Goal: Task Accomplishment & Management: Manage account settings

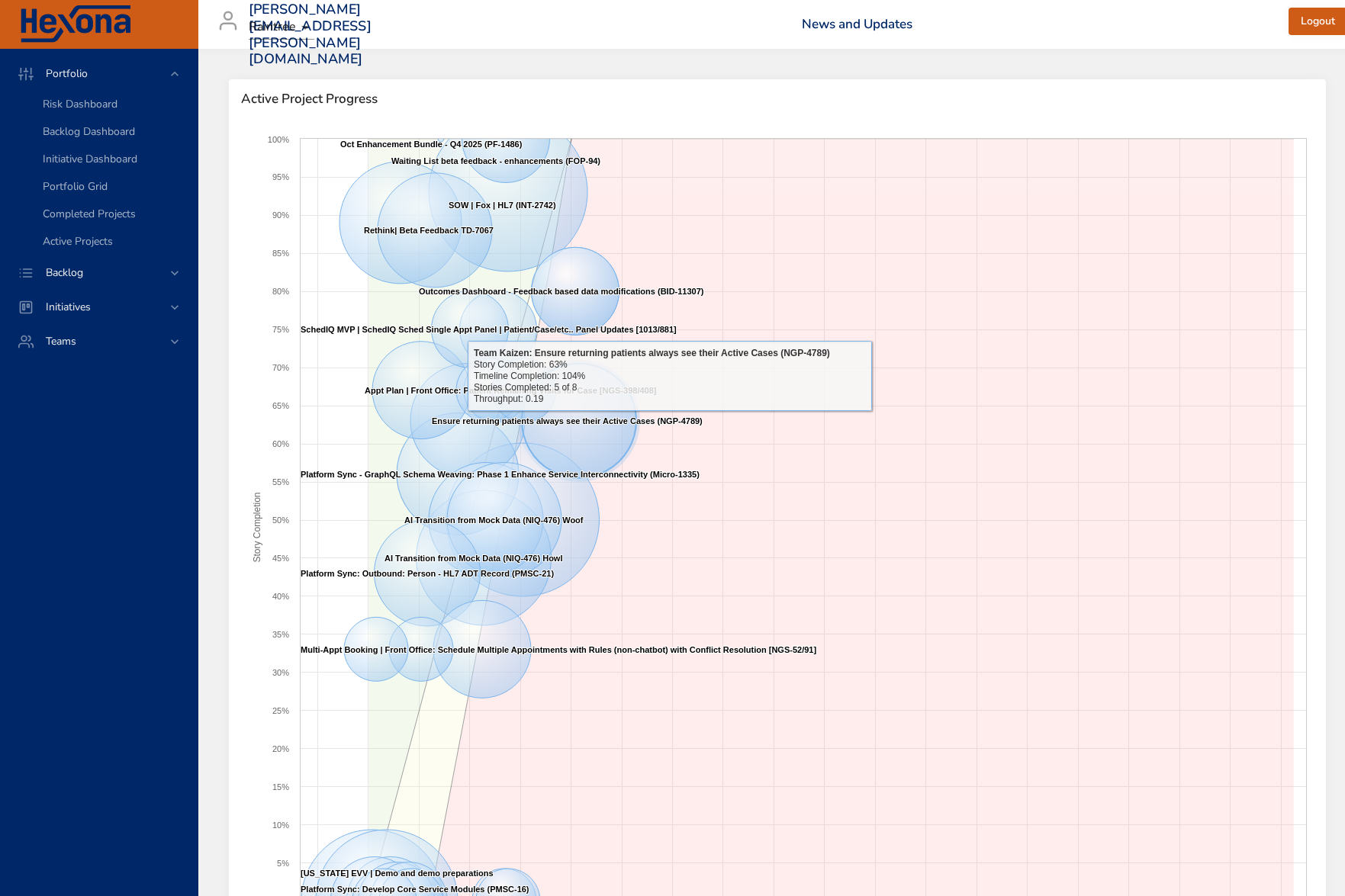
scroll to position [162, 0]
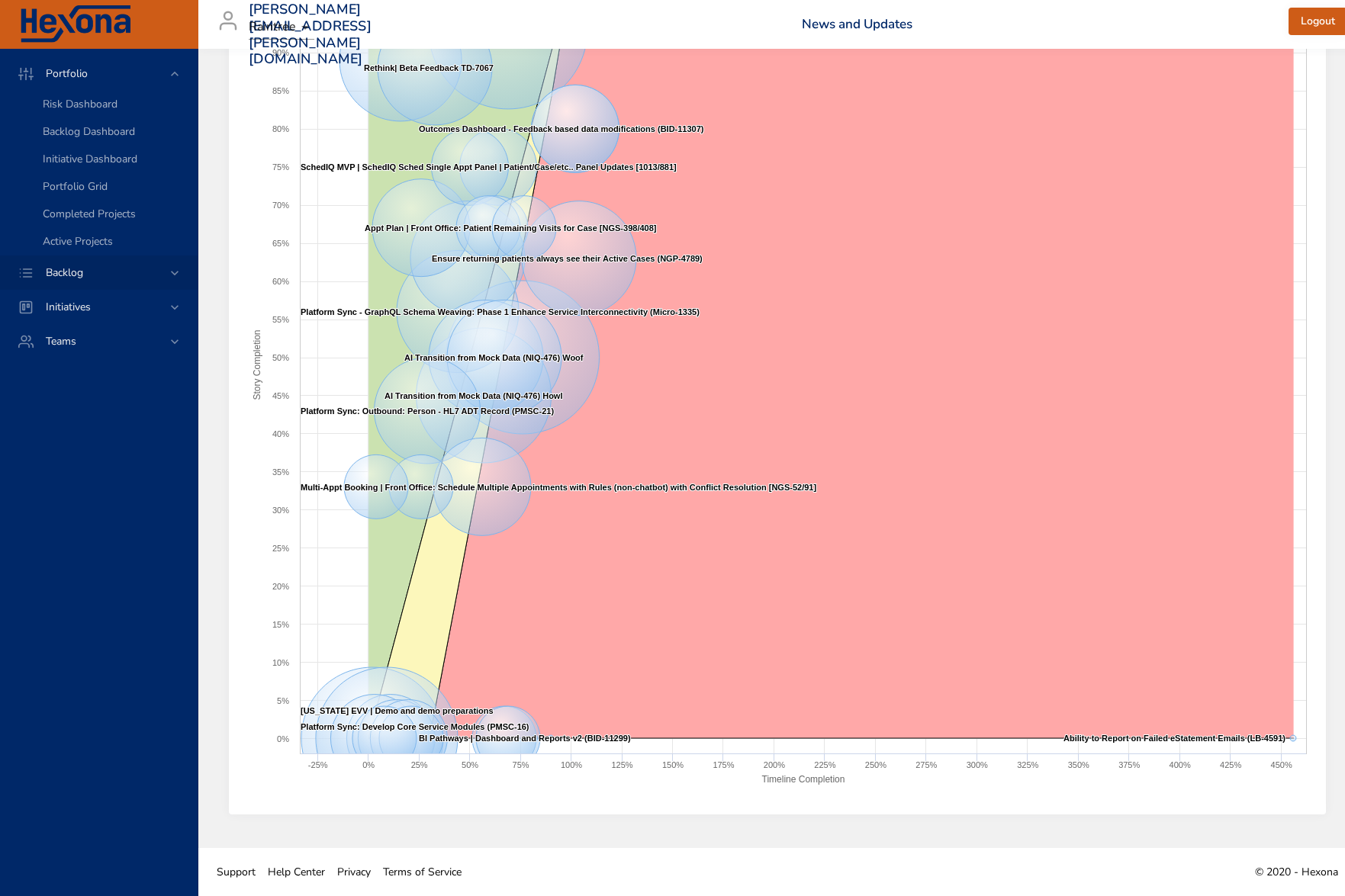
click at [81, 272] on span "Backlog" at bounding box center [64, 273] width 62 height 14
click at [77, 132] on span "Backlog Details" at bounding box center [79, 139] width 73 height 14
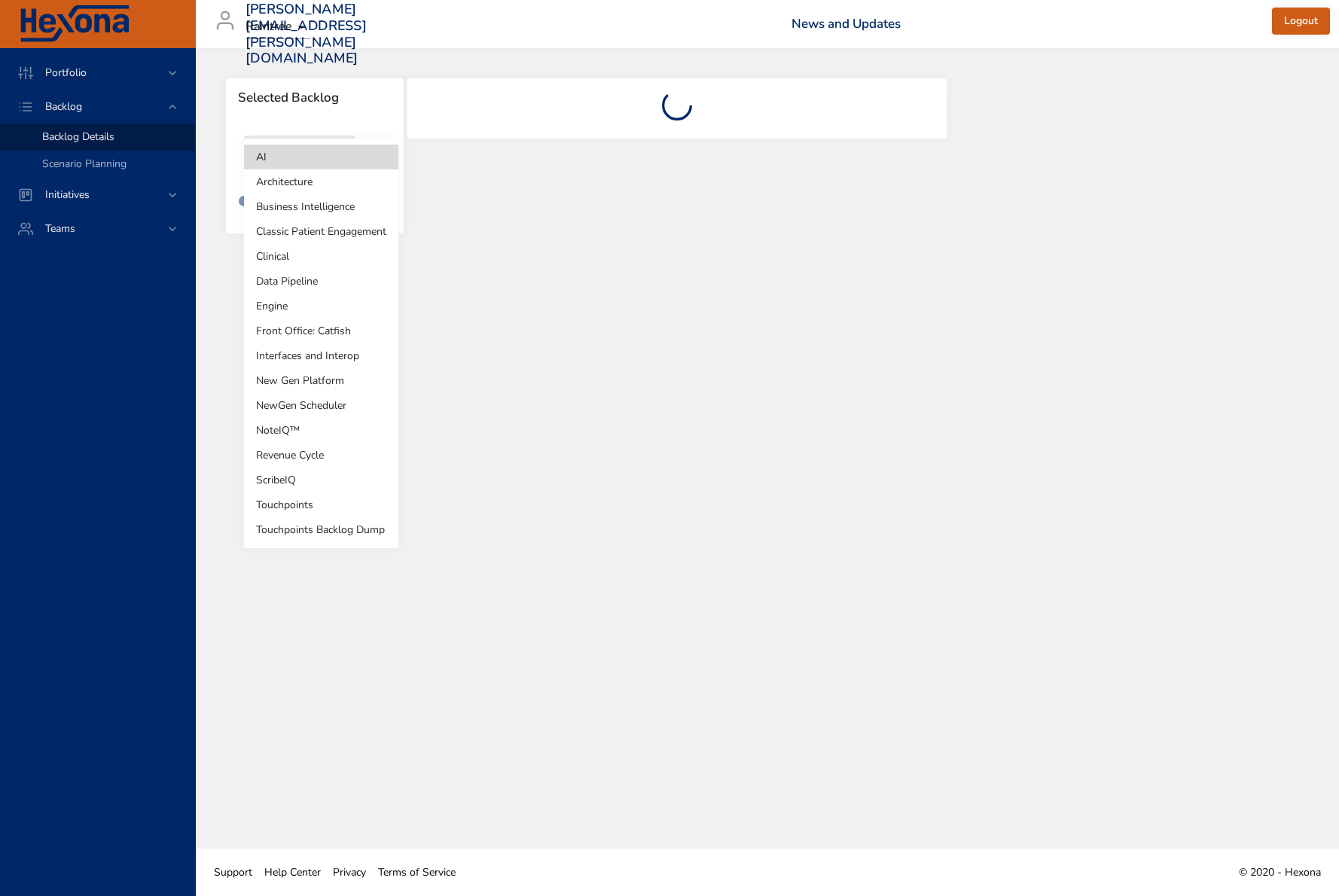
click at [319, 166] on body "Portfolio Backlog Backlog Details Scenario Planning Initiatives Teams [PERSON_N…" at bounding box center [669, 448] width 1339 height 896
click at [329, 185] on li "Architecture" at bounding box center [321, 182] width 154 height 25
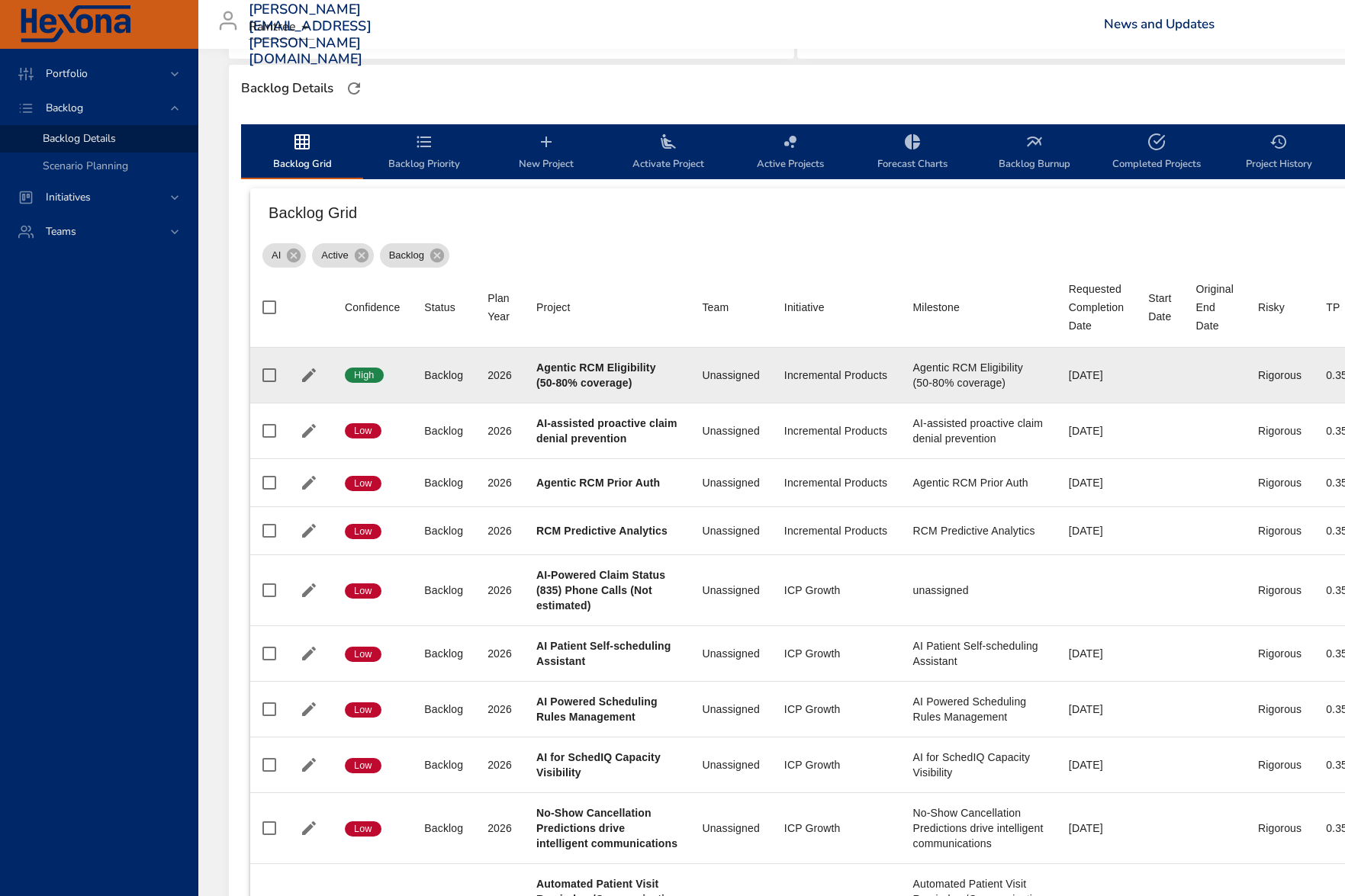
scroll to position [414, 0]
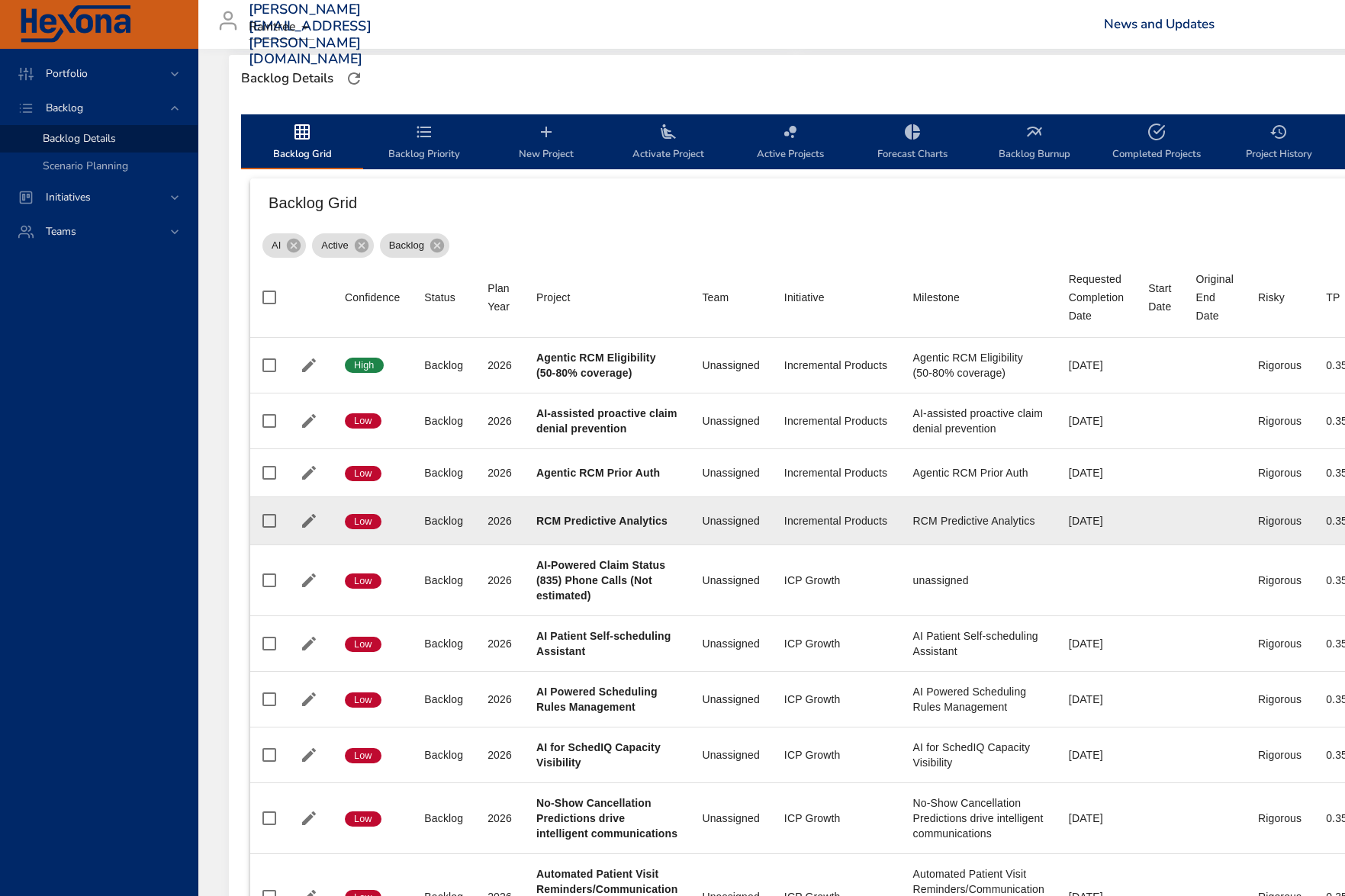
type input "*"
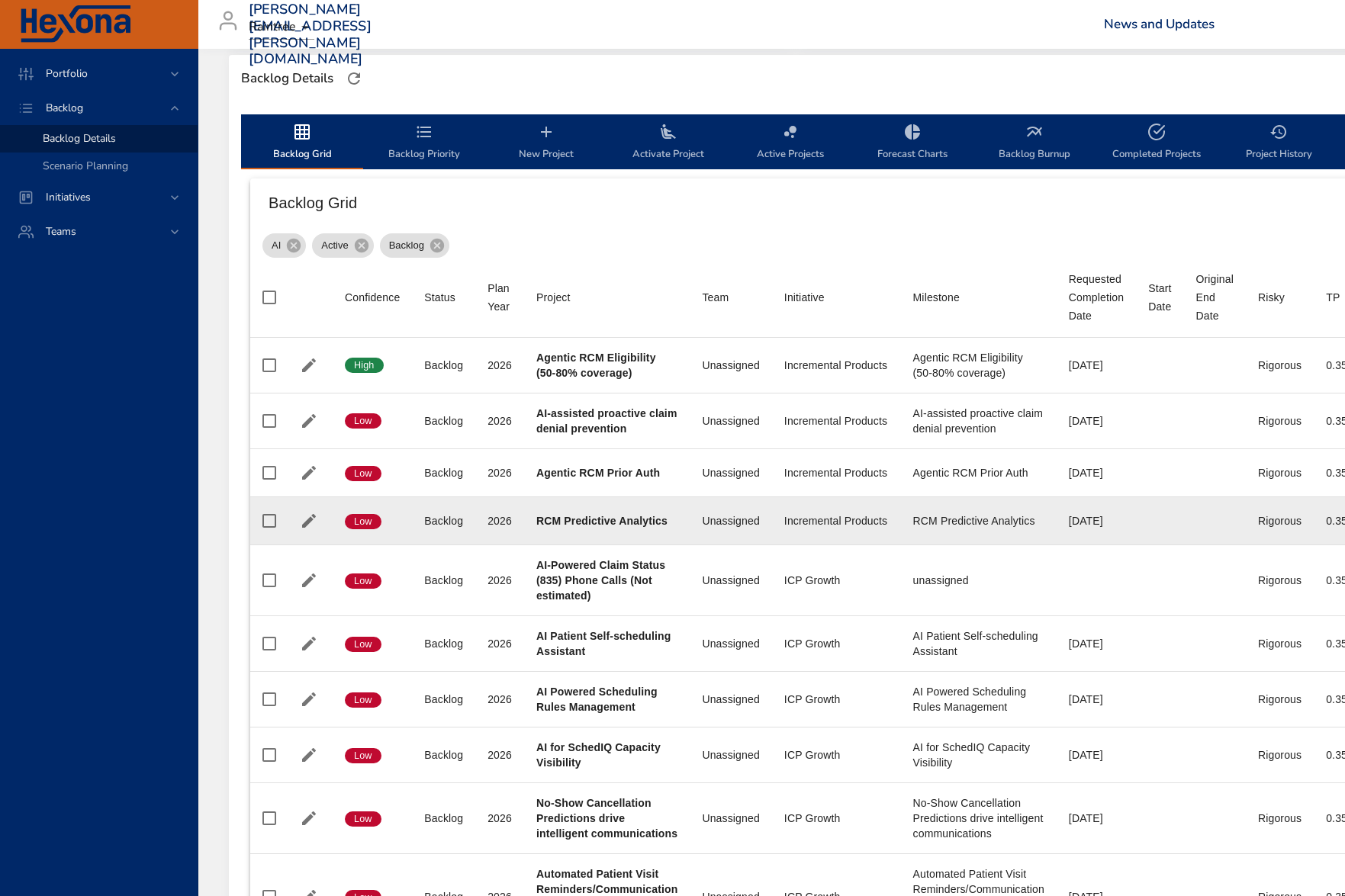
type input "*"
type input "**"
type input "*"
type input "**"
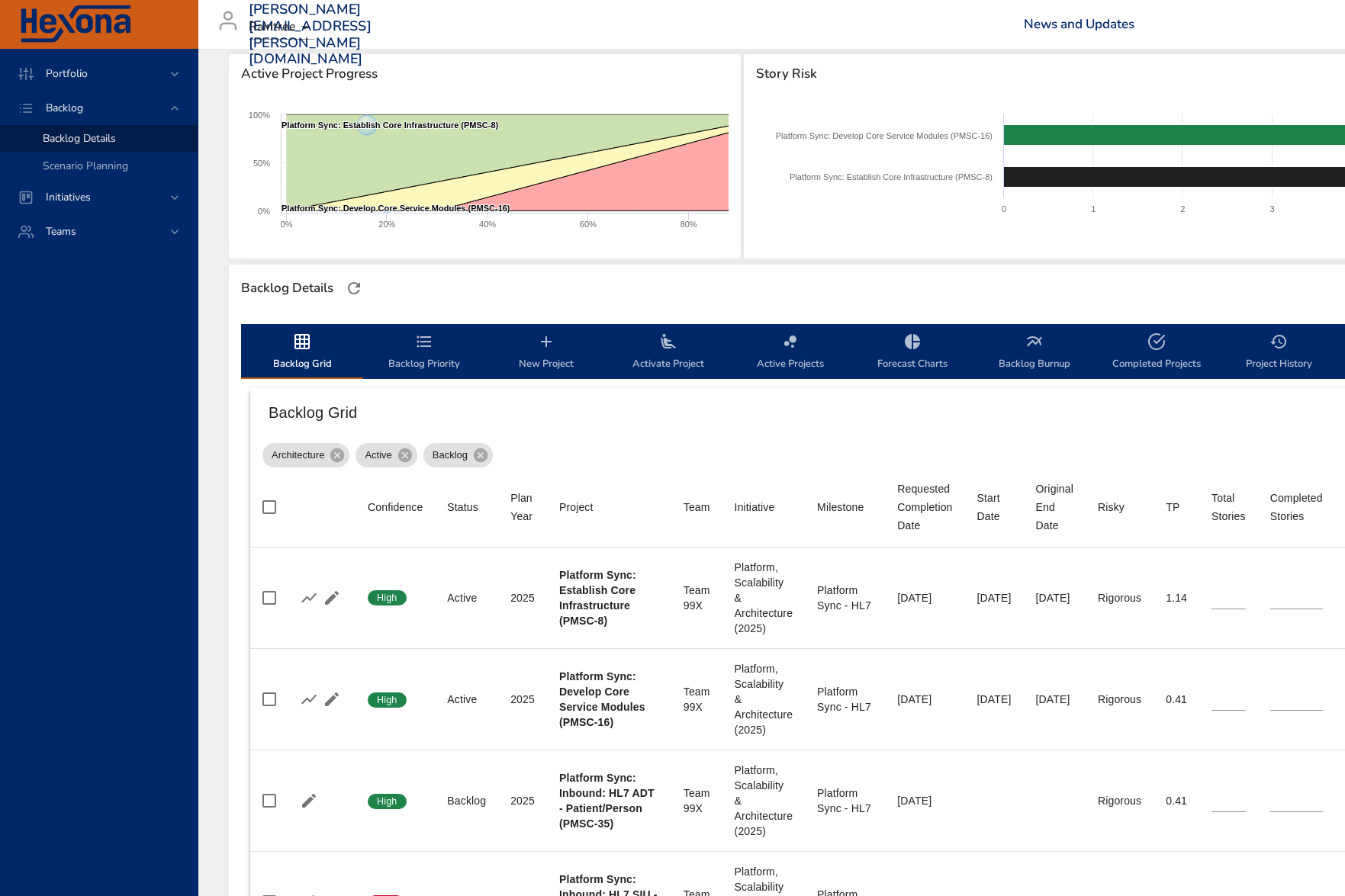
scroll to position [167, 0]
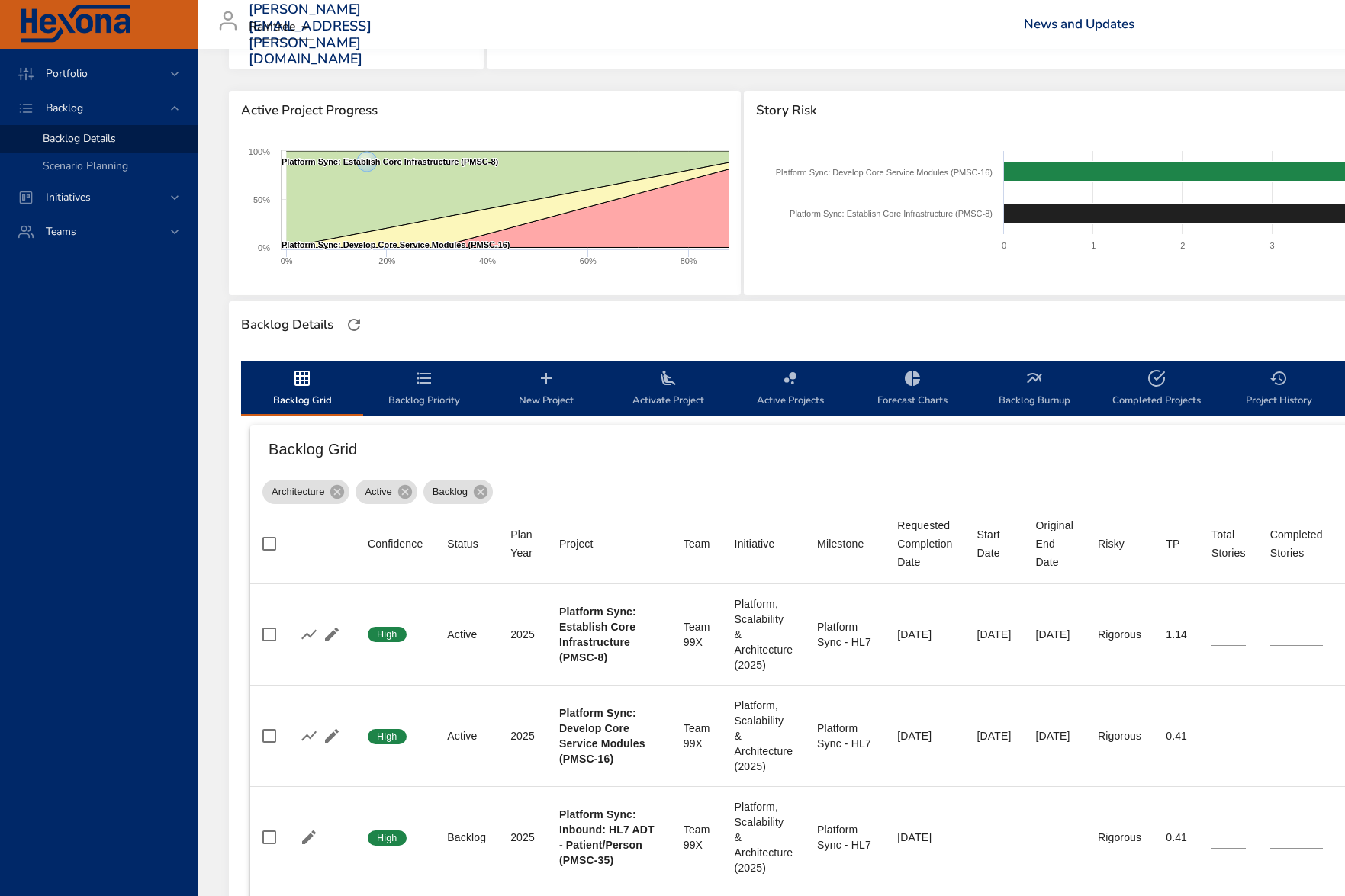
click at [305, 110] on span "Active Project Progress" at bounding box center [484, 110] width 487 height 15
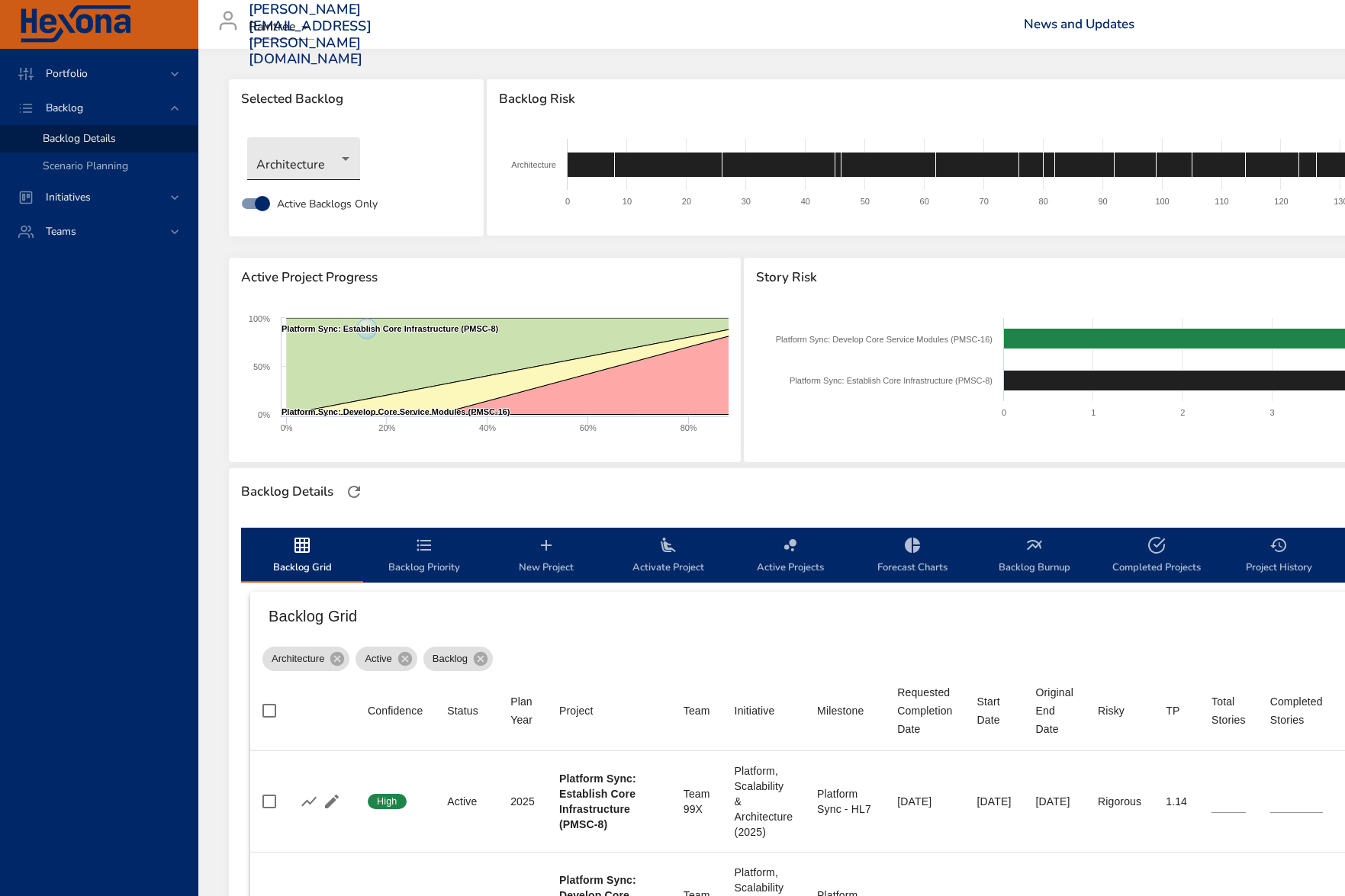
click at [319, 157] on body "Portfolio Backlog Backlog Details Scenario Planning Initiatives Teams [PERSON_N…" at bounding box center [672, 448] width 1345 height 896
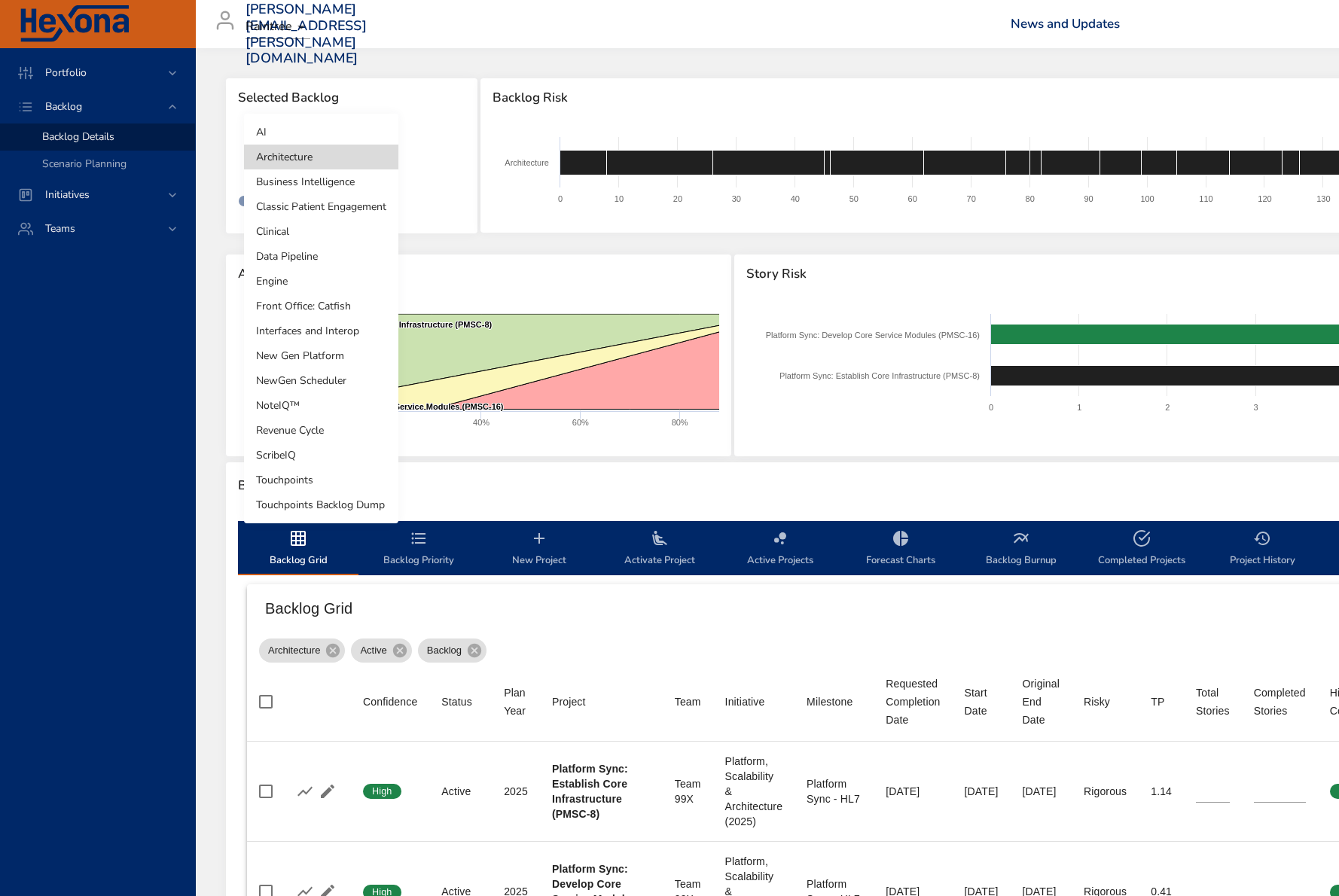
click at [326, 350] on li "New Gen Platform" at bounding box center [321, 356] width 154 height 25
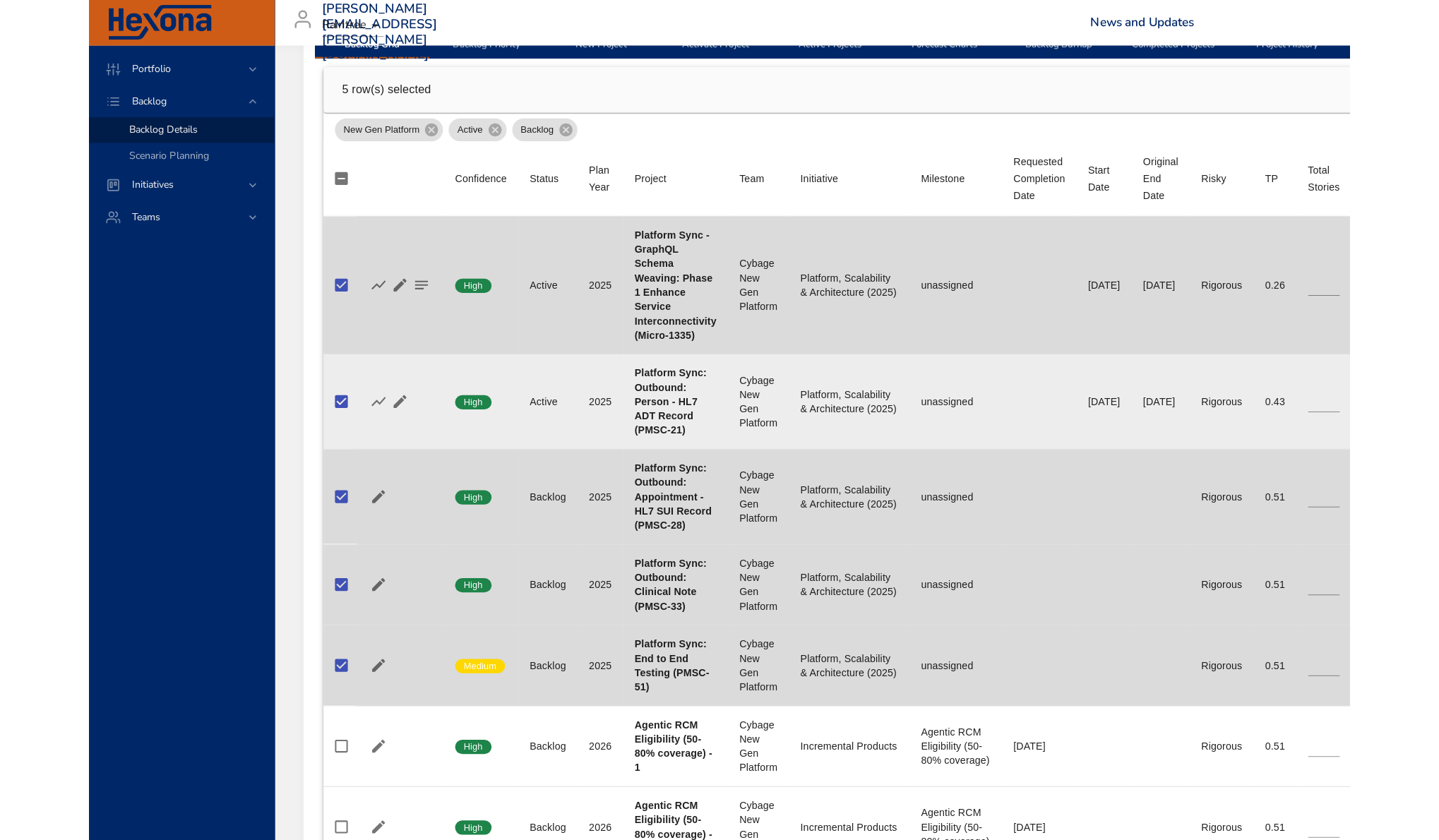
scroll to position [160, 0]
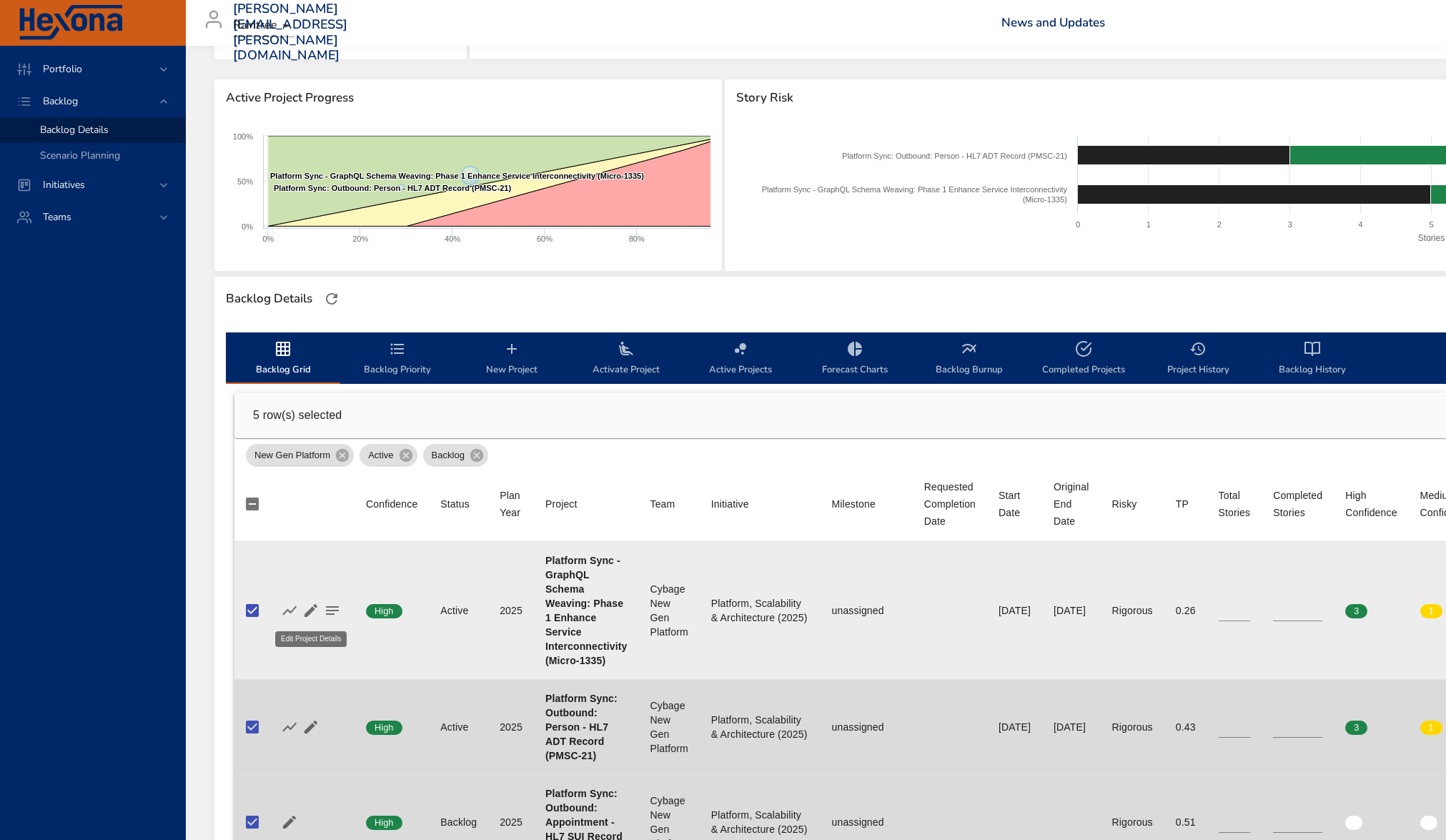
click at [313, 616] on icon "button" at bounding box center [310, 610] width 17 height 17
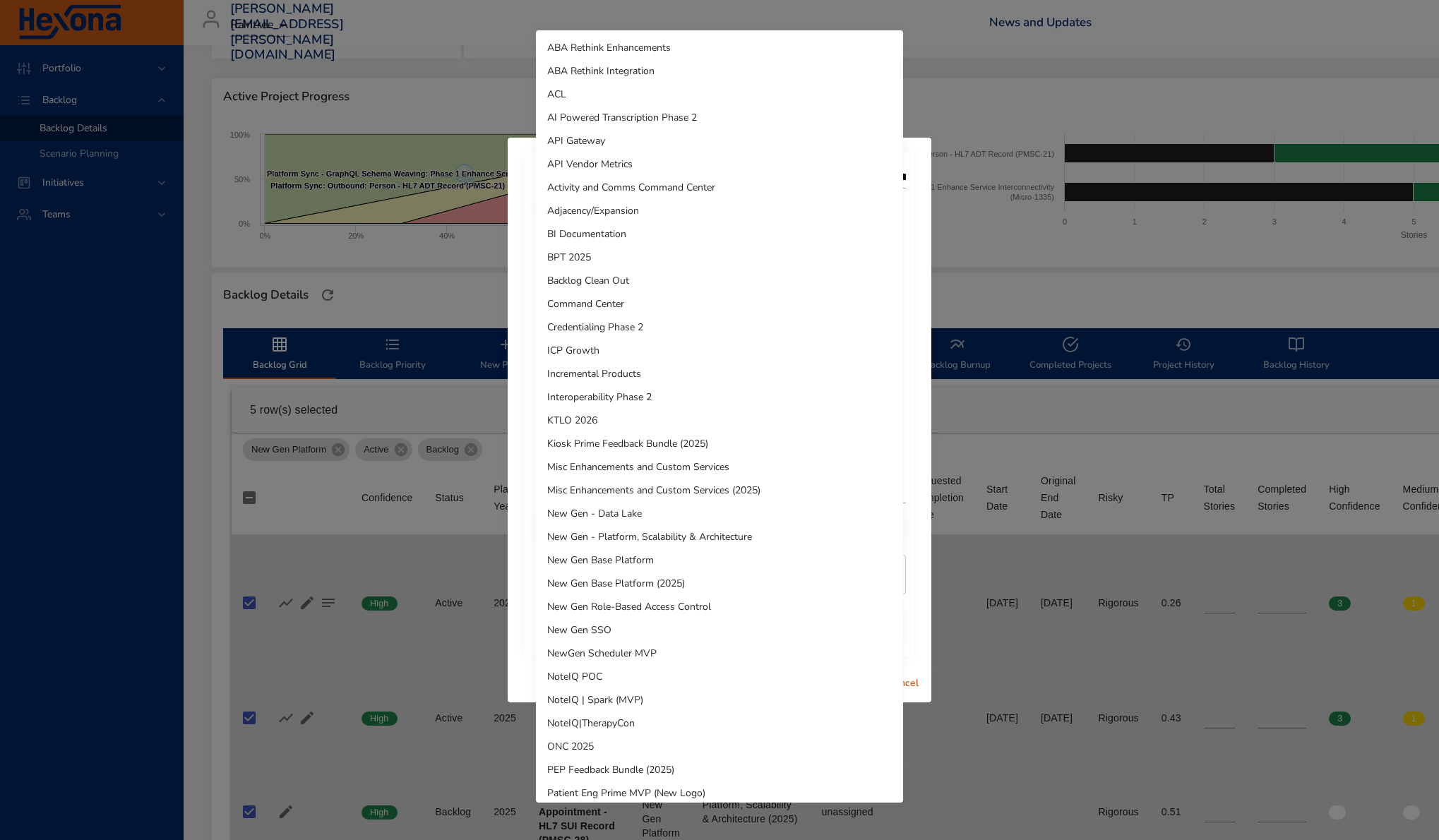
click at [668, 424] on body "Portfolio Backlog Backlog Details Scenario Planning Initiatives Teams [PERSON_N…" at bounding box center [719, 260] width 1439 height 840
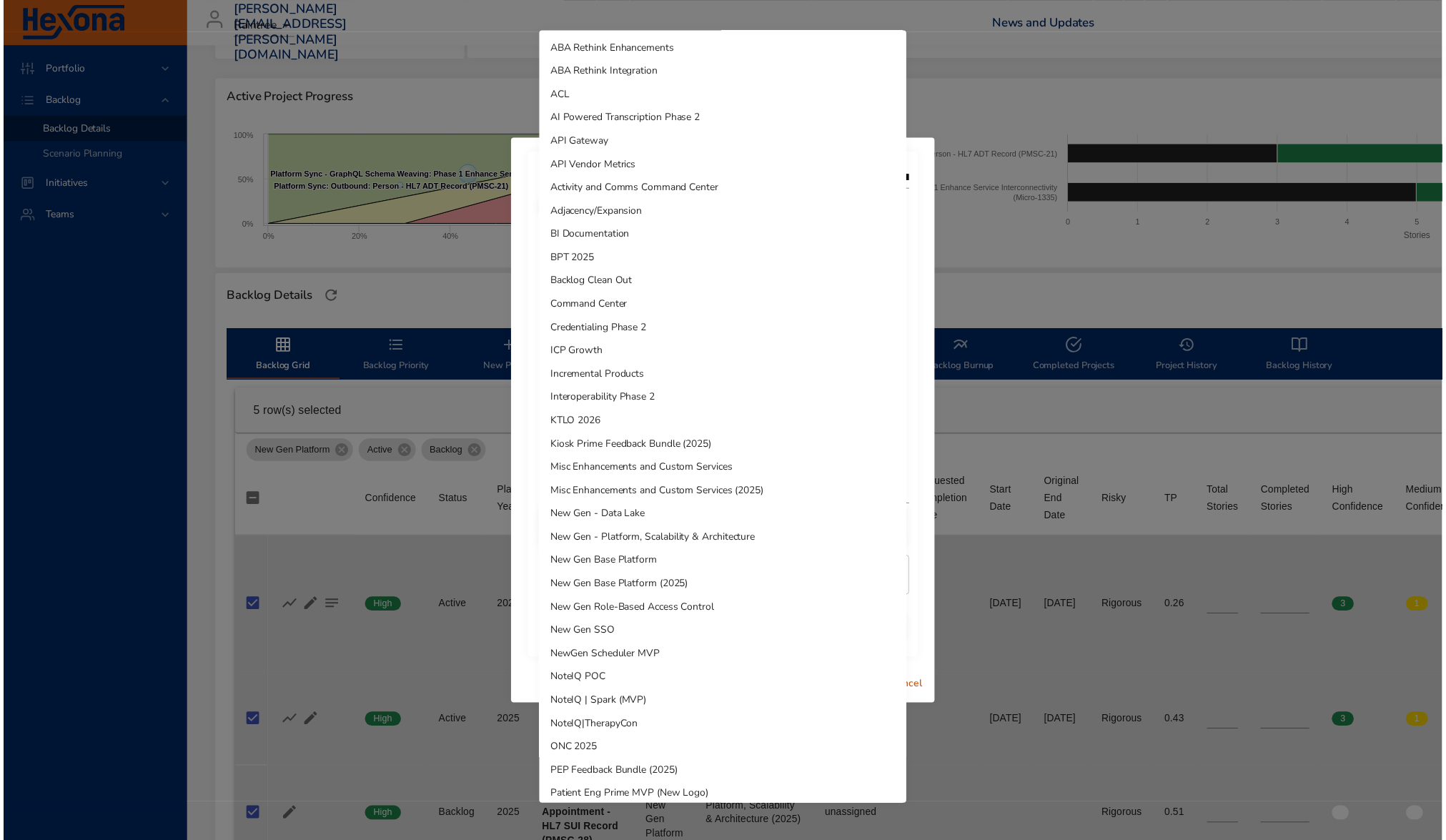
scroll to position [452, 0]
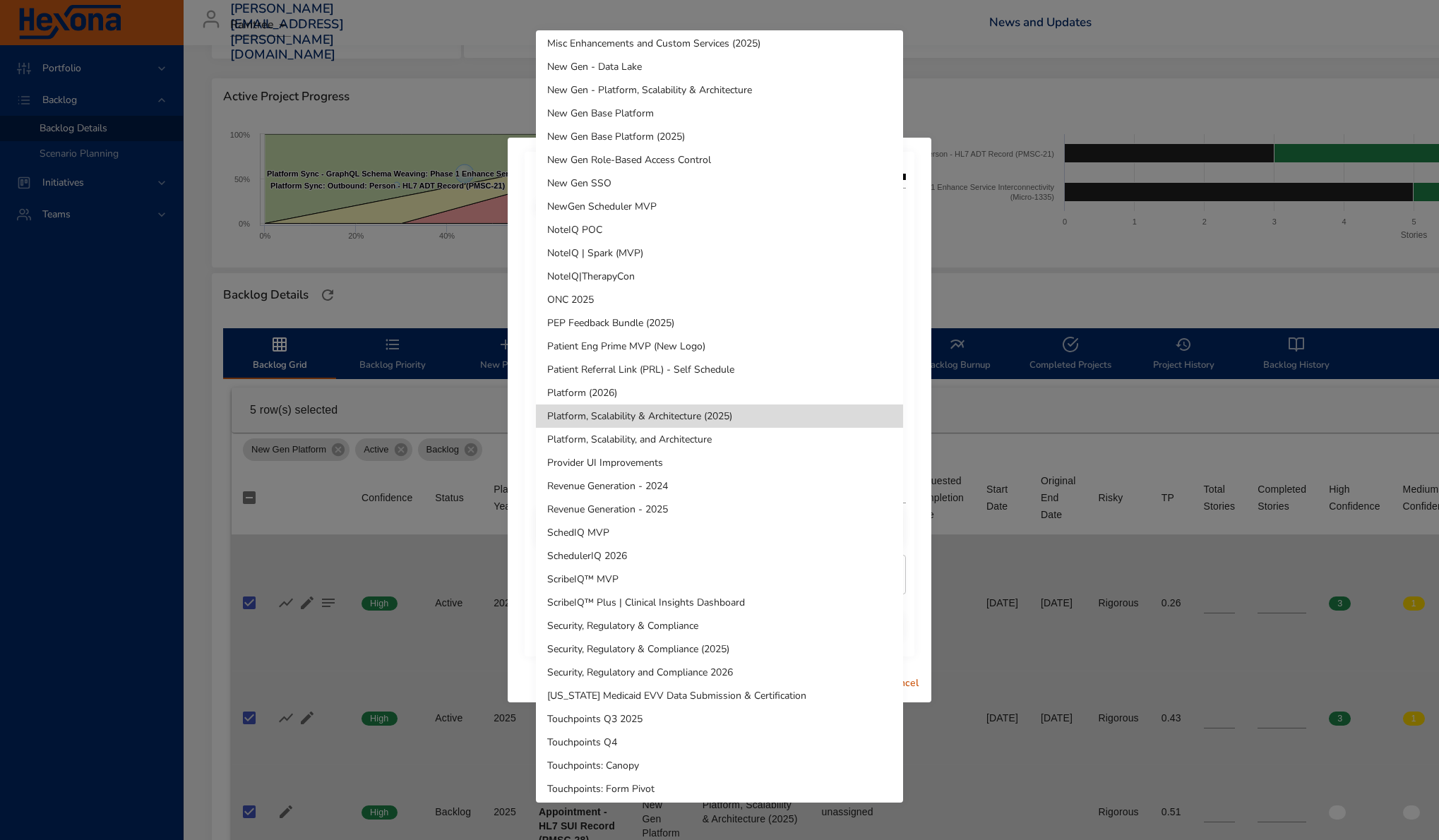
click at [513, 325] on div at bounding box center [719, 420] width 1439 height 840
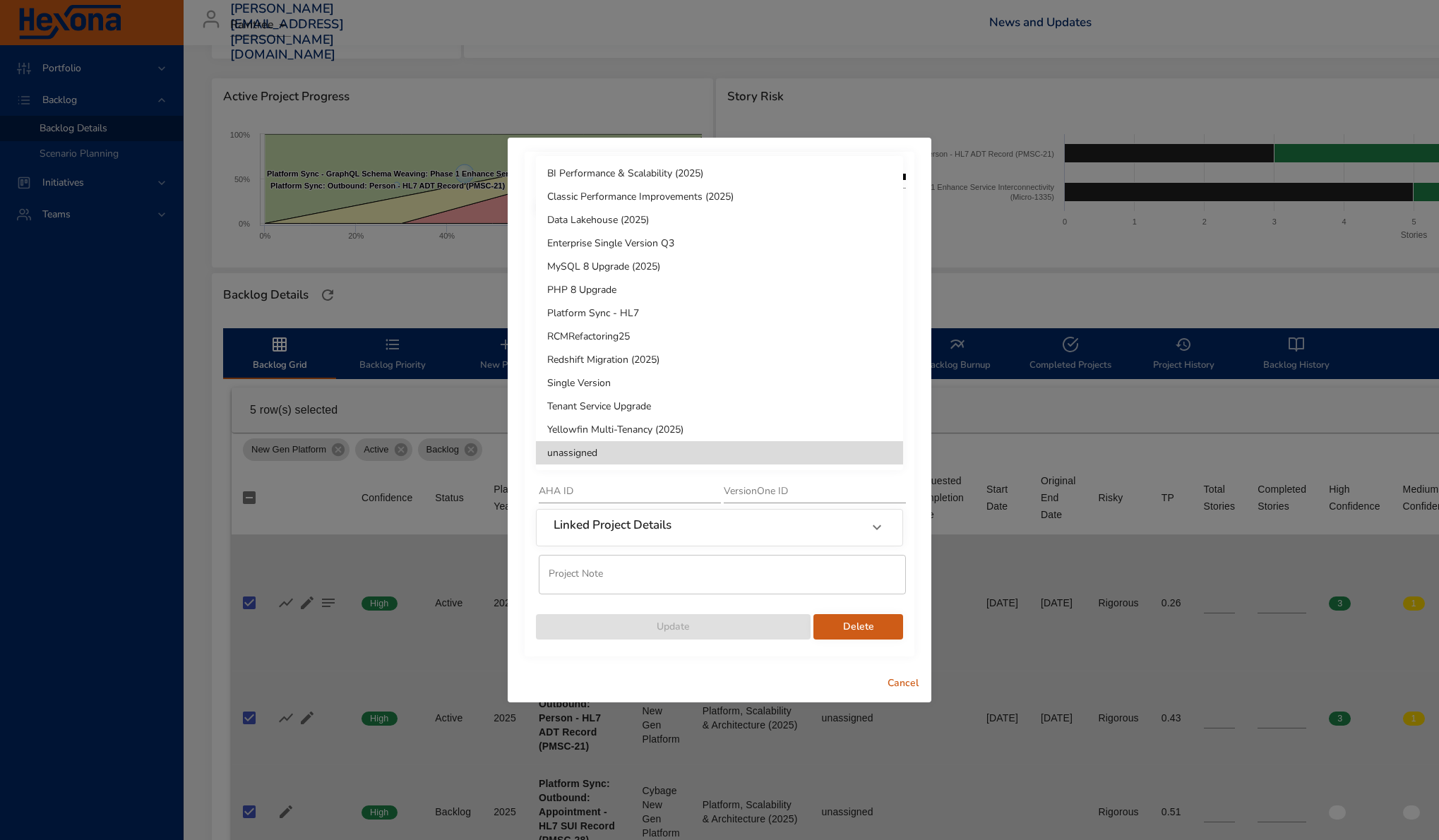
click at [616, 455] on body "Portfolio Backlog Backlog Details Scenario Planning Initiatives Teams [PERSON_N…" at bounding box center [719, 260] width 1439 height 840
click at [726, 309] on li "Platform Sync - HL7" at bounding box center [719, 313] width 367 height 23
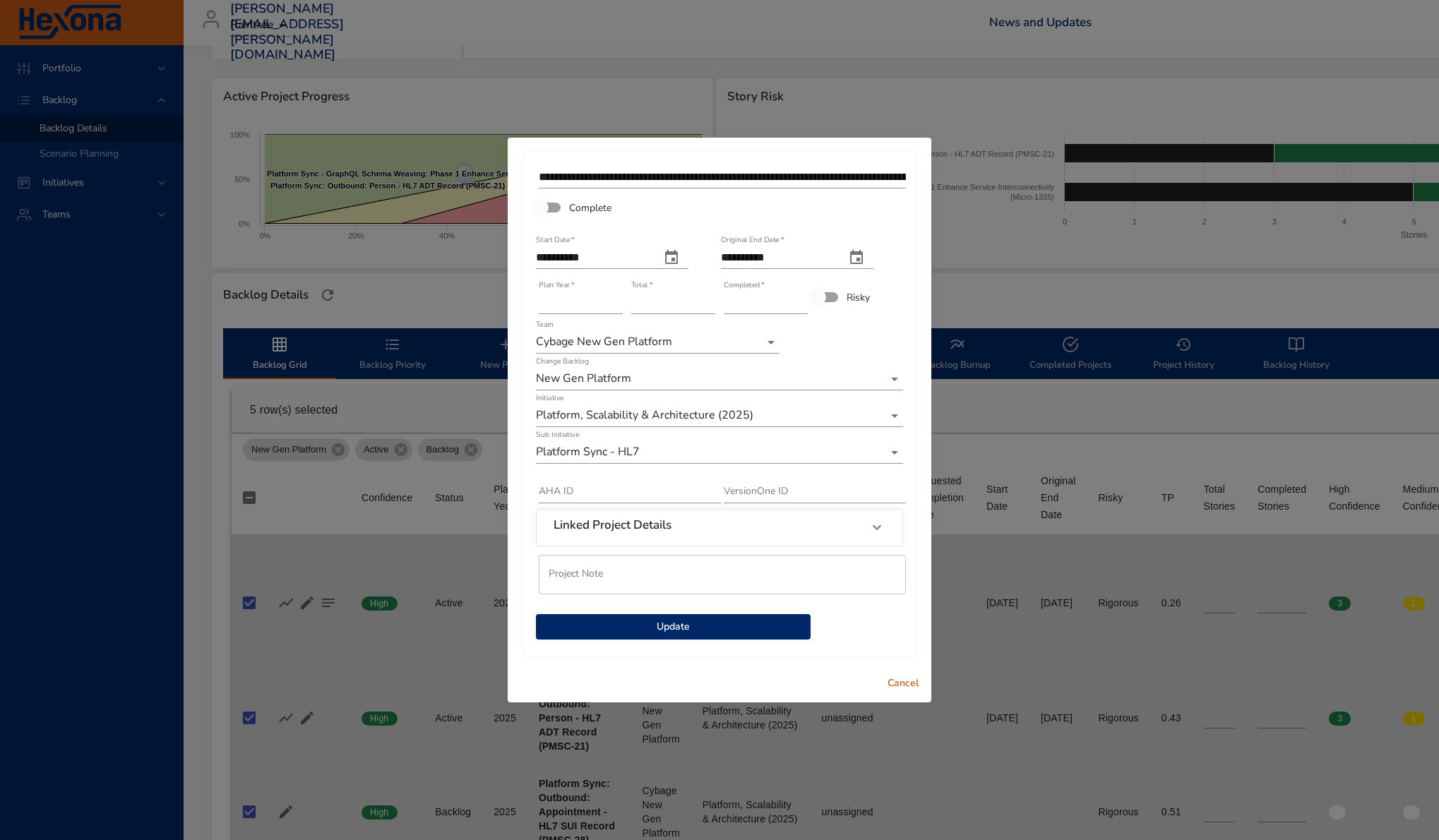
click at [730, 618] on span "Update" at bounding box center [674, 627] width 252 height 18
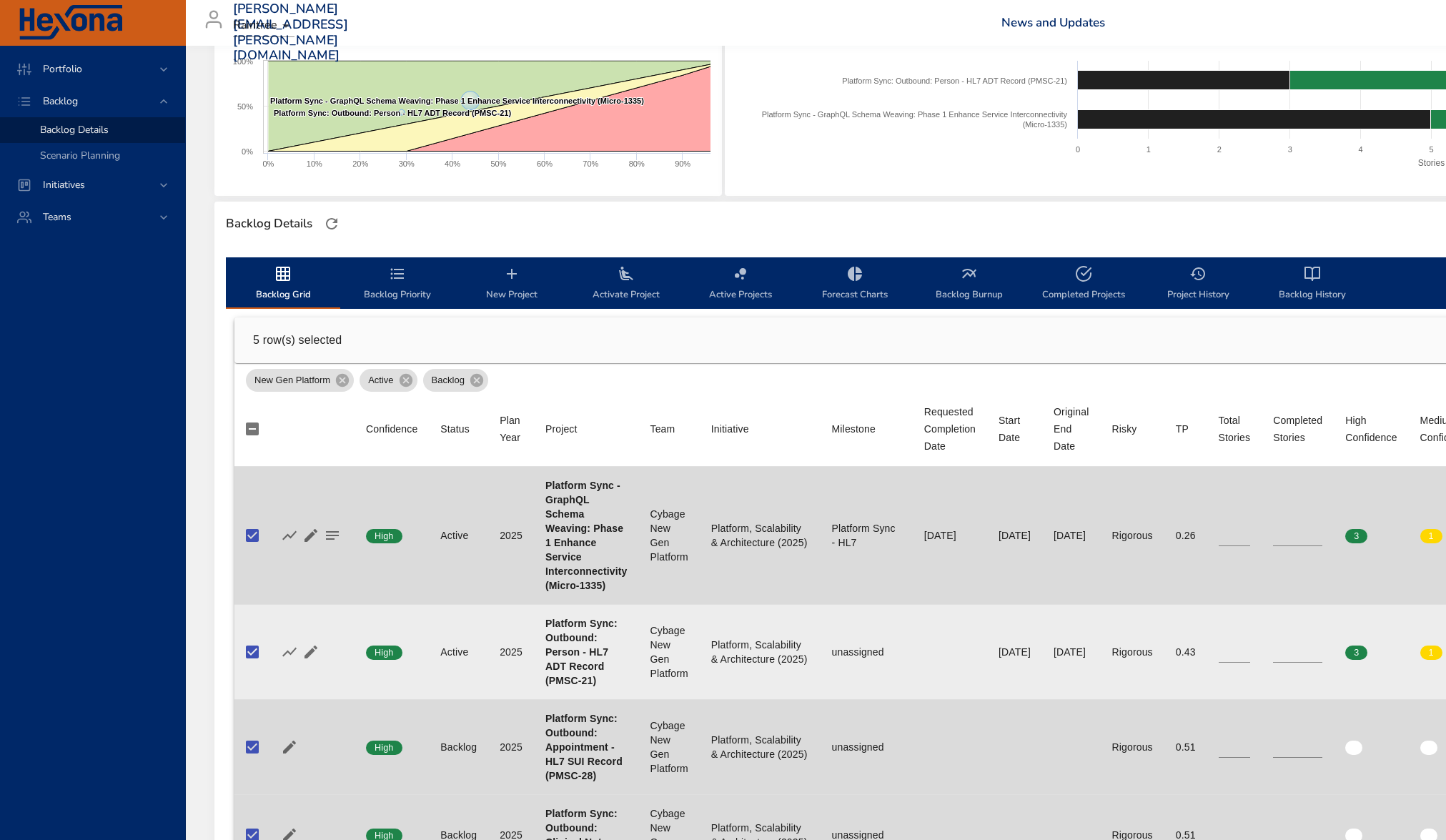
scroll to position [256, 0]
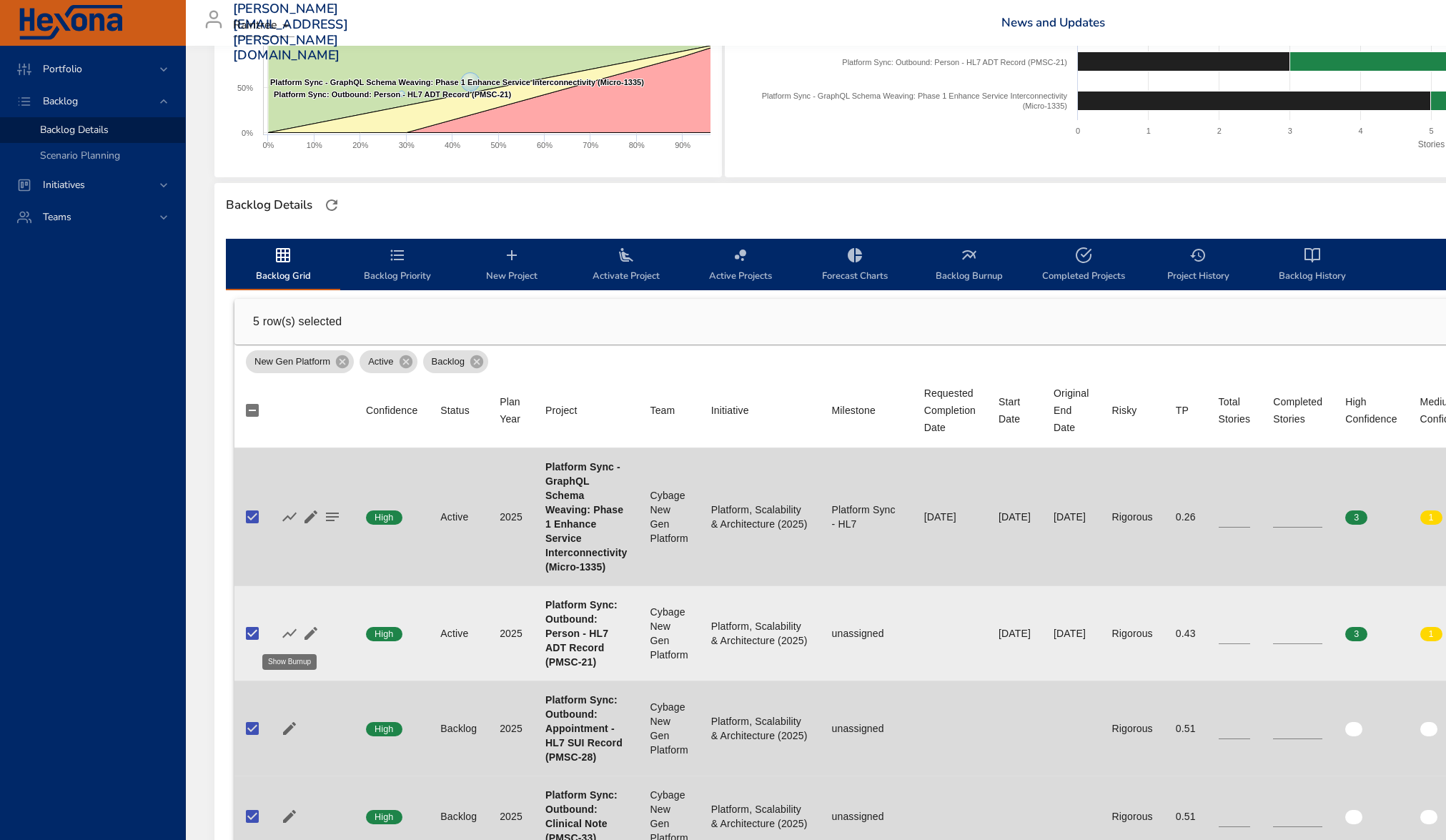
click at [286, 634] on icon "button" at bounding box center [289, 633] width 14 height 10
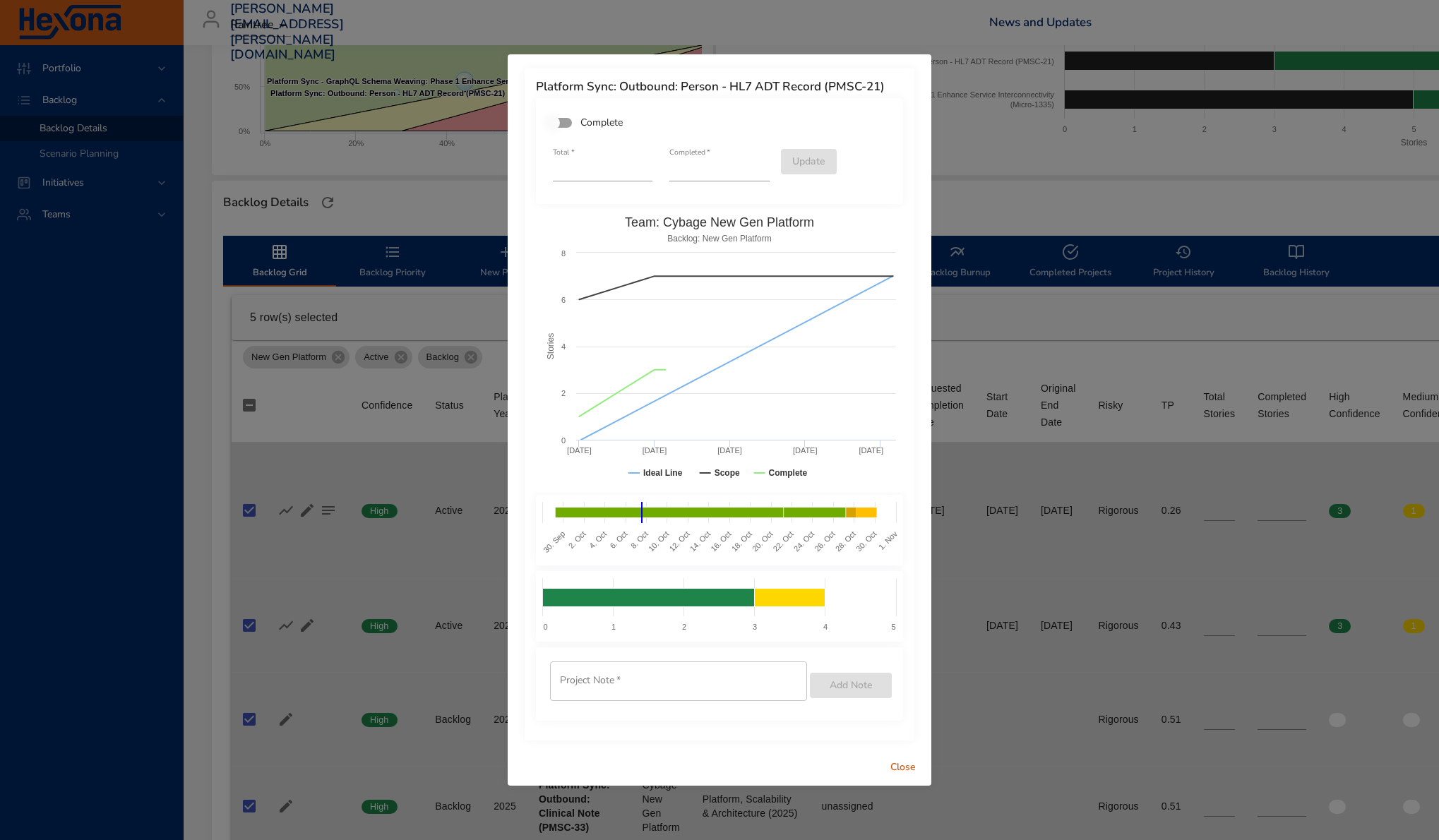
click at [903, 767] on span "Close" at bounding box center [903, 768] width 34 height 18
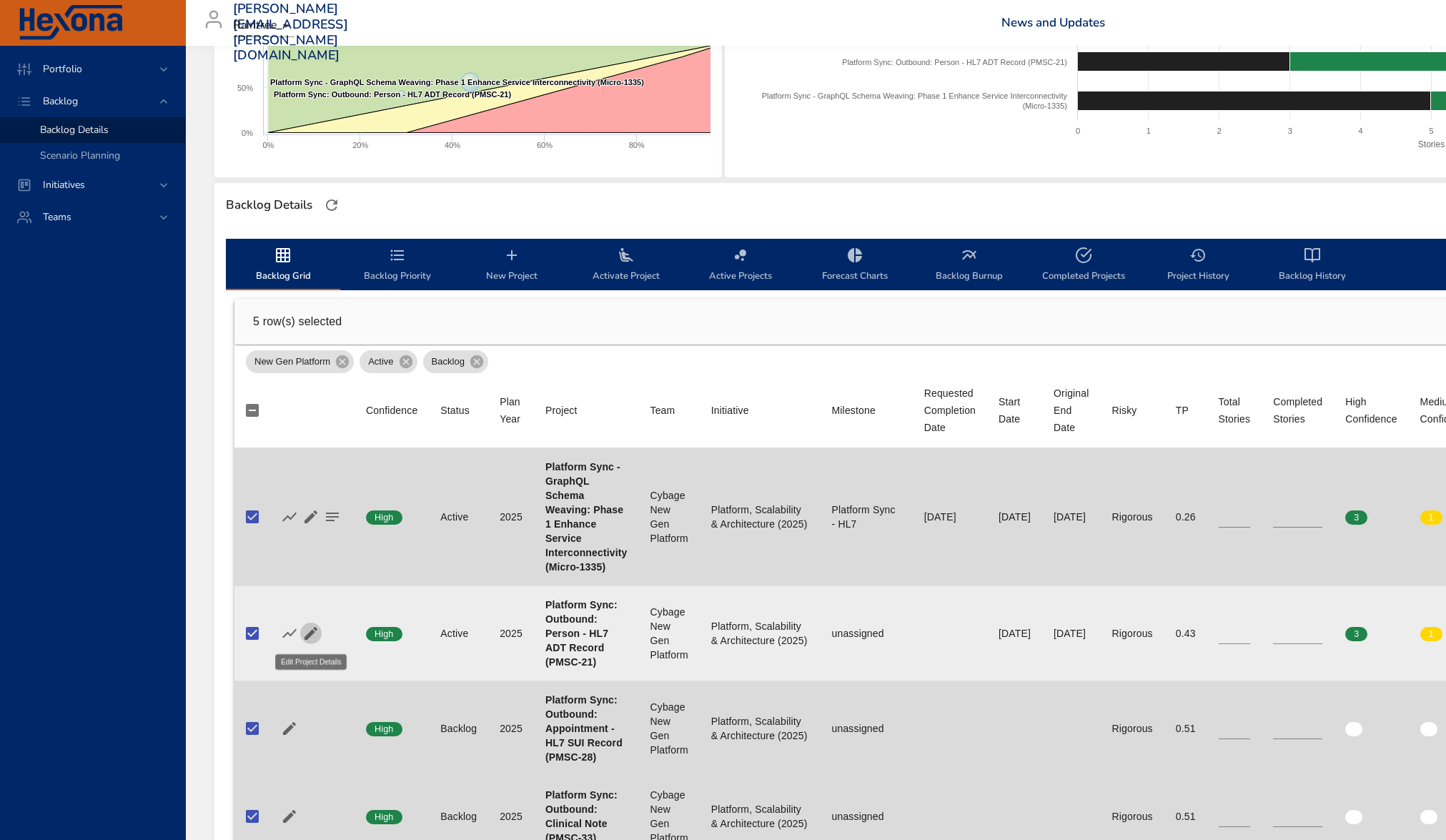
click at [310, 636] on icon "button" at bounding box center [310, 633] width 13 height 13
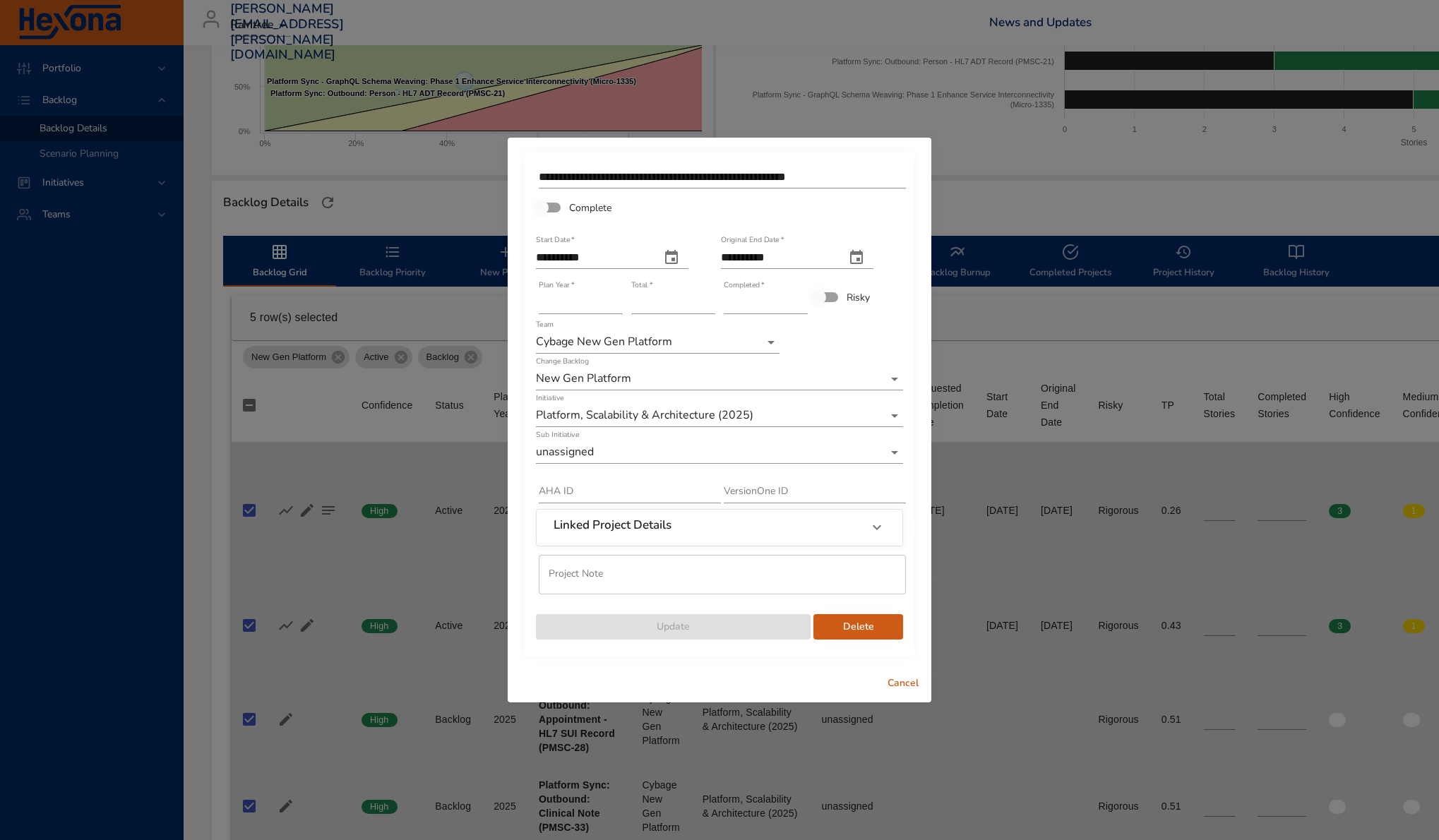
click at [611, 464] on div "Sub Initiative unassigned" at bounding box center [720, 447] width 370 height 37
click at [613, 442] on body "Portfolio Backlog Backlog Details Scenario Planning Initiatives Teams [PERSON_N…" at bounding box center [719, 167] width 1439 height 840
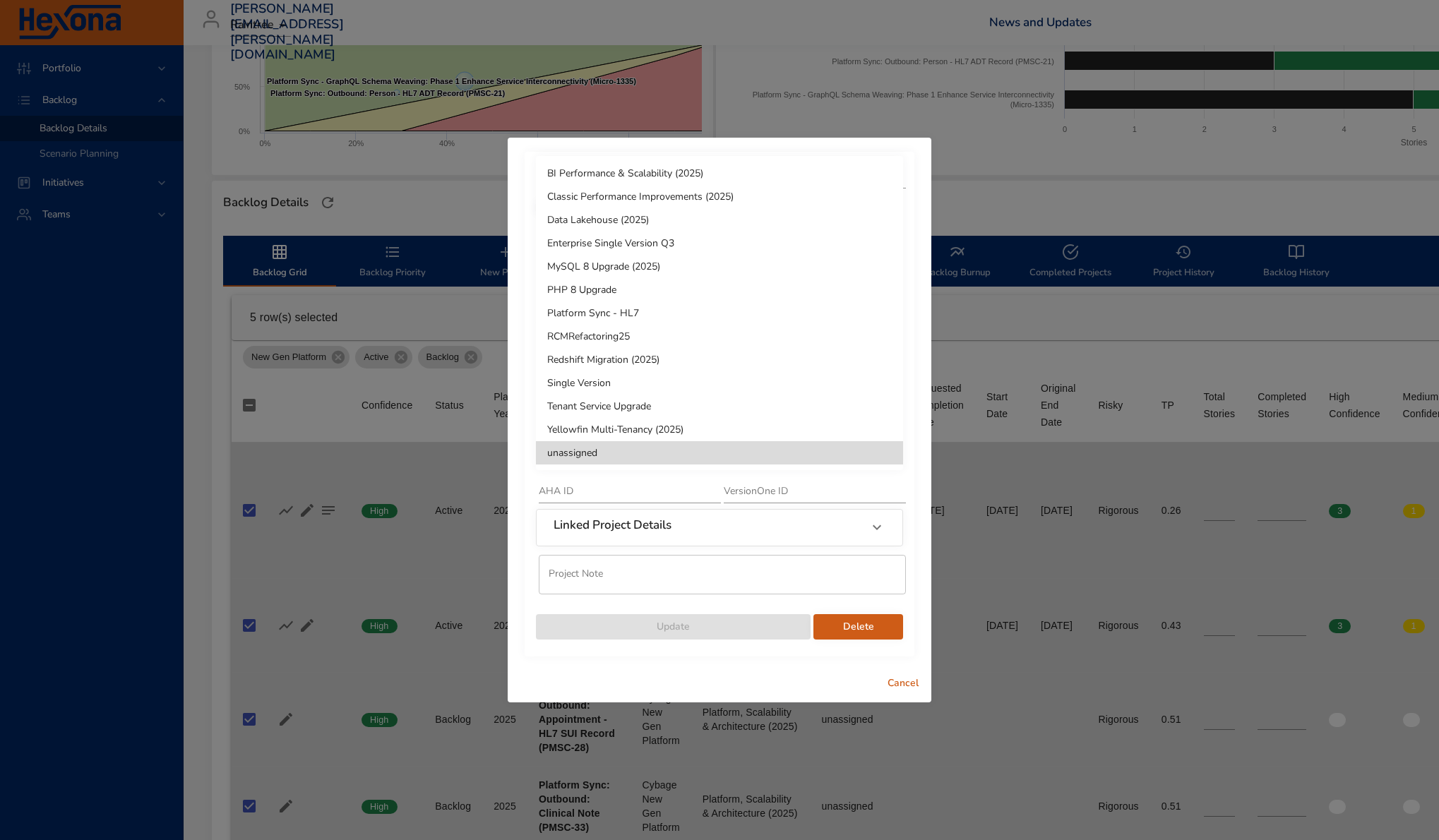
click at [650, 315] on li "Platform Sync - HL7" at bounding box center [719, 313] width 367 height 23
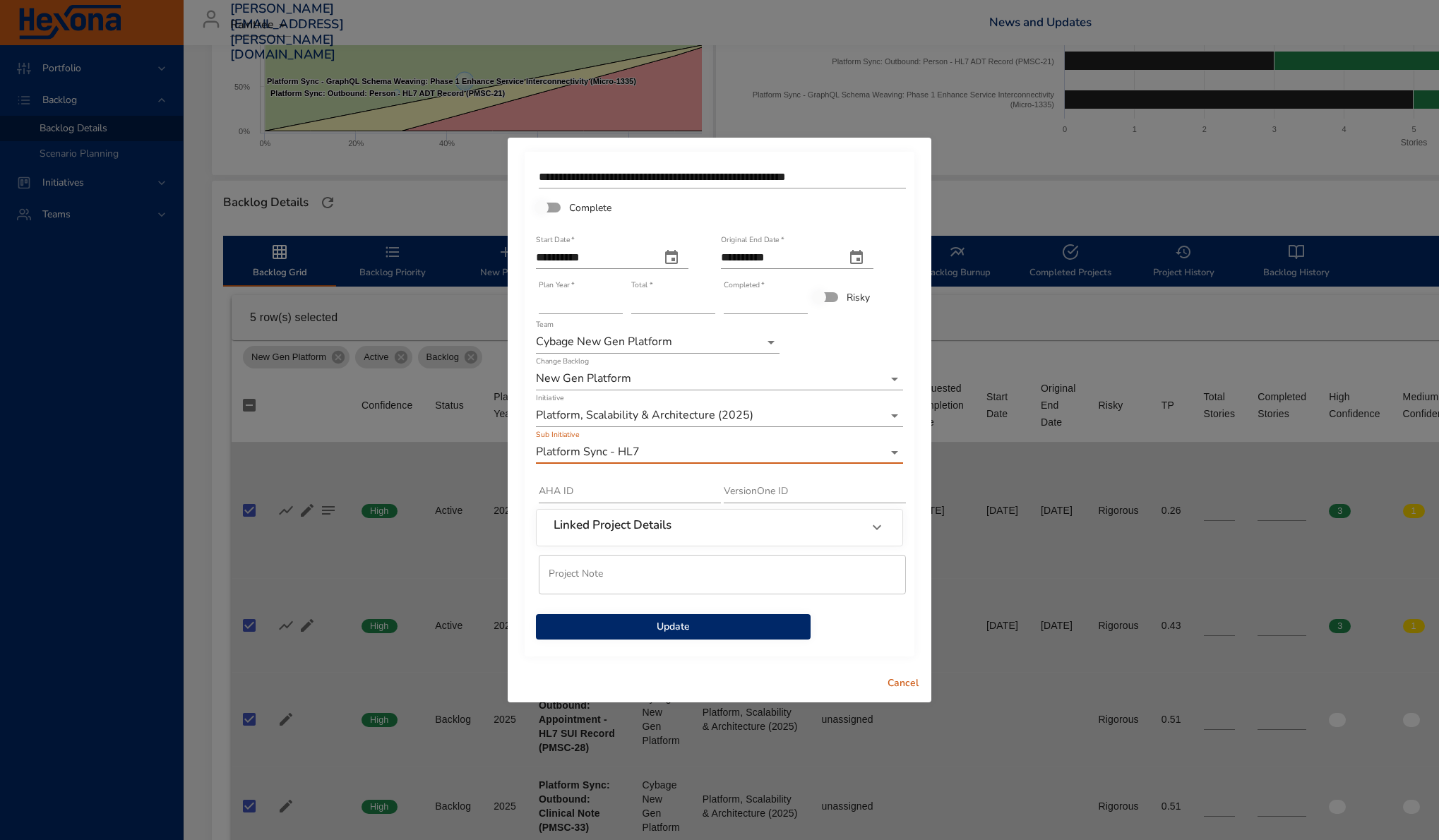
click at [732, 619] on span "Update" at bounding box center [674, 627] width 252 height 18
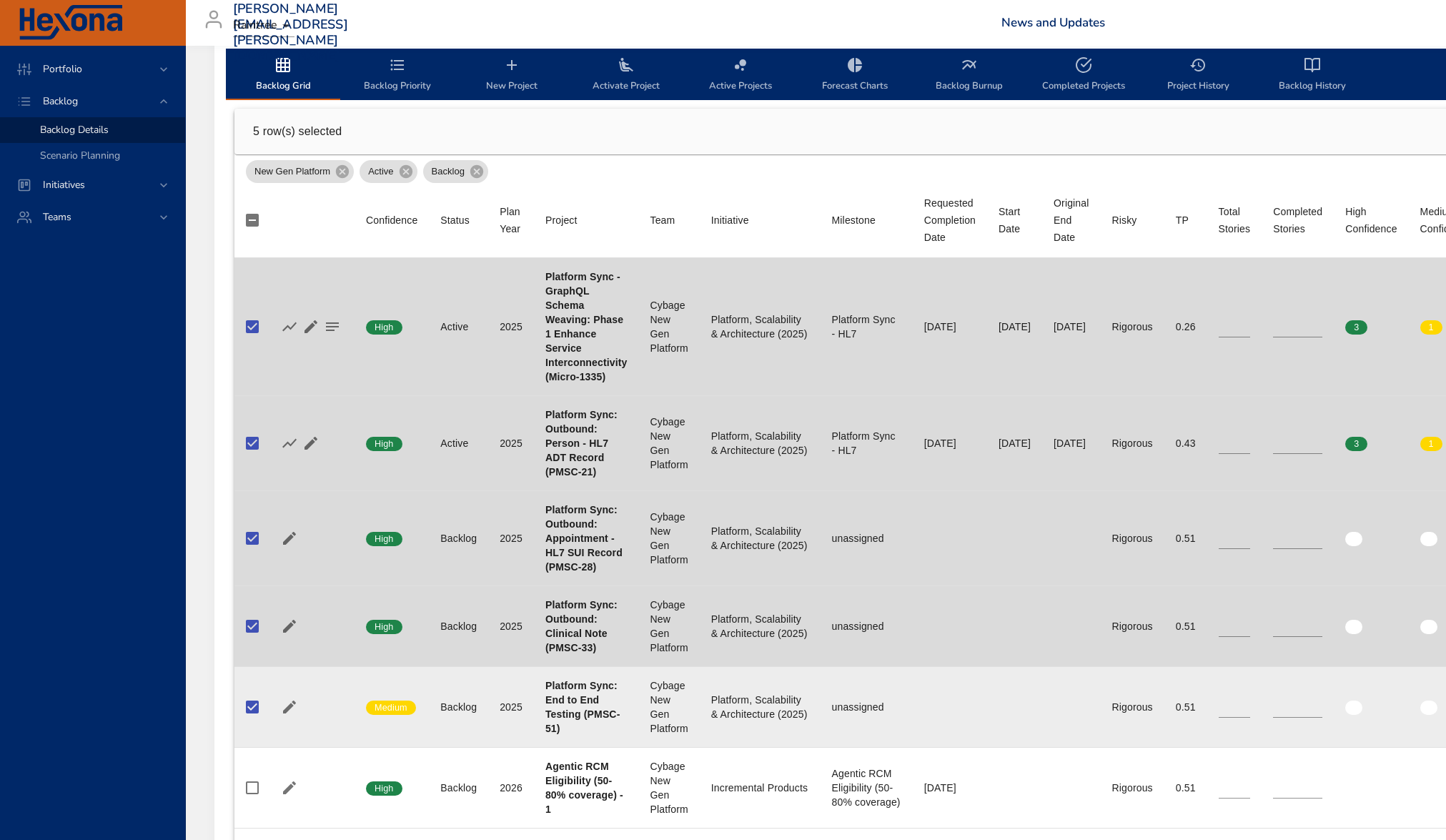
scroll to position [474, 0]
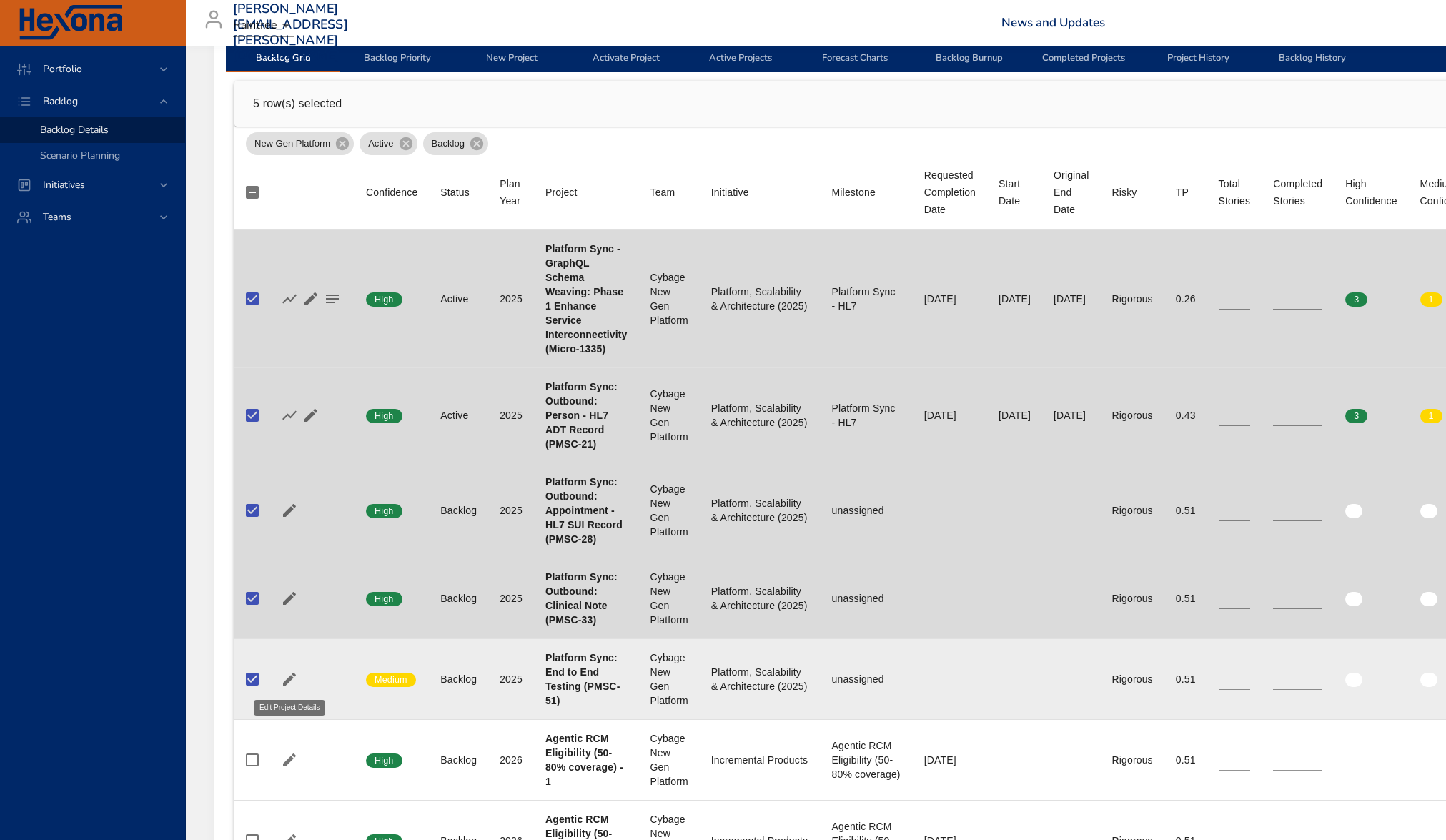
click at [291, 681] on icon "button" at bounding box center [289, 679] width 17 height 17
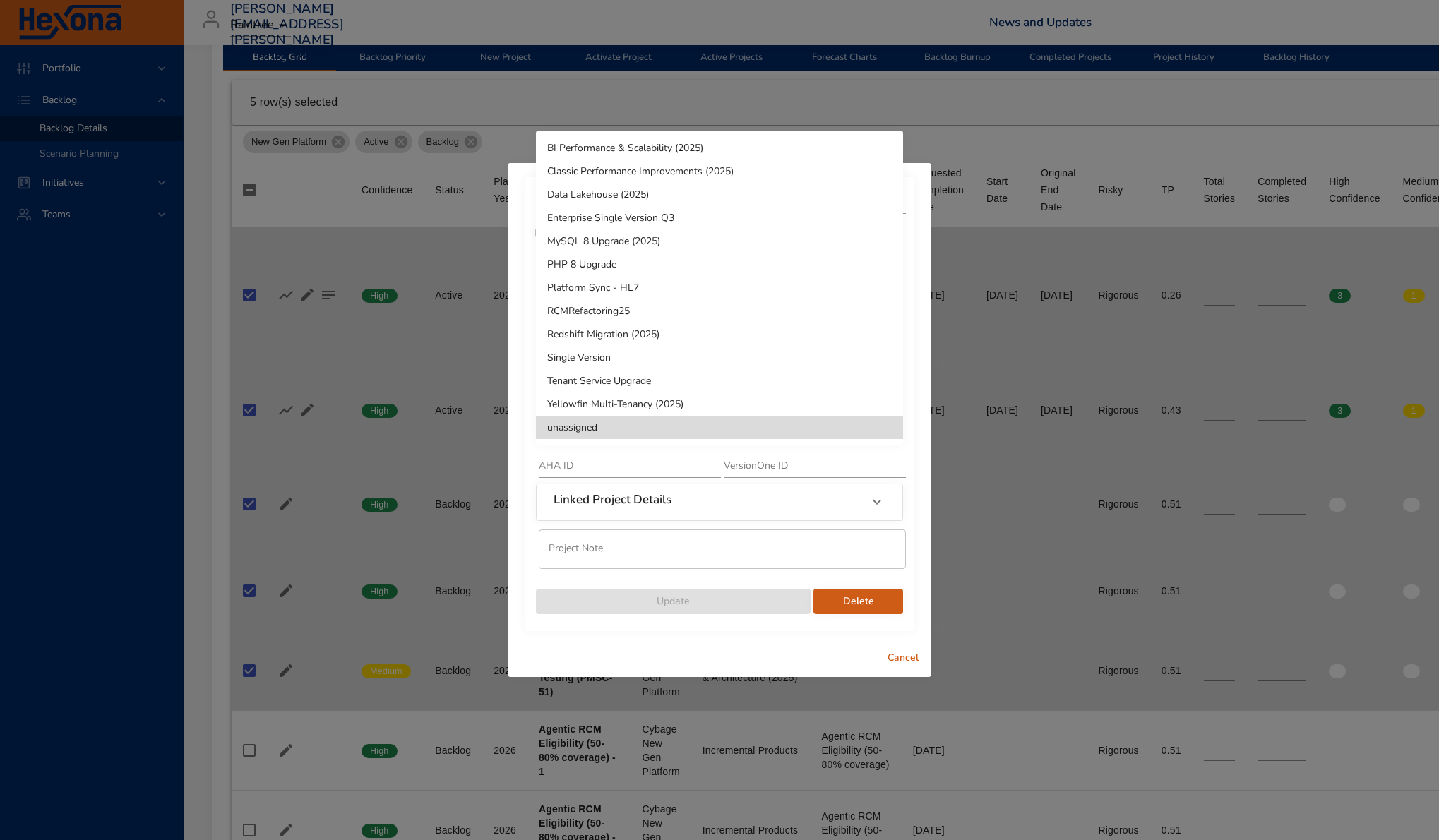
click at [696, 290] on li "Platform Sync - HL7" at bounding box center [719, 288] width 367 height 23
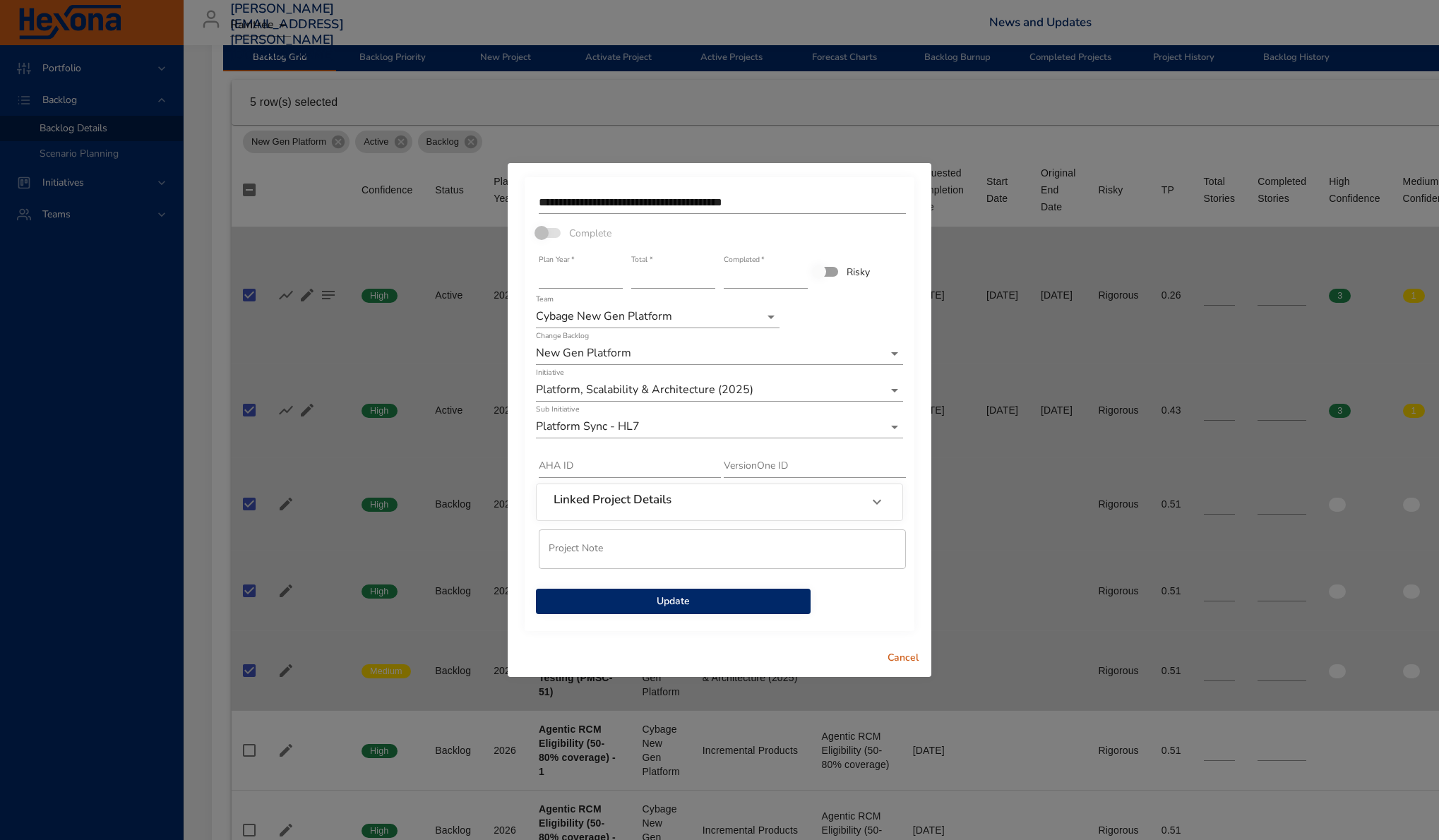
click at [767, 602] on span "Update" at bounding box center [674, 602] width 252 height 18
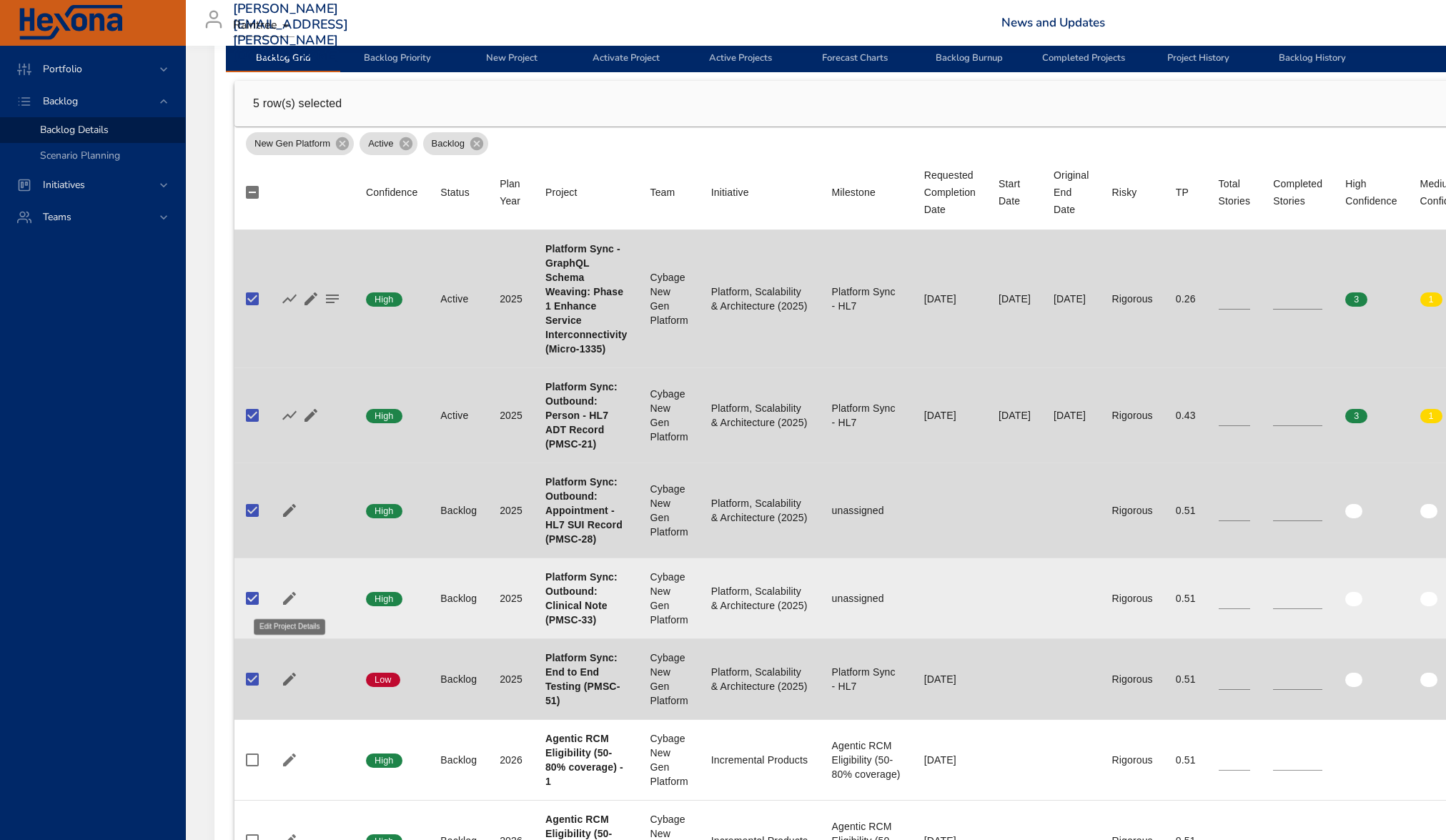
click at [281, 602] on icon "button" at bounding box center [289, 598] width 17 height 17
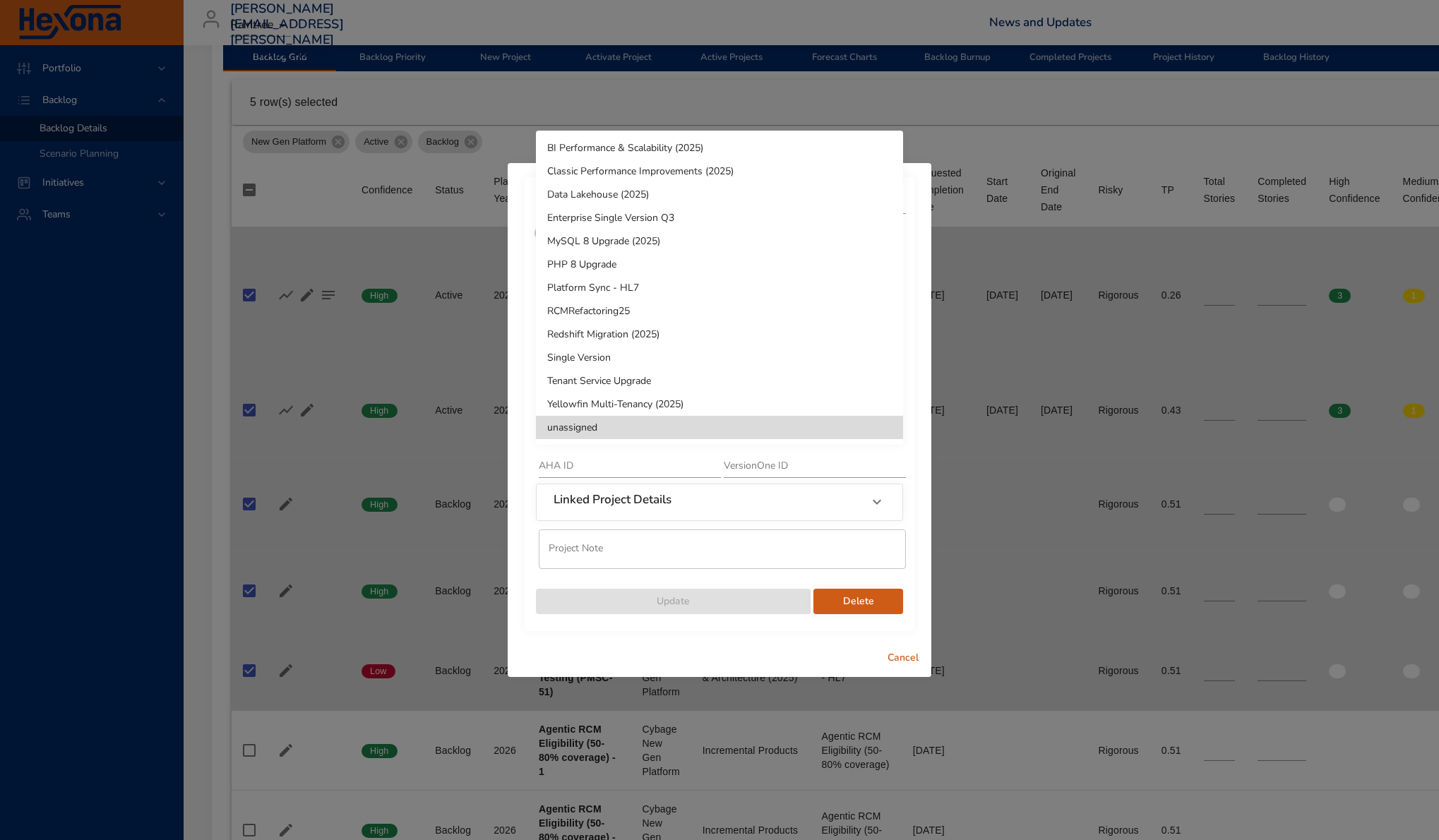
click at [688, 292] on li "Platform Sync - HL7" at bounding box center [719, 288] width 367 height 23
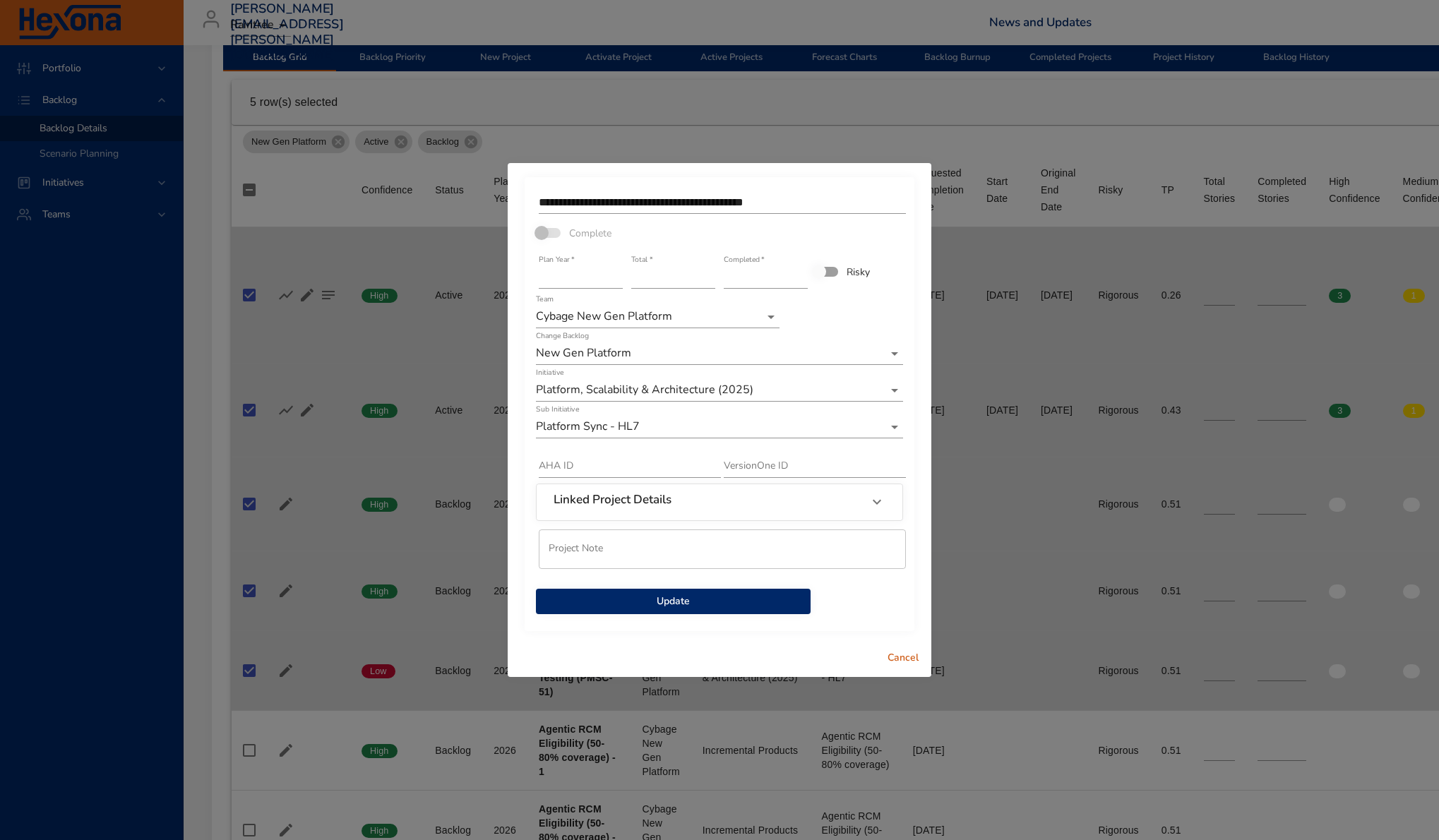
click at [769, 592] on button "Update" at bounding box center [673, 602] width 274 height 26
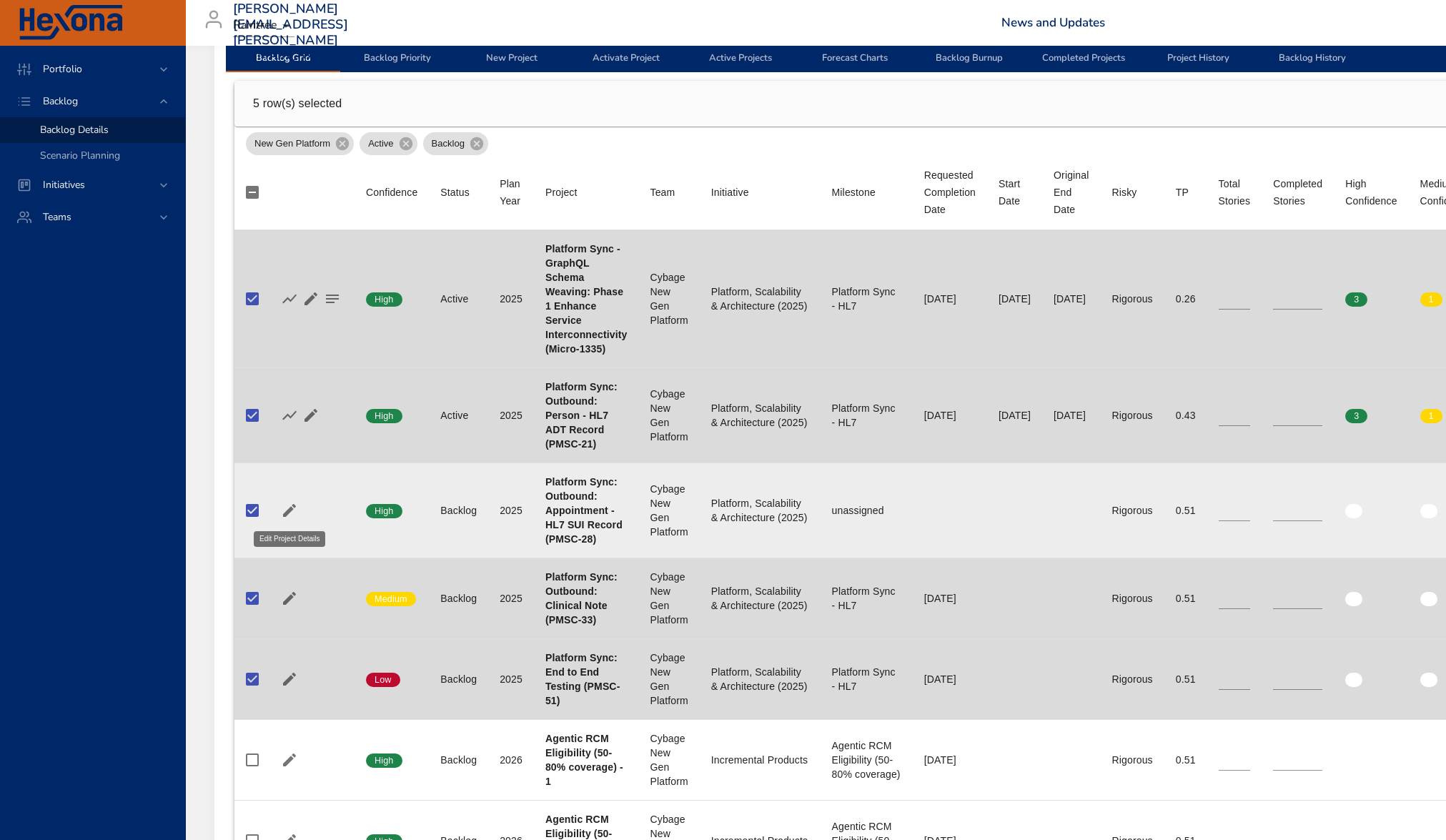
click at [284, 509] on icon "button" at bounding box center [289, 510] width 17 height 17
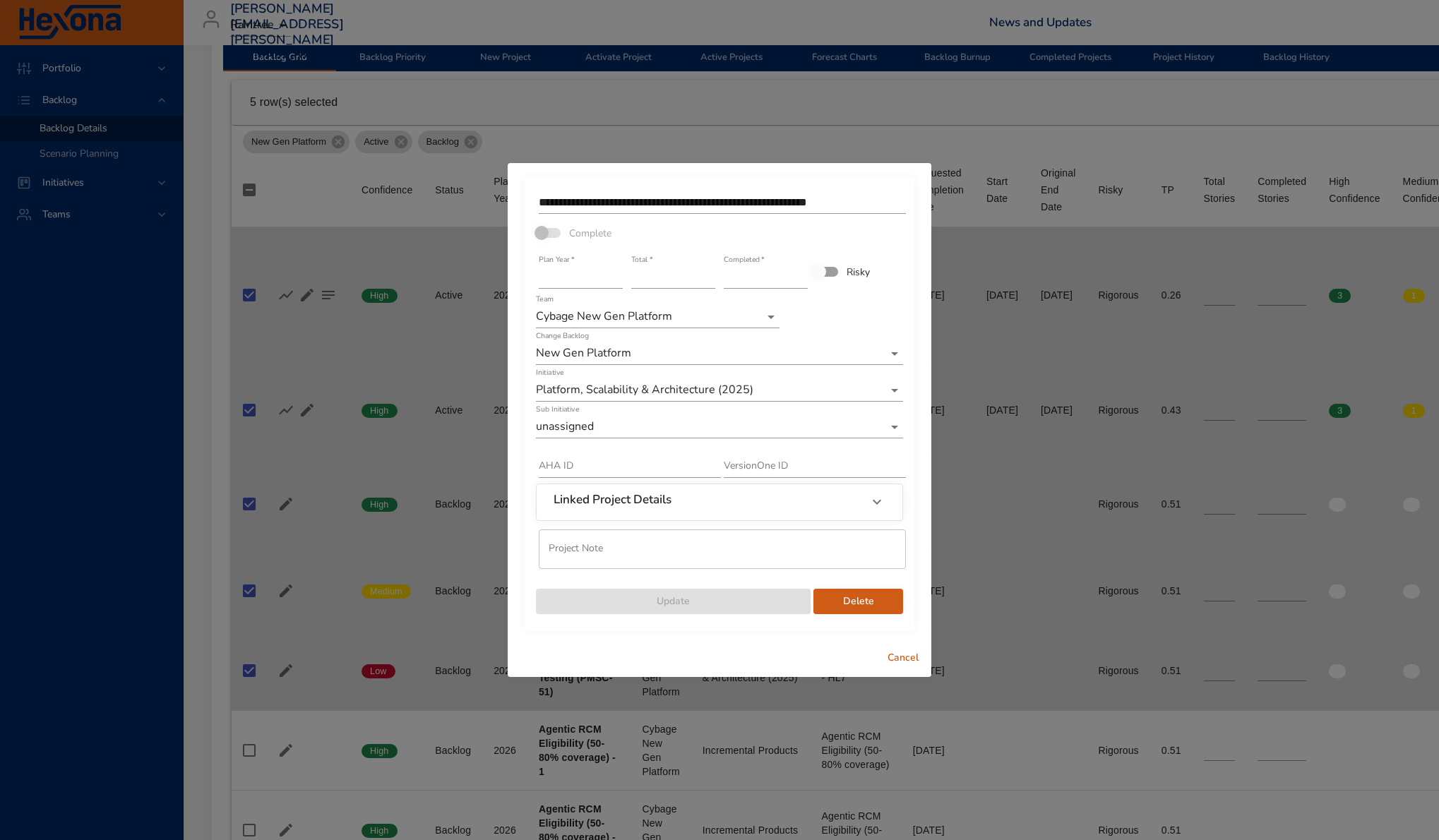
click at [671, 414] on div "Sub Initiative unassigned" at bounding box center [719, 421] width 367 height 34
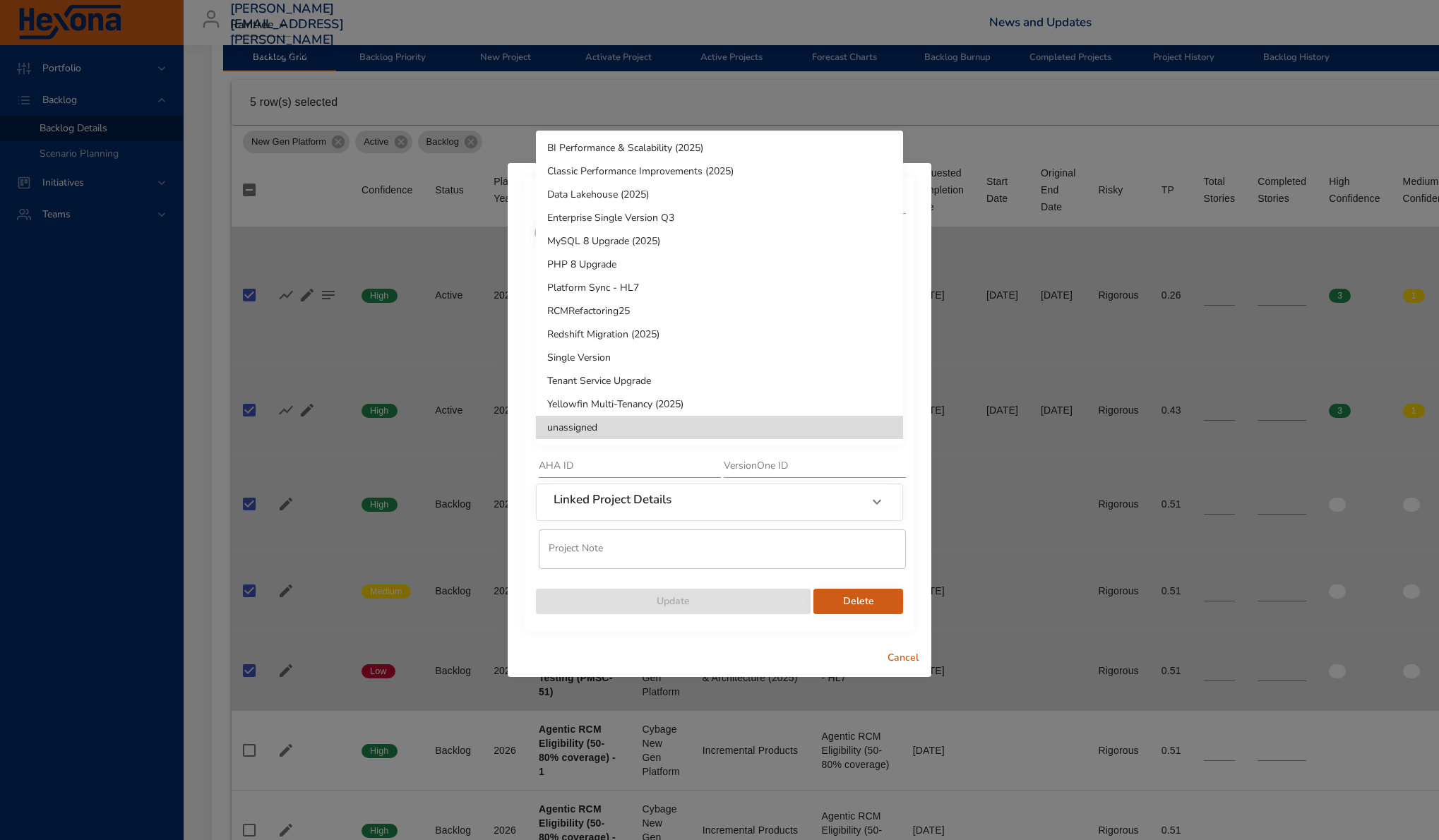
click at [691, 293] on li "Platform Sync - HL7" at bounding box center [719, 288] width 367 height 23
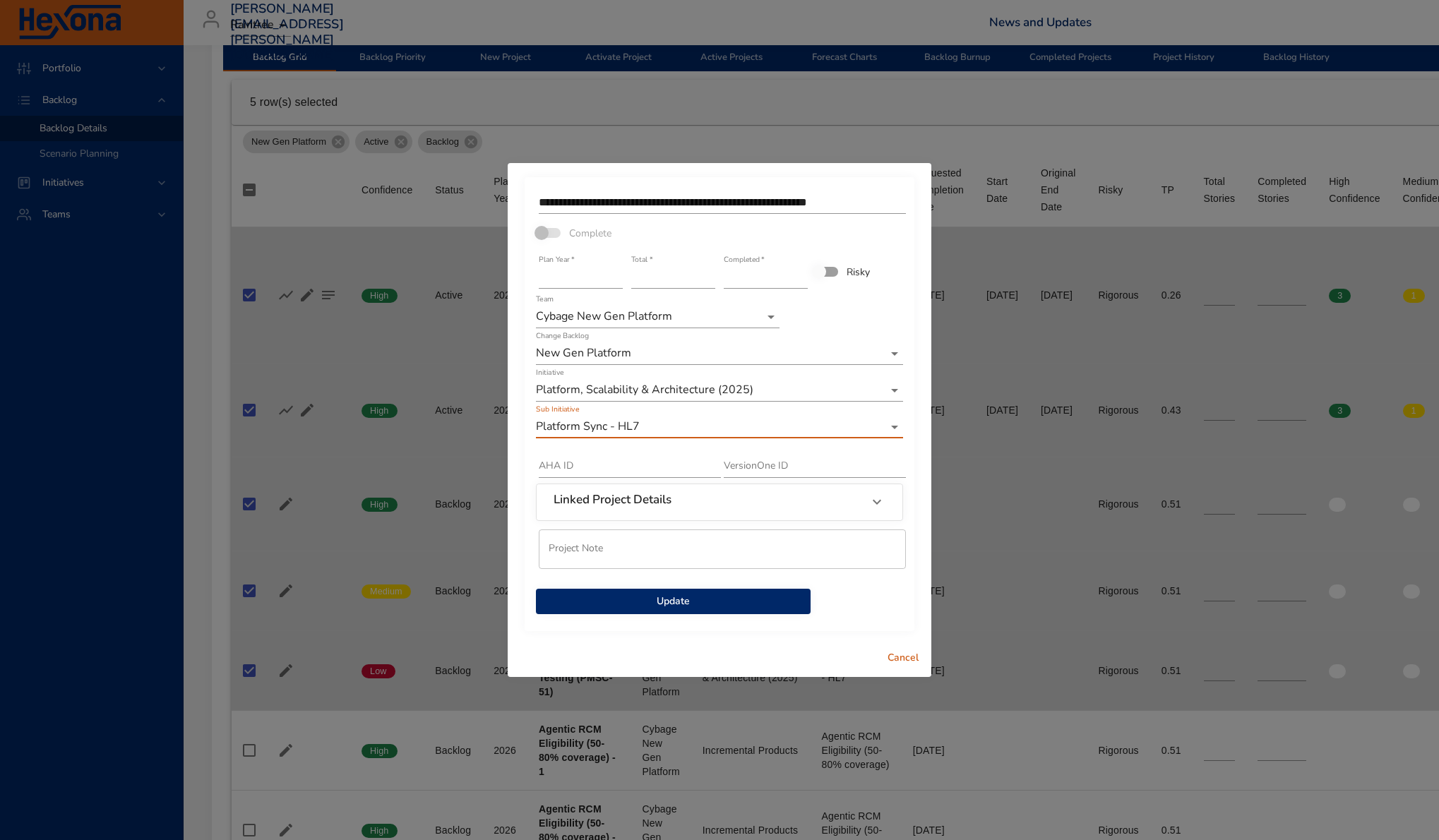
click at [779, 593] on span "Update" at bounding box center [674, 602] width 252 height 18
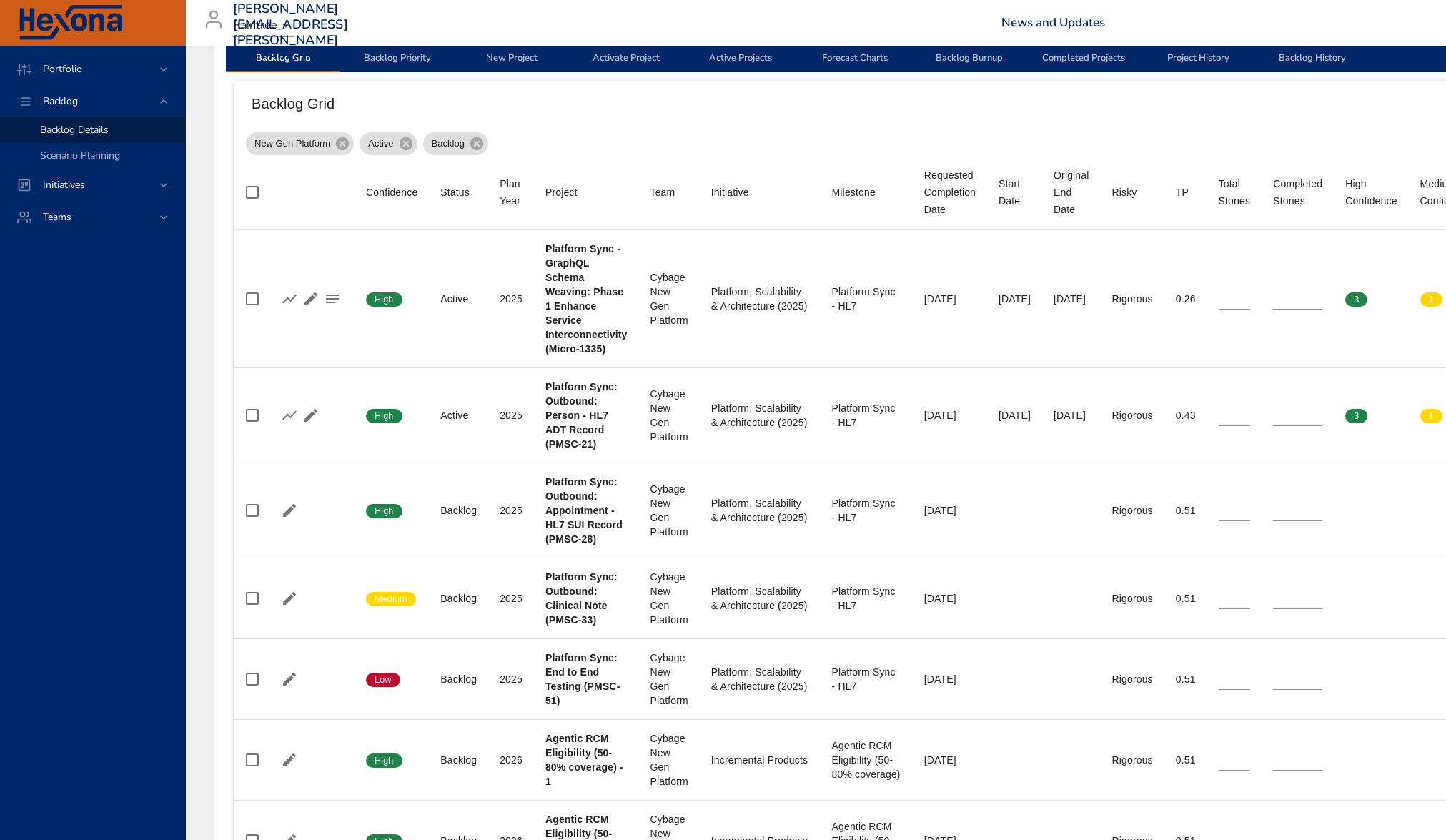
click at [170, 667] on div "Portfolio Backlog Backlog Details Scenario Planning Initiatives Teams" at bounding box center [93, 443] width 186 height 794
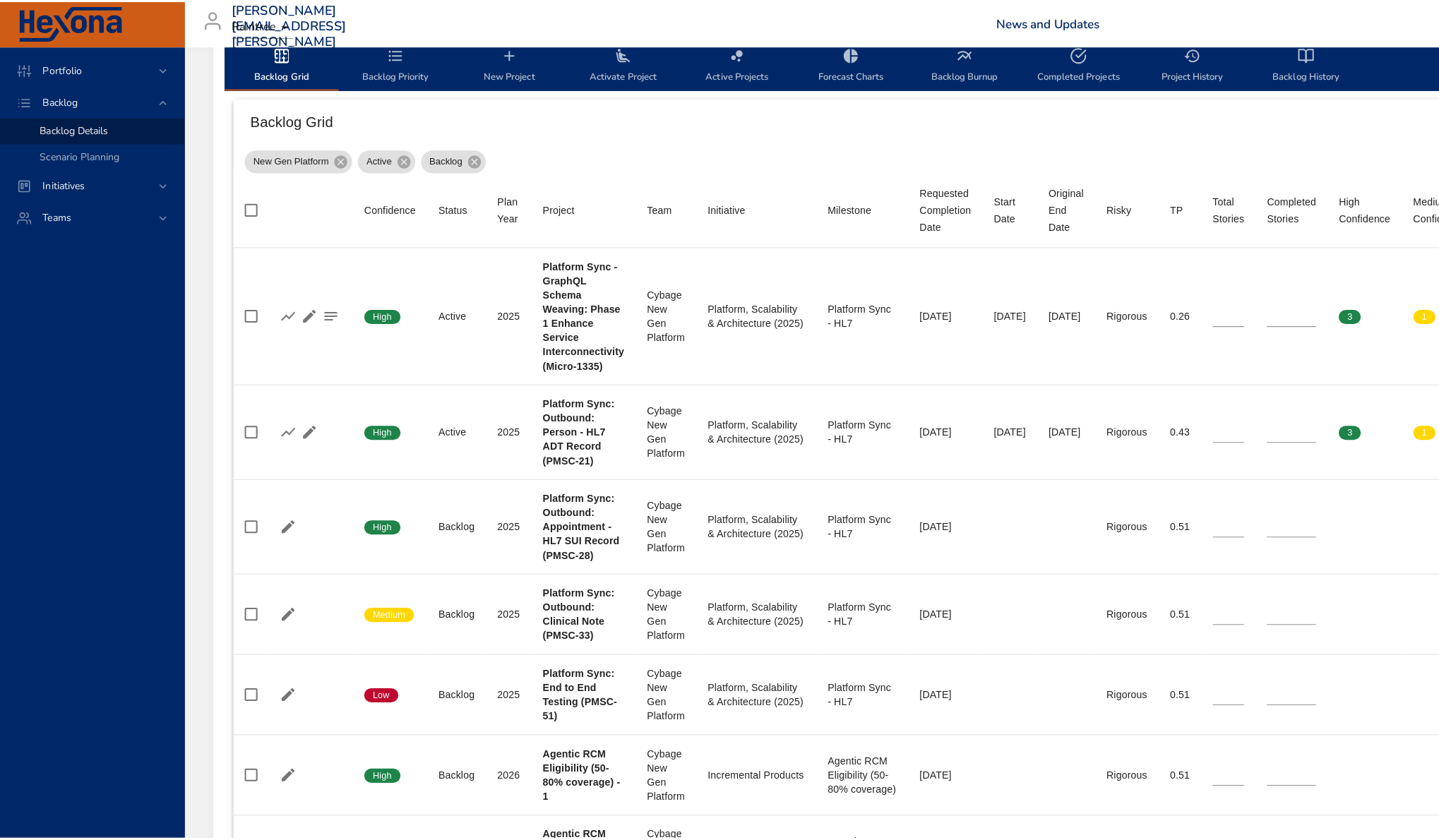
scroll to position [442, 0]
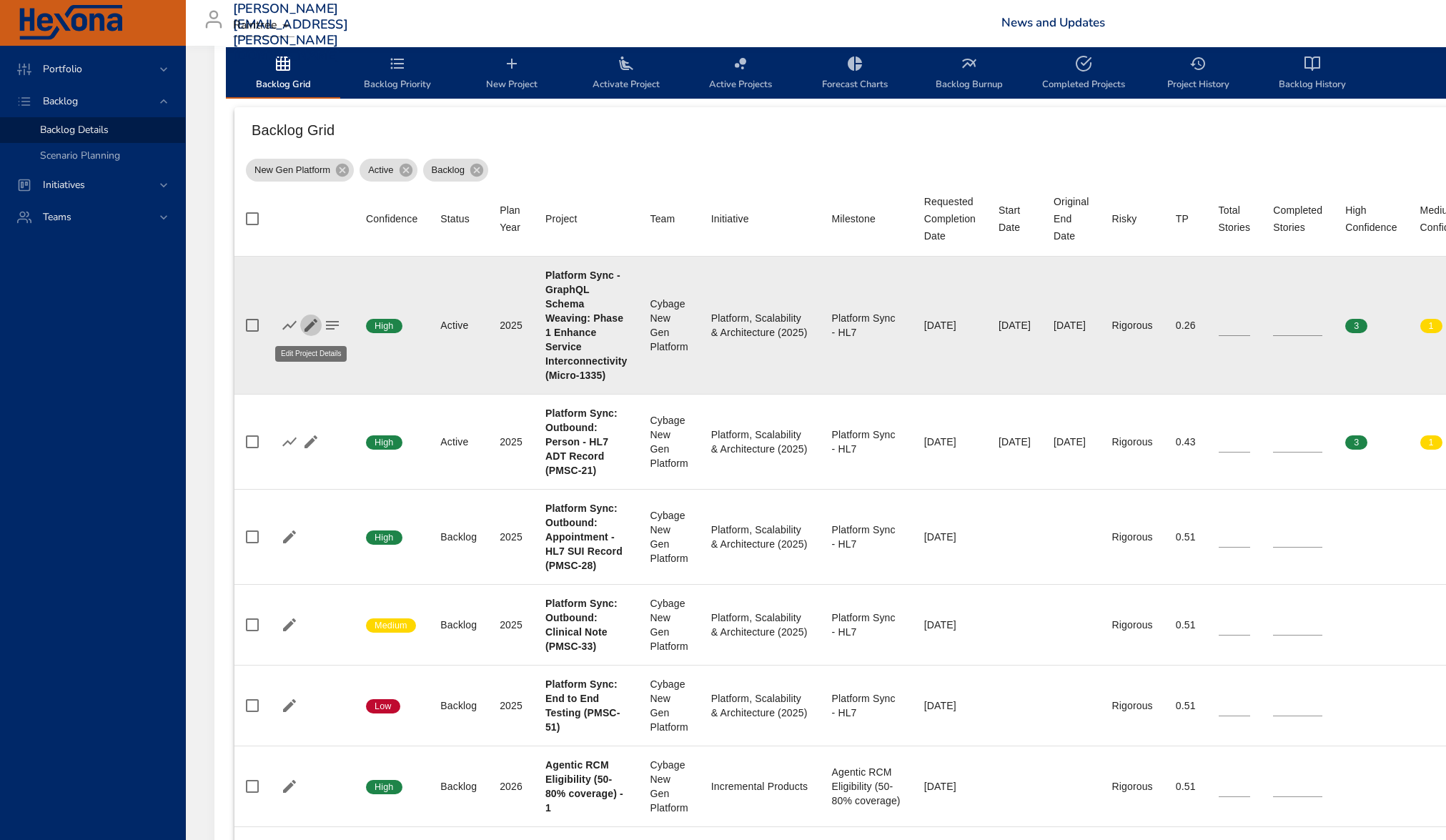
click at [316, 328] on icon "button" at bounding box center [310, 325] width 17 height 17
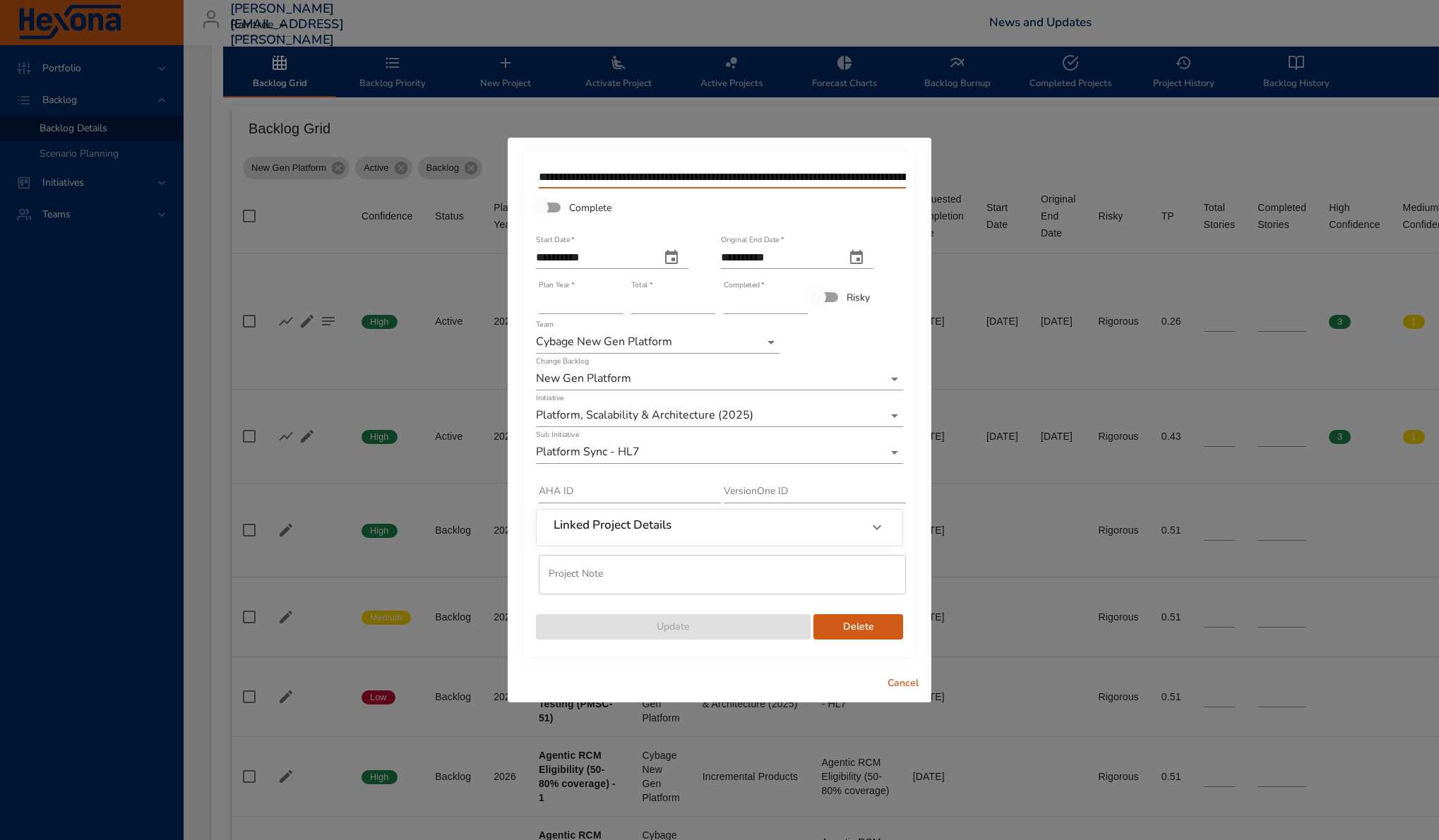
click at [825, 171] on input "**********" at bounding box center [722, 177] width 367 height 23
drag, startPoint x: 828, startPoint y: 172, endPoint x: 865, endPoint y: 176, distance: 37.2
click at [914, 169] on div "**********" at bounding box center [719, 404] width 390 height 505
drag, startPoint x: 842, startPoint y: 180, endPoint x: 901, endPoint y: 178, distance: 59.0
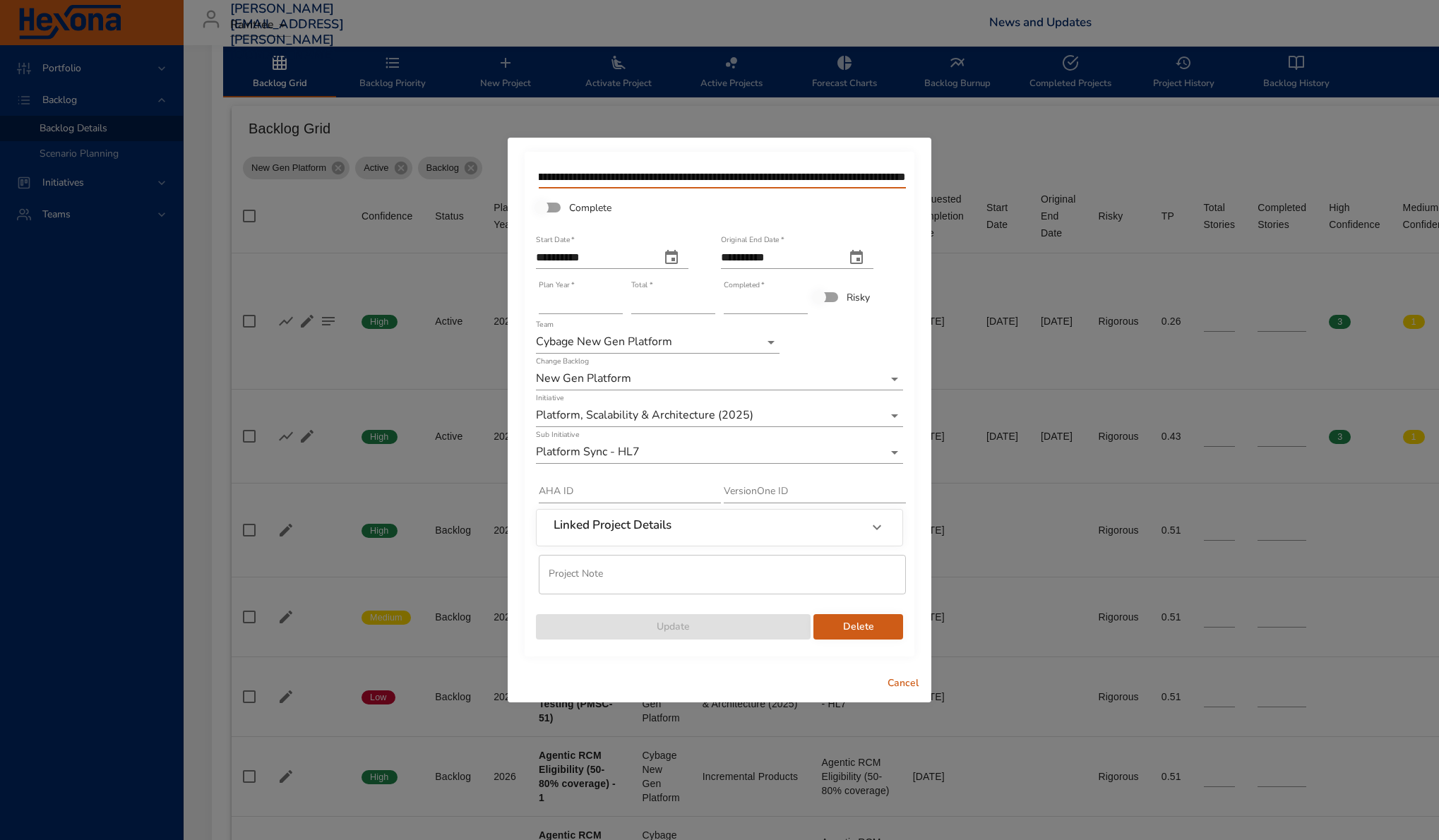
click at [901, 178] on input "**********" at bounding box center [722, 177] width 367 height 23
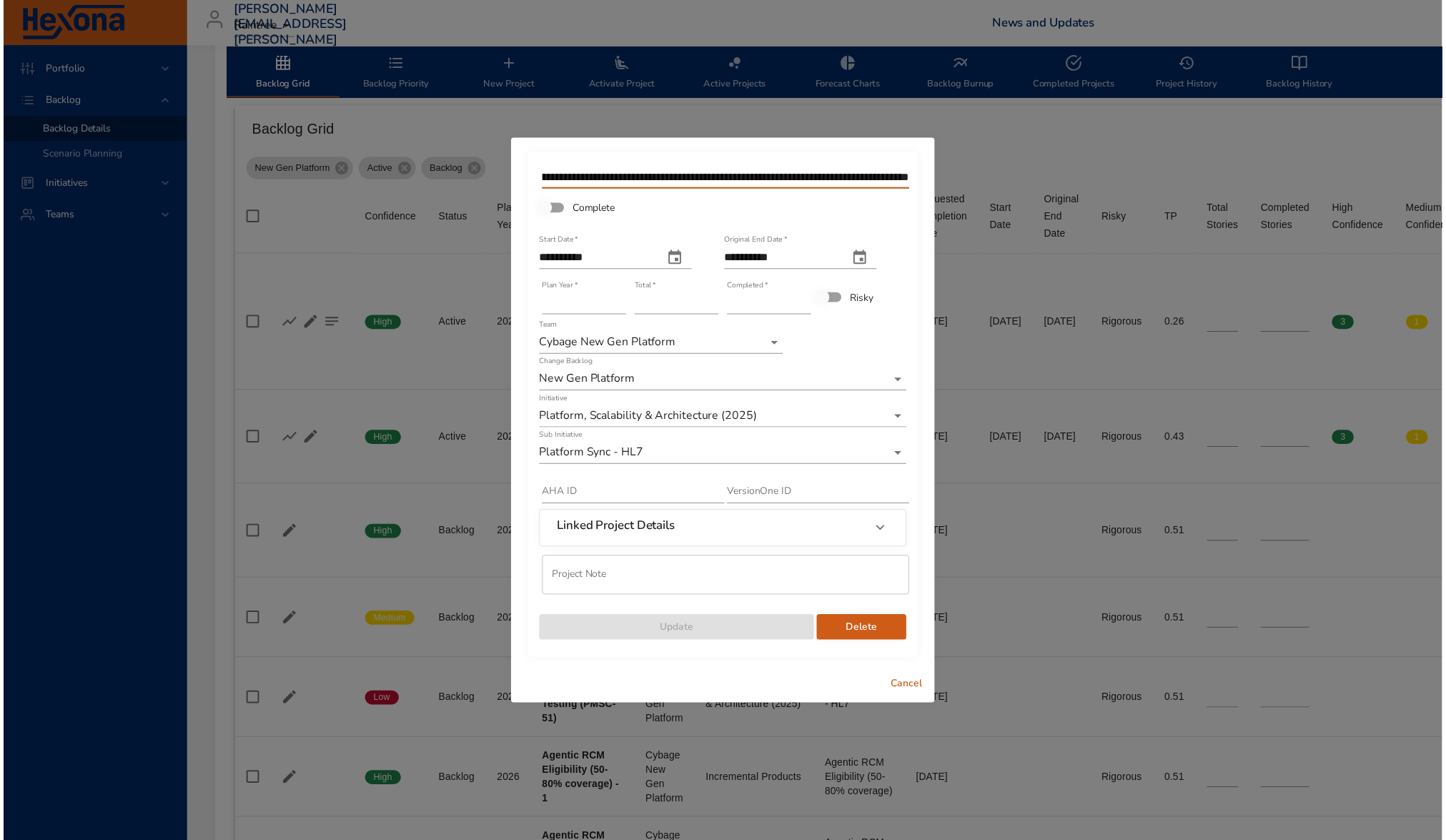
scroll to position [0, 0]
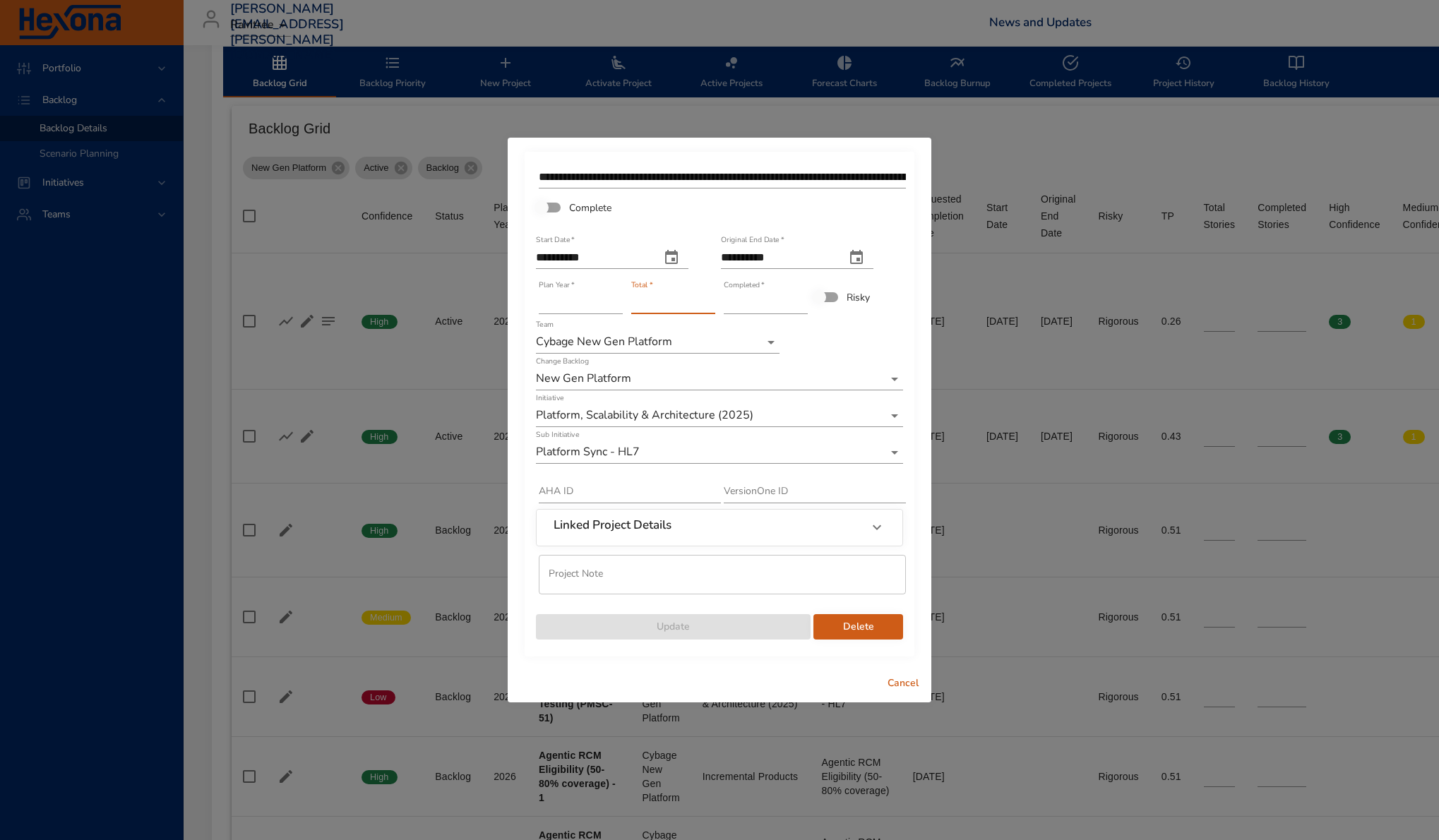
drag, startPoint x: 648, startPoint y: 297, endPoint x: 535, endPoint y: 299, distance: 113.0
click at [535, 299] on div "**********" at bounding box center [720, 401] width 370 height 479
drag, startPoint x: 646, startPoint y: 302, endPoint x: 570, endPoint y: 293, distance: 76.5
click at [570, 293] on div "**********" at bounding box center [720, 401] width 370 height 479
type input "*"
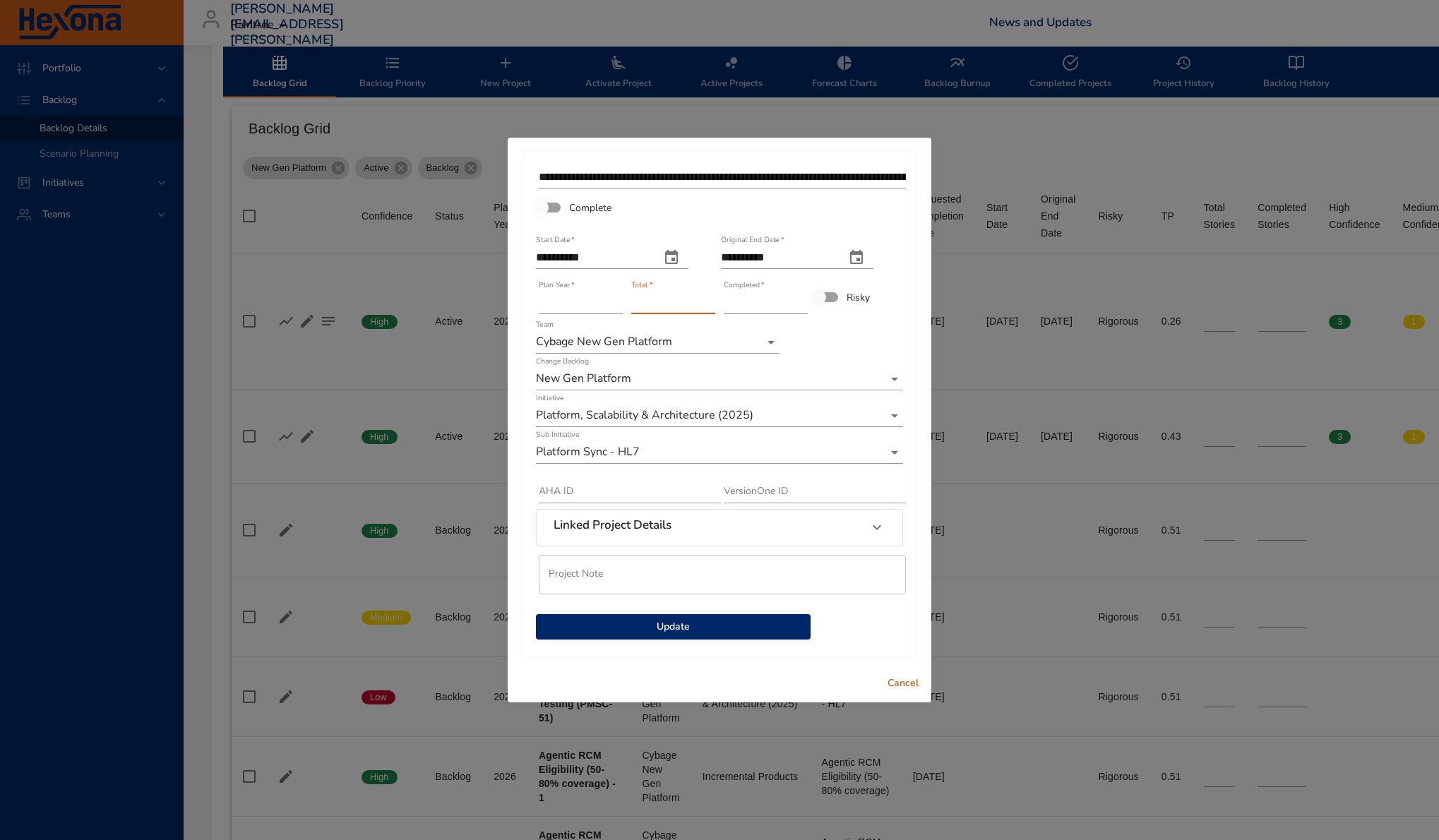
click at [759, 627] on span "Update" at bounding box center [674, 627] width 252 height 18
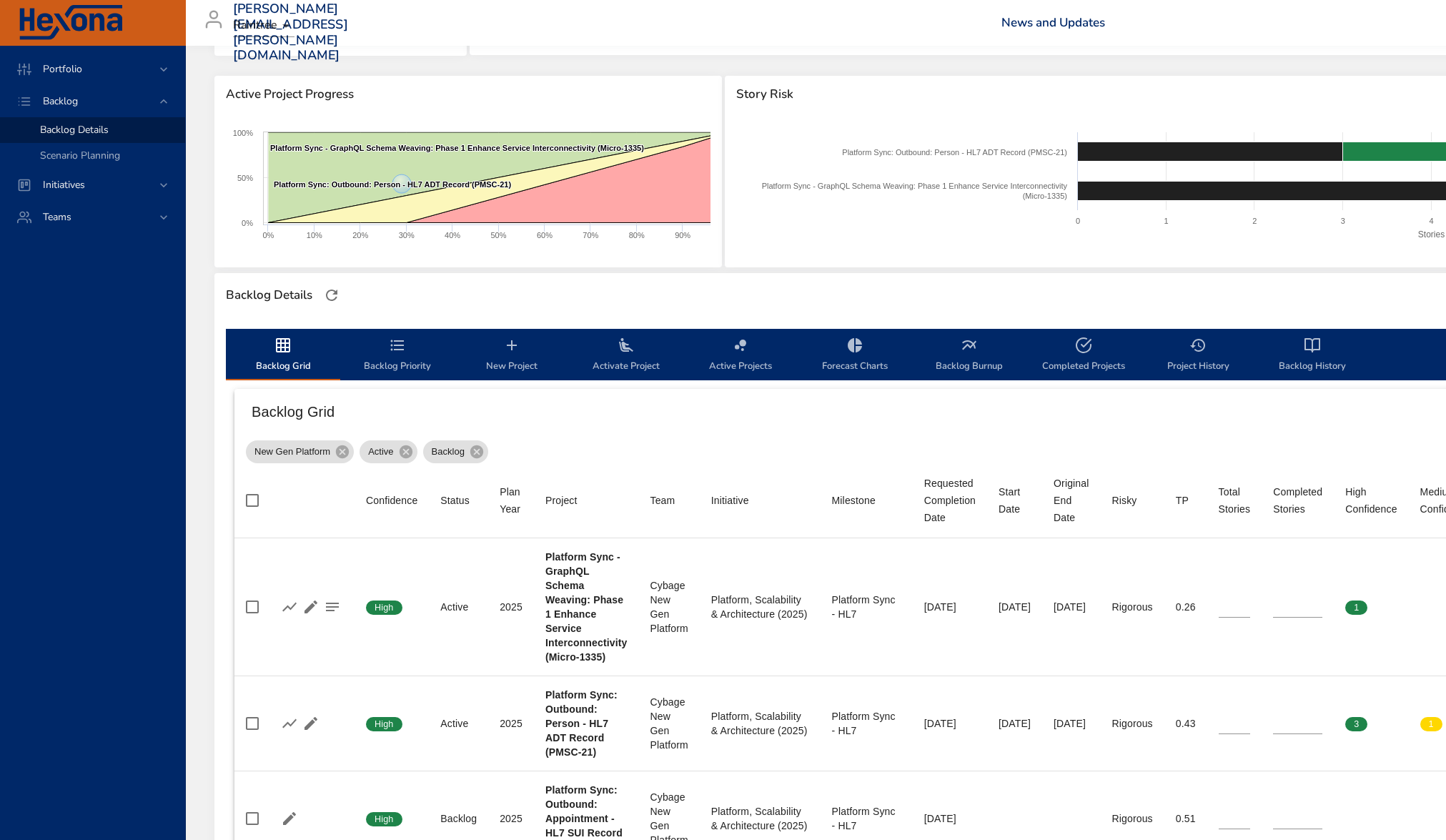
scroll to position [296, 0]
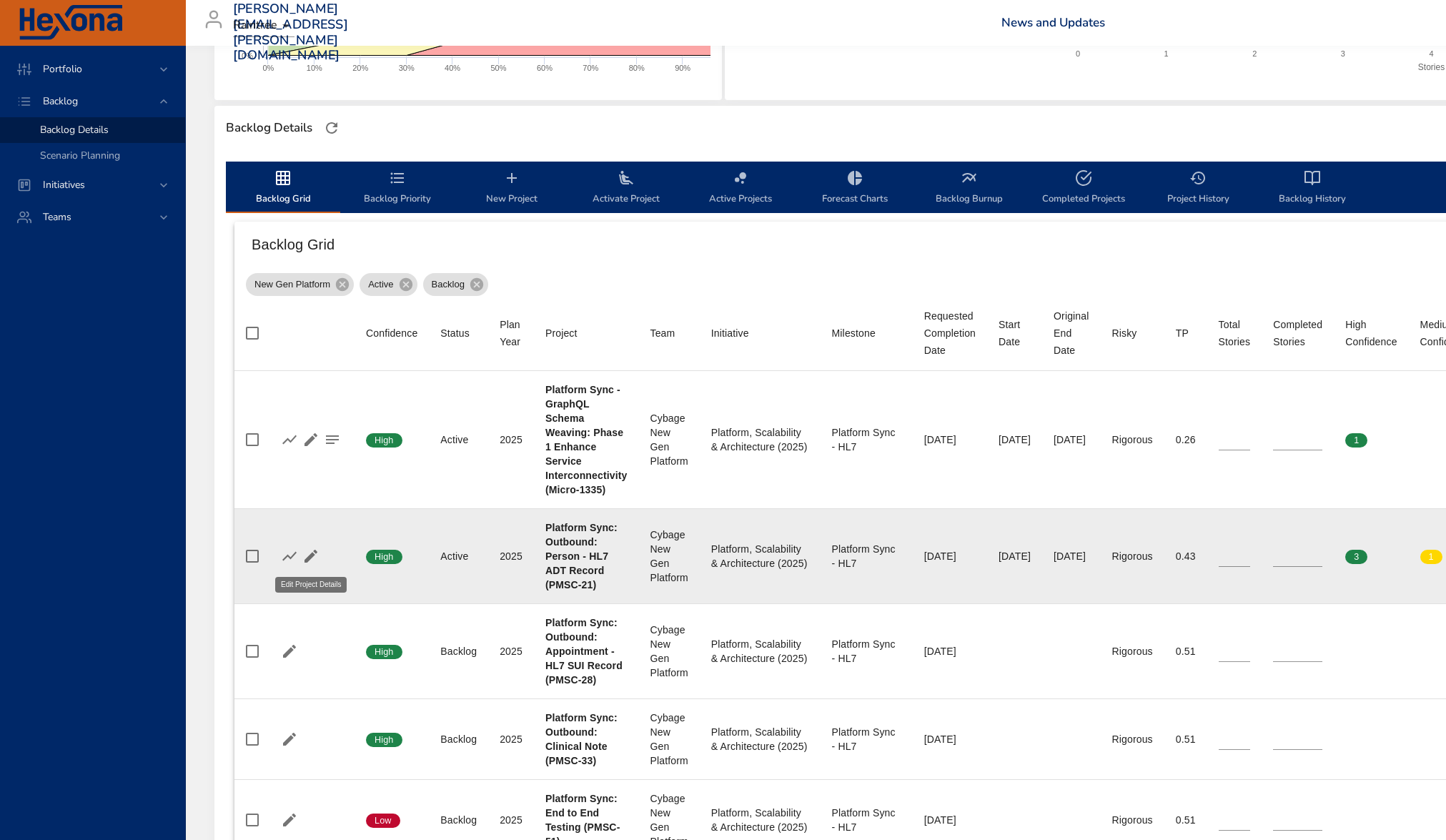
click at [318, 558] on icon "button" at bounding box center [310, 556] width 17 height 17
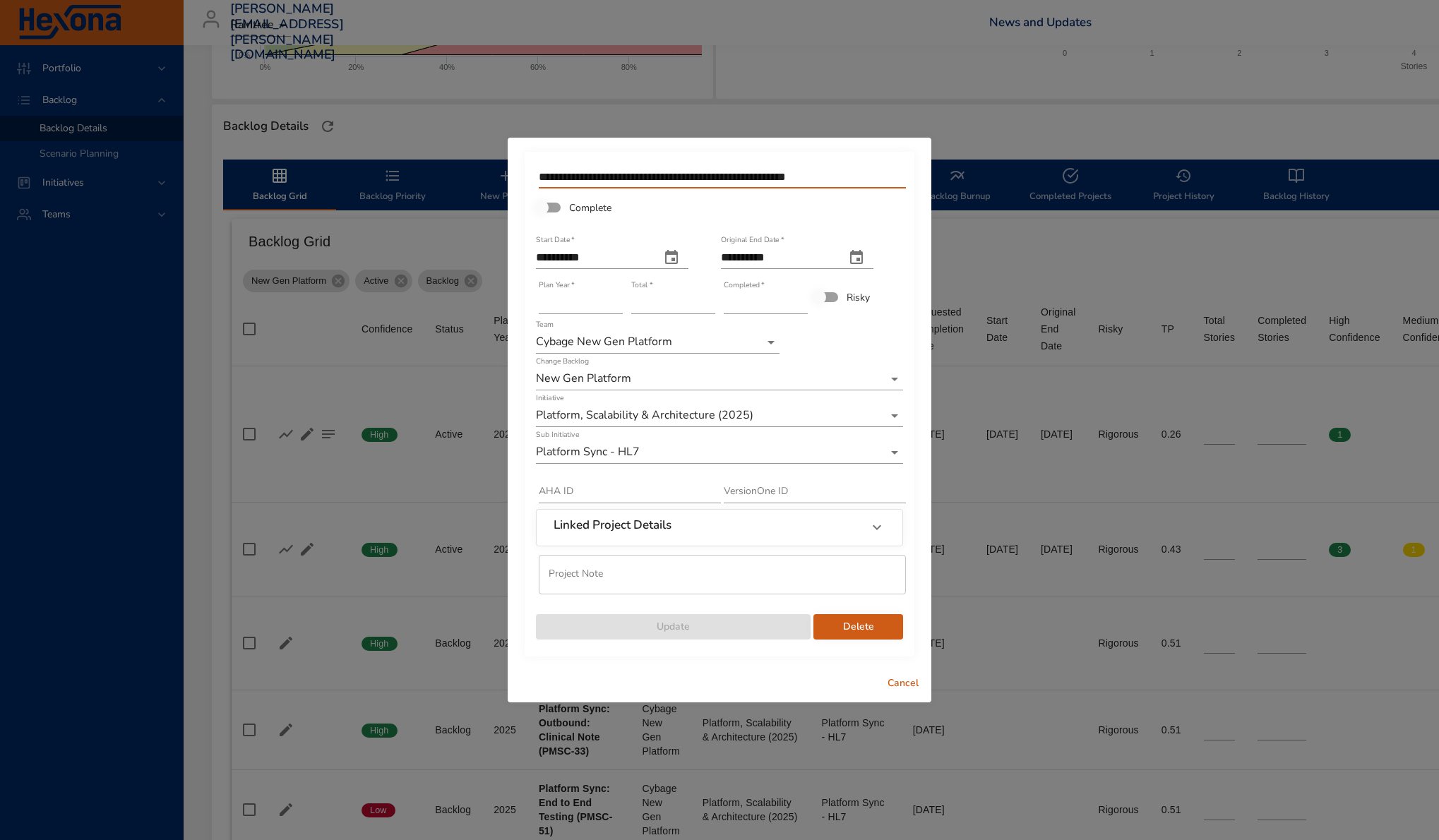
drag, startPoint x: 858, startPoint y: 178, endPoint x: 811, endPoint y: 182, distance: 47.2
click at [811, 182] on input "**********" at bounding box center [722, 177] width 367 height 23
drag, startPoint x: 653, startPoint y: 304, endPoint x: 613, endPoint y: 299, distance: 40.3
click at [613, 299] on div "**********" at bounding box center [720, 401] width 370 height 479
click at [652, 307] on input "*" at bounding box center [673, 302] width 84 height 23
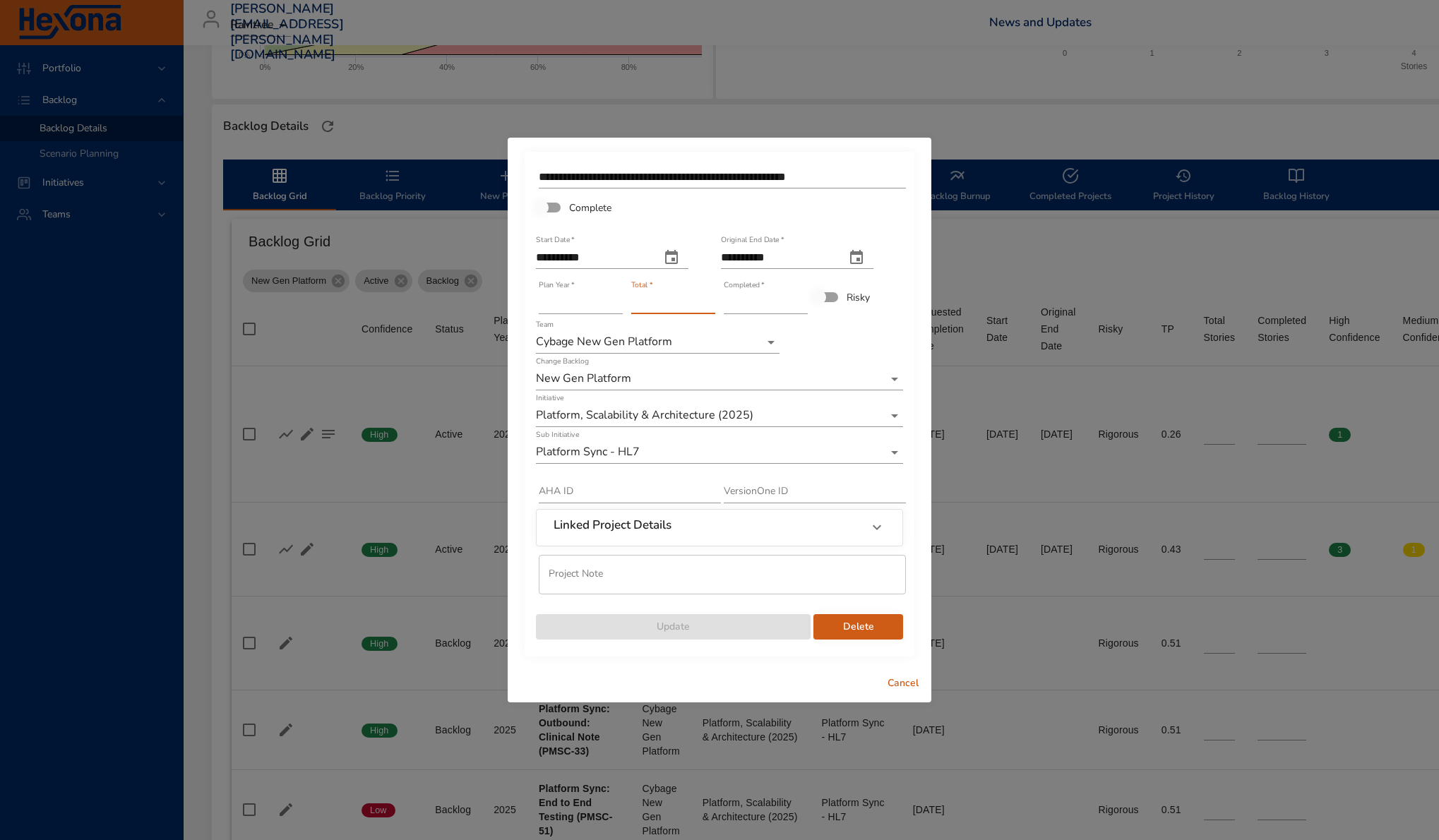
drag, startPoint x: 607, startPoint y: 302, endPoint x: 594, endPoint y: 300, distance: 13.2
click at [594, 300] on div "**********" at bounding box center [720, 401] width 370 height 479
type input "*"
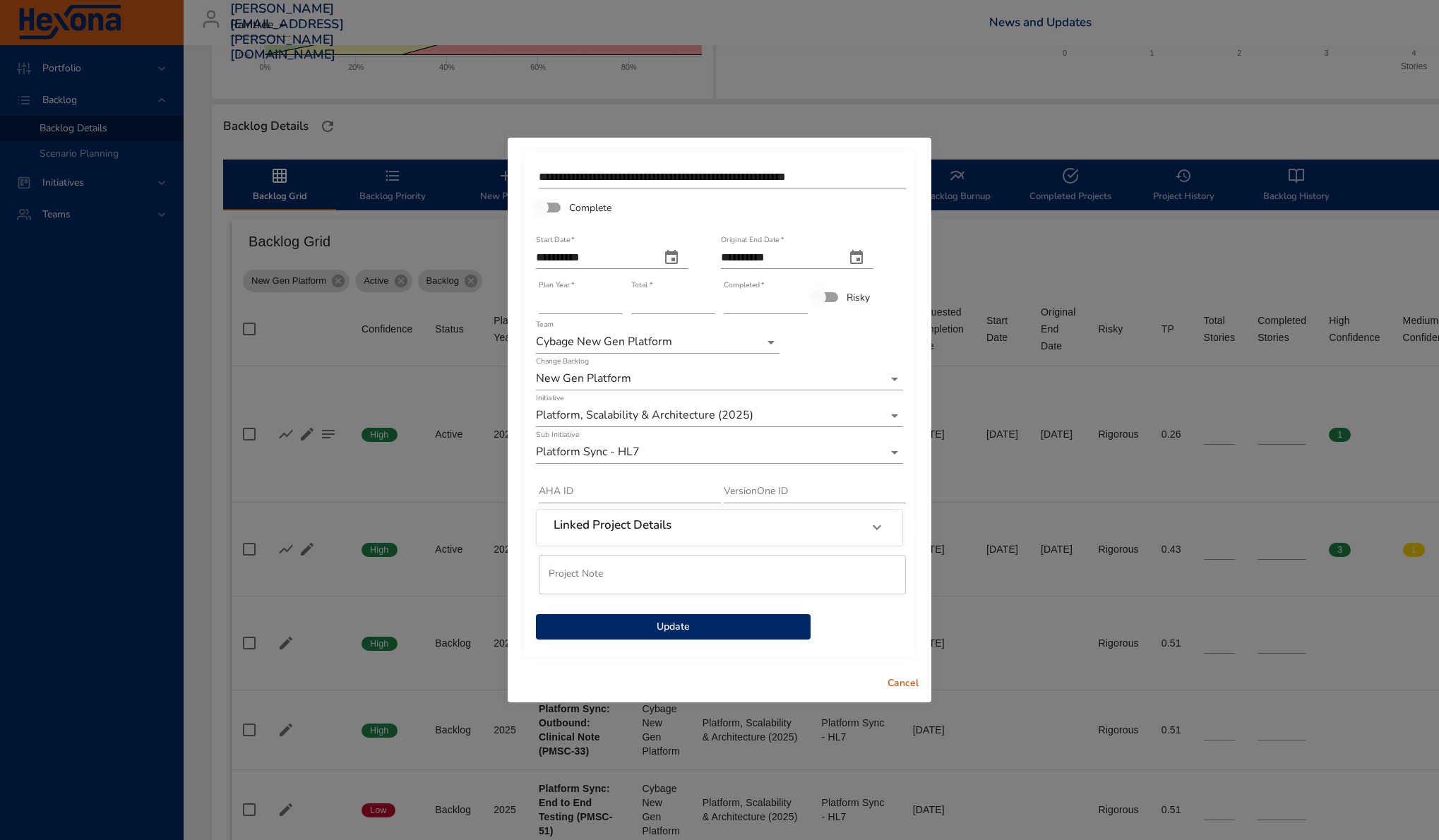
click at [747, 631] on span "Update" at bounding box center [674, 627] width 252 height 18
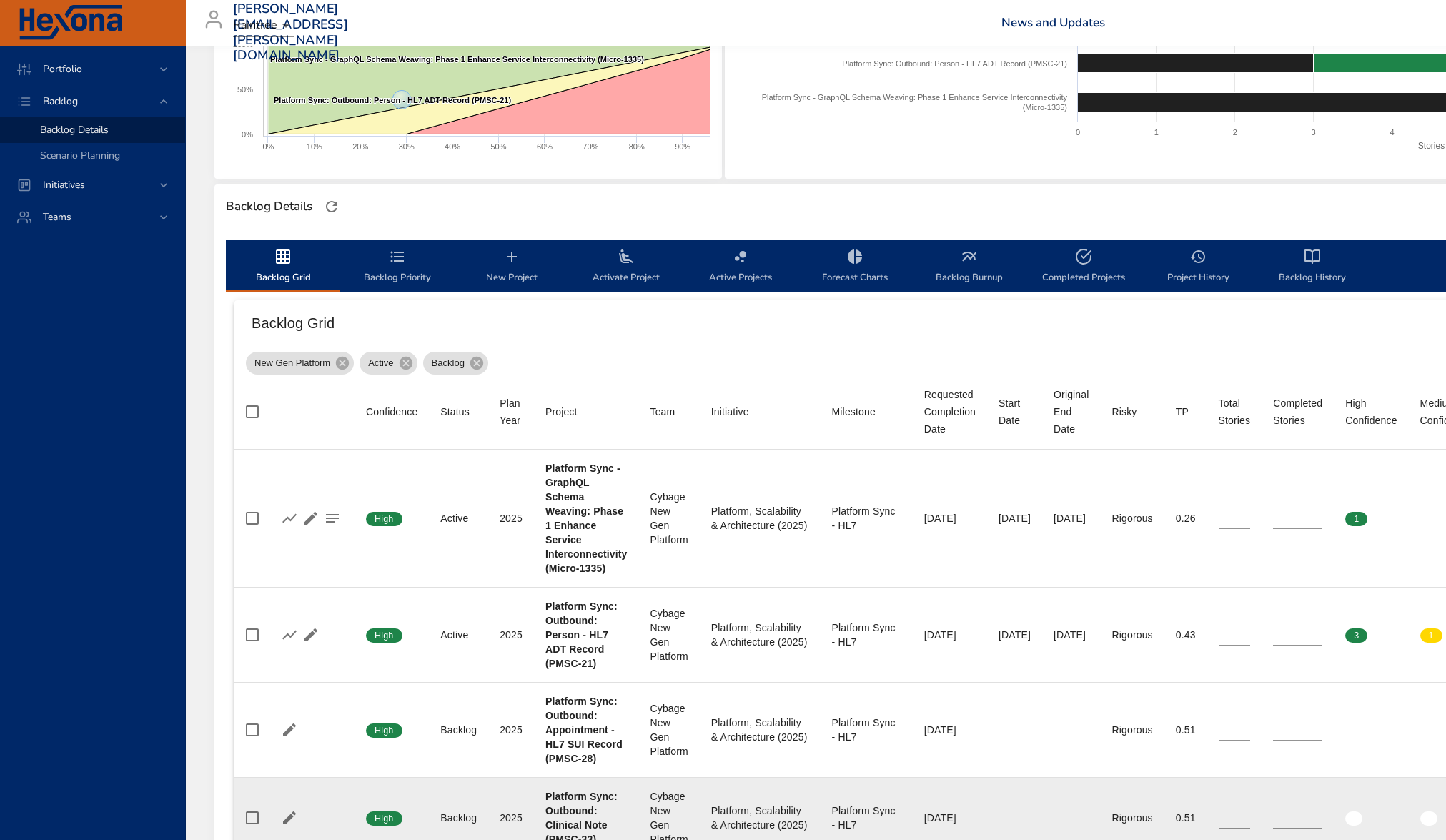
scroll to position [0, 0]
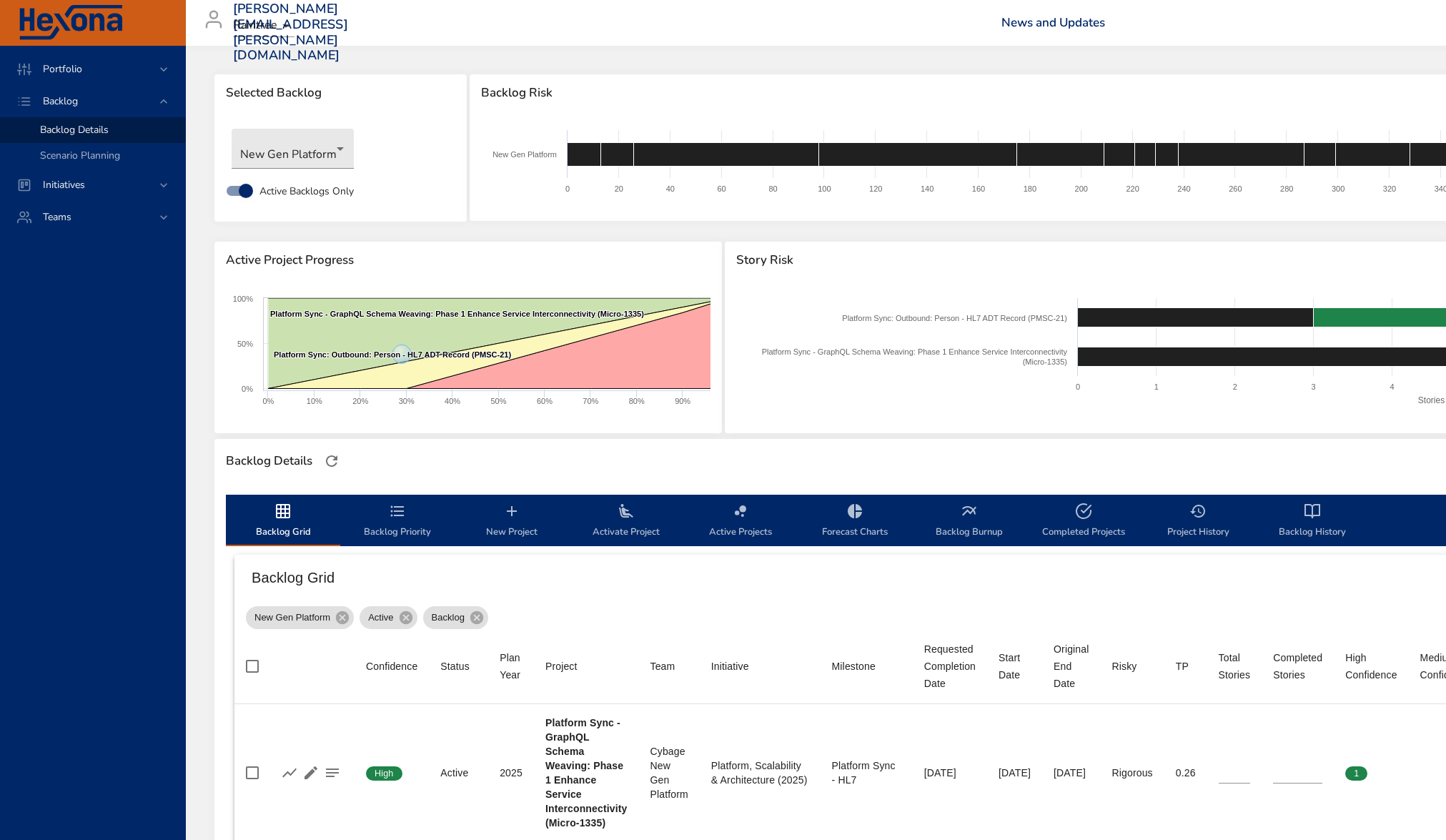
click at [918, 443] on div "Backlog Details" at bounding box center [979, 461] width 1528 height 45
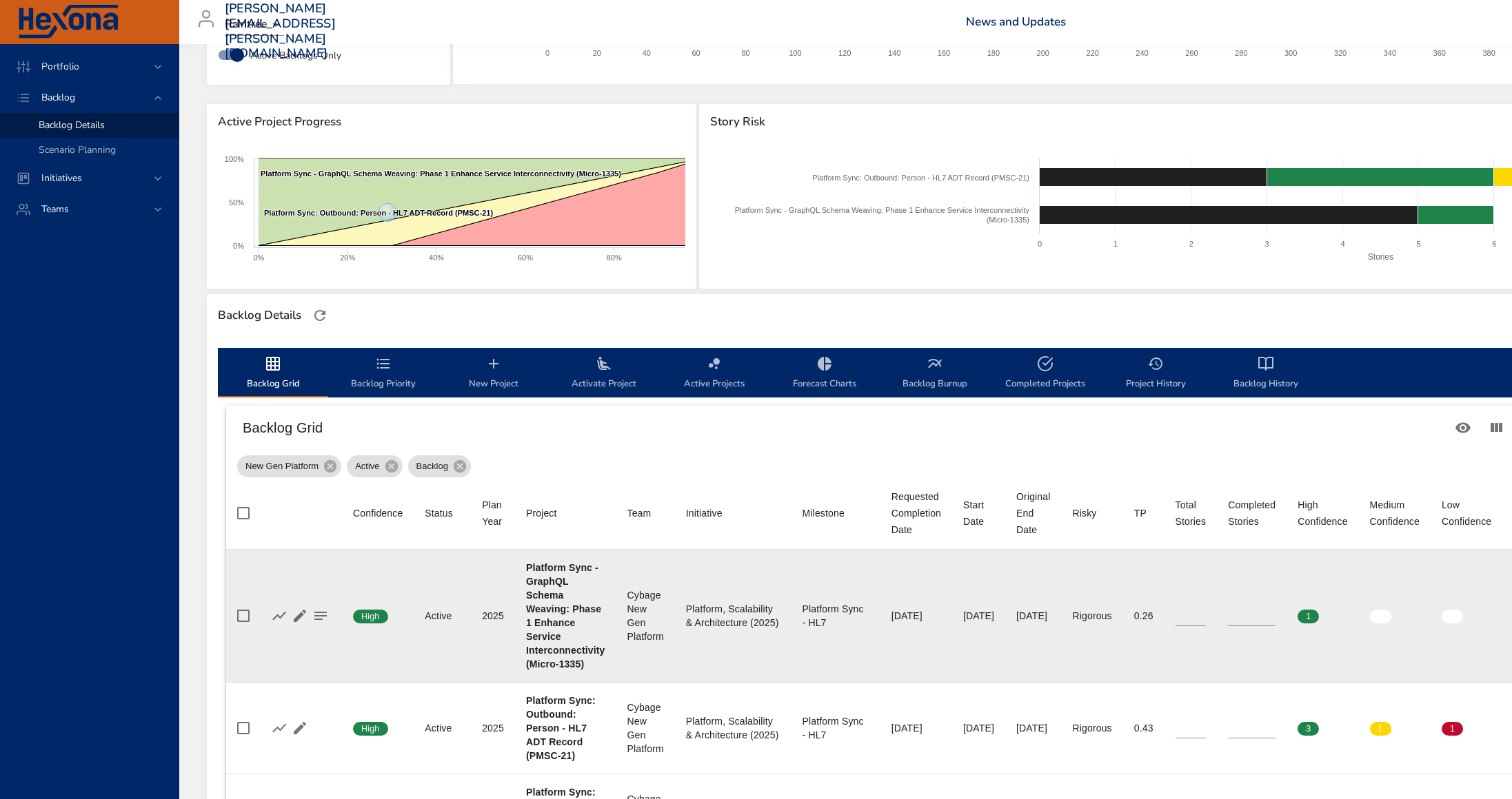
scroll to position [350, 0]
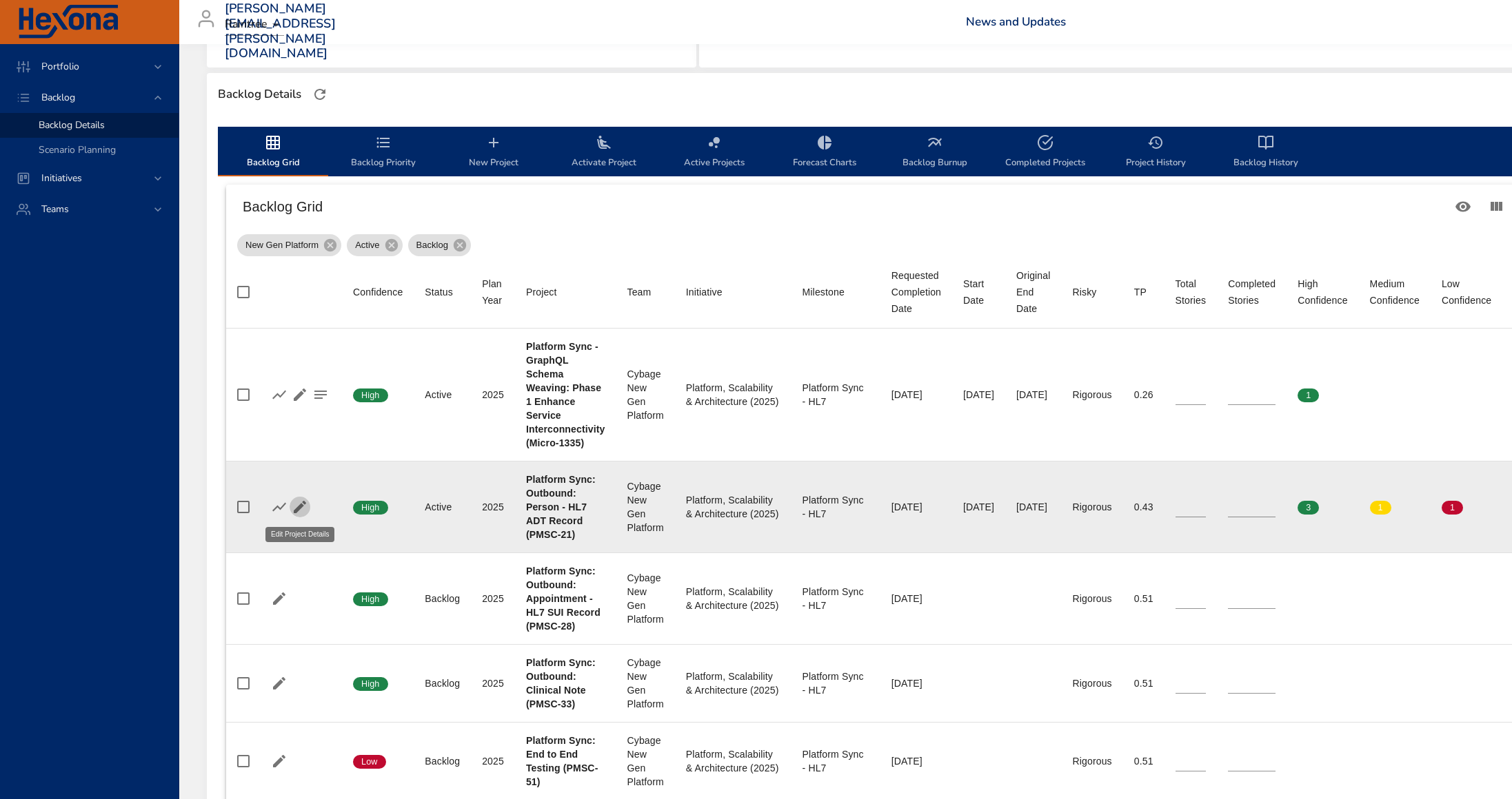
click at [303, 509] on icon "button" at bounding box center [299, 507] width 16 height 16
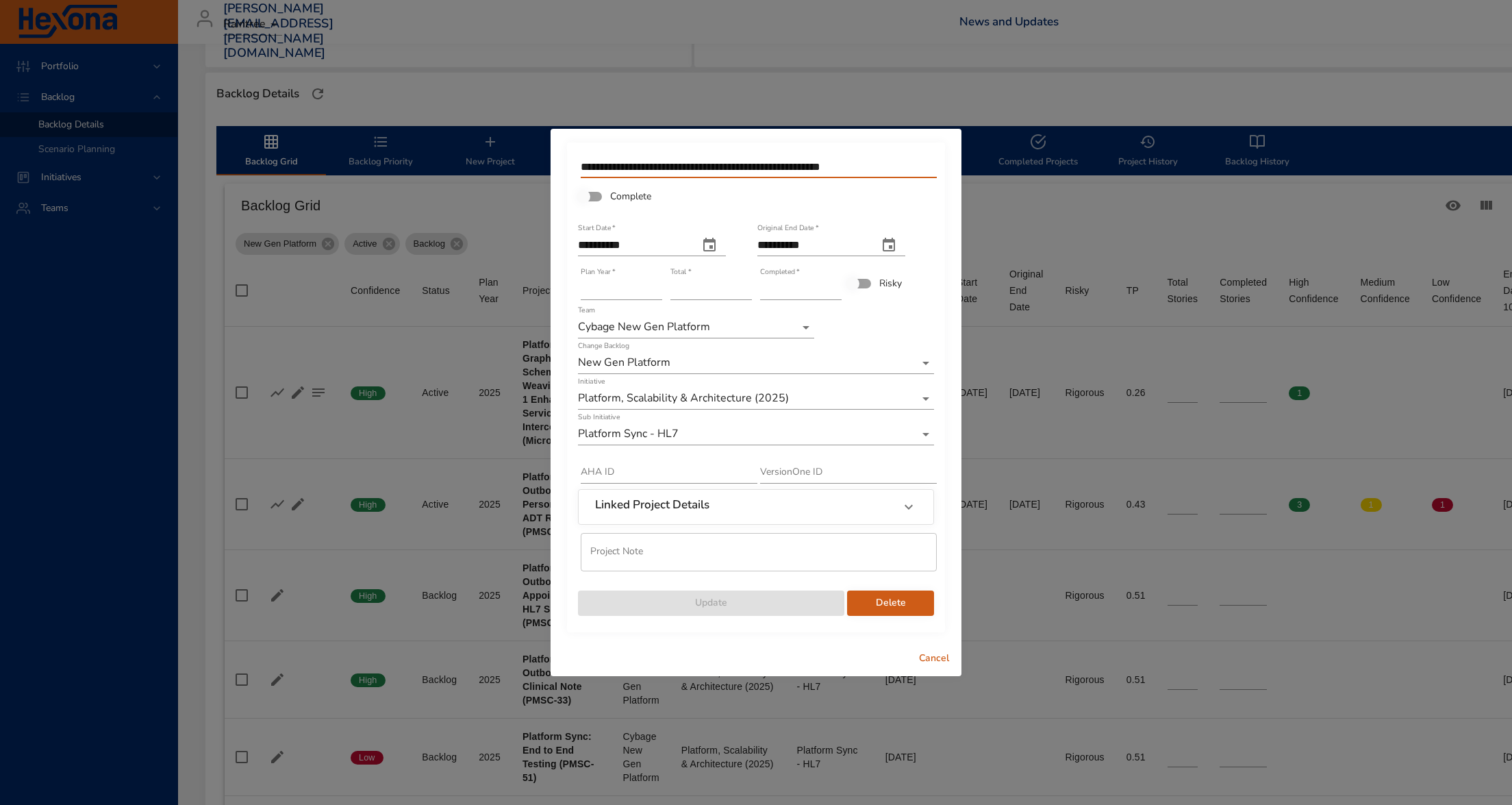
drag, startPoint x: 891, startPoint y: 169, endPoint x: 847, endPoint y: 167, distance: 44.0
click at [847, 167] on input "**********" at bounding box center [758, 167] width 356 height 22
click at [914, 658] on button "Cancel" at bounding box center [934, 659] width 44 height 26
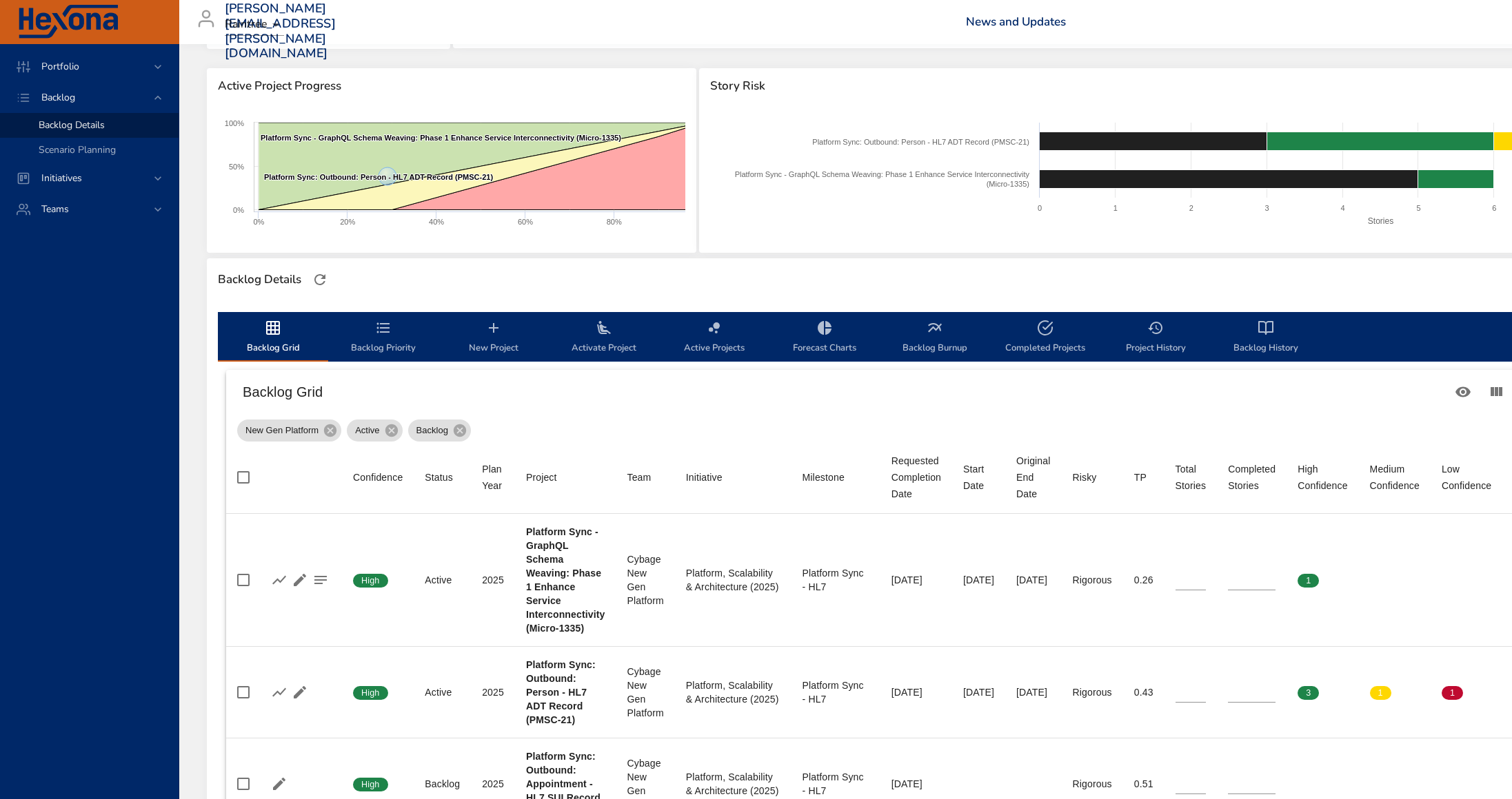
scroll to position [0, 0]
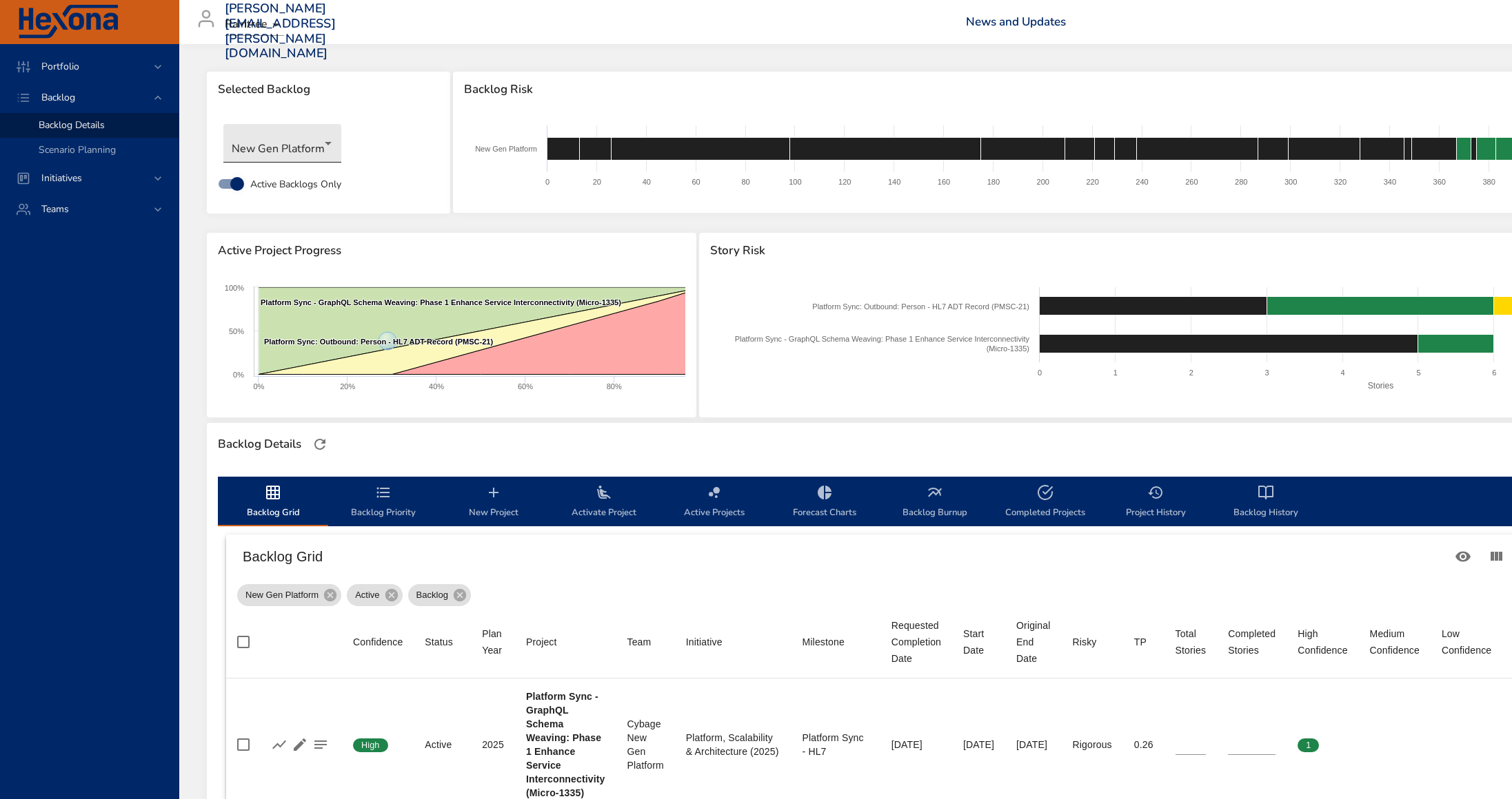
click at [289, 153] on body "Portfolio Backlog Backlog Details Scenario Planning Initiatives Teams [PERSON_N…" at bounding box center [756, 400] width 1512 height 799
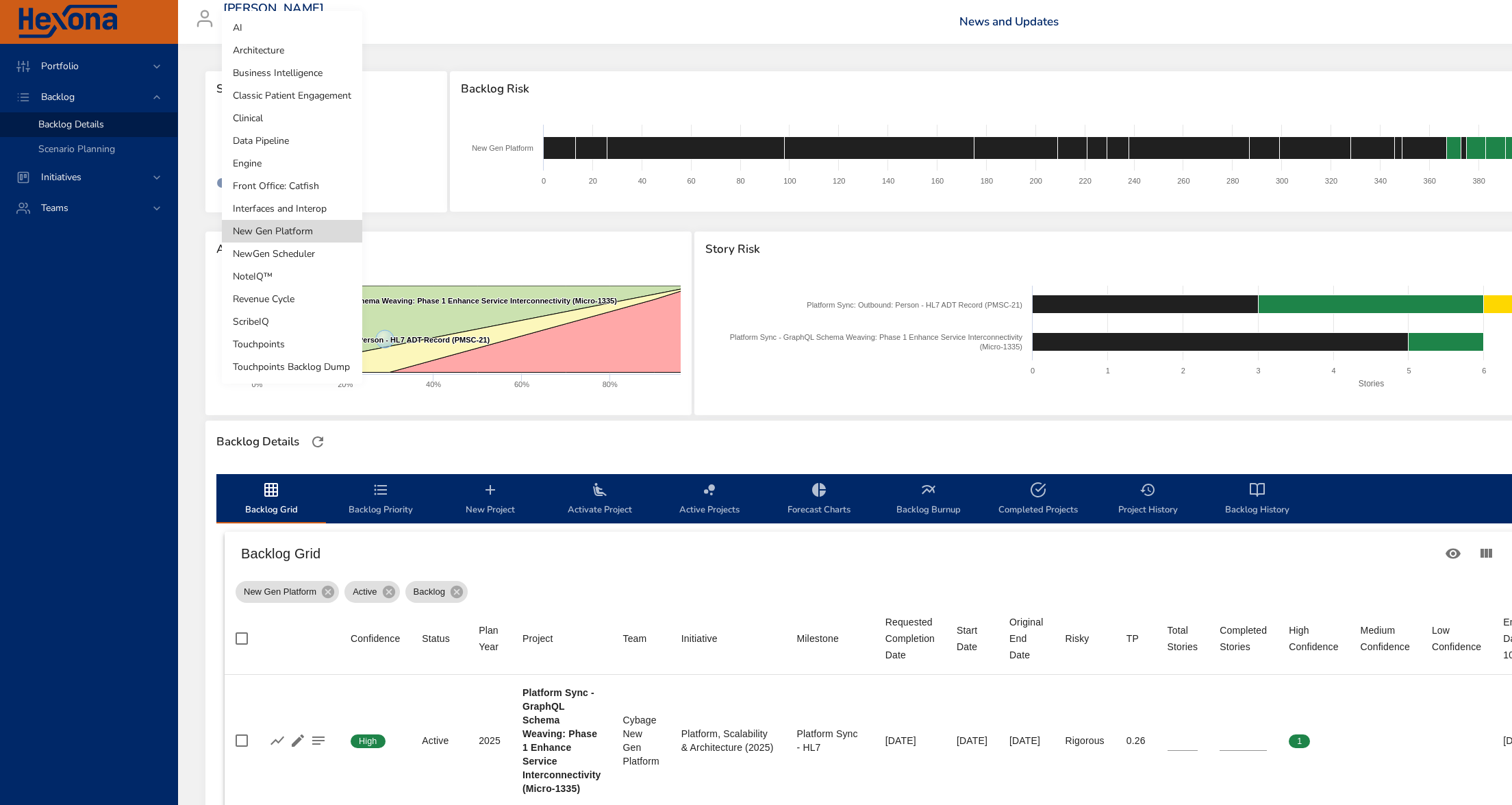
click at [280, 57] on li "Architecture" at bounding box center [292, 51] width 140 height 23
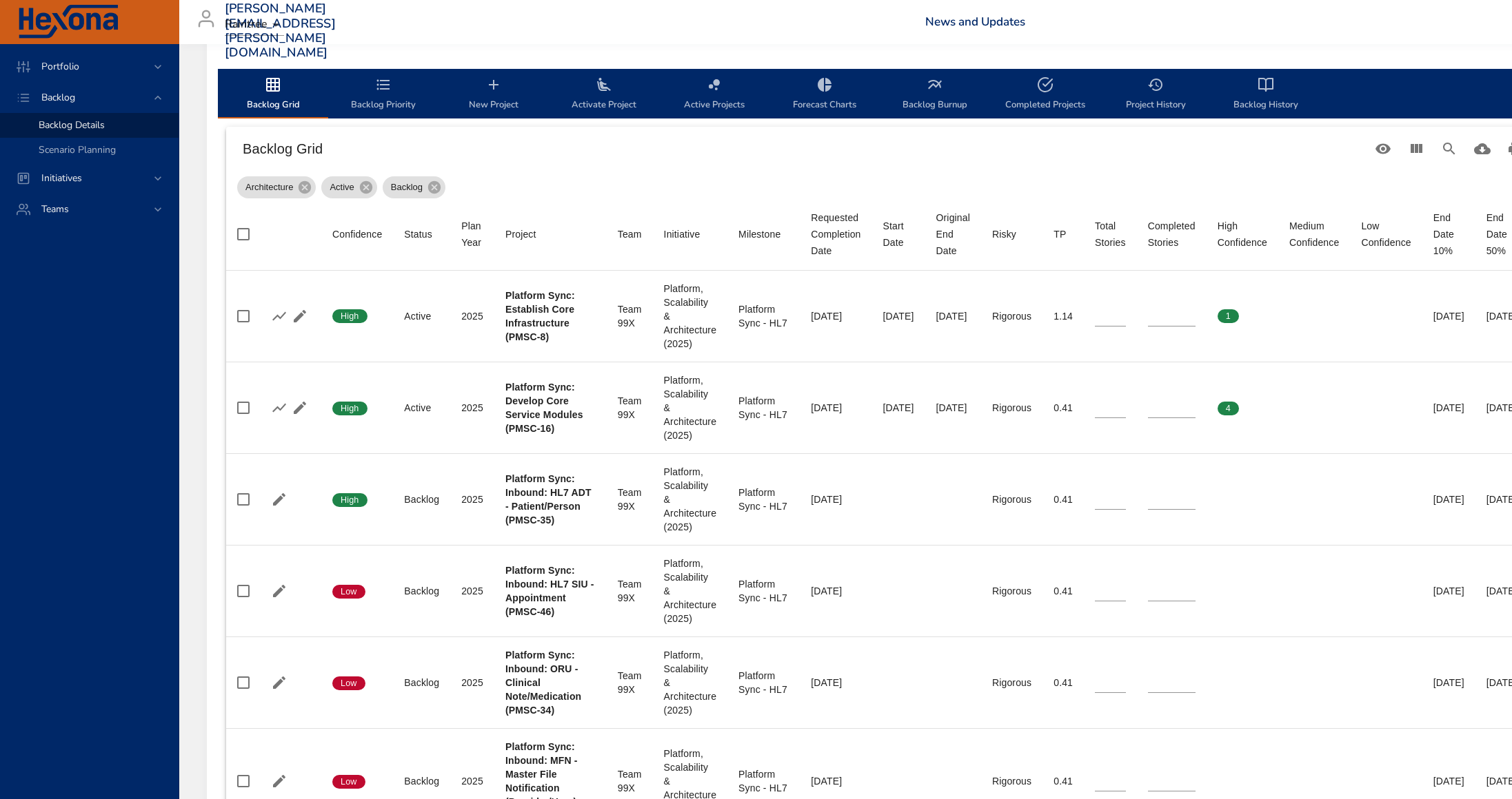
scroll to position [479, 0]
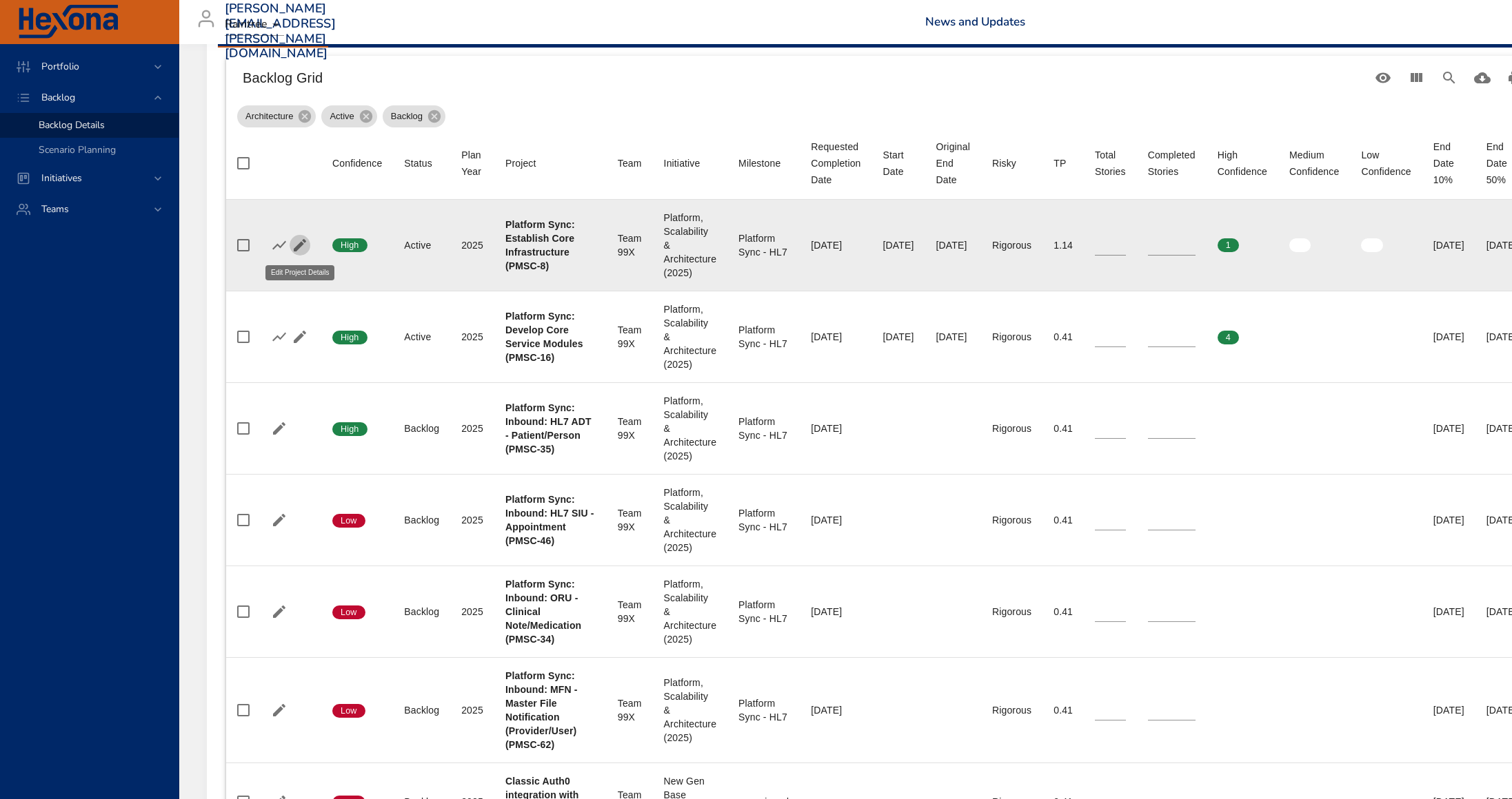
click at [295, 246] on icon "button" at bounding box center [299, 245] width 16 height 16
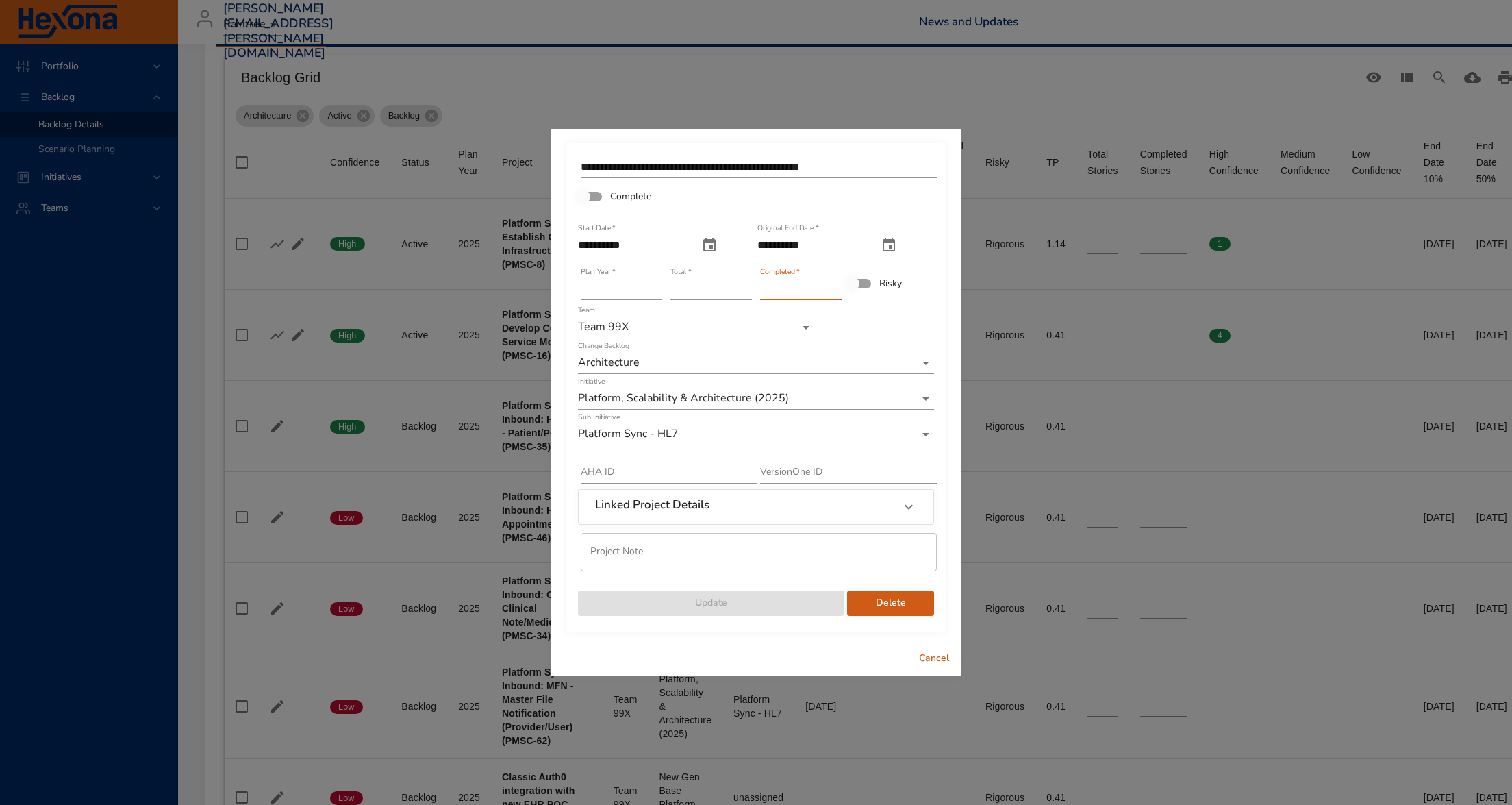
drag, startPoint x: 783, startPoint y: 284, endPoint x: 665, endPoint y: 280, distance: 118.1
click at [665, 280] on div "**********" at bounding box center [756, 384] width 359 height 465
type input "*"
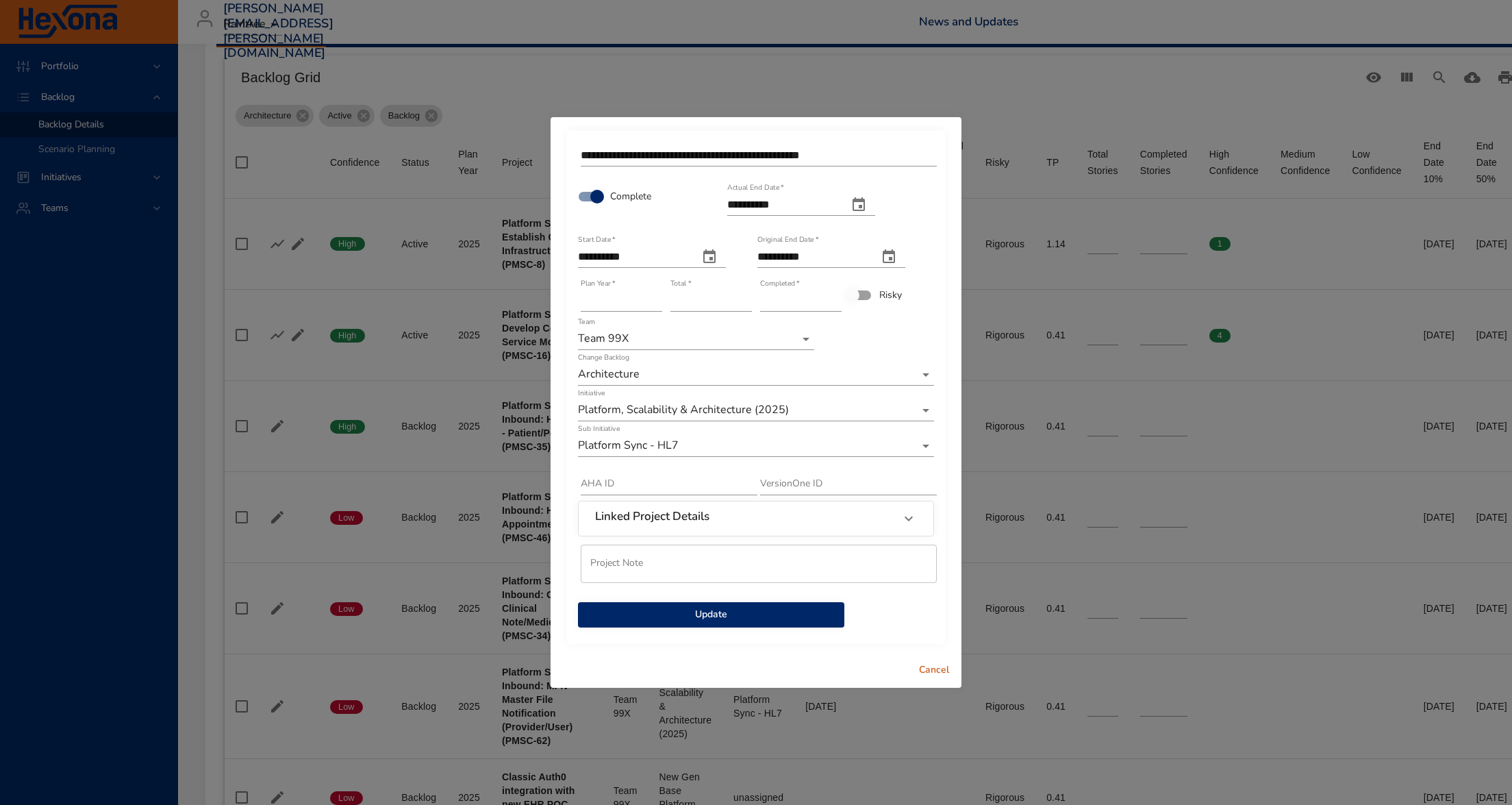
click at [757, 610] on span "Update" at bounding box center [712, 615] width 245 height 17
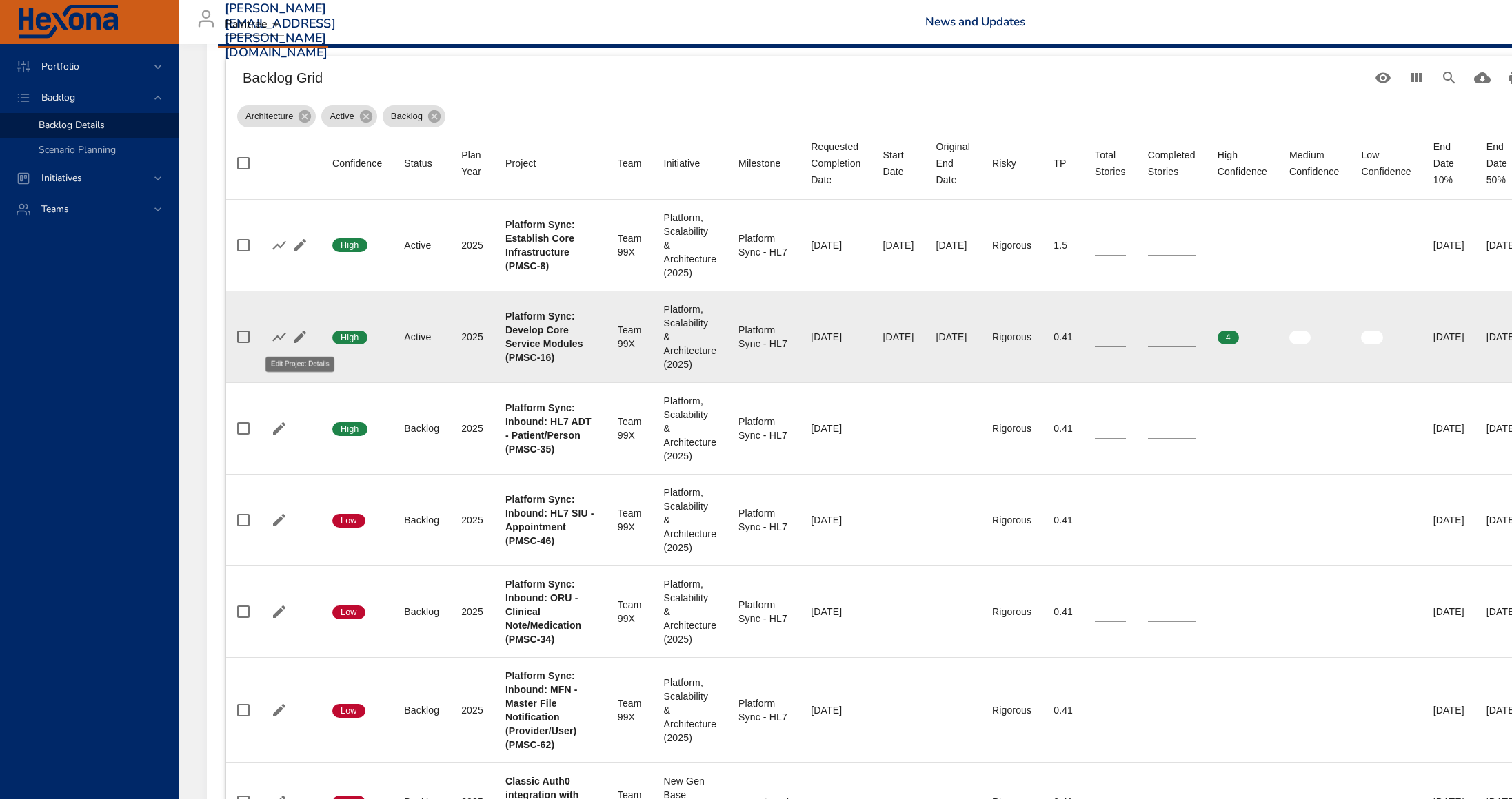
click at [298, 339] on icon "button" at bounding box center [299, 336] width 12 height 12
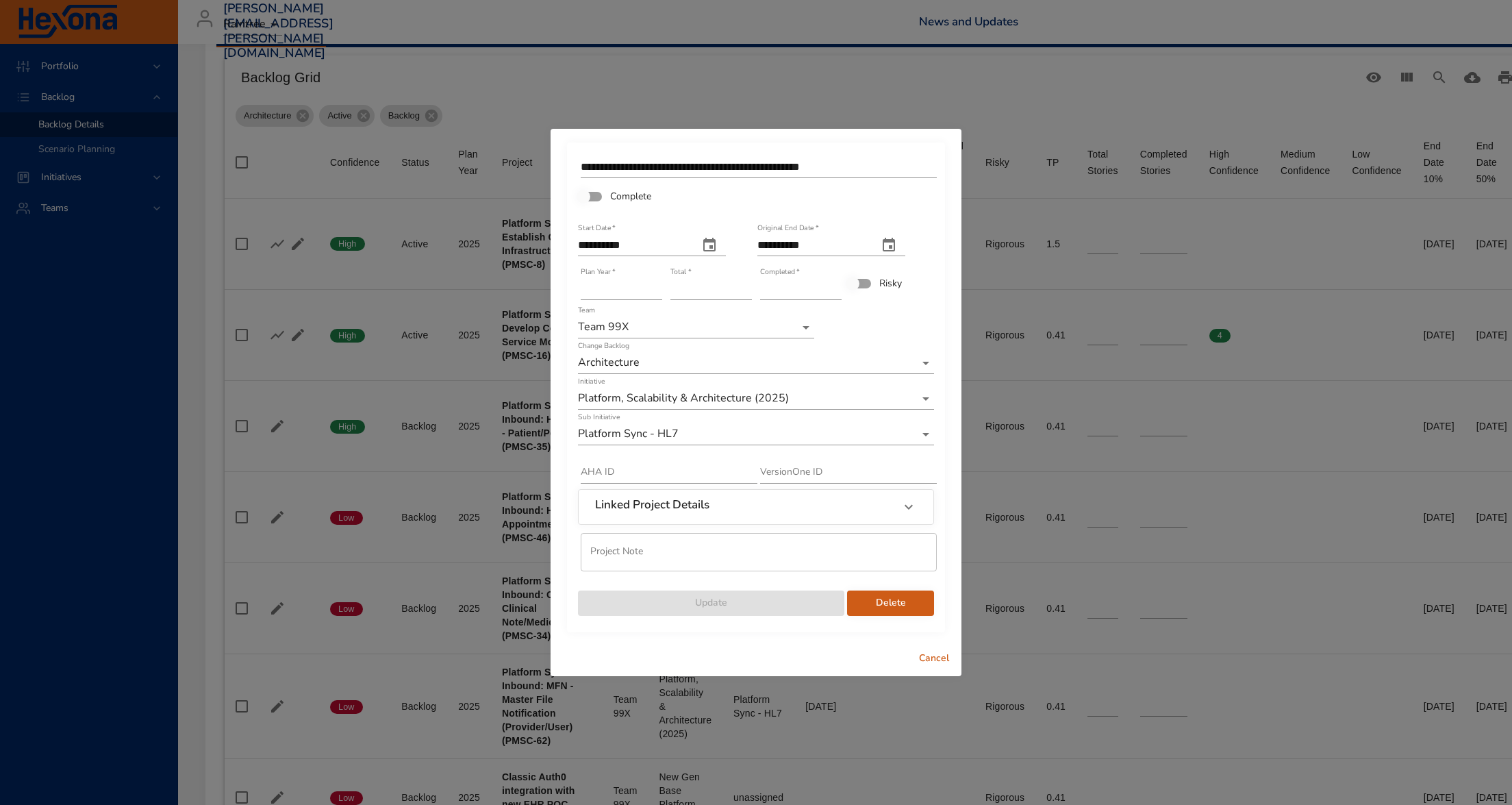
click at [939, 660] on span "Cancel" at bounding box center [934, 658] width 33 height 17
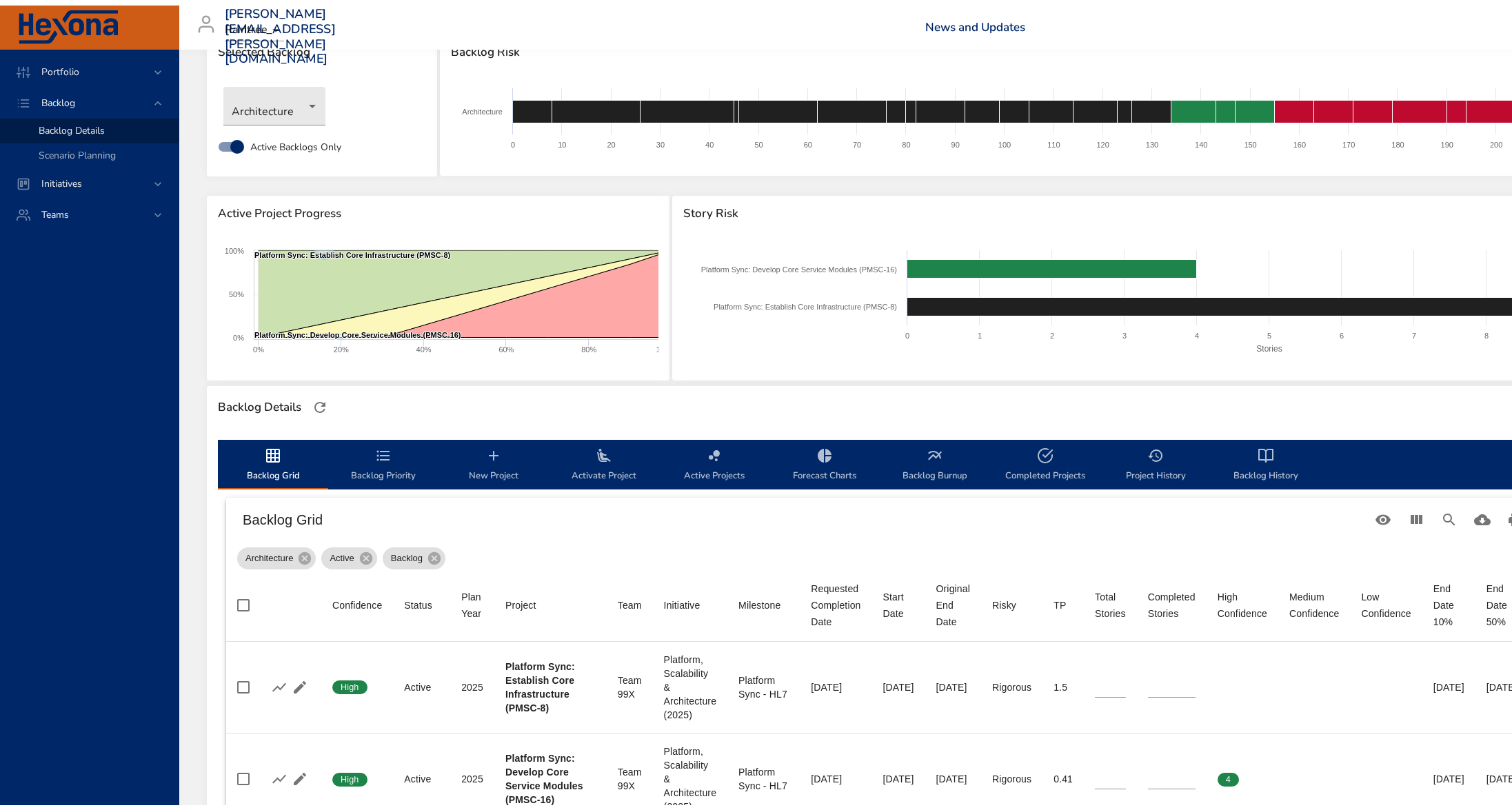
scroll to position [0, 0]
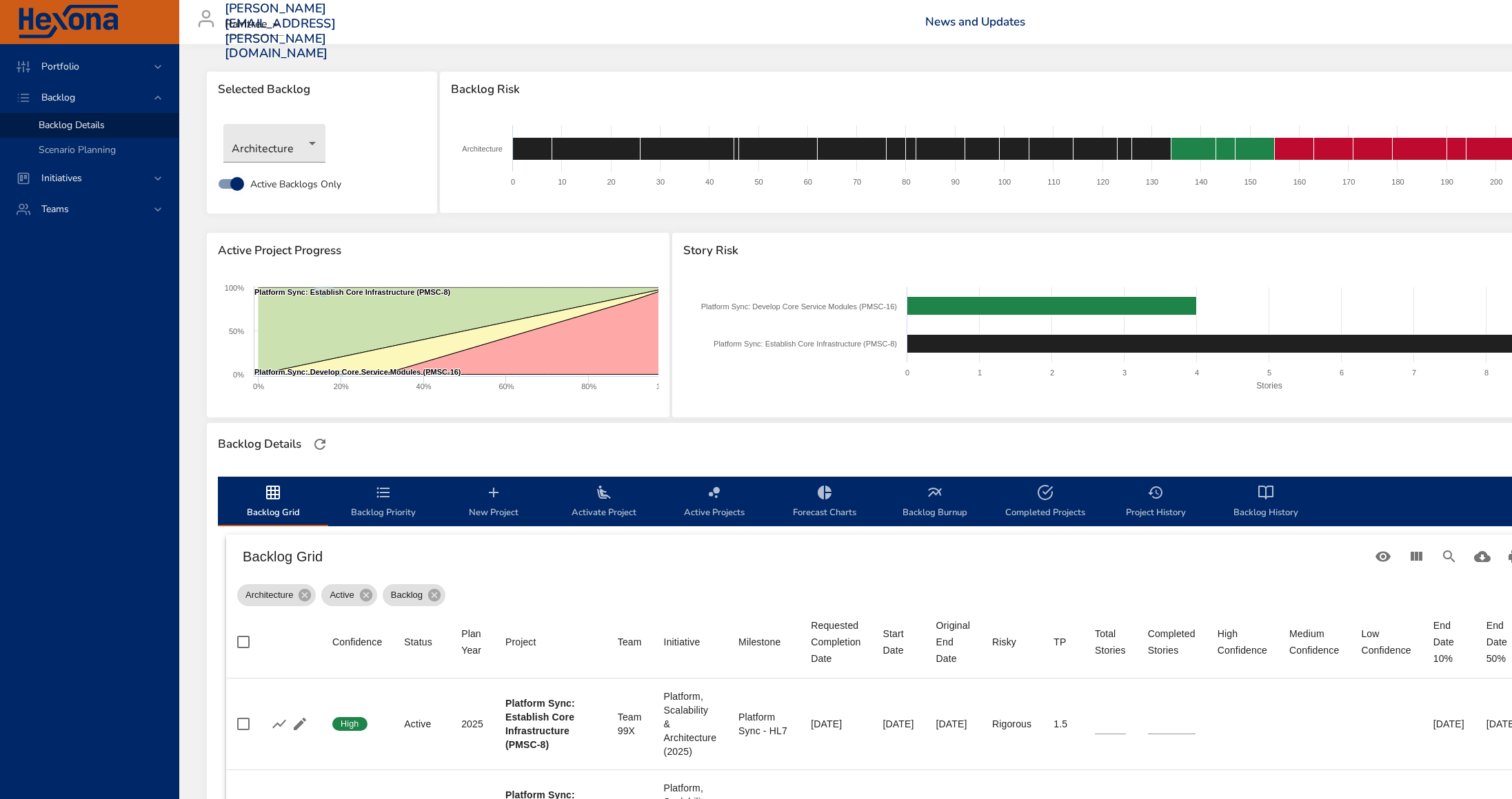
click at [498, 498] on icon "backlog-tab" at bounding box center [493, 493] width 16 height 16
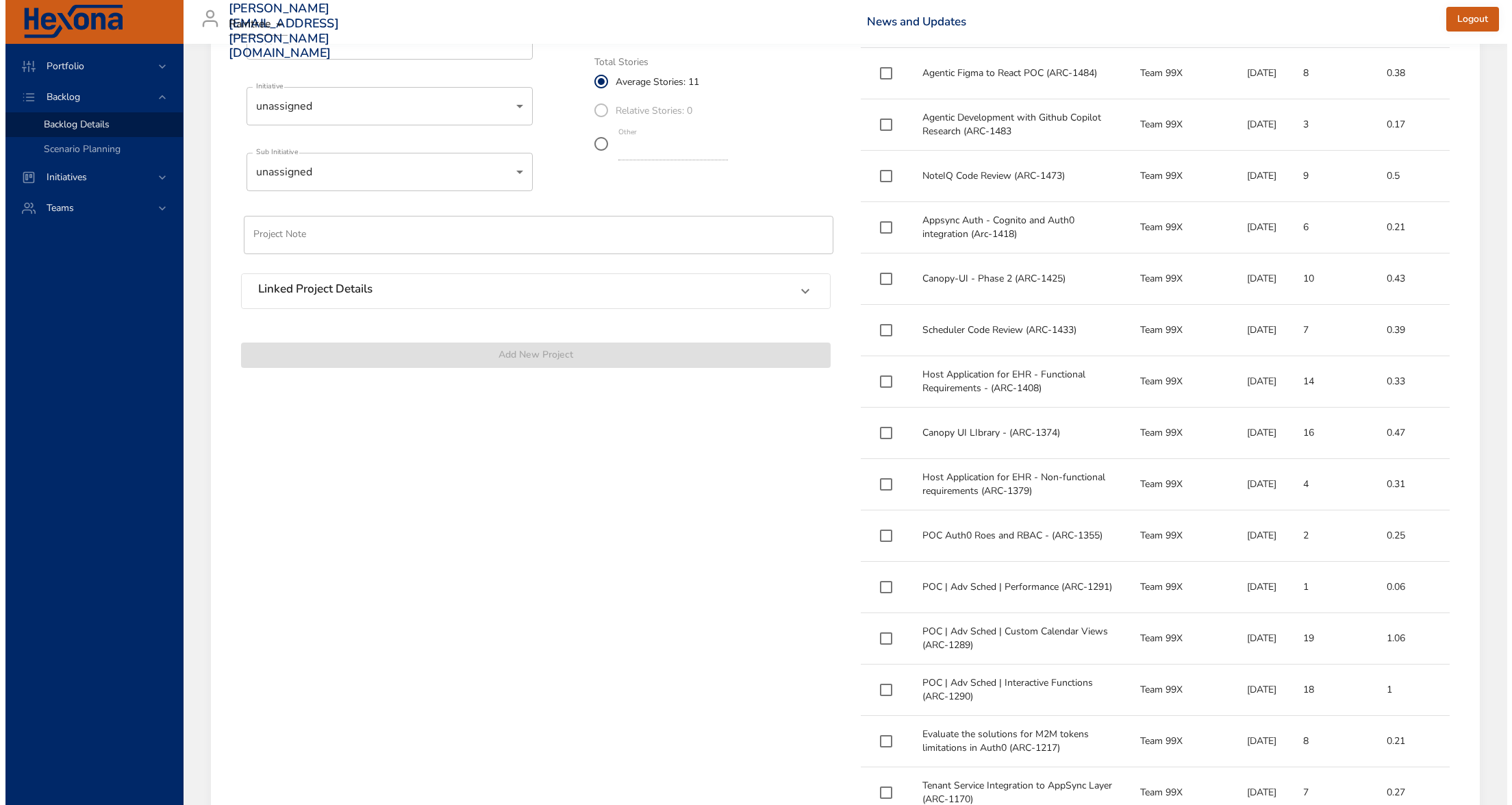
scroll to position [320, 0]
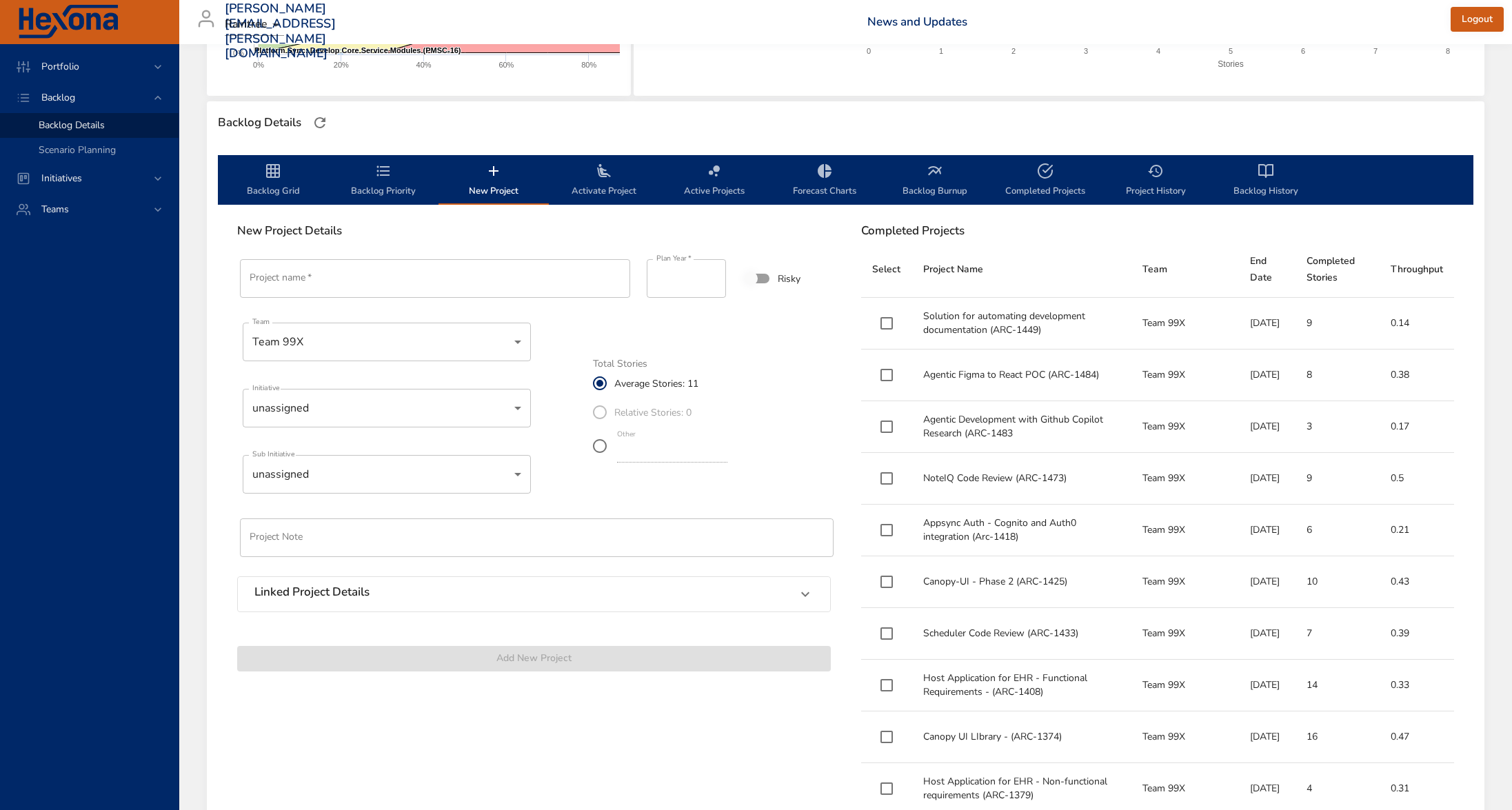
click at [373, 277] on input "Project name   *" at bounding box center [435, 279] width 390 height 39
paste input "**********"
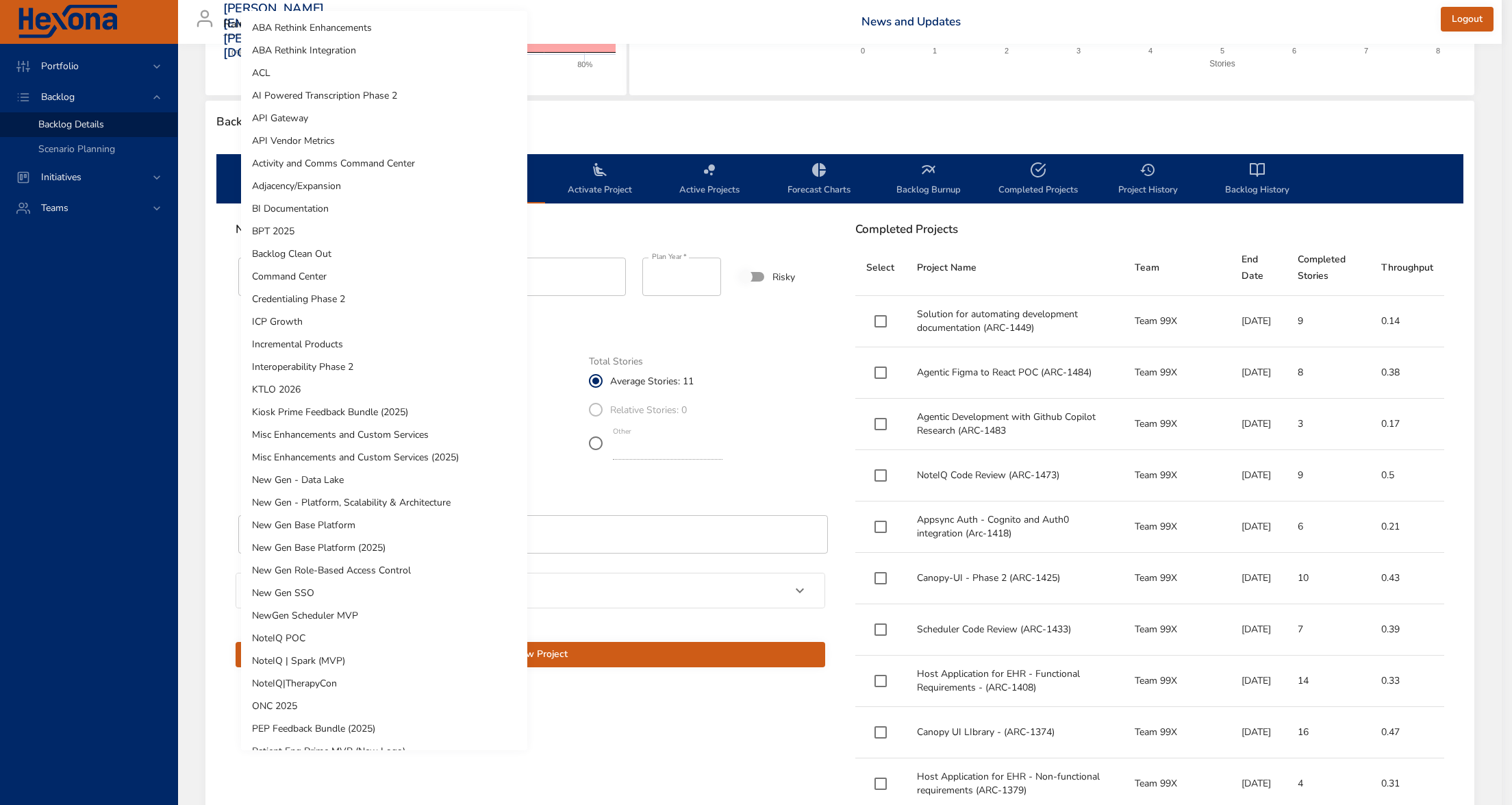
click at [404, 401] on body "Portfolio Backlog Backlog Details Scenario Planning Initiatives Teams [PERSON_N…" at bounding box center [756, 83] width 1512 height 805
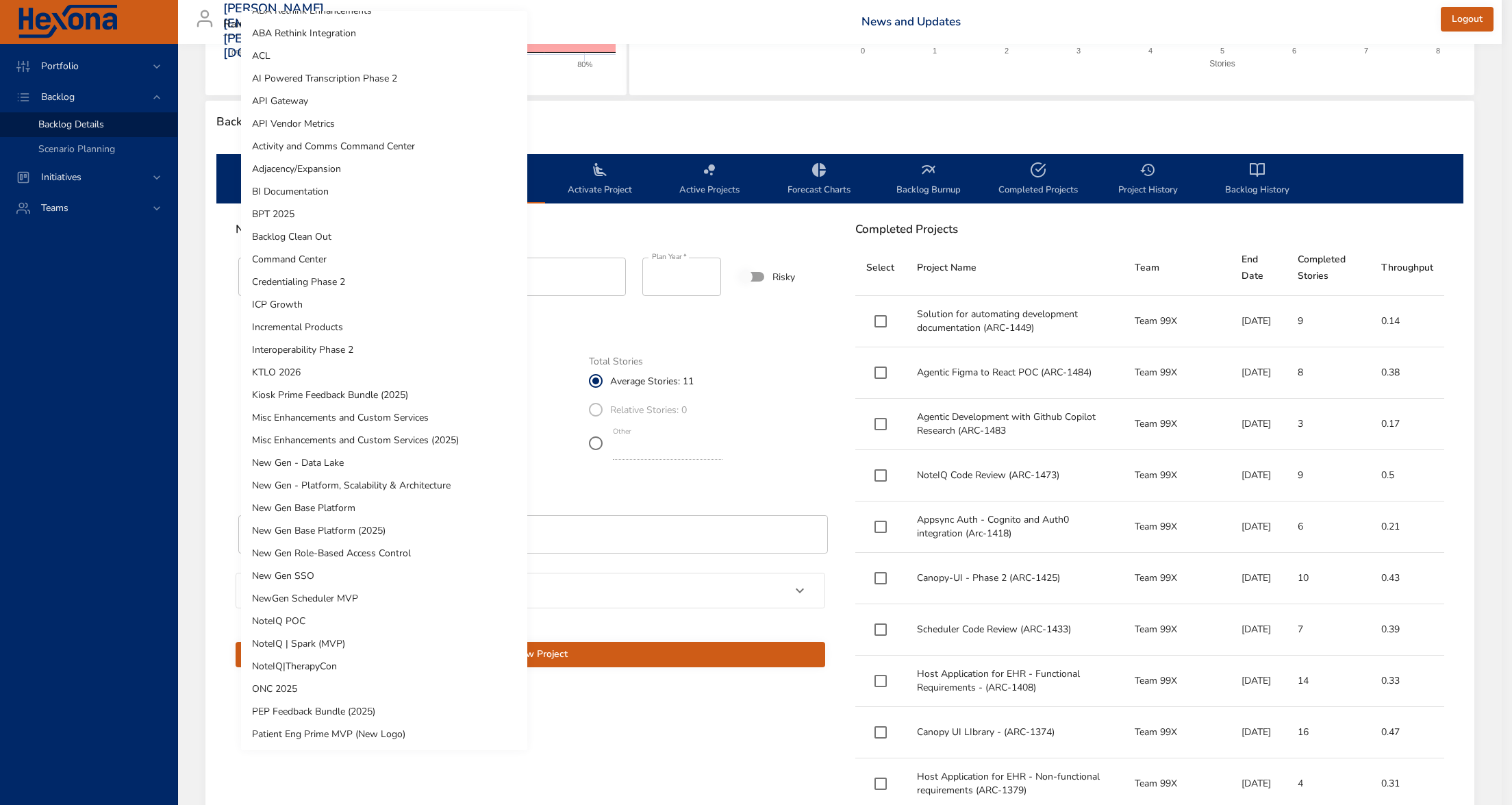
scroll to position [35, 0]
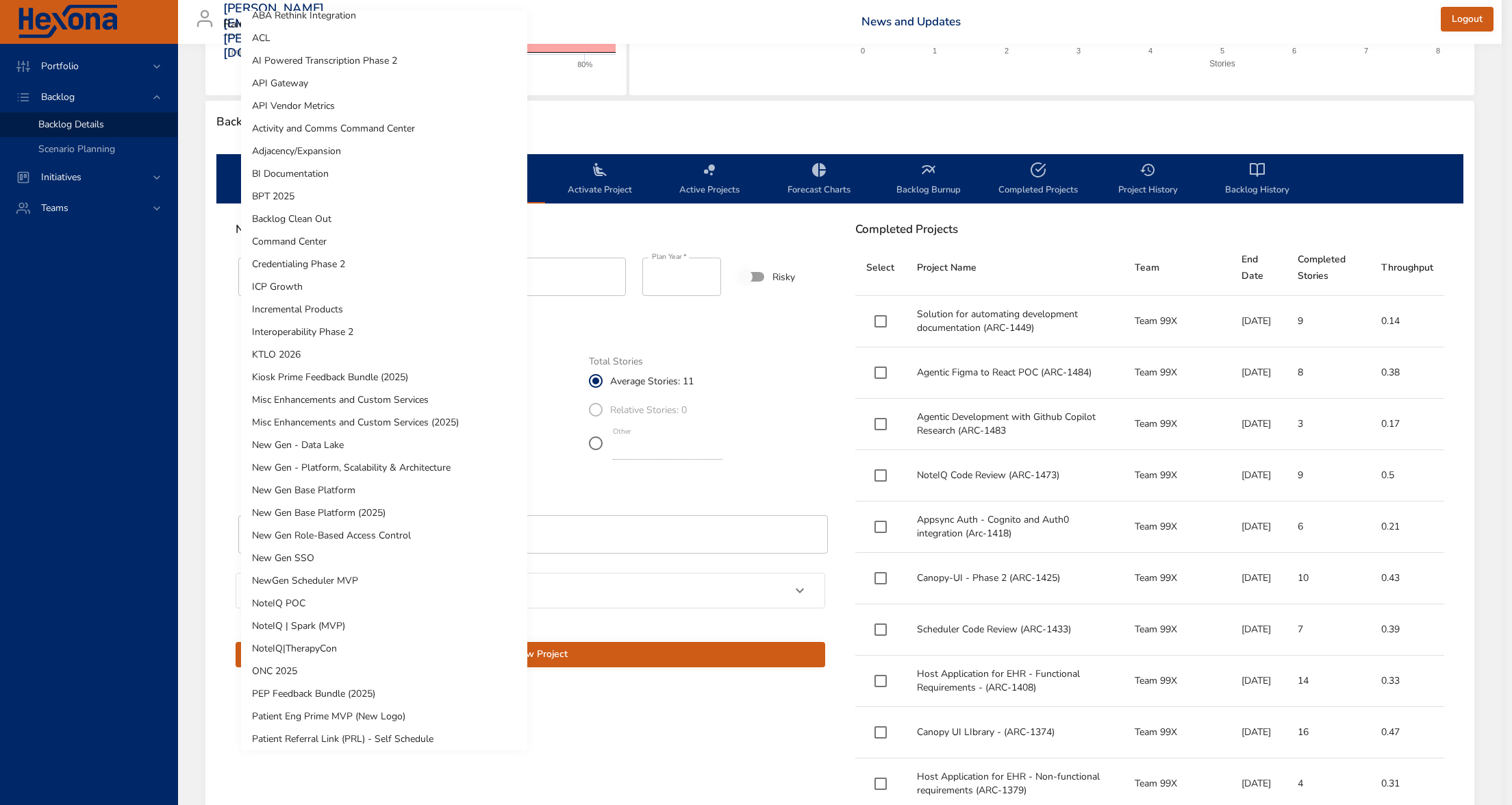
click at [458, 510] on li "New Gen Base Platform (2025)" at bounding box center [384, 513] width 286 height 23
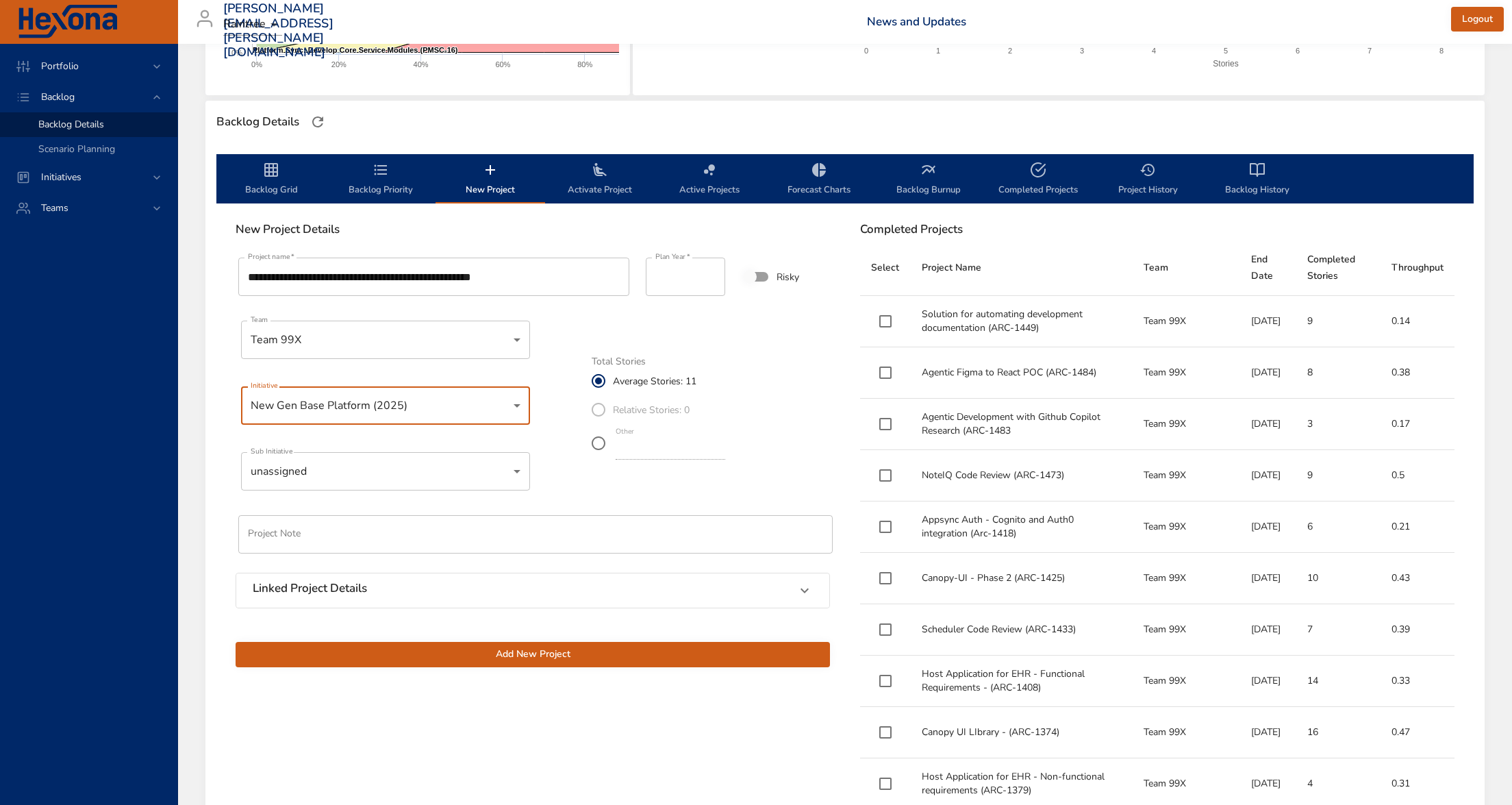
click at [450, 482] on body "Portfolio Backlog Backlog Details Scenario Planning Initiatives Teams [PERSON_N…" at bounding box center [756, 83] width 1512 height 805
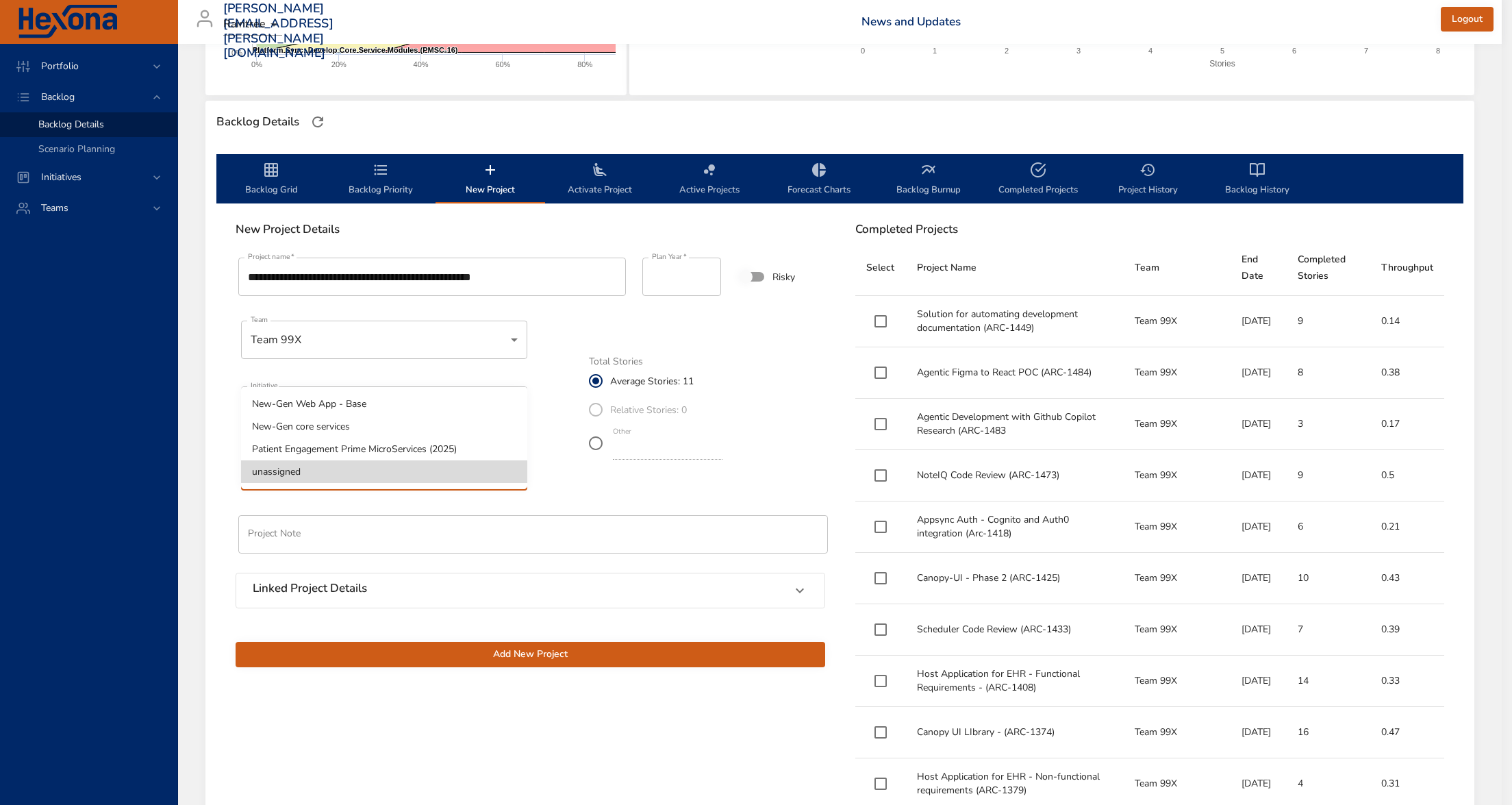
click at [546, 433] on div at bounding box center [756, 402] width 1512 height 805
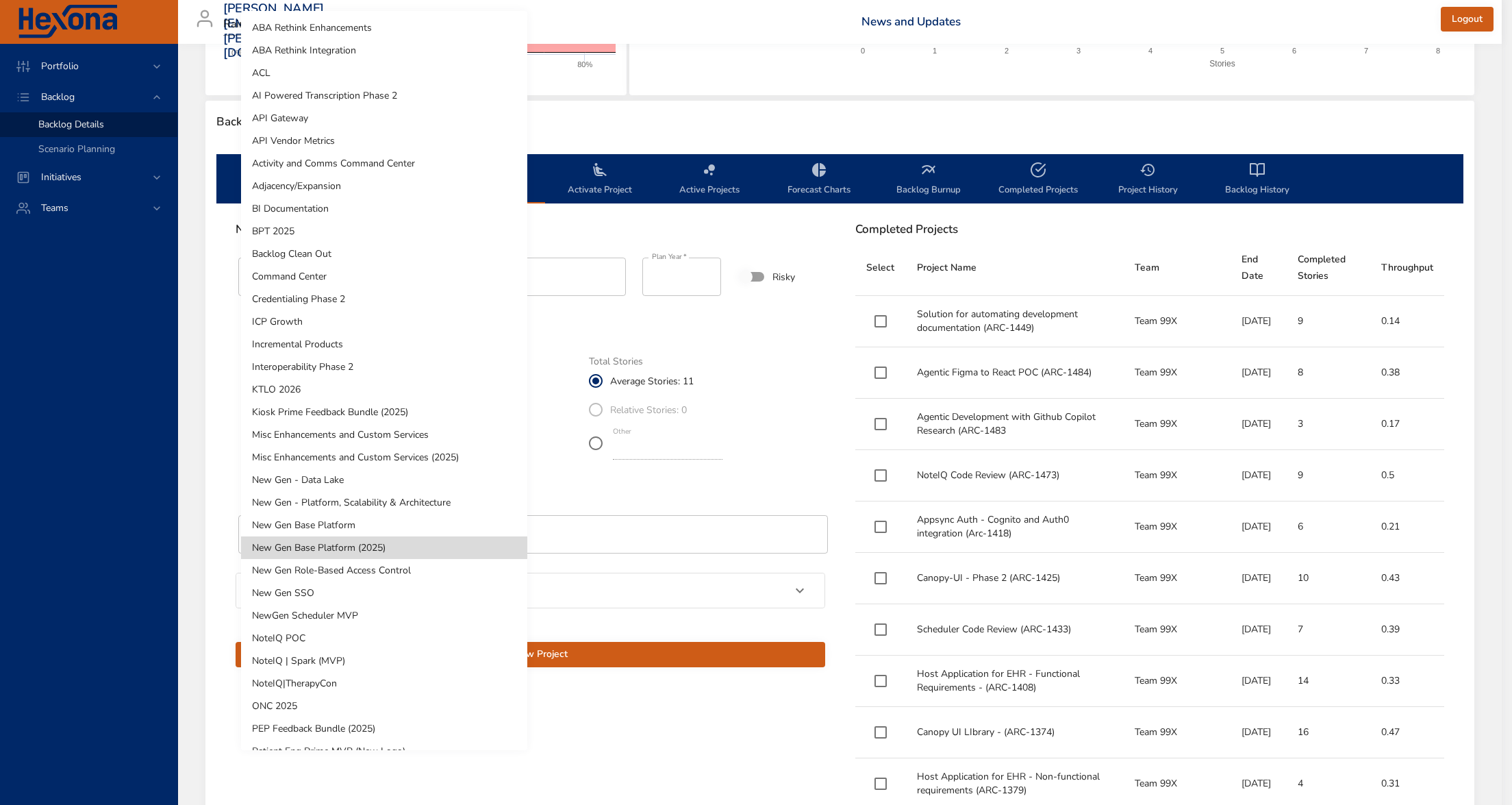
click at [376, 401] on body "Portfolio Backlog Backlog Details Scenario Planning Initiatives Teams [PERSON_N…" at bounding box center [756, 83] width 1512 height 805
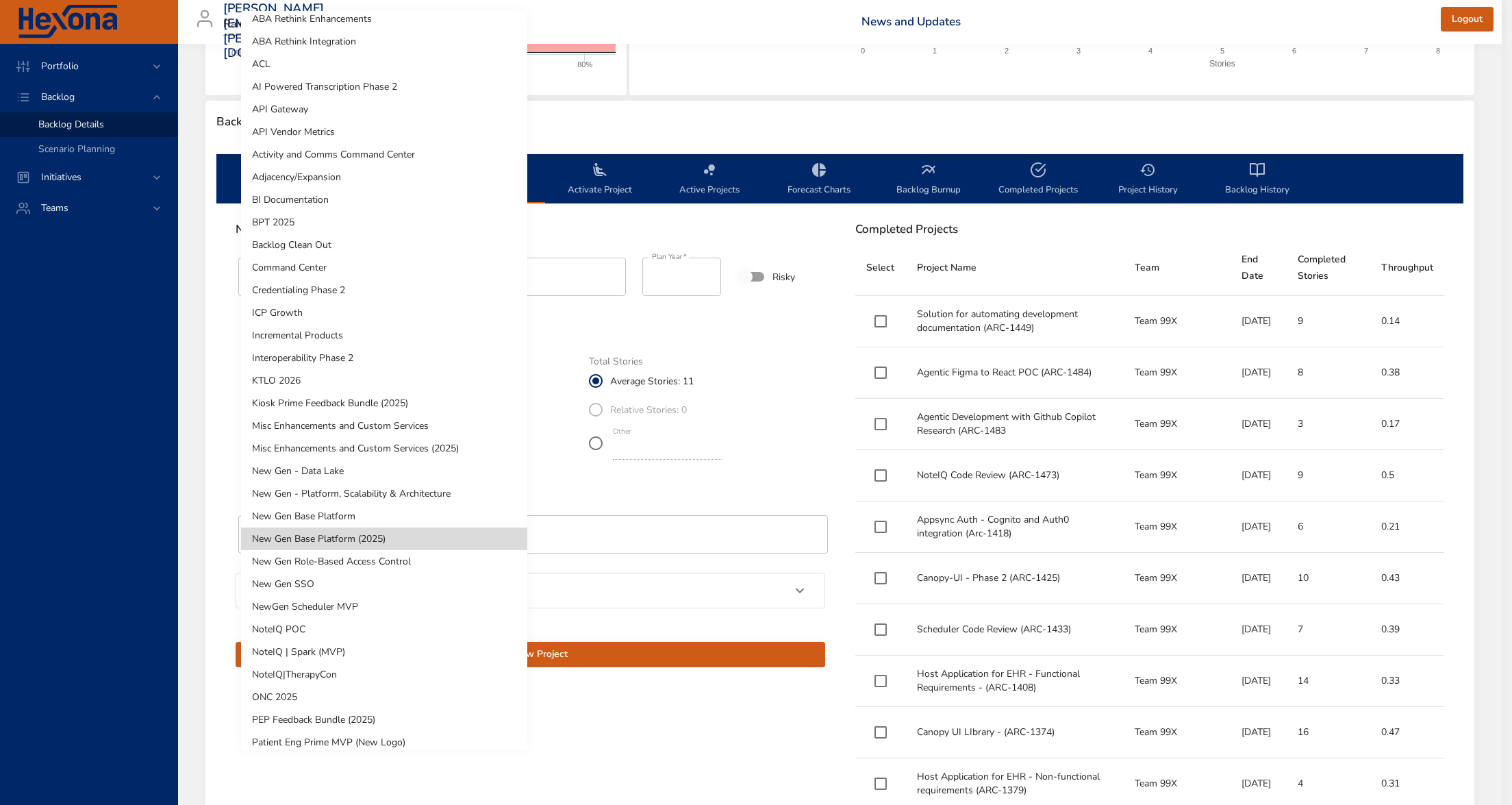
click at [466, 610] on li "NewGen Scheduler MVP" at bounding box center [384, 606] width 286 height 23
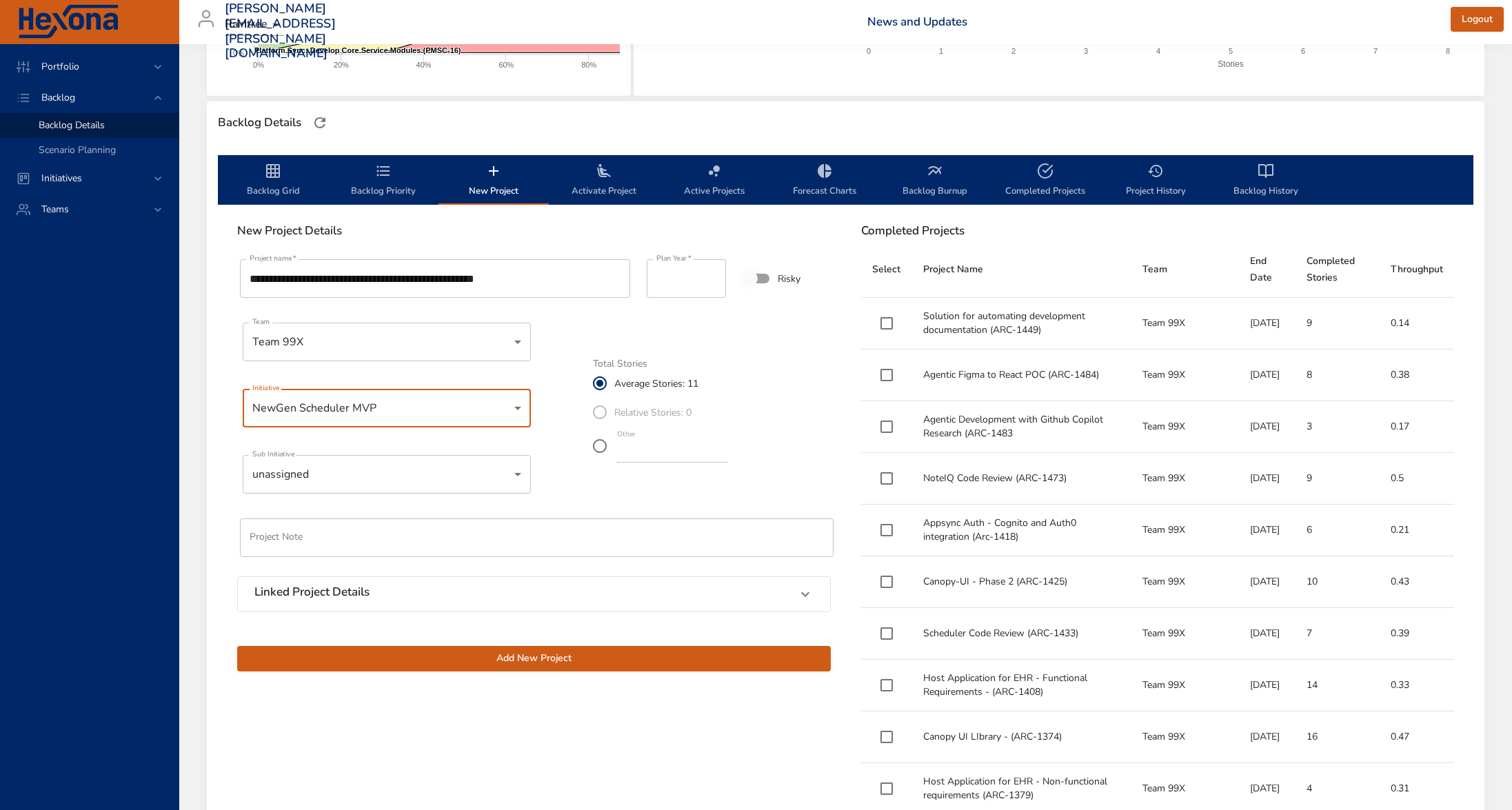
click at [429, 461] on body "Portfolio Backlog Backlog Details Scenario Planning Initiatives Teams [PERSON_N…" at bounding box center [756, 83] width 1512 height 810
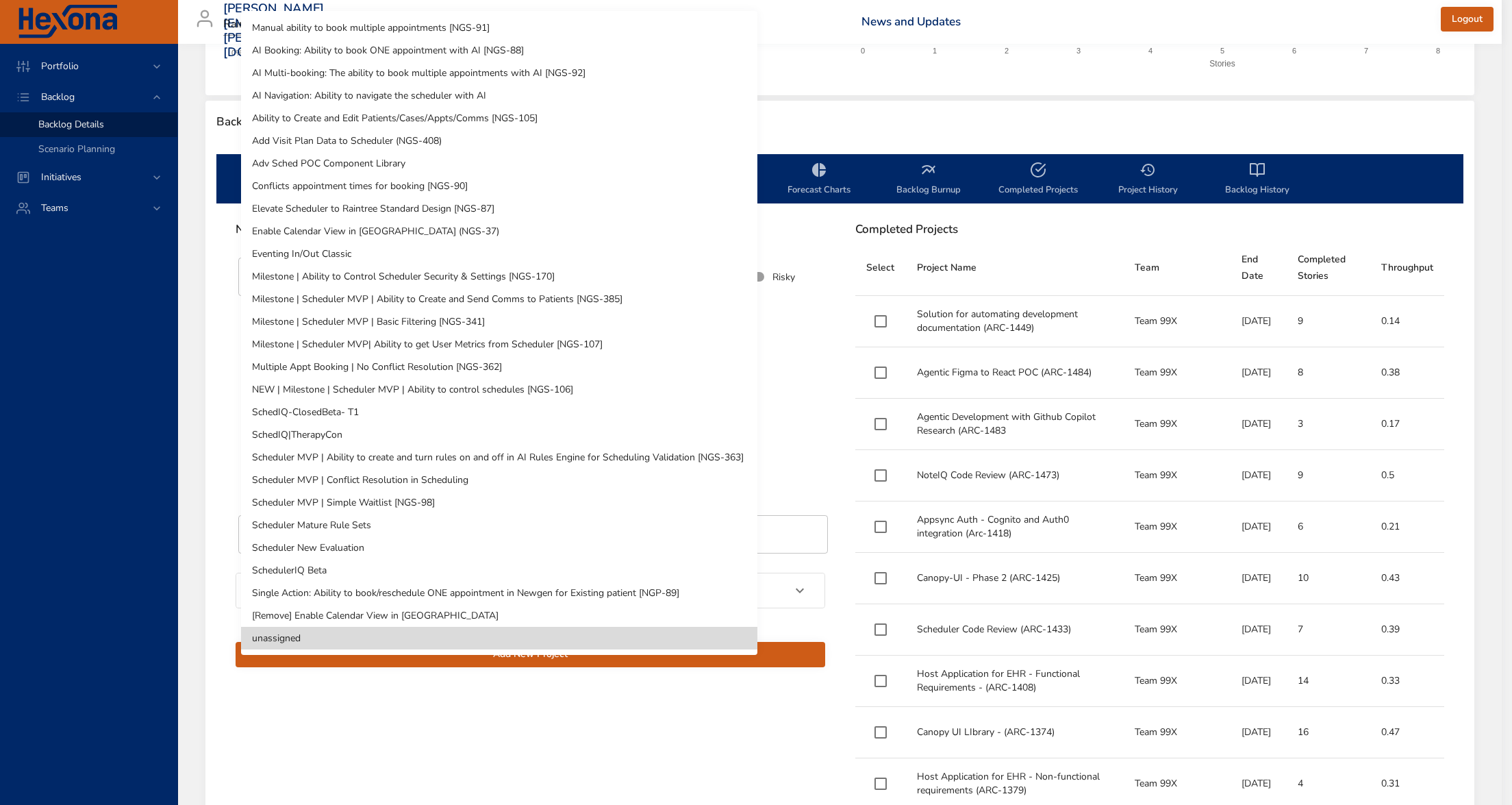
click at [164, 602] on div at bounding box center [756, 402] width 1512 height 805
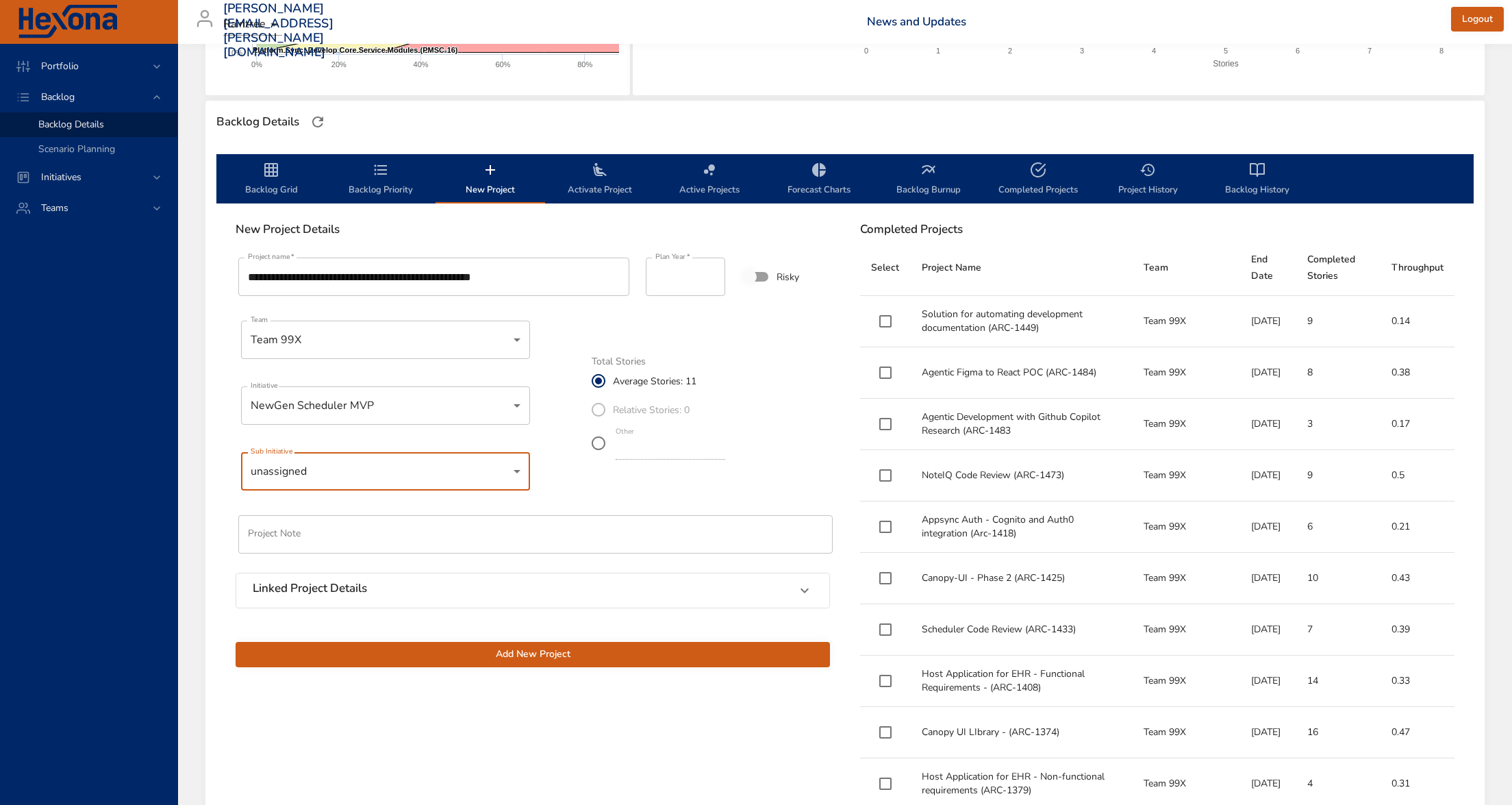
click at [386, 456] on body "Portfolio Backlog Backlog Details Scenario Planning Initiatives Teams [PERSON_N…" at bounding box center [756, 83] width 1512 height 805
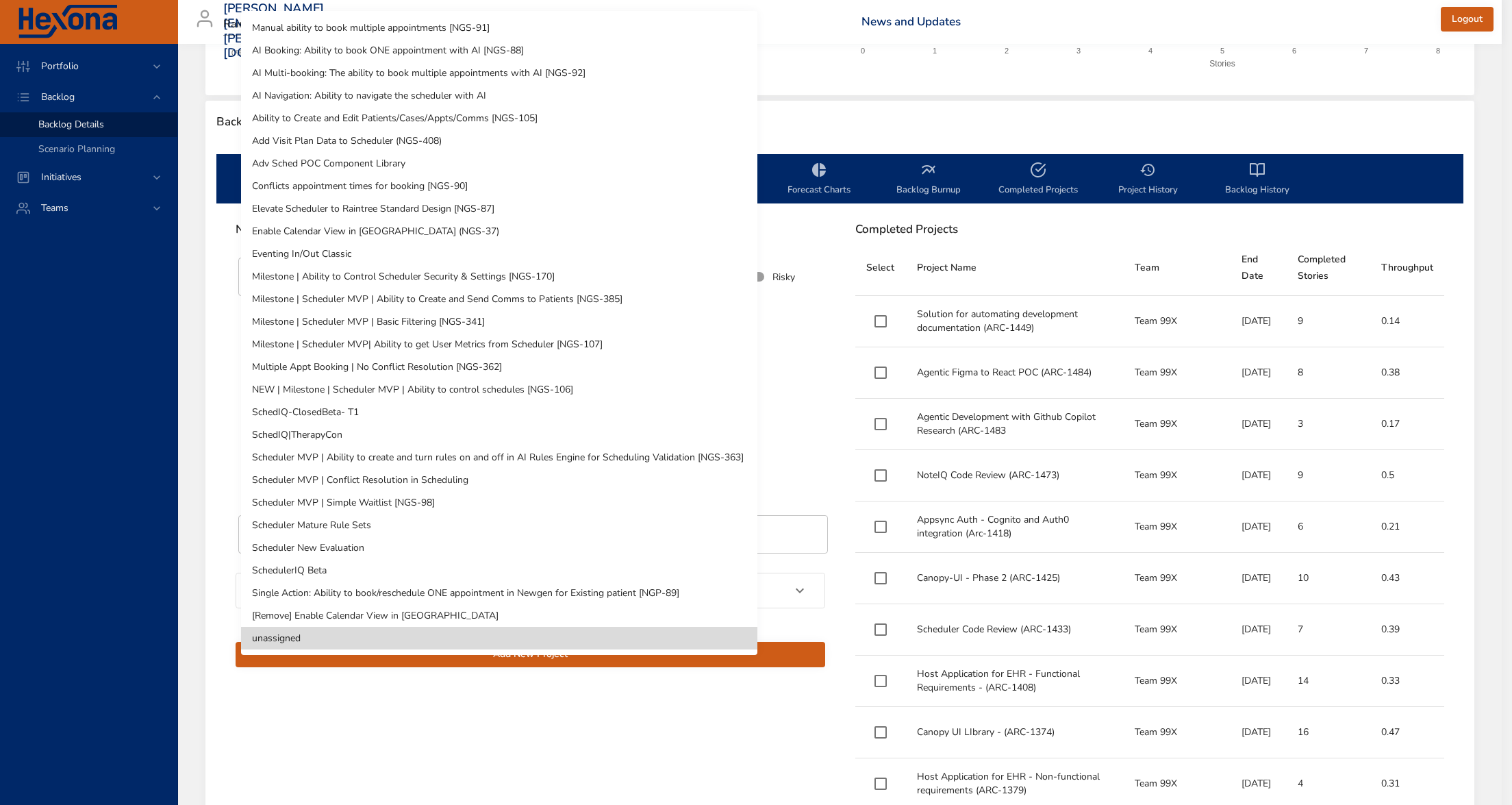
click at [183, 435] on div at bounding box center [756, 402] width 1512 height 805
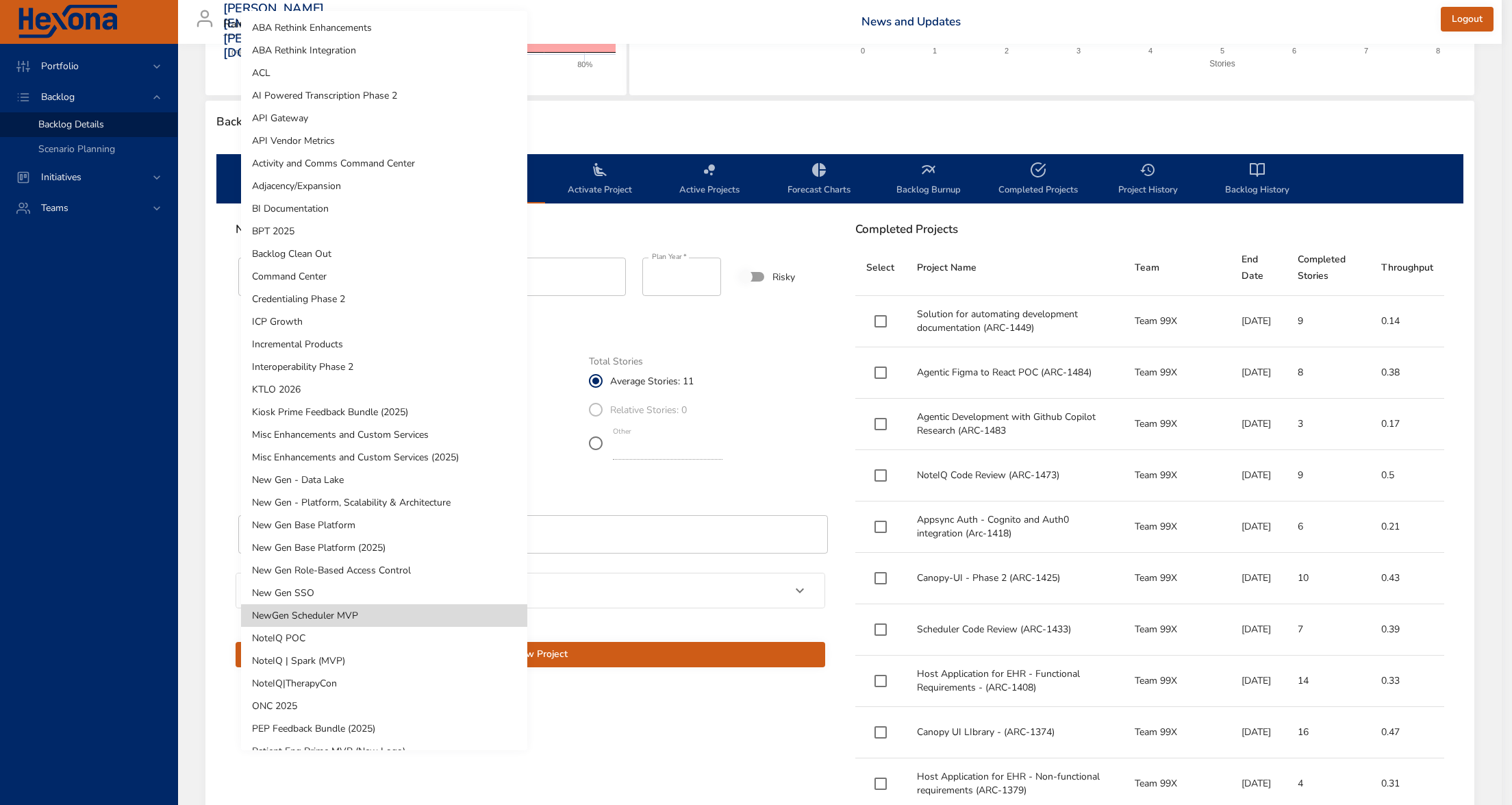
click at [417, 408] on body "Portfolio Backlog Backlog Details Scenario Planning Initiatives Teams [PERSON_N…" at bounding box center [756, 83] width 1512 height 805
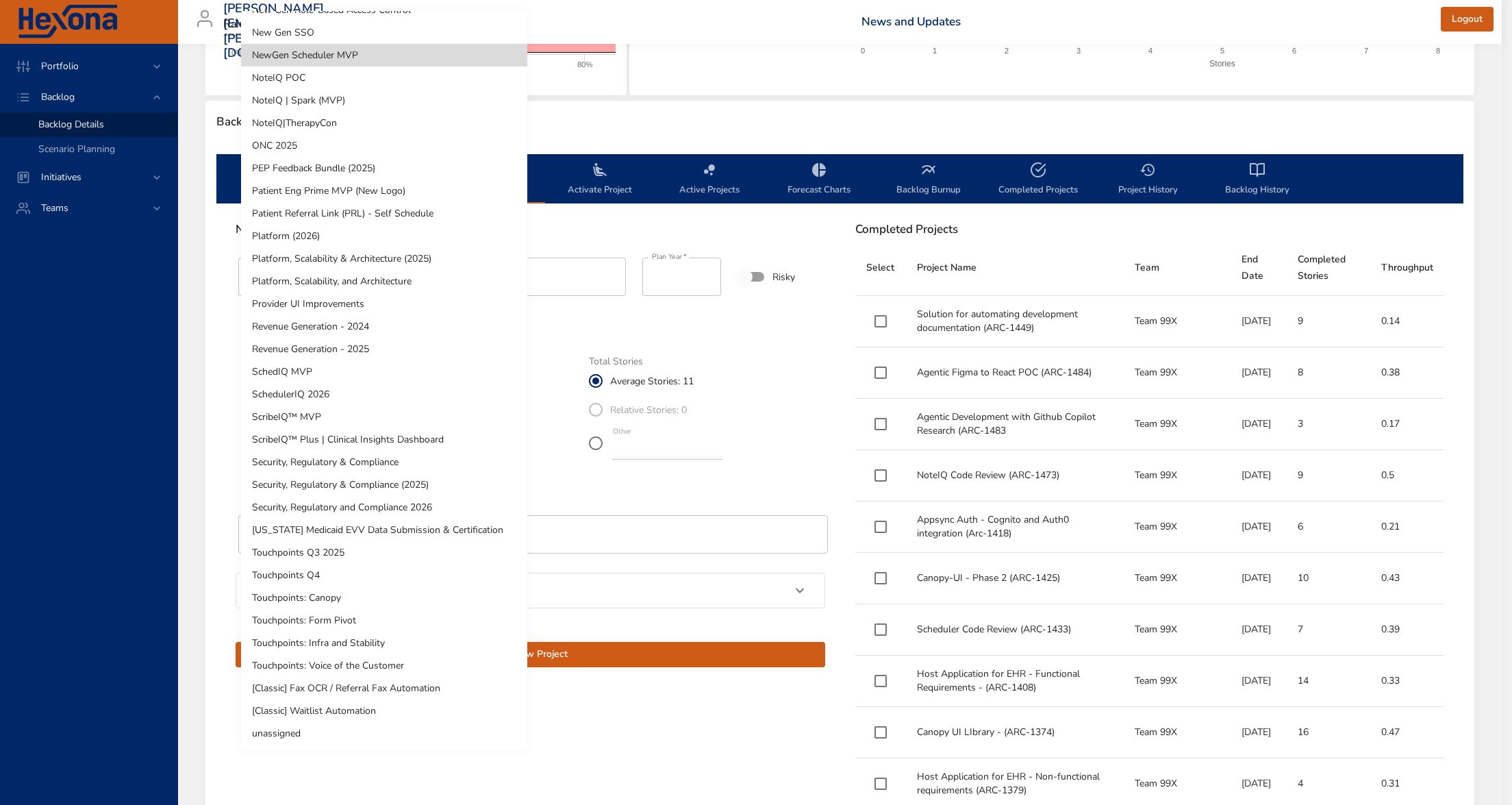
click at [318, 732] on li "unassigned" at bounding box center [384, 733] width 286 height 23
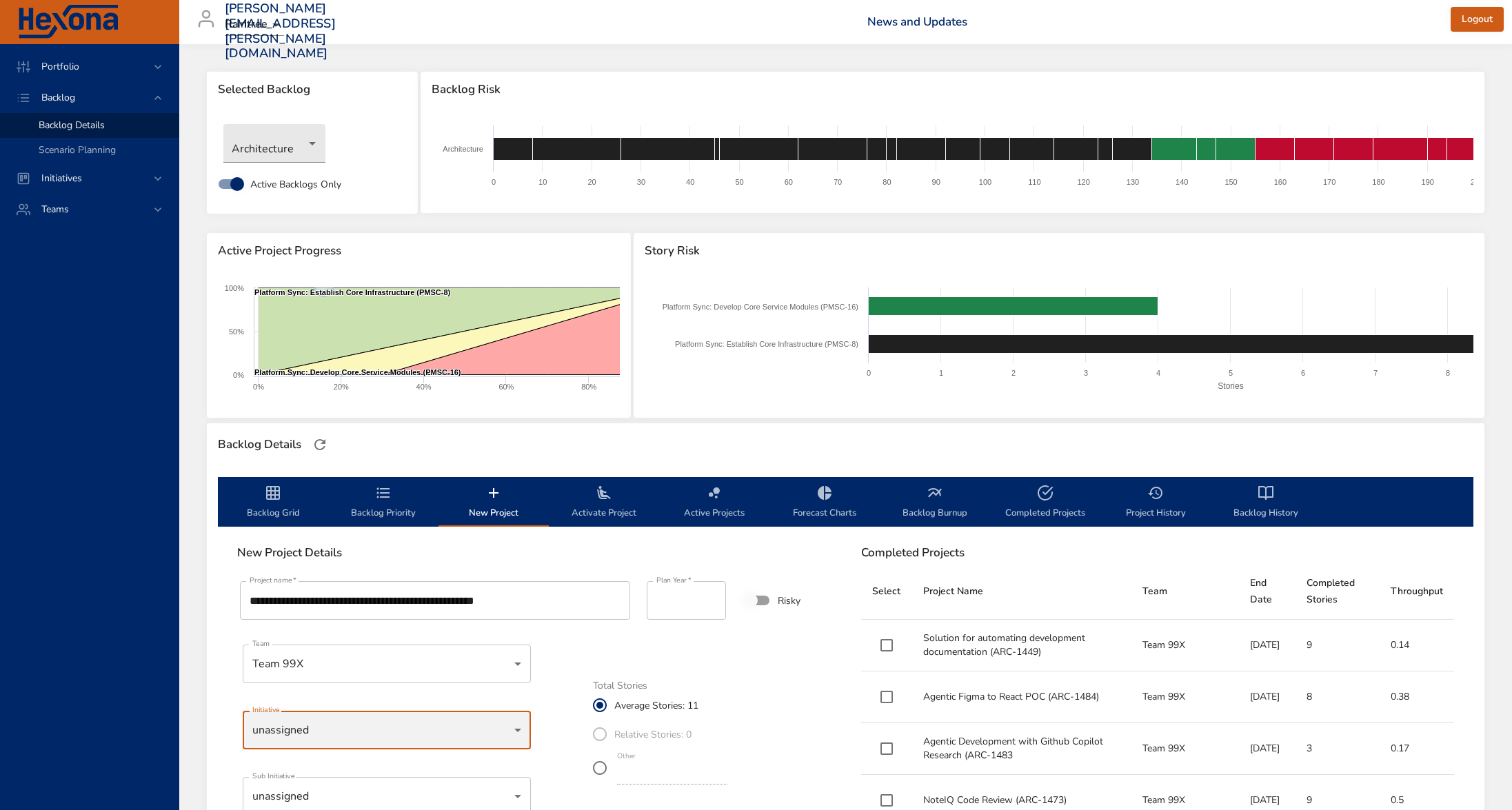
scroll to position [9, 0]
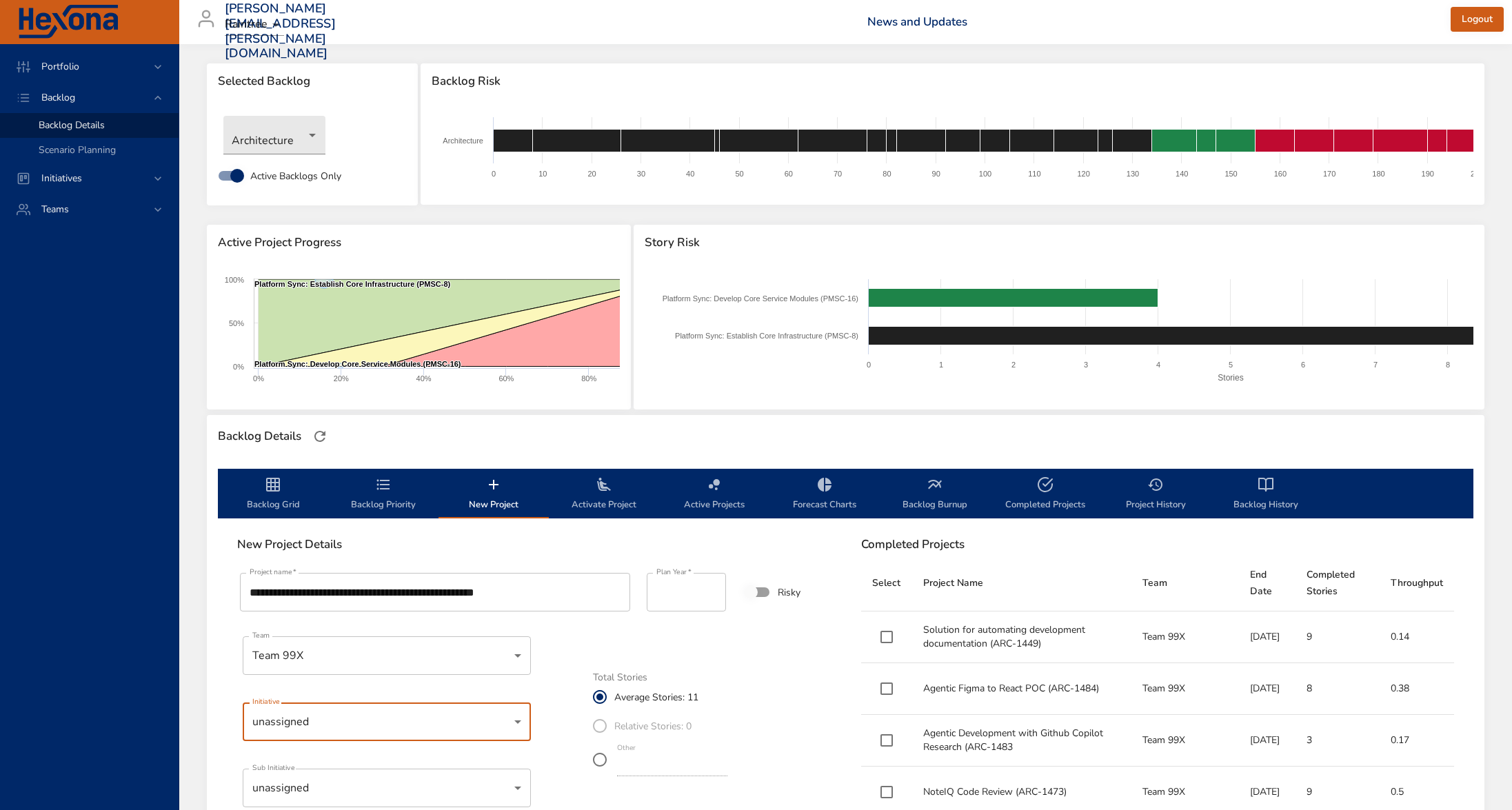
click at [569, 597] on input "**********" at bounding box center [435, 592] width 390 height 39
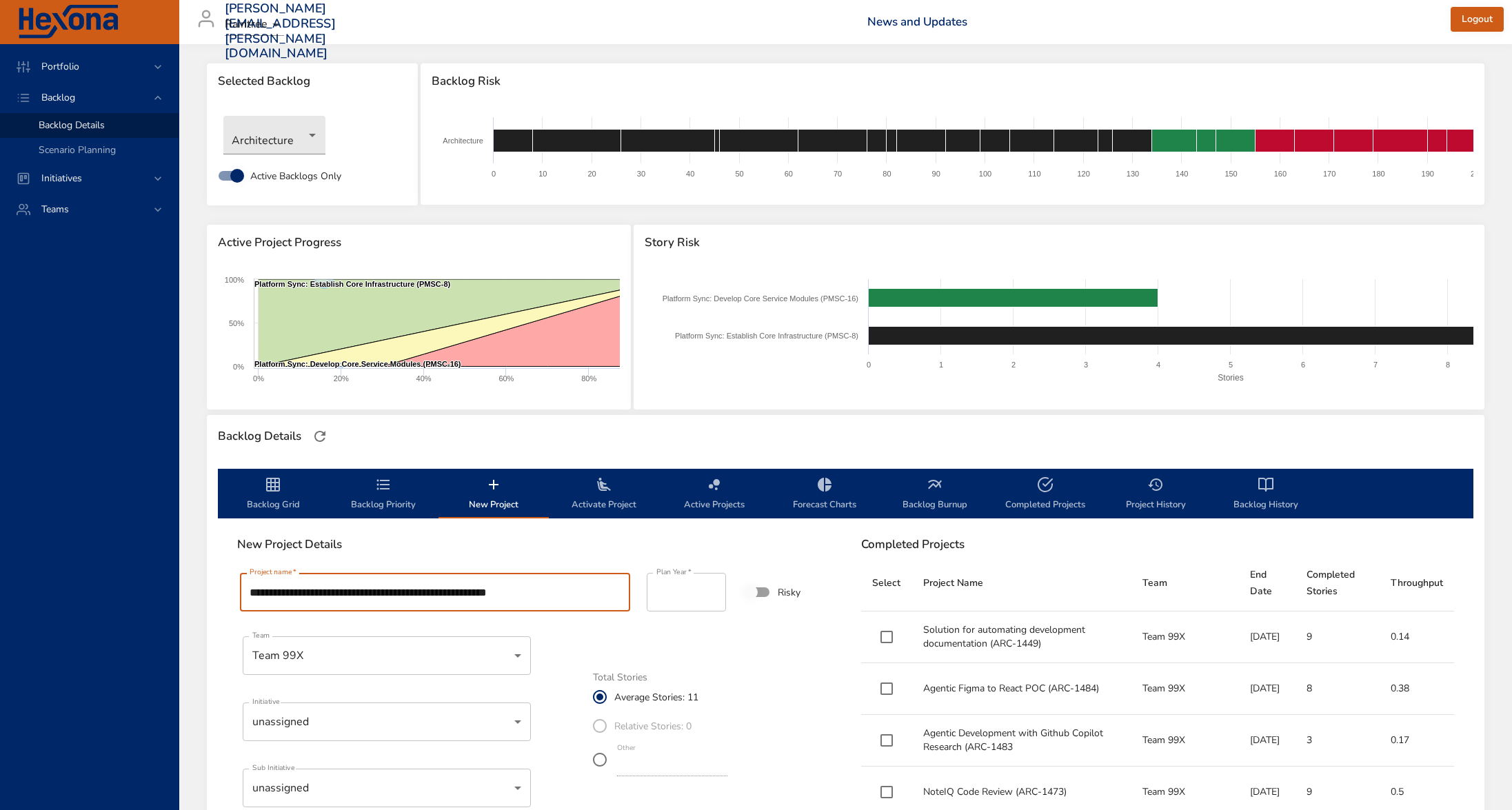
click at [539, 594] on input "**********" at bounding box center [435, 592] width 390 height 39
paste input "********"
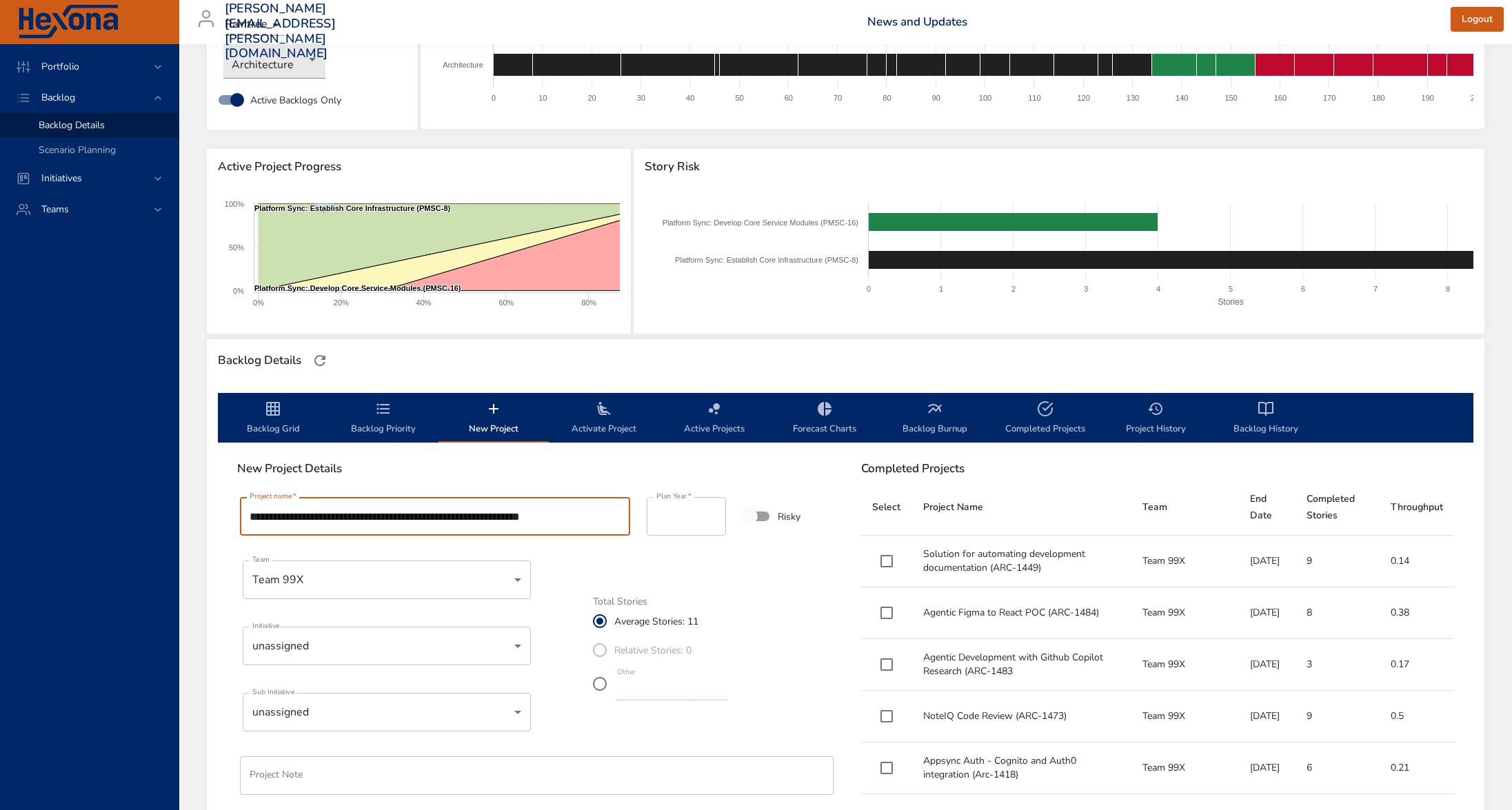
scroll to position [93, 0]
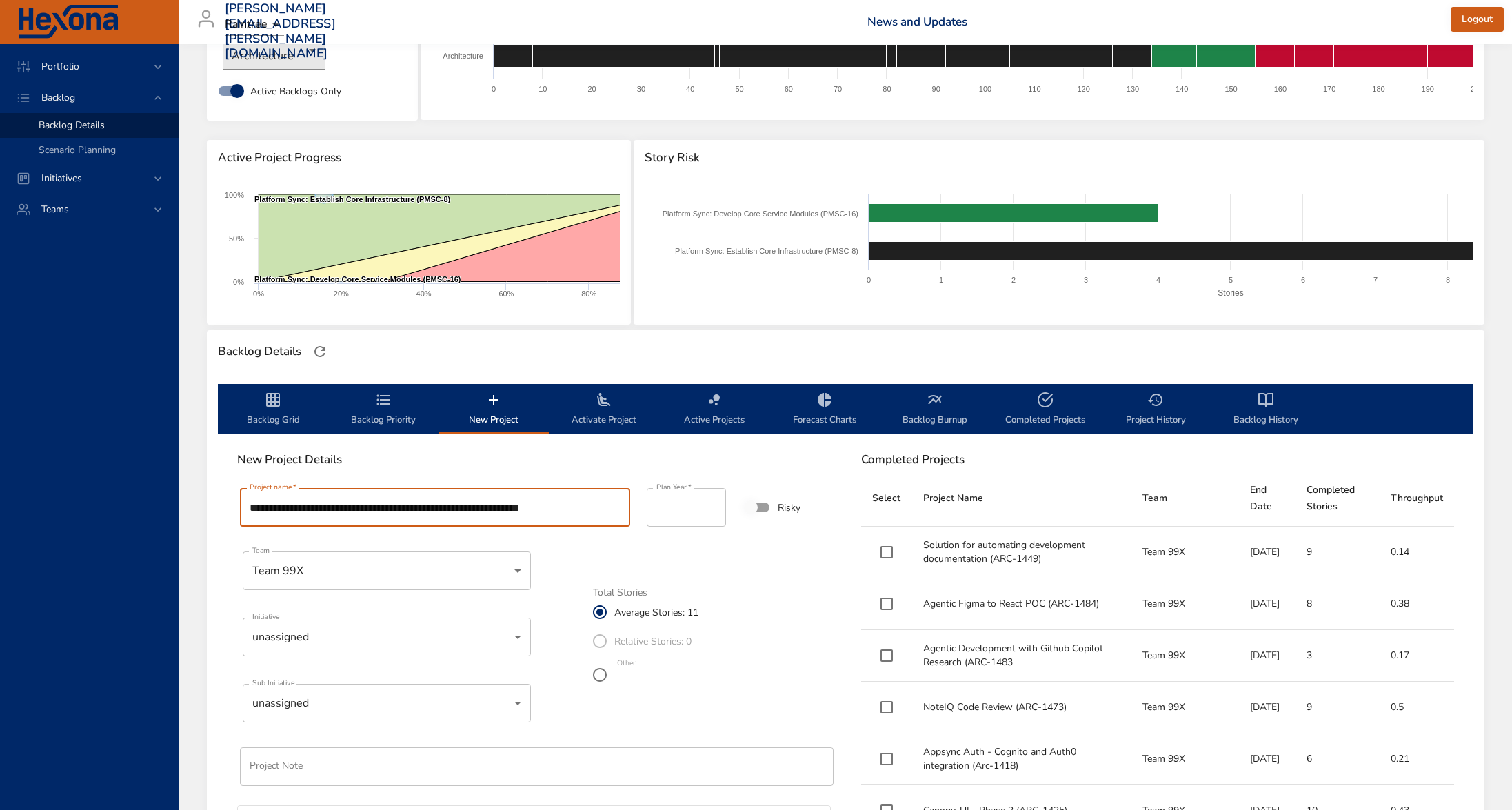
type input "**********"
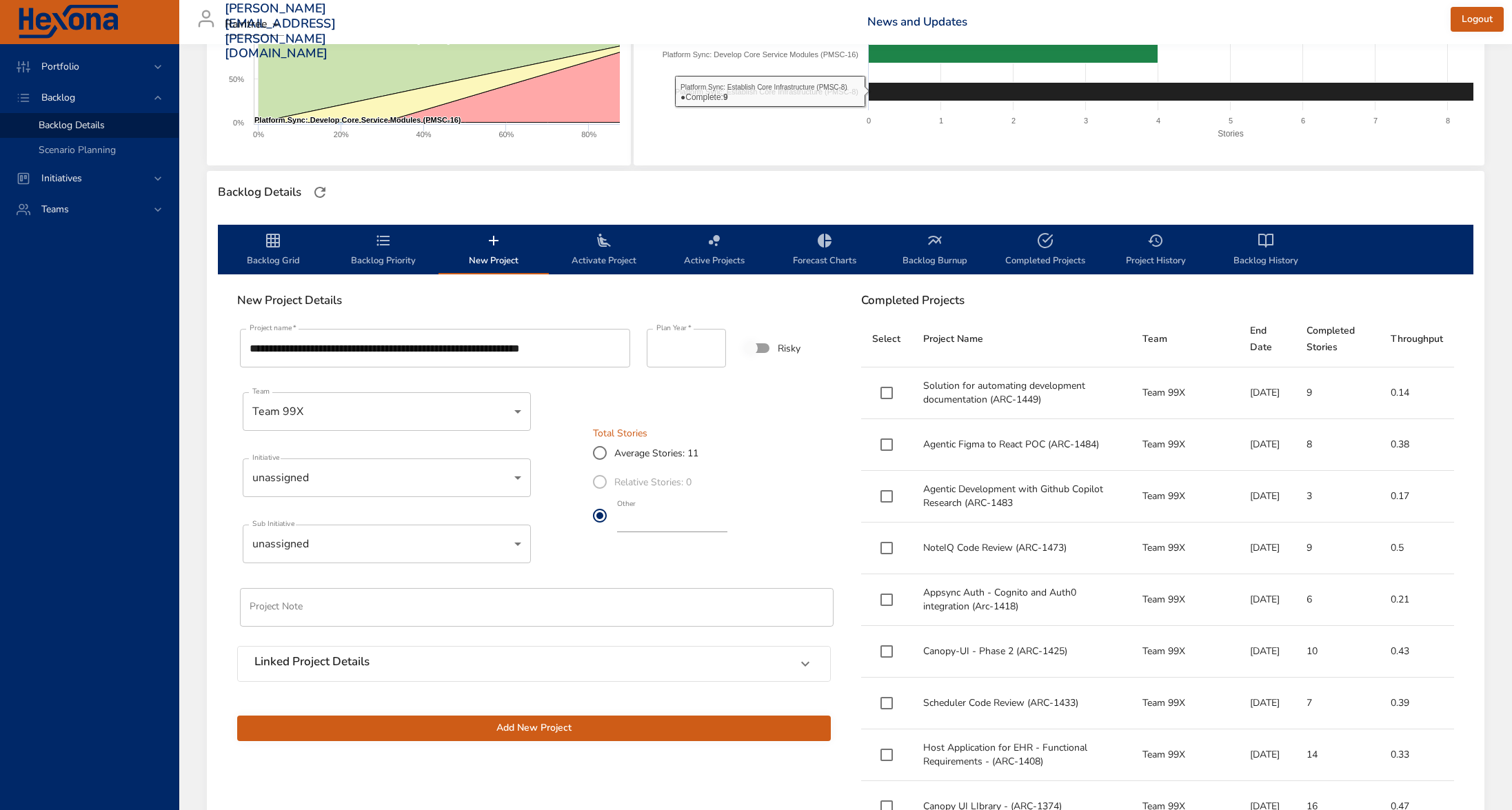
scroll to position [261, 0]
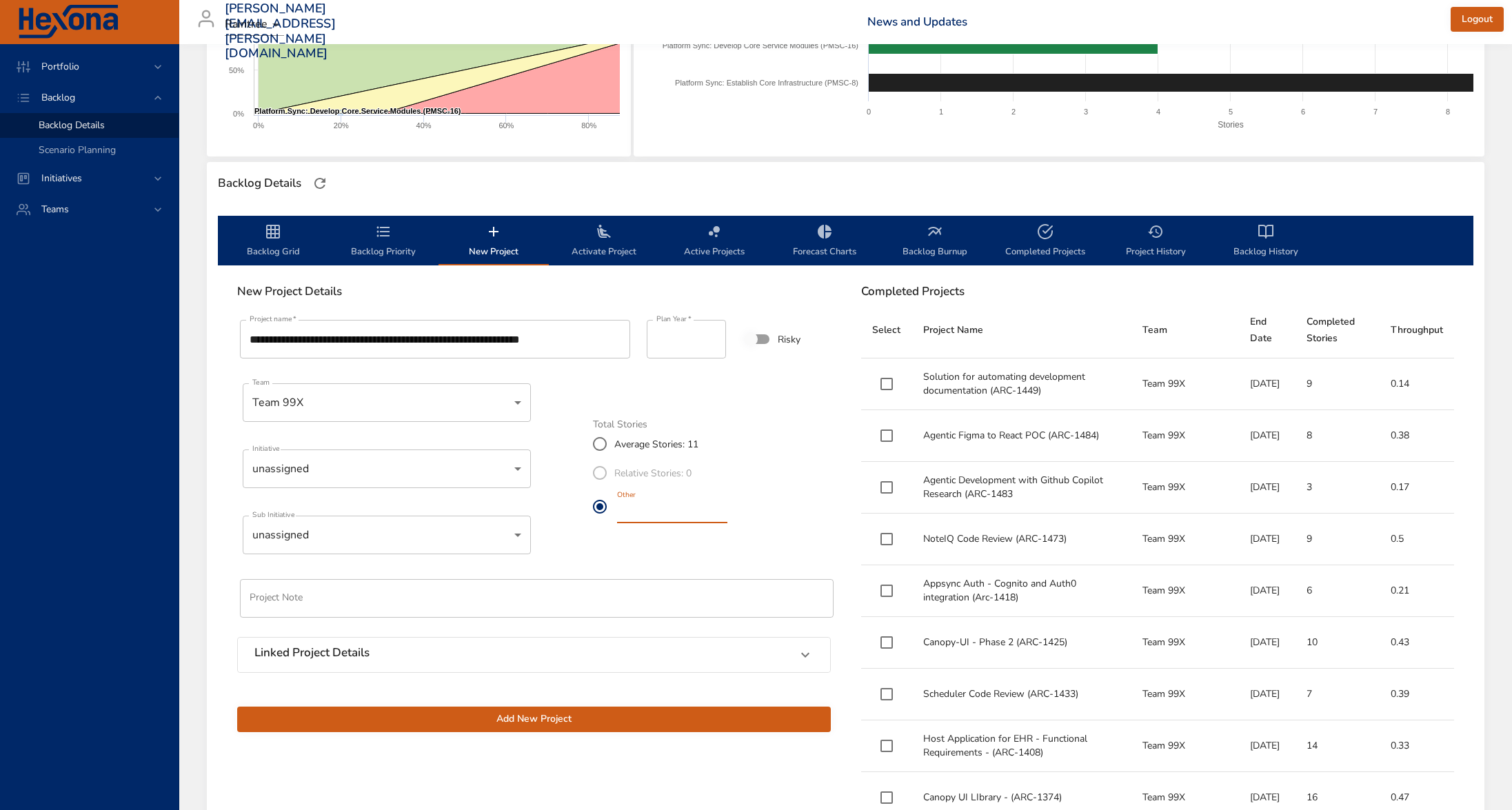
drag, startPoint x: 649, startPoint y: 510, endPoint x: 564, endPoint y: 508, distance: 85.0
click at [564, 508] on div "**********" at bounding box center [534, 524] width 610 height 431
type input "*"
click at [629, 714] on span "Add New Project" at bounding box center [534, 719] width 572 height 17
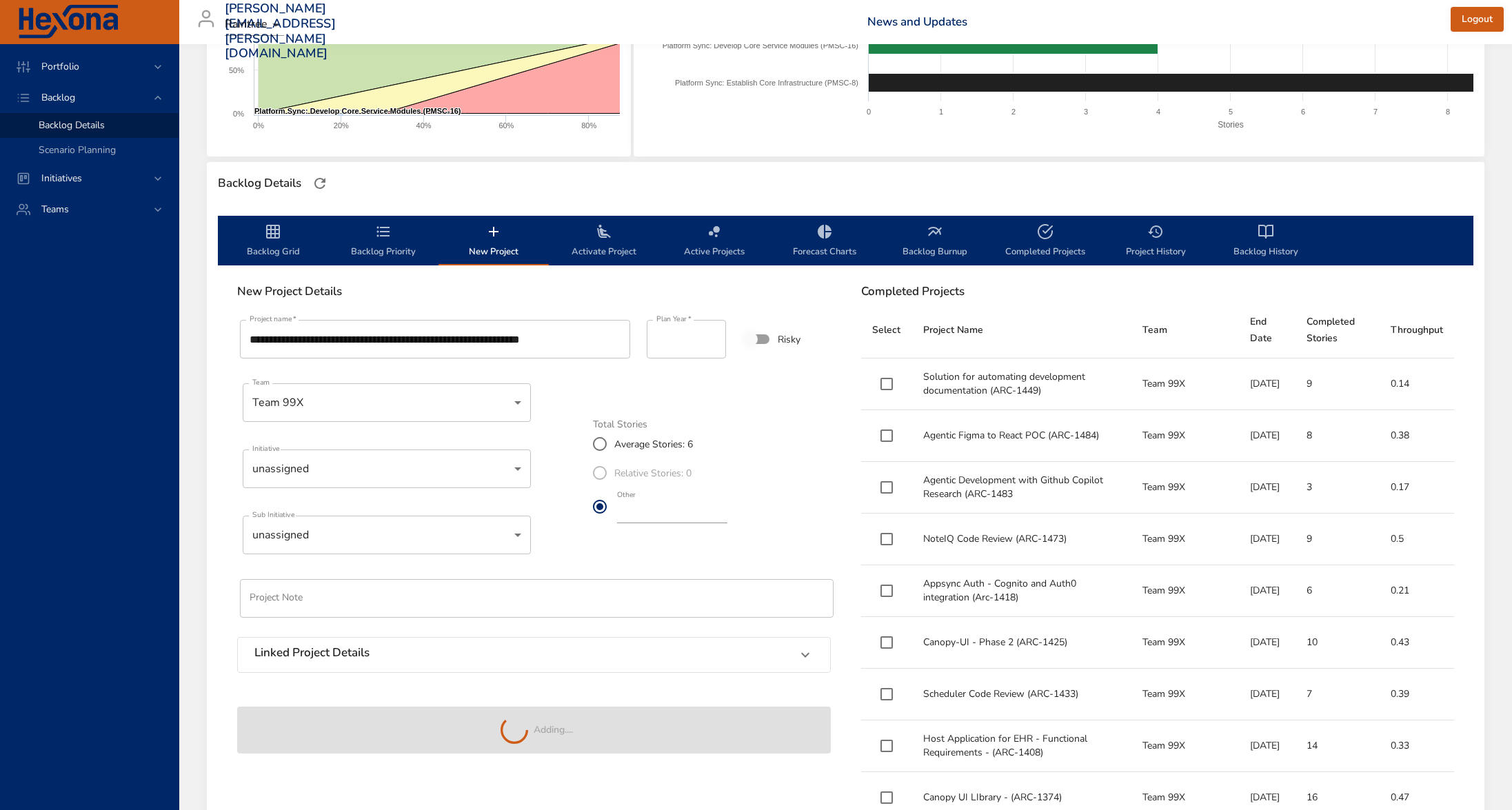
type input "**"
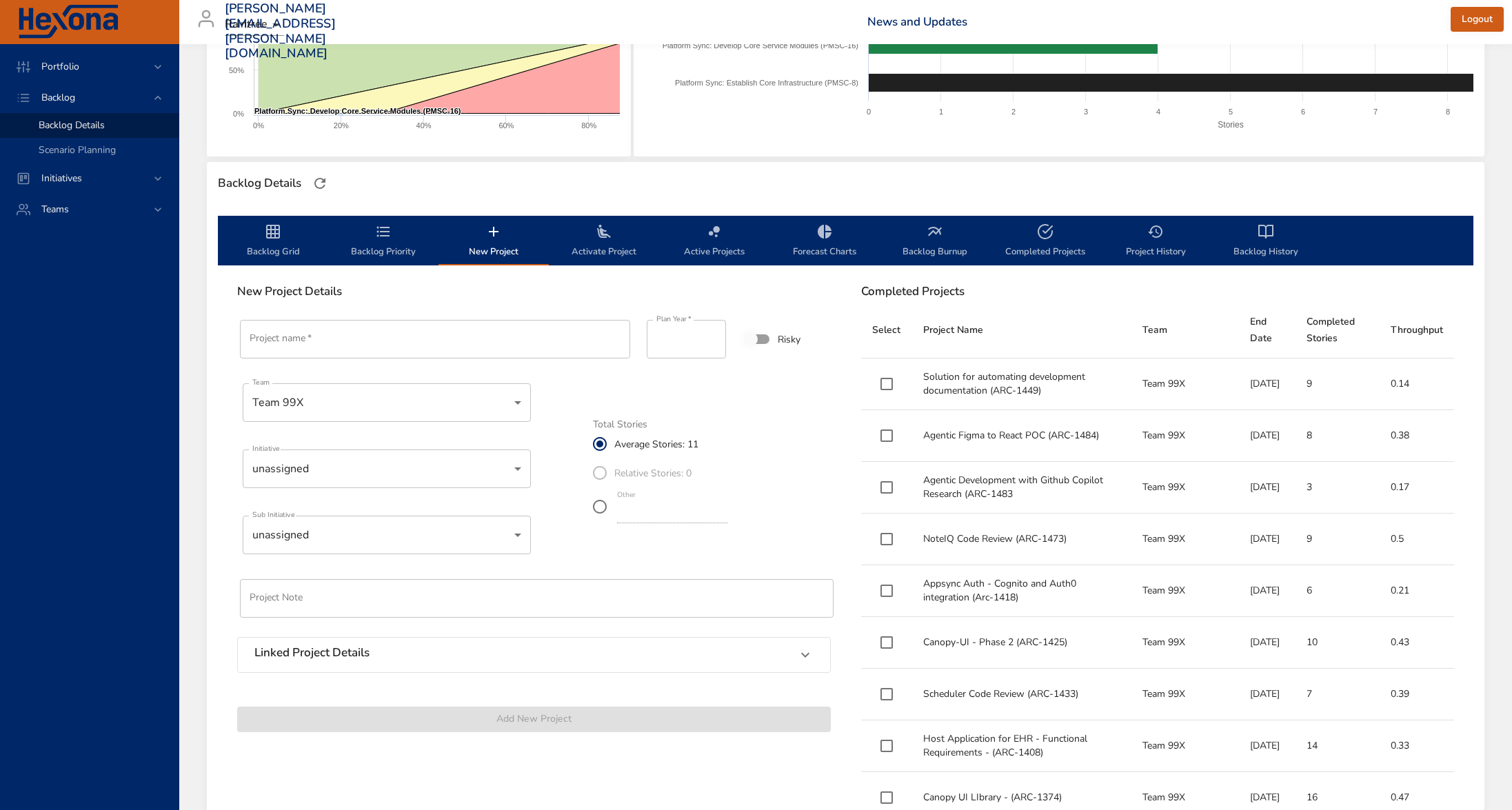
click at [395, 228] on span "Backlog Priority" at bounding box center [383, 241] width 94 height 37
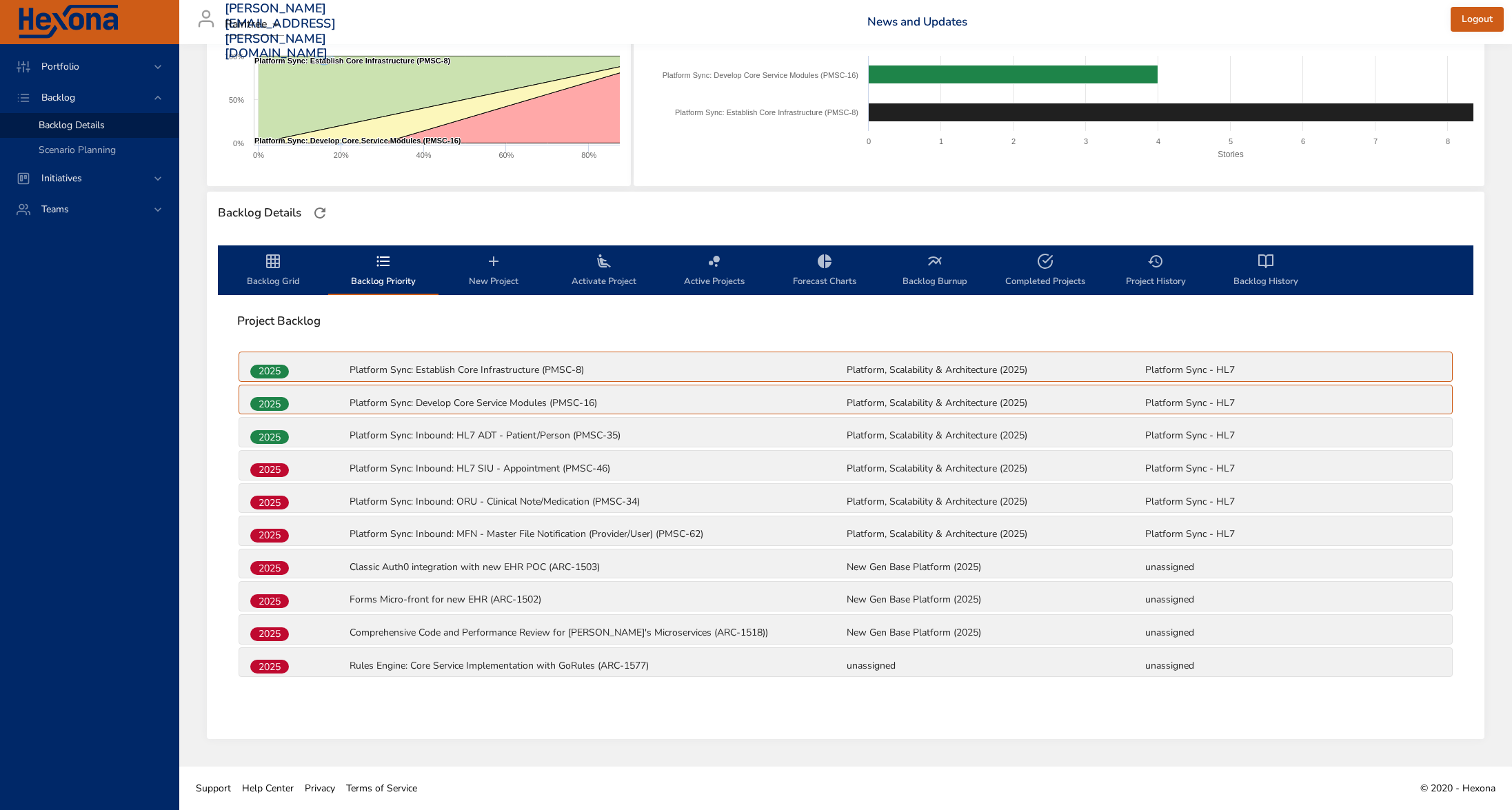
click at [393, 266] on span "Backlog Priority" at bounding box center [383, 271] width 94 height 37
click at [393, 264] on span "Backlog Priority" at bounding box center [383, 271] width 94 height 37
click at [382, 263] on icon "backlog-tab" at bounding box center [383, 261] width 16 height 16
click at [310, 668] on div "2025" at bounding box center [298, 666] width 100 height 18
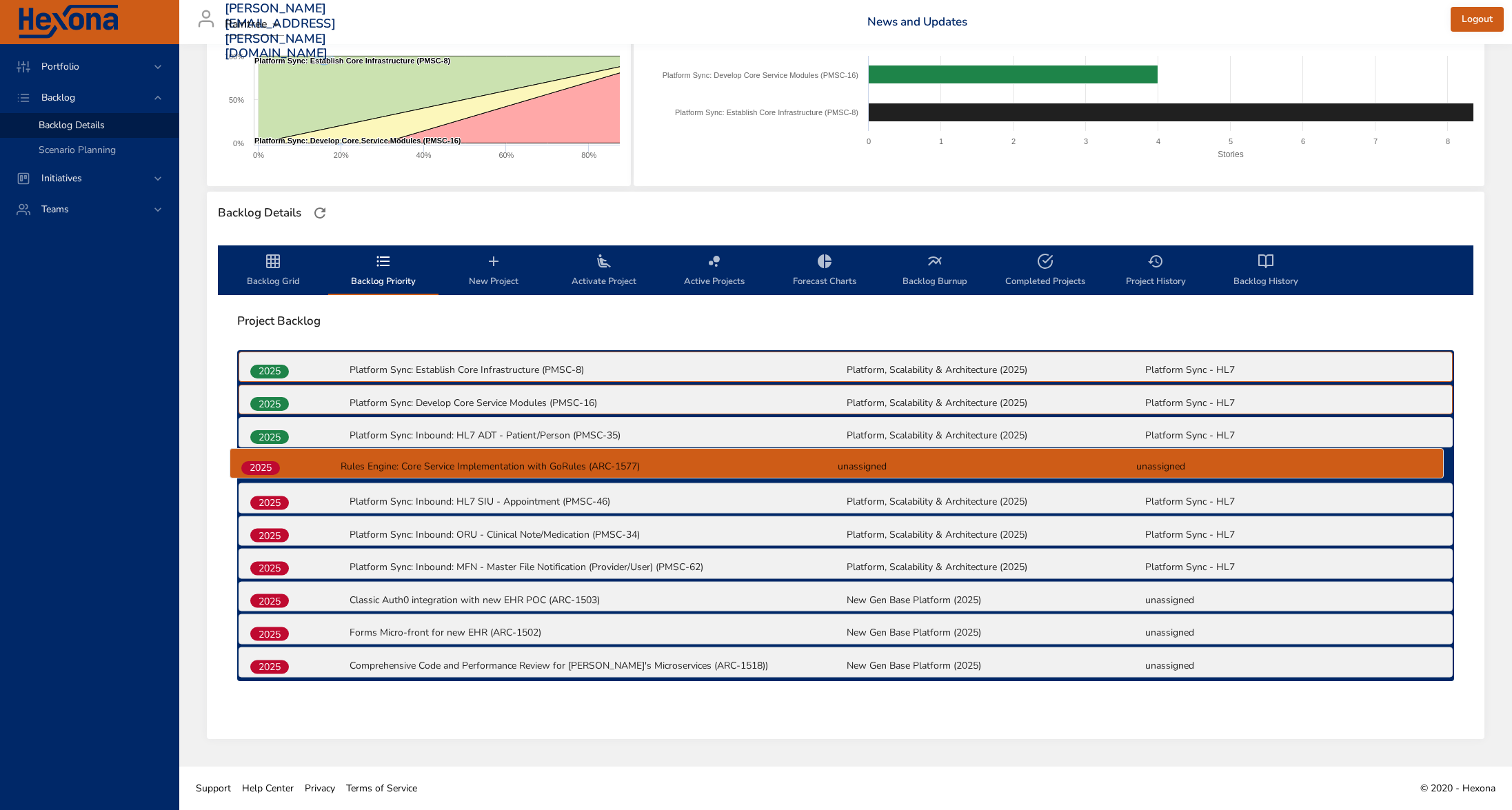
drag, startPoint x: 266, startPoint y: 667, endPoint x: 259, endPoint y: 464, distance: 203.1
click at [259, 464] on div "2025 Platform Sync: Establish Core Infrastructure (PMSC-8) Platform, Scalabilit…" at bounding box center [845, 516] width 1217 height 331
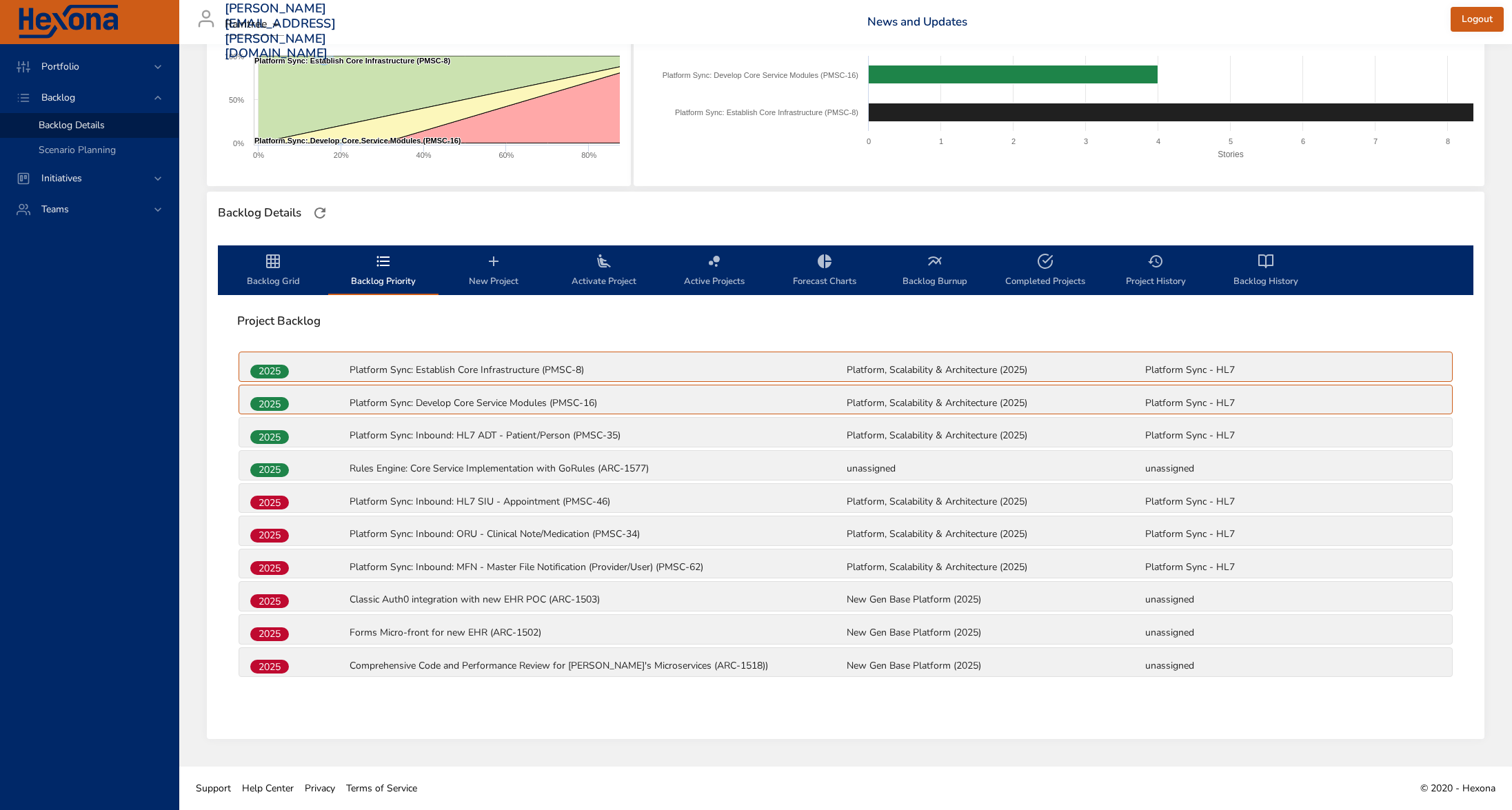
click at [493, 253] on button "New Project" at bounding box center [493, 270] width 110 height 49
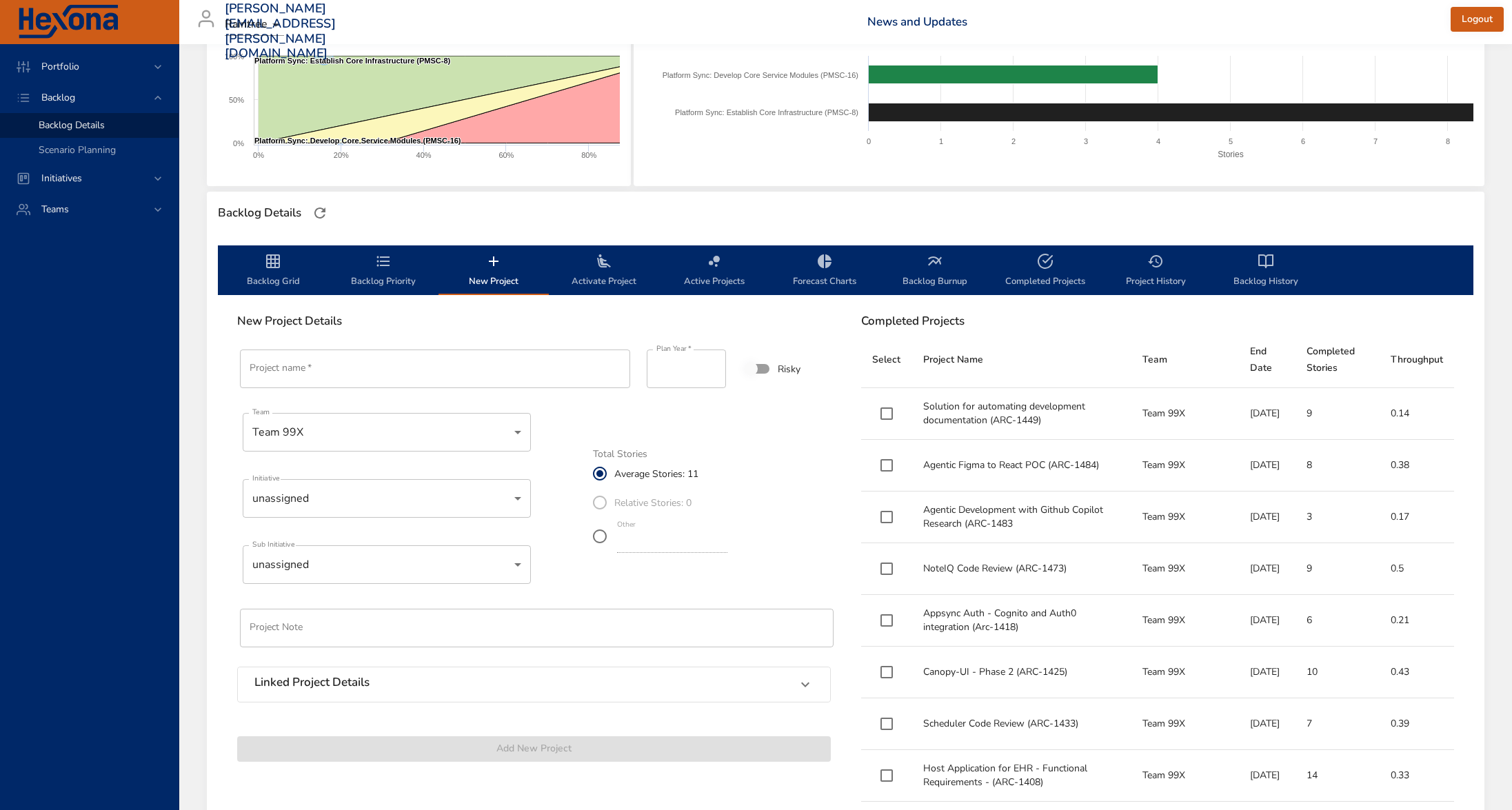
click at [425, 372] on input "Project name   *" at bounding box center [435, 369] width 390 height 39
paste input "**********"
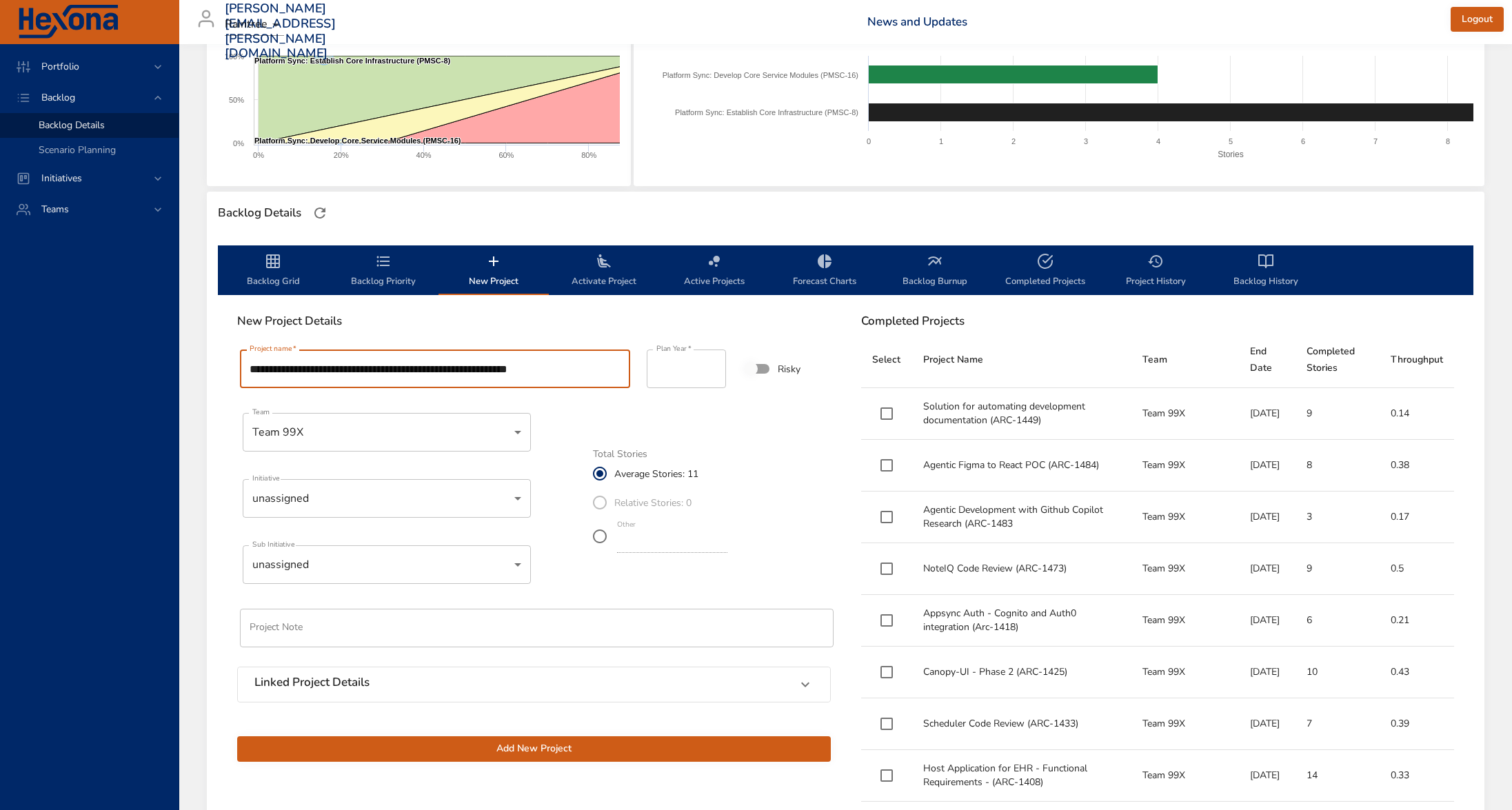
type input "**********"
click at [352, 690] on div "Linked Project Details" at bounding box center [521, 684] width 534 height 18
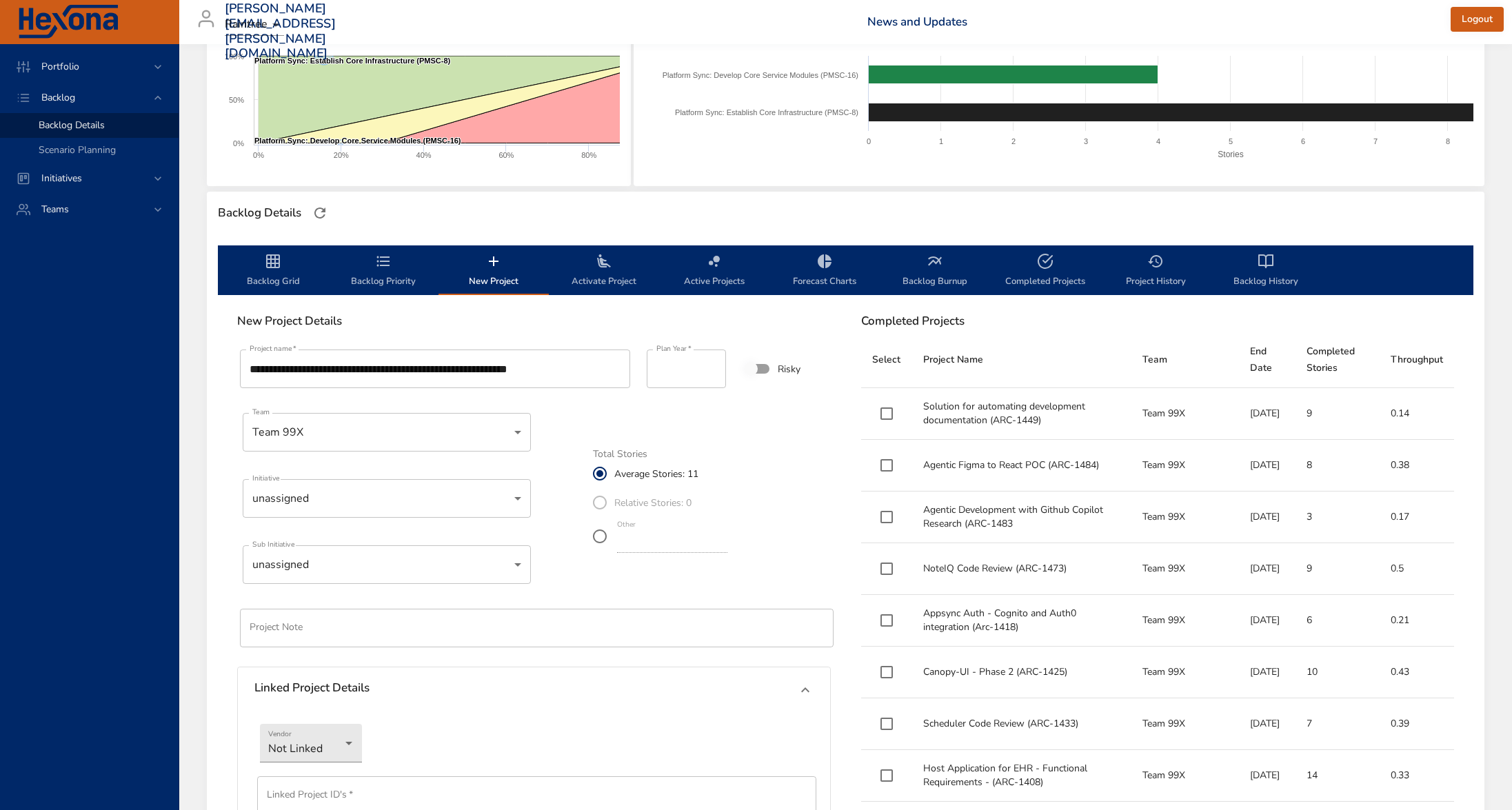
scroll to position [463, 0]
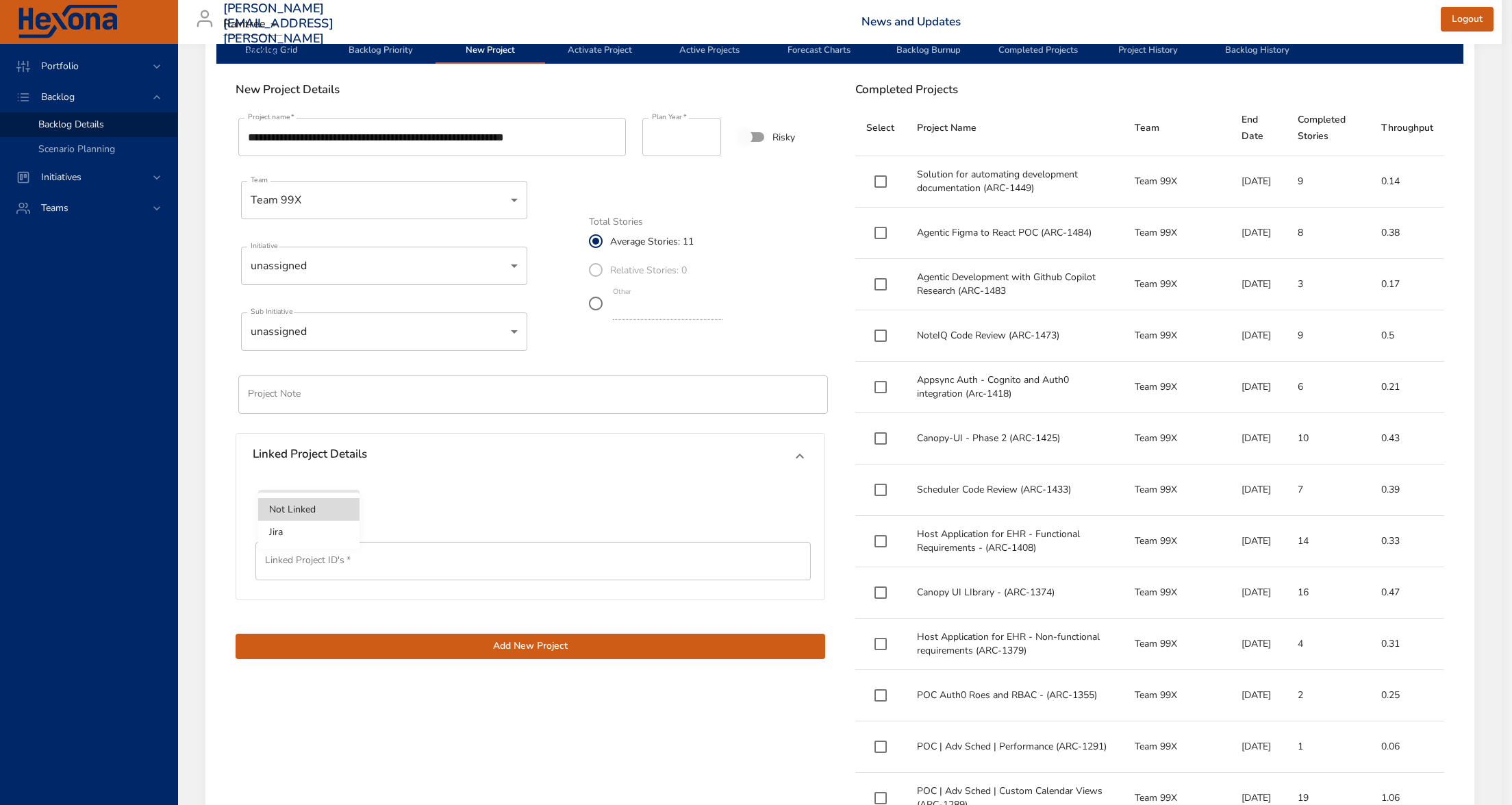
click at [317, 532] on li "Jira" at bounding box center [309, 532] width 101 height 23
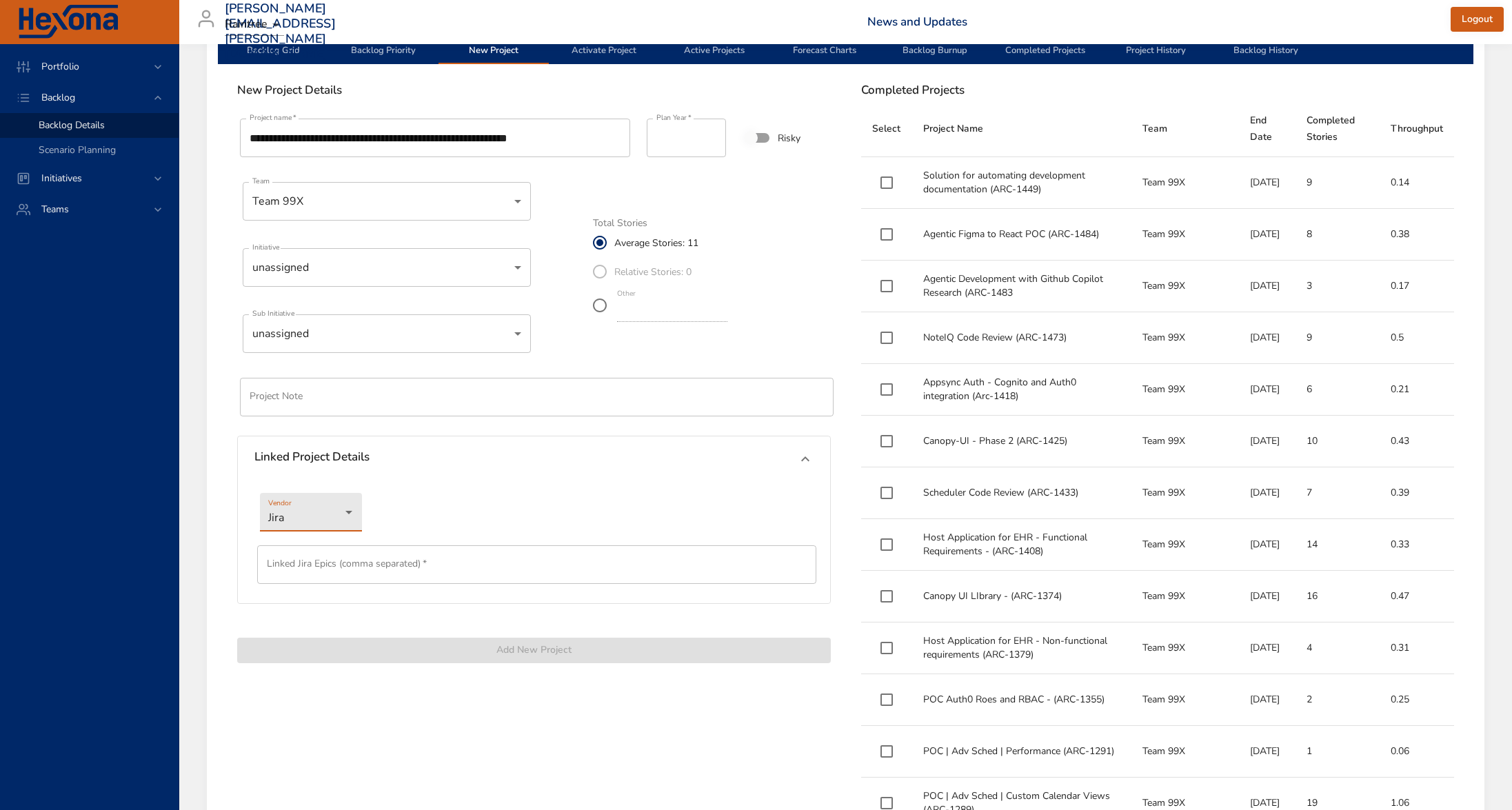
click at [318, 560] on input "text" at bounding box center [536, 564] width 559 height 39
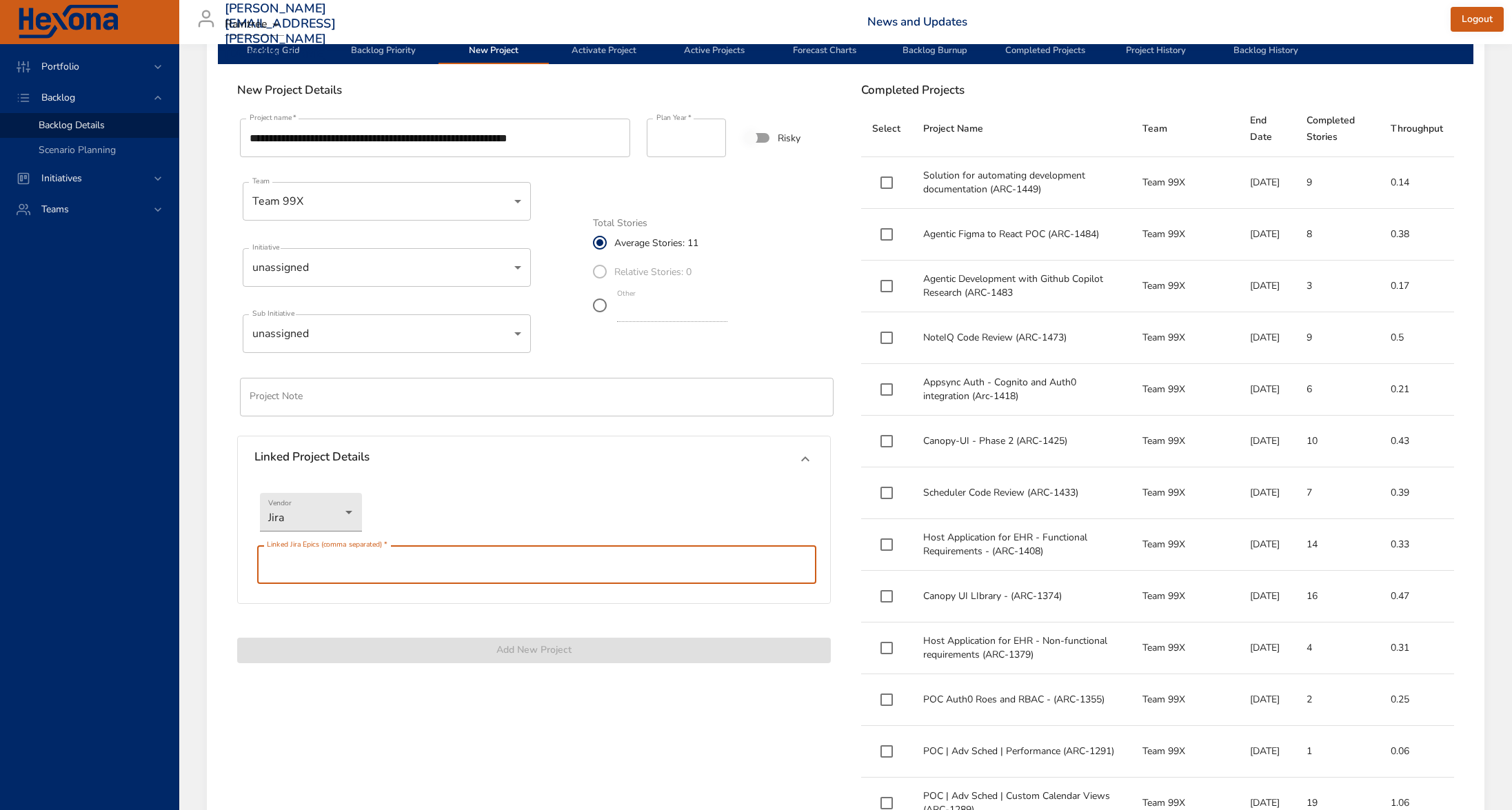
paste input "********"
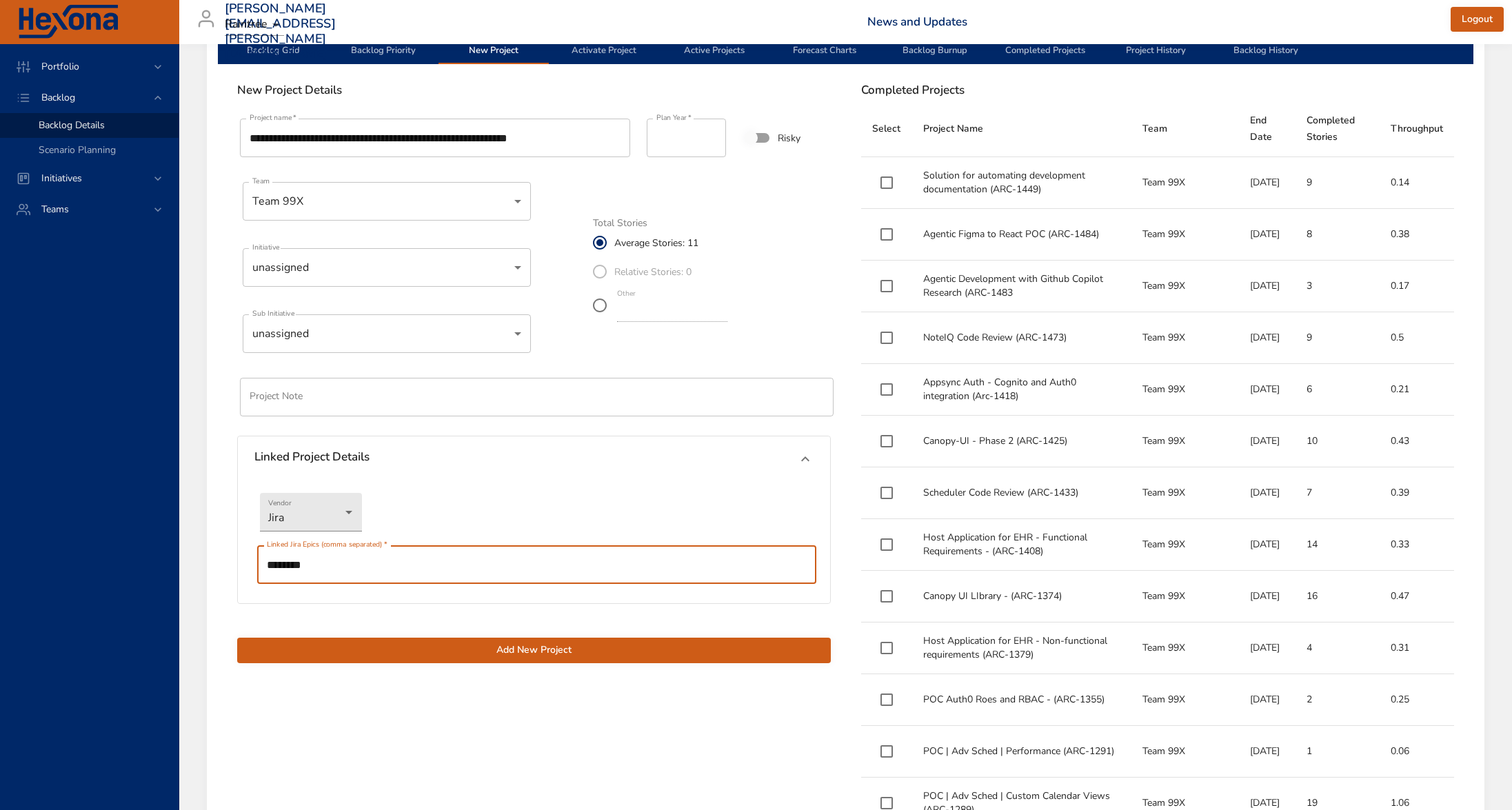
type input "********"
click at [667, 652] on span "Add New Project" at bounding box center [534, 650] width 572 height 17
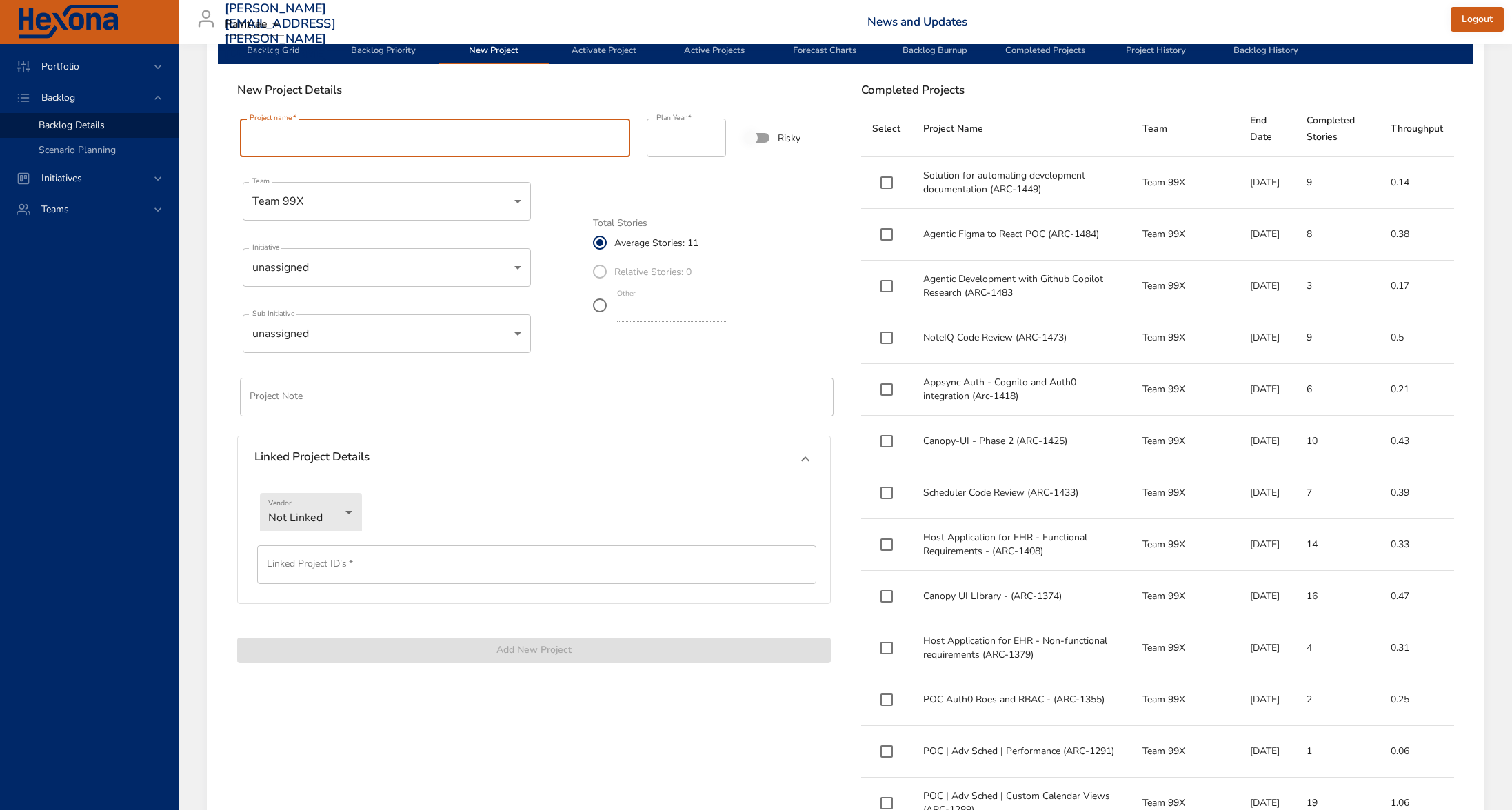
click at [330, 138] on input "Project name   *" at bounding box center [435, 138] width 390 height 39
paste input "**********"
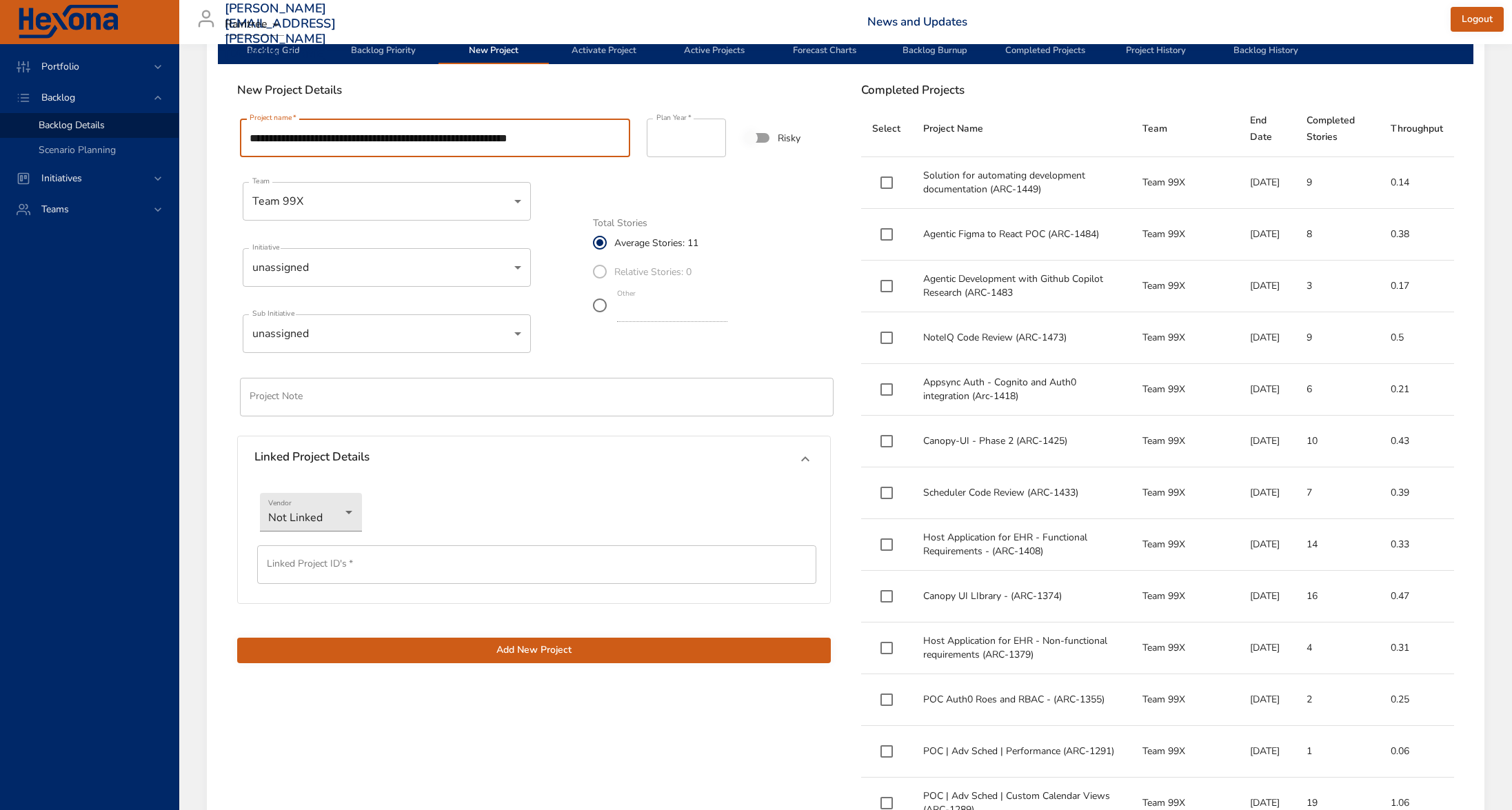
type input "**********"
drag, startPoint x: 666, startPoint y: 308, endPoint x: 506, endPoint y: 308, distance: 160.0
click at [506, 308] on div "**********" at bounding box center [534, 389] width 610 height 564
type input "*"
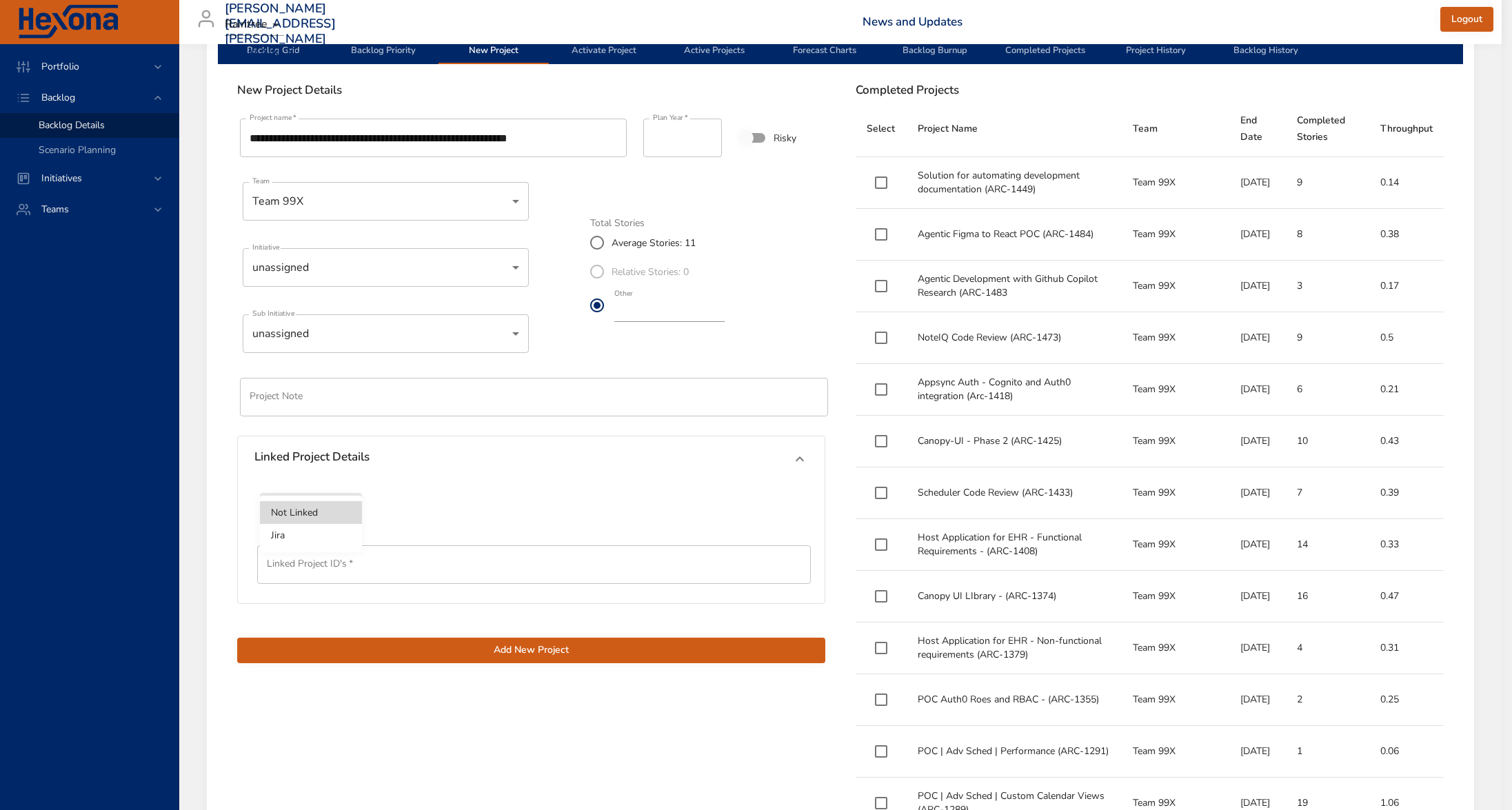
click at [336, 531] on li "Jira" at bounding box center [311, 535] width 102 height 23
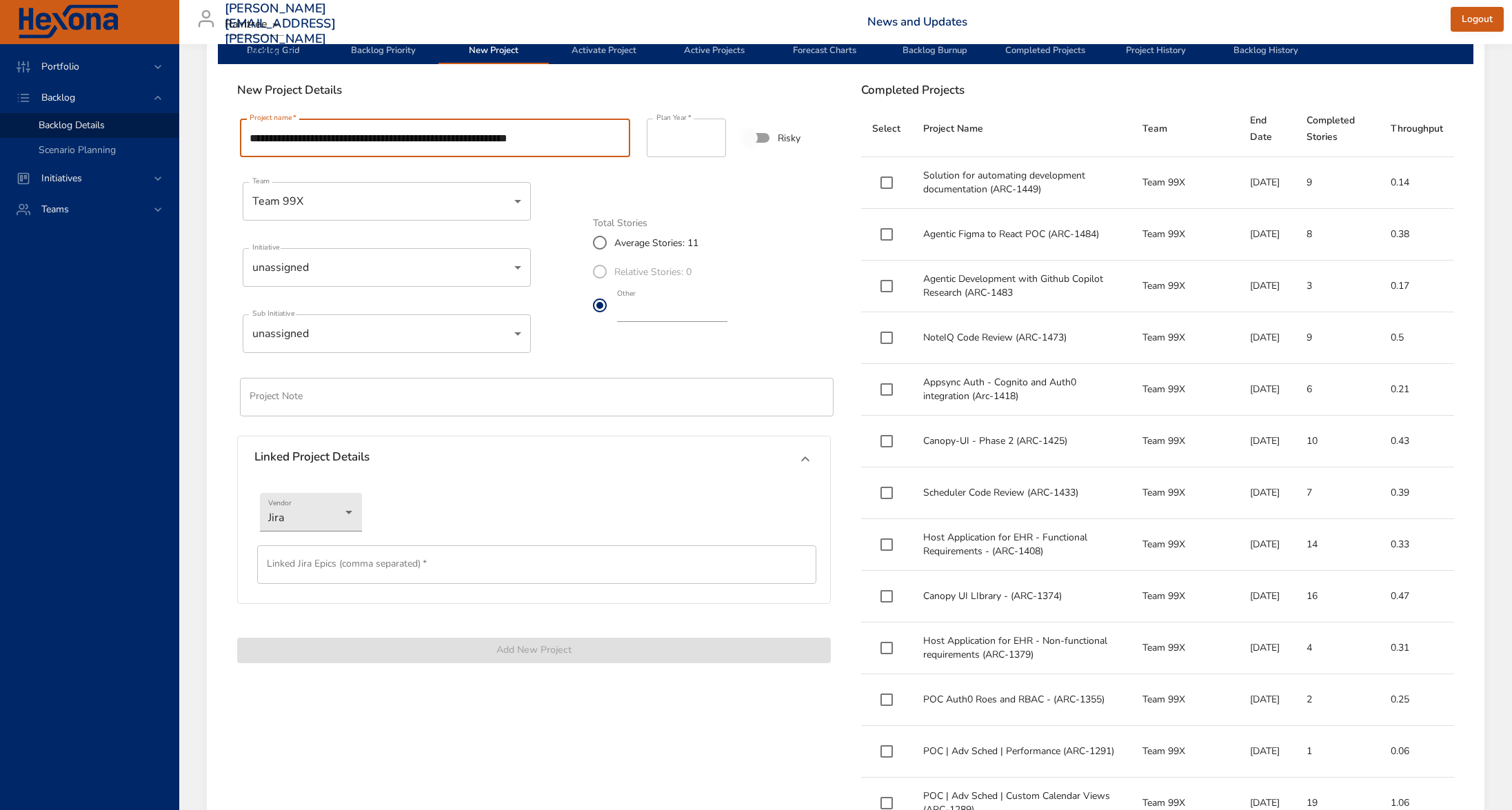
drag, startPoint x: 569, startPoint y: 138, endPoint x: 520, endPoint y: 135, distance: 49.1
click at [520, 135] on input "**********" at bounding box center [435, 138] width 390 height 39
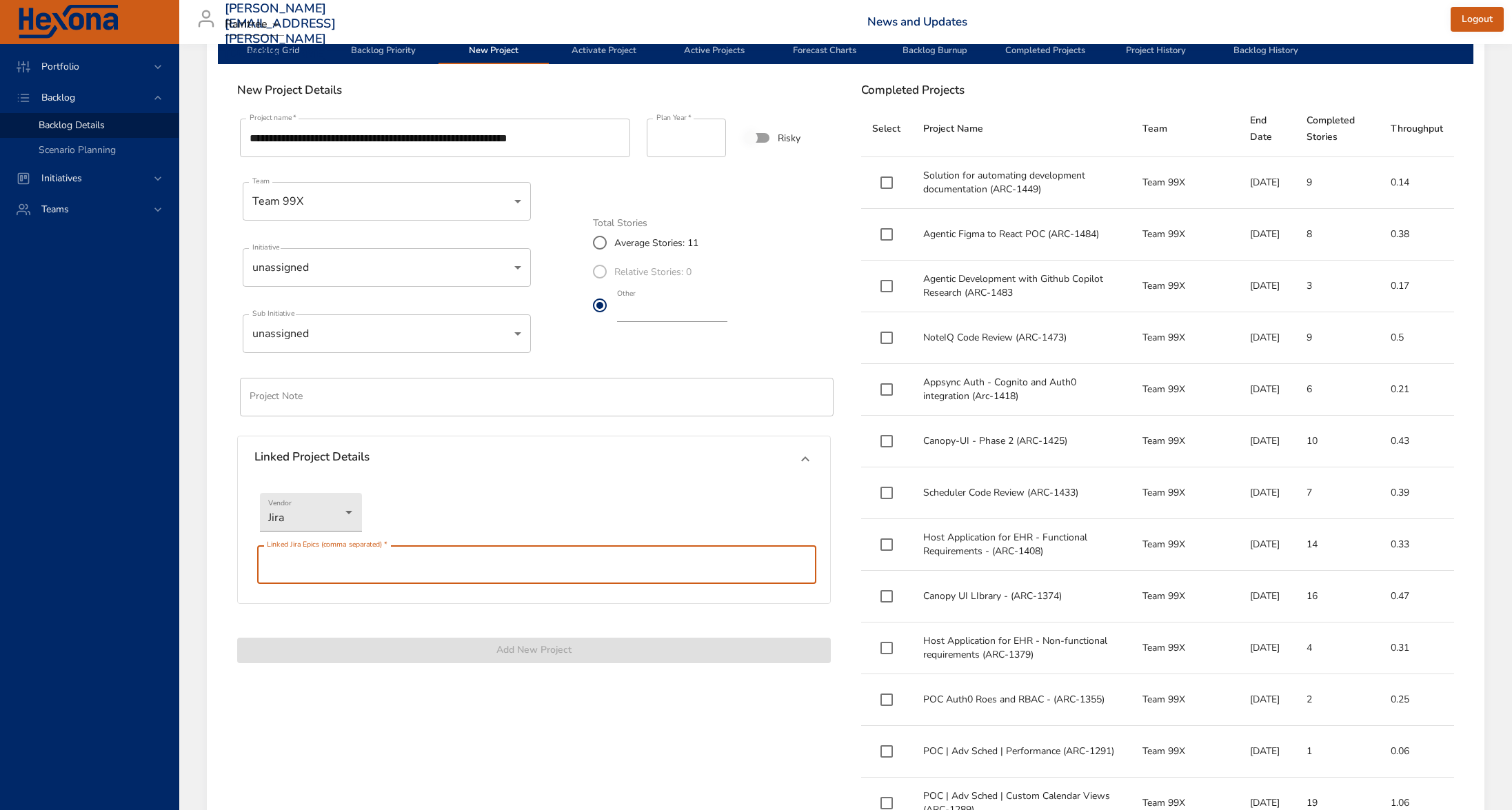
click at [322, 564] on input "text" at bounding box center [536, 564] width 559 height 39
paste input "********"
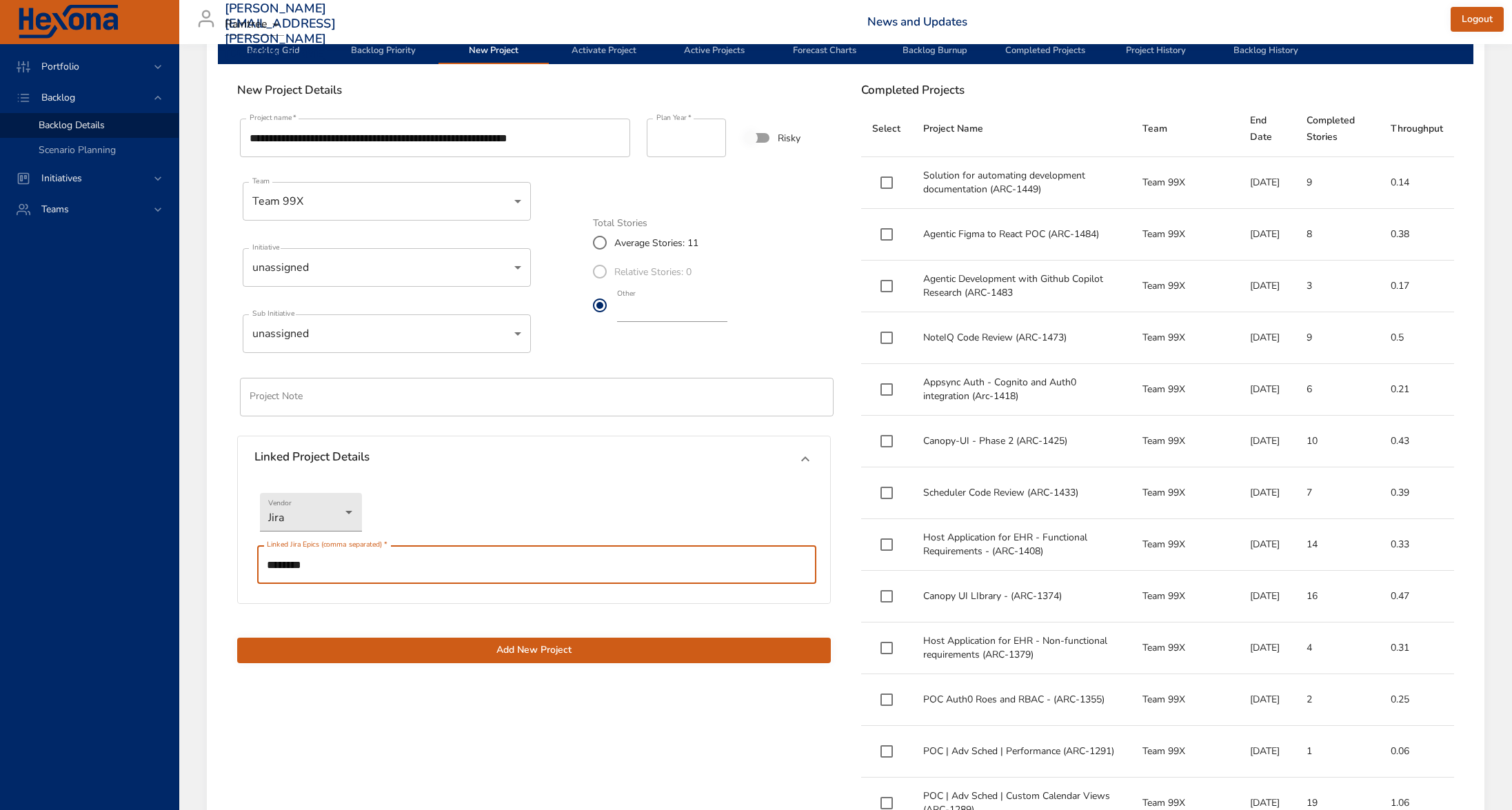
type input "********"
click at [481, 650] on span "Add New Project" at bounding box center [534, 650] width 572 height 17
type input "**"
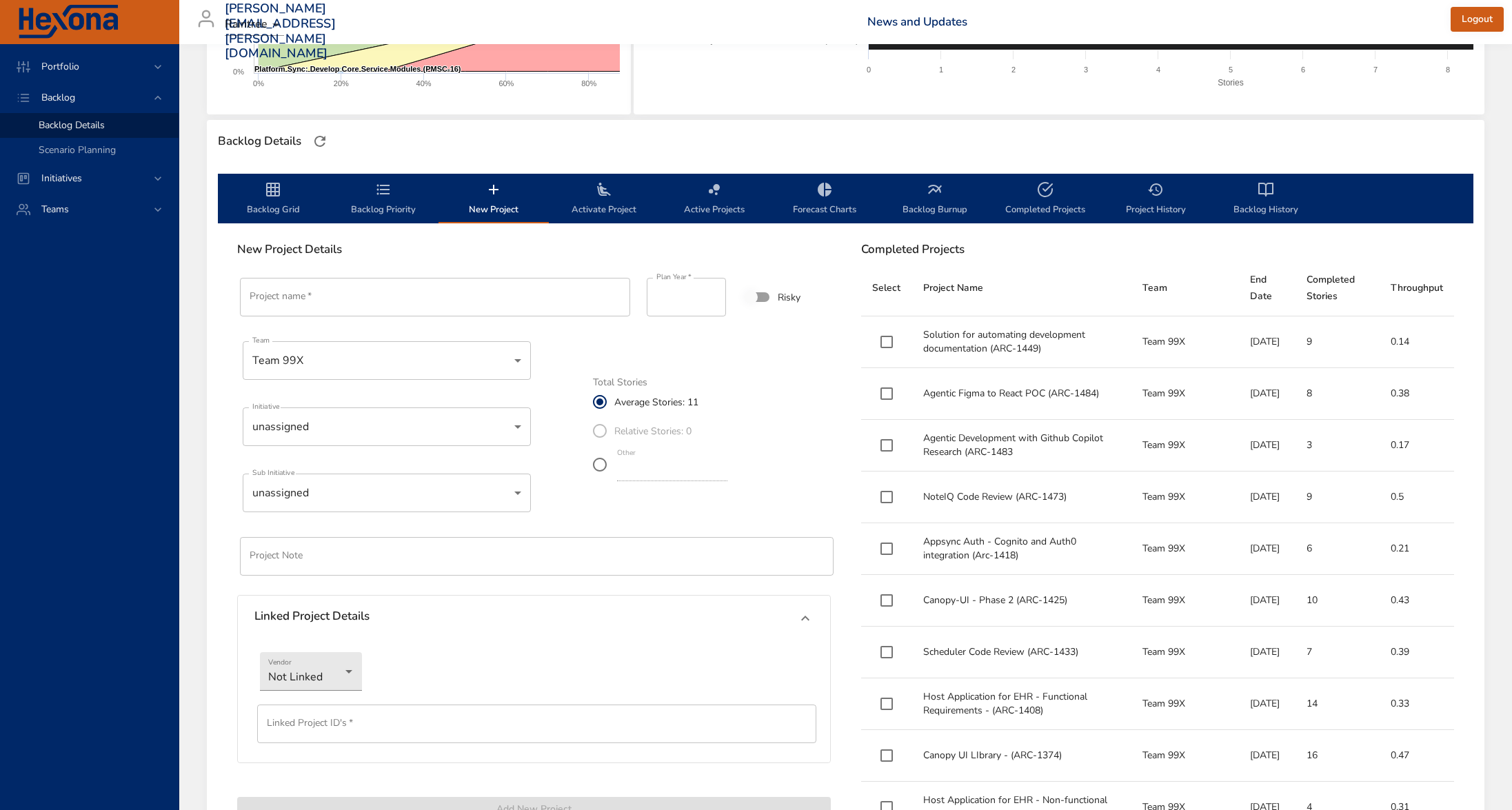
scroll to position [294, 0]
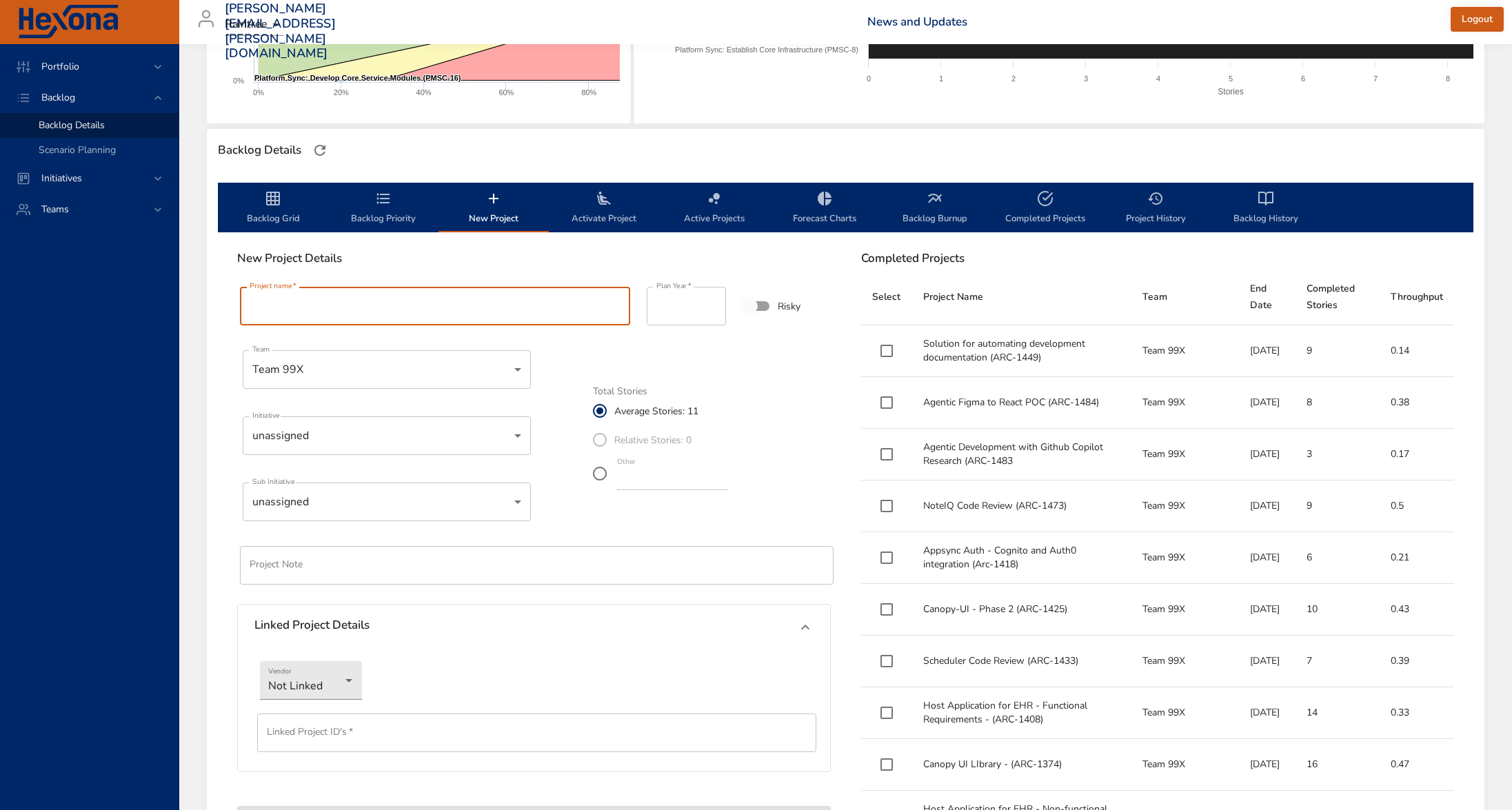
click at [317, 308] on input "Project name   *" at bounding box center [435, 306] width 390 height 39
paste input "**********"
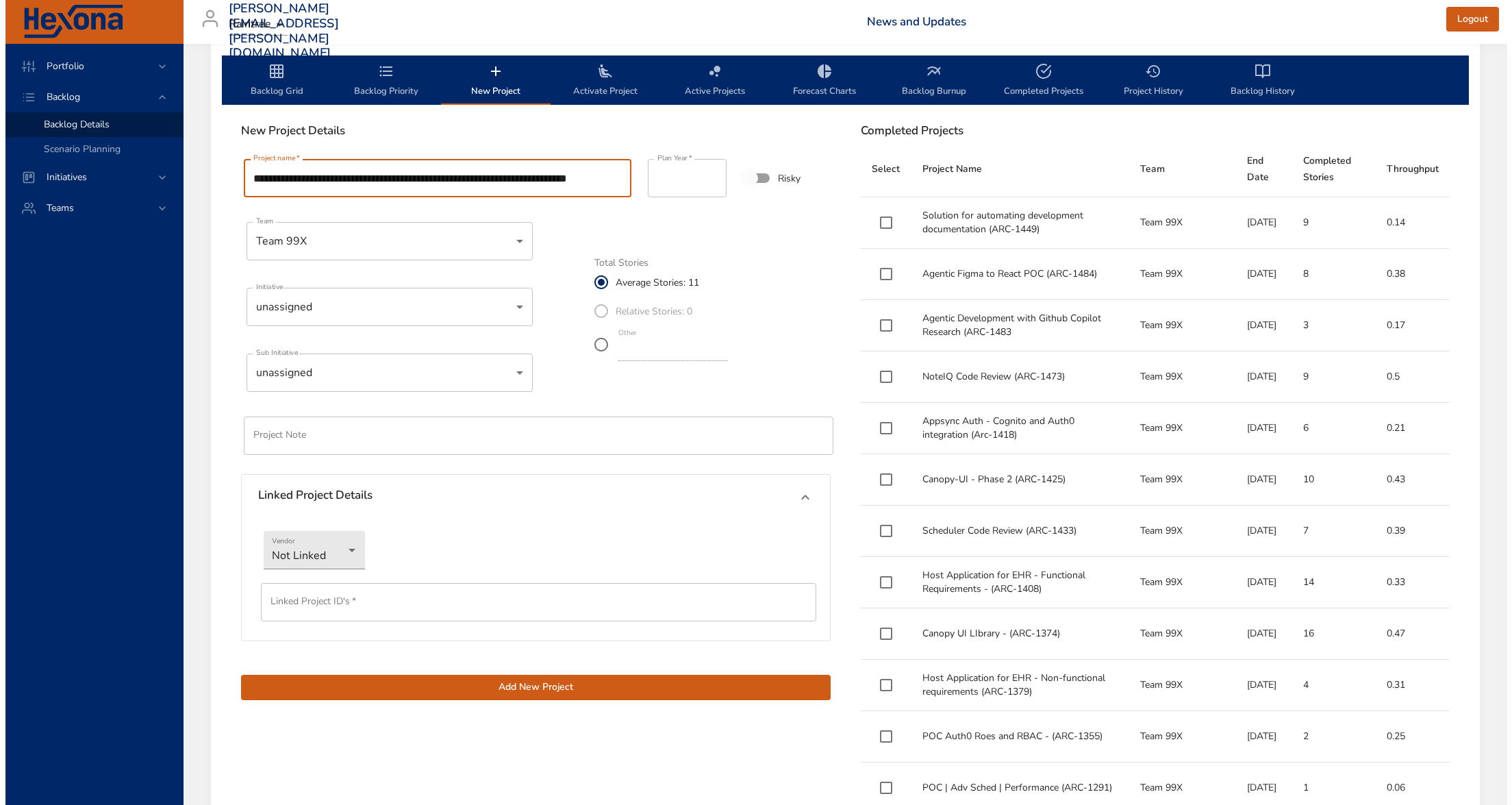
scroll to position [428, 0]
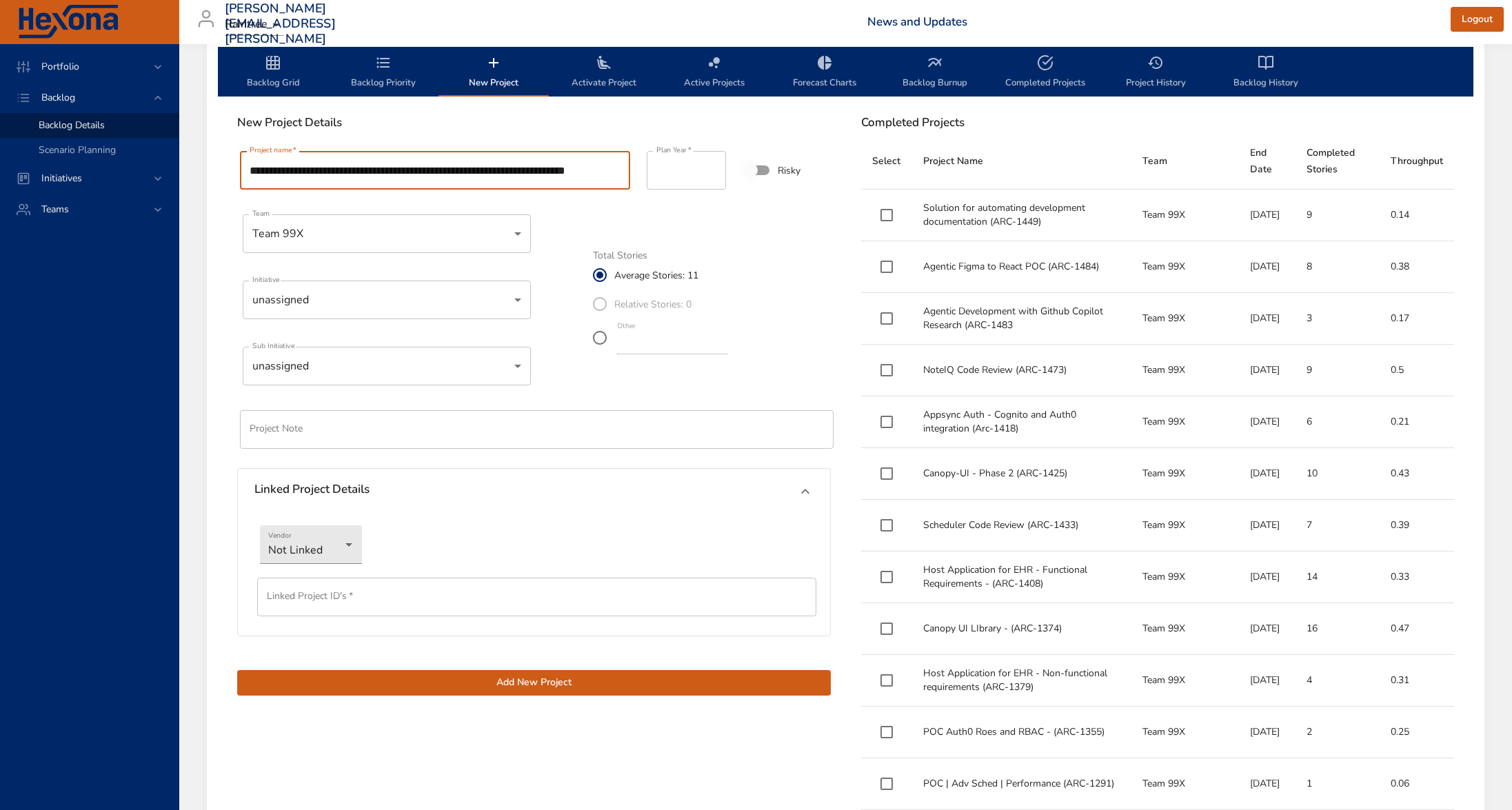
drag, startPoint x: 617, startPoint y: 174, endPoint x: 565, endPoint y: 174, distance: 52.0
click at [565, 174] on input "**********" at bounding box center [435, 170] width 390 height 39
type input "**********"
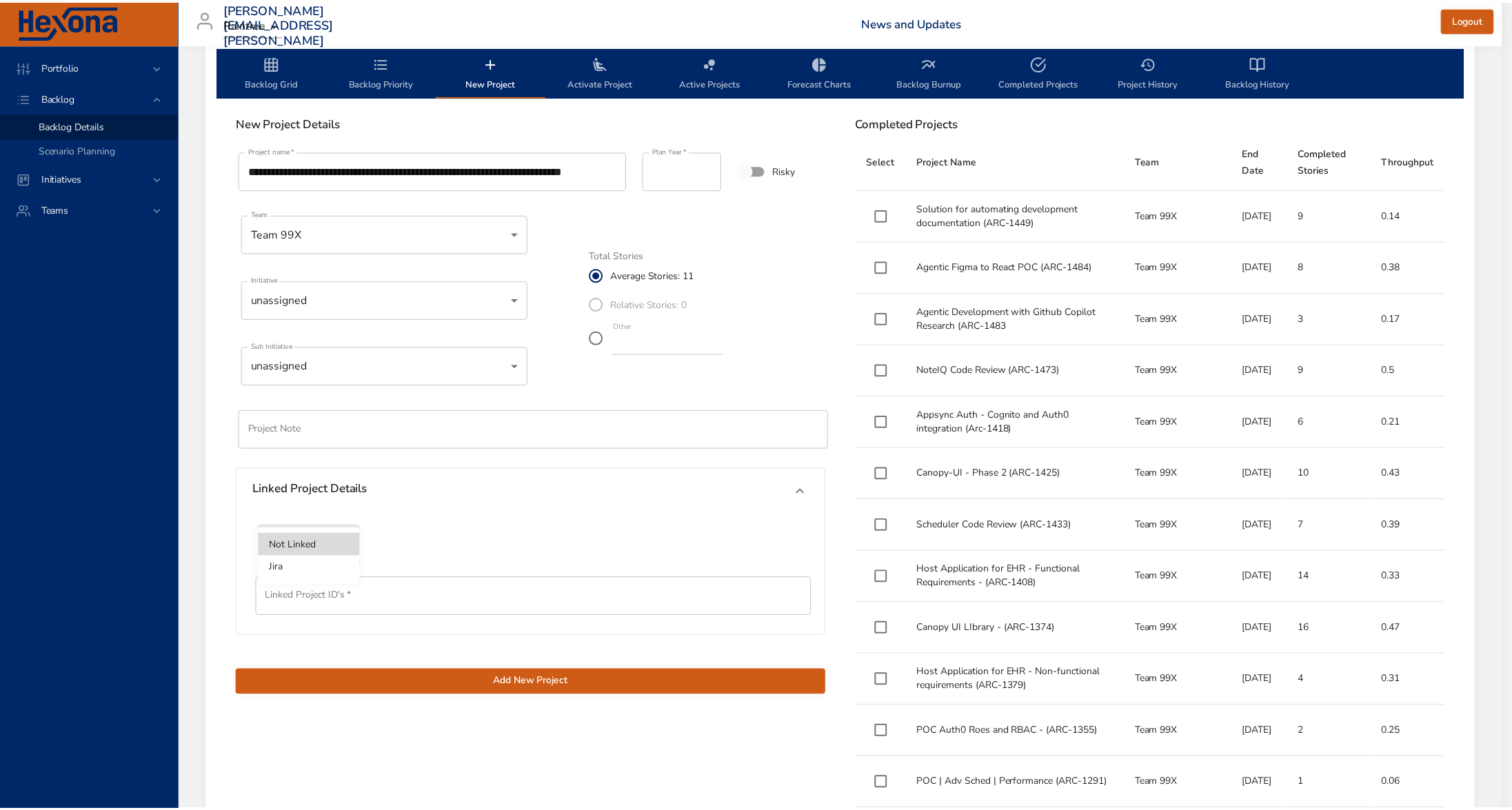
scroll to position [0, 0]
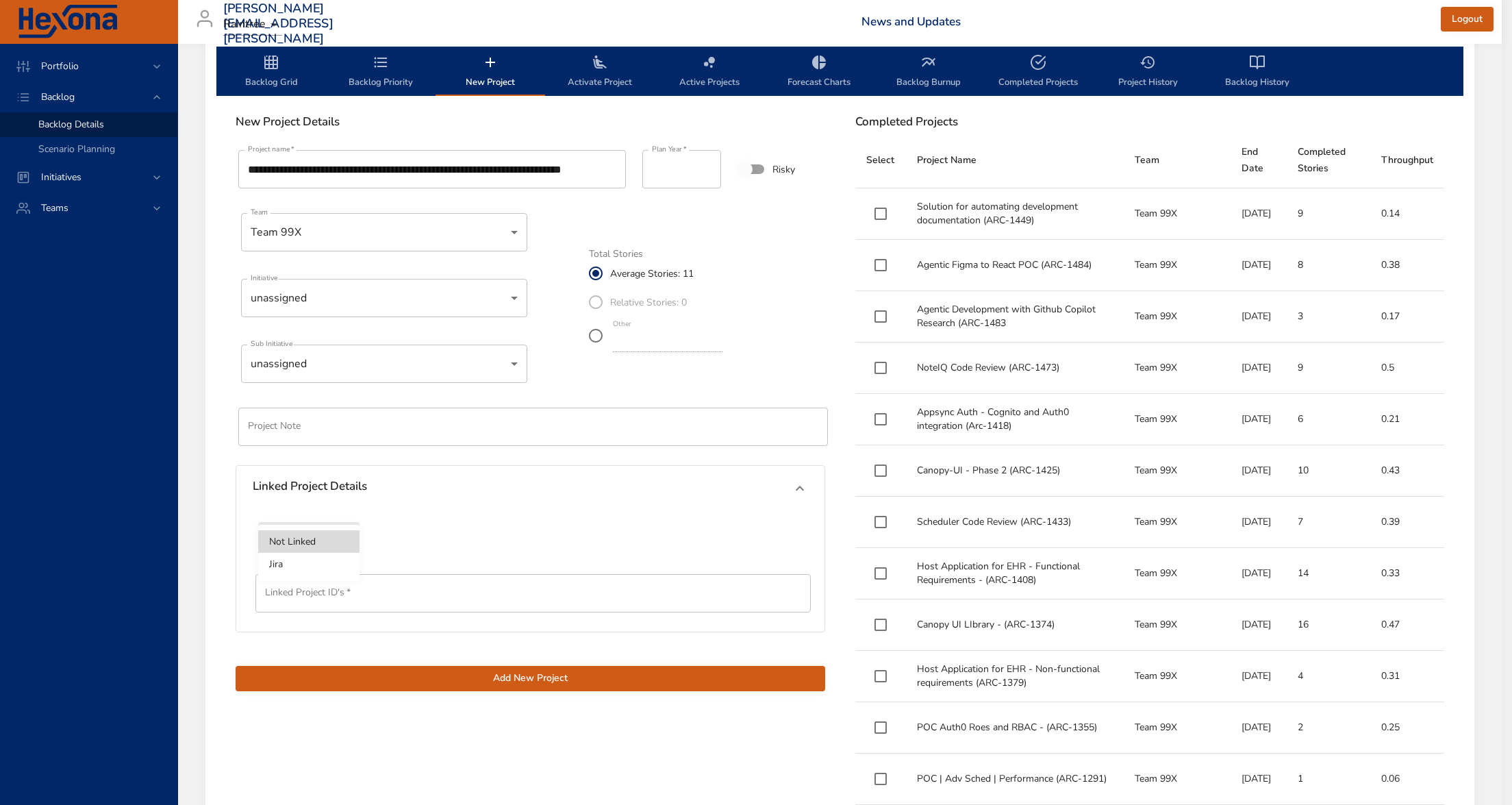
click at [304, 564] on li "Jira" at bounding box center [309, 564] width 101 height 23
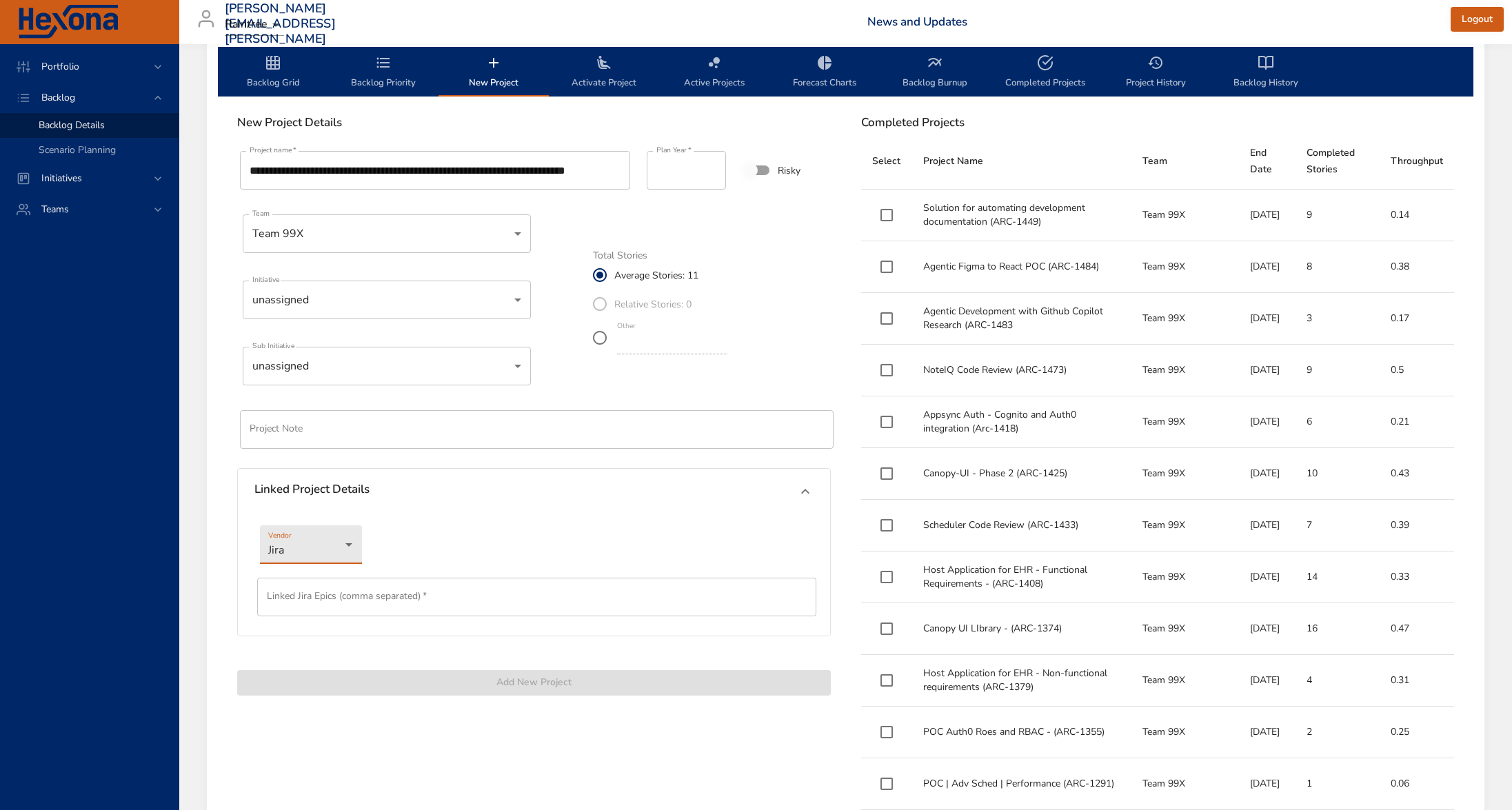
click at [302, 593] on input "text" at bounding box center [536, 597] width 559 height 39
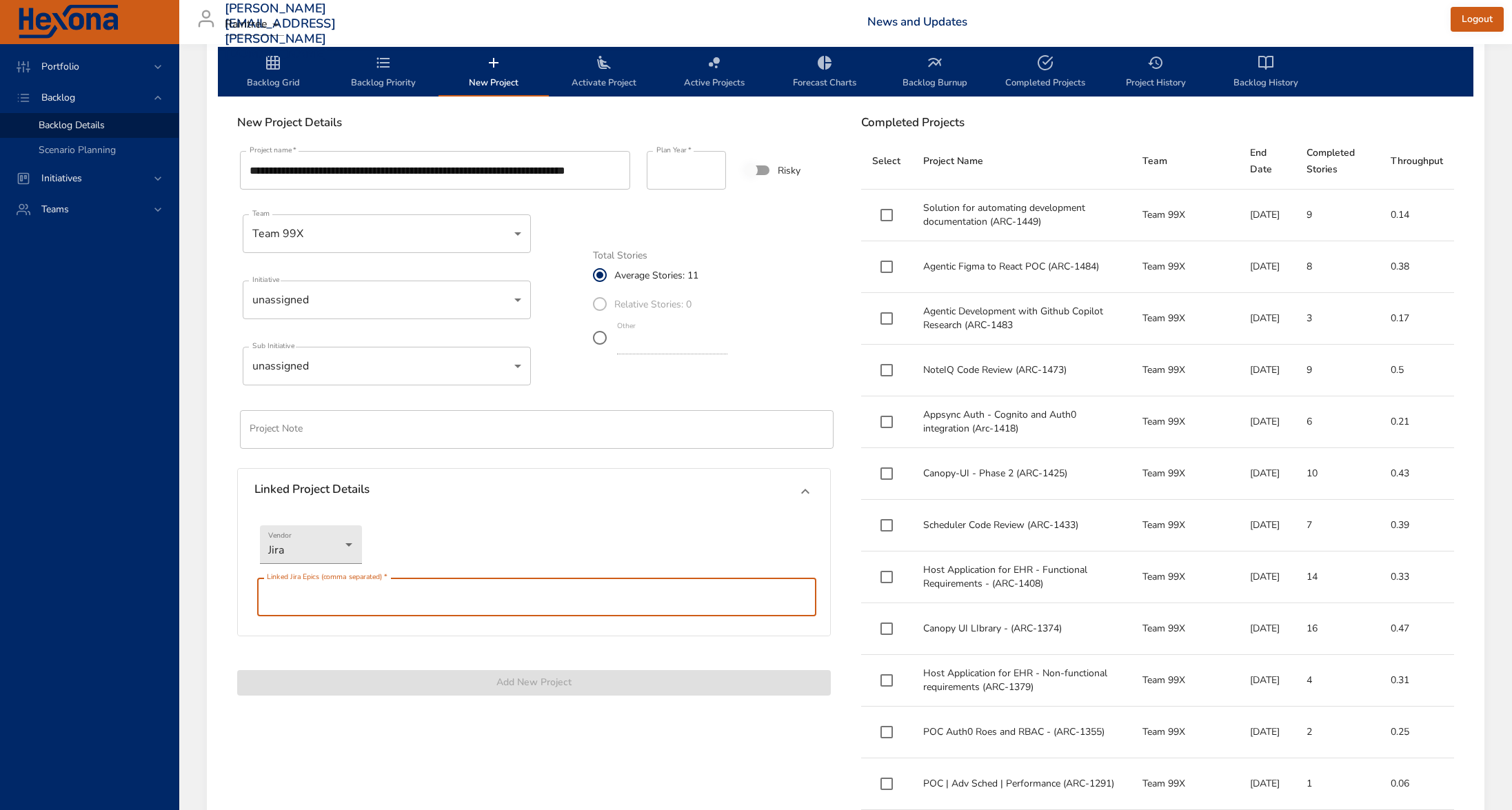
paste input "********"
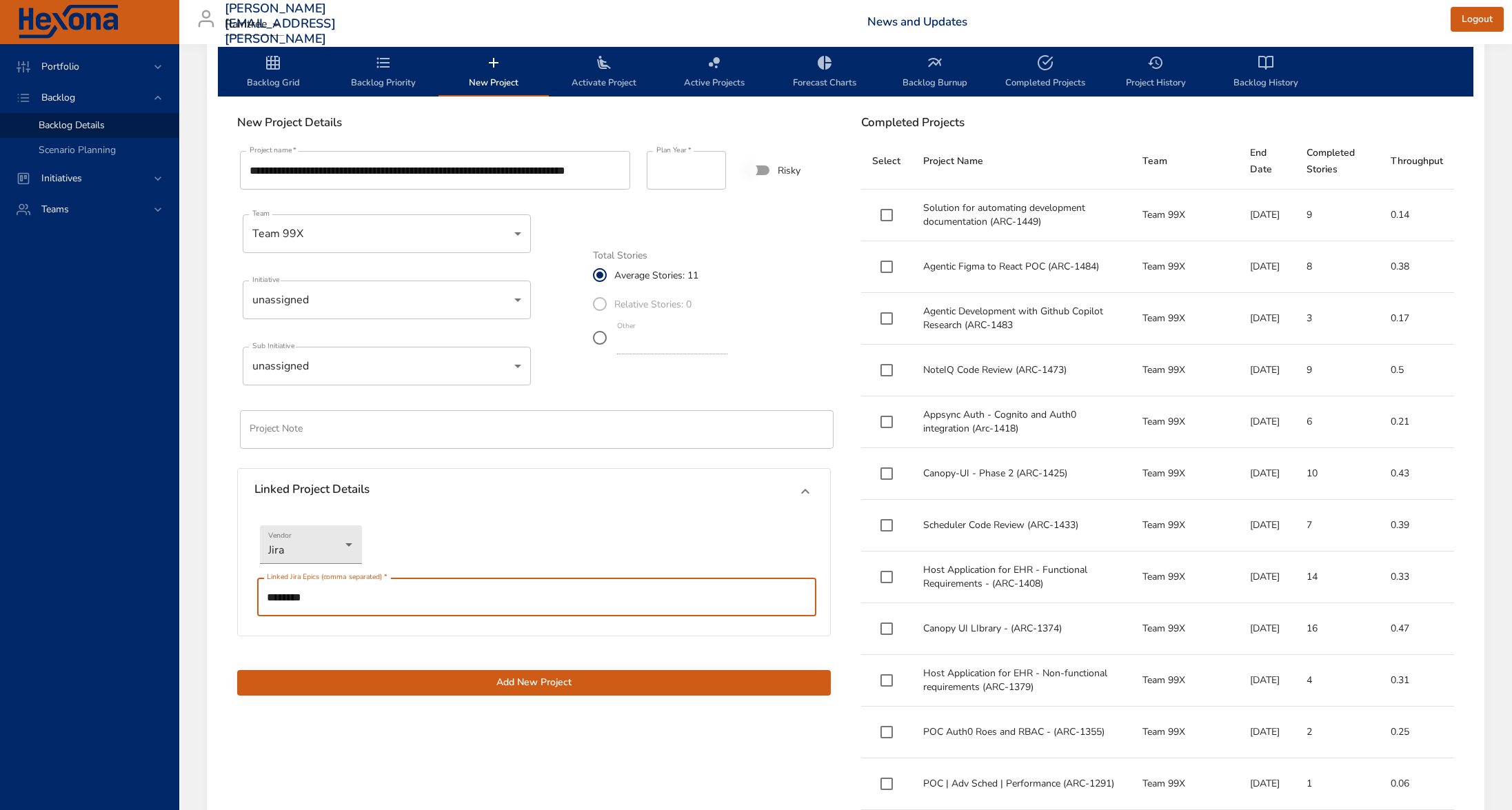
type input "********"
click at [631, 678] on span "Add New Project" at bounding box center [534, 683] width 572 height 17
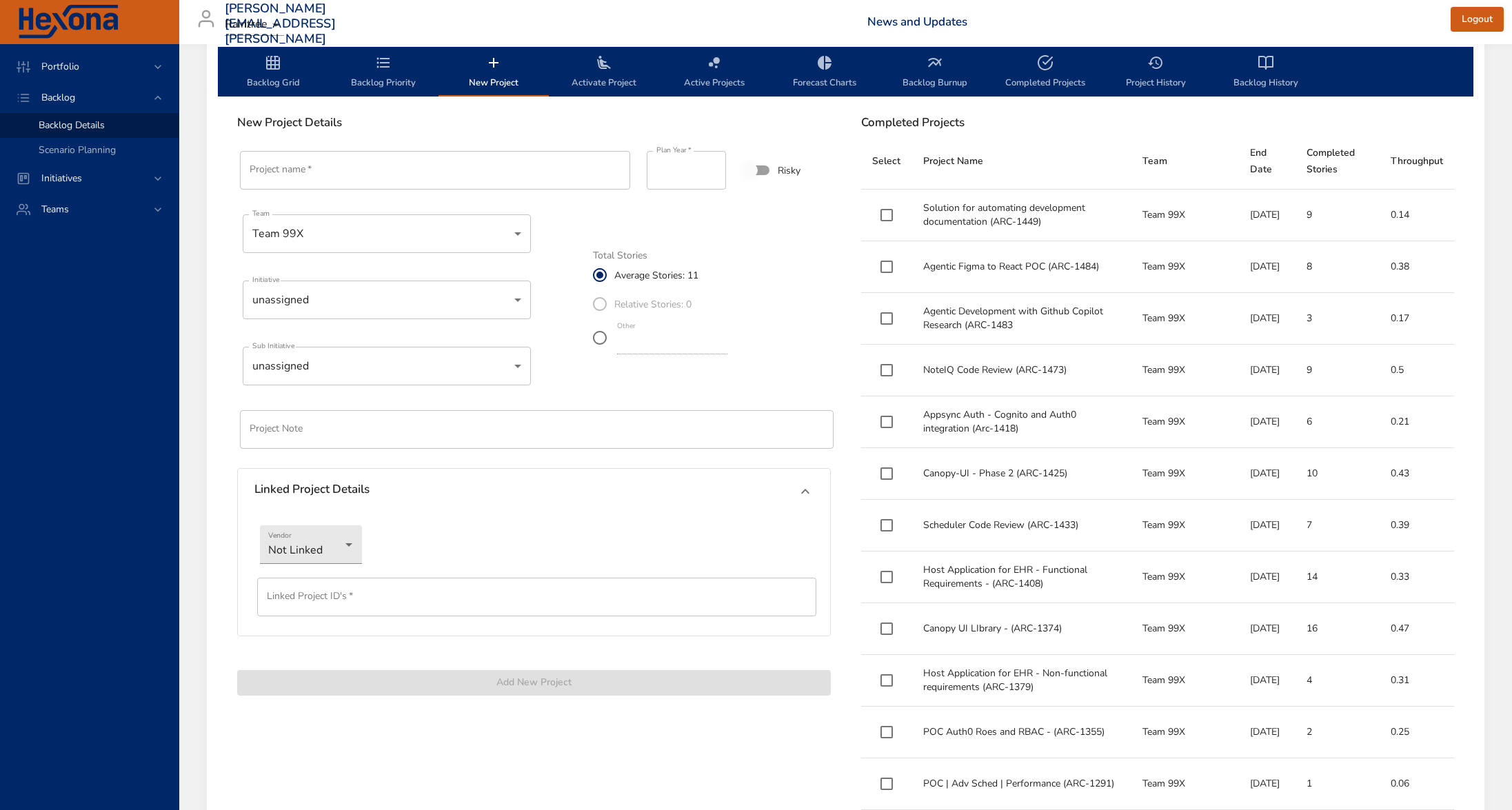
scroll to position [350, 0]
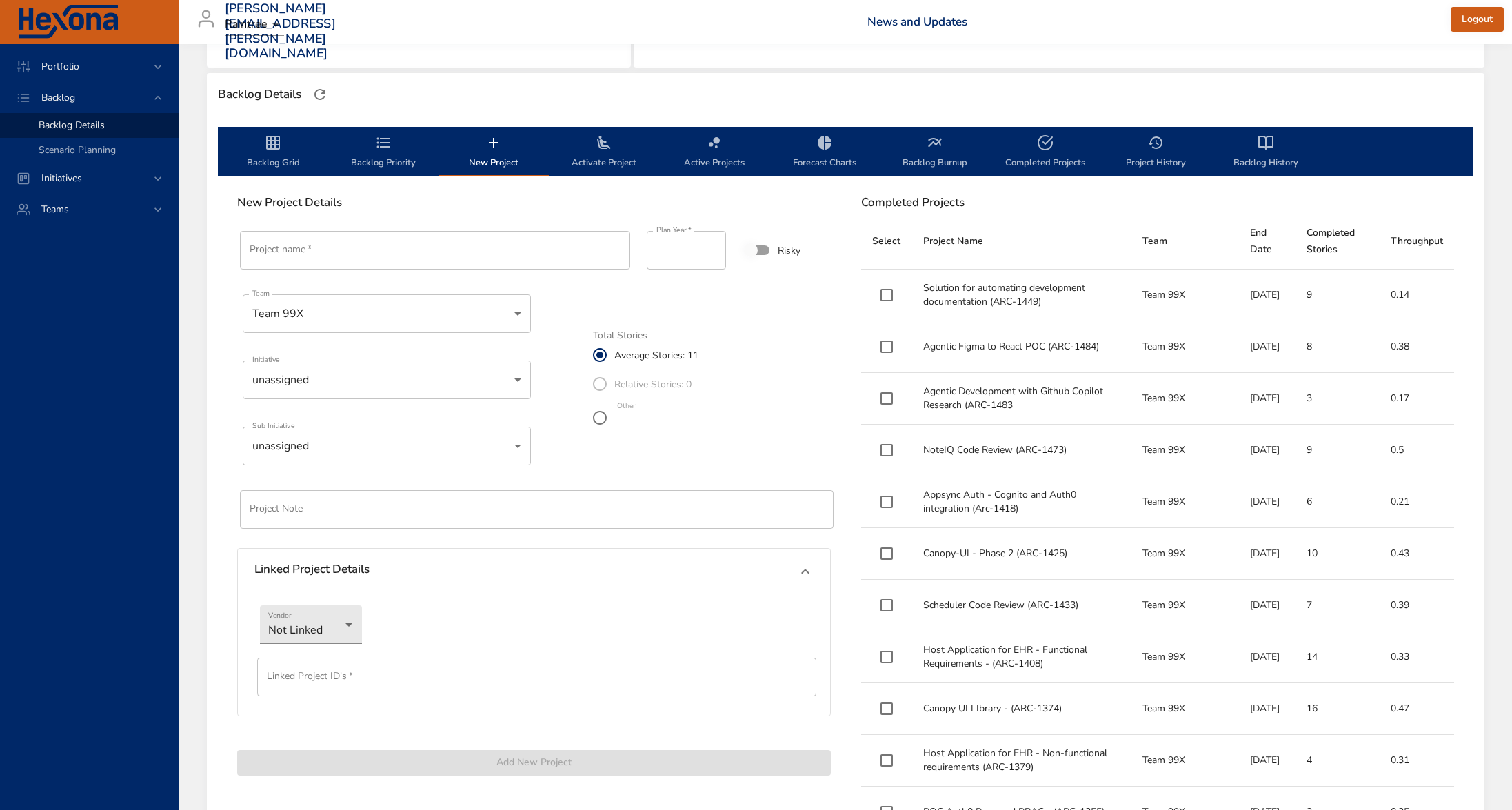
click at [387, 148] on icon "backlog-tab" at bounding box center [383, 143] width 16 height 16
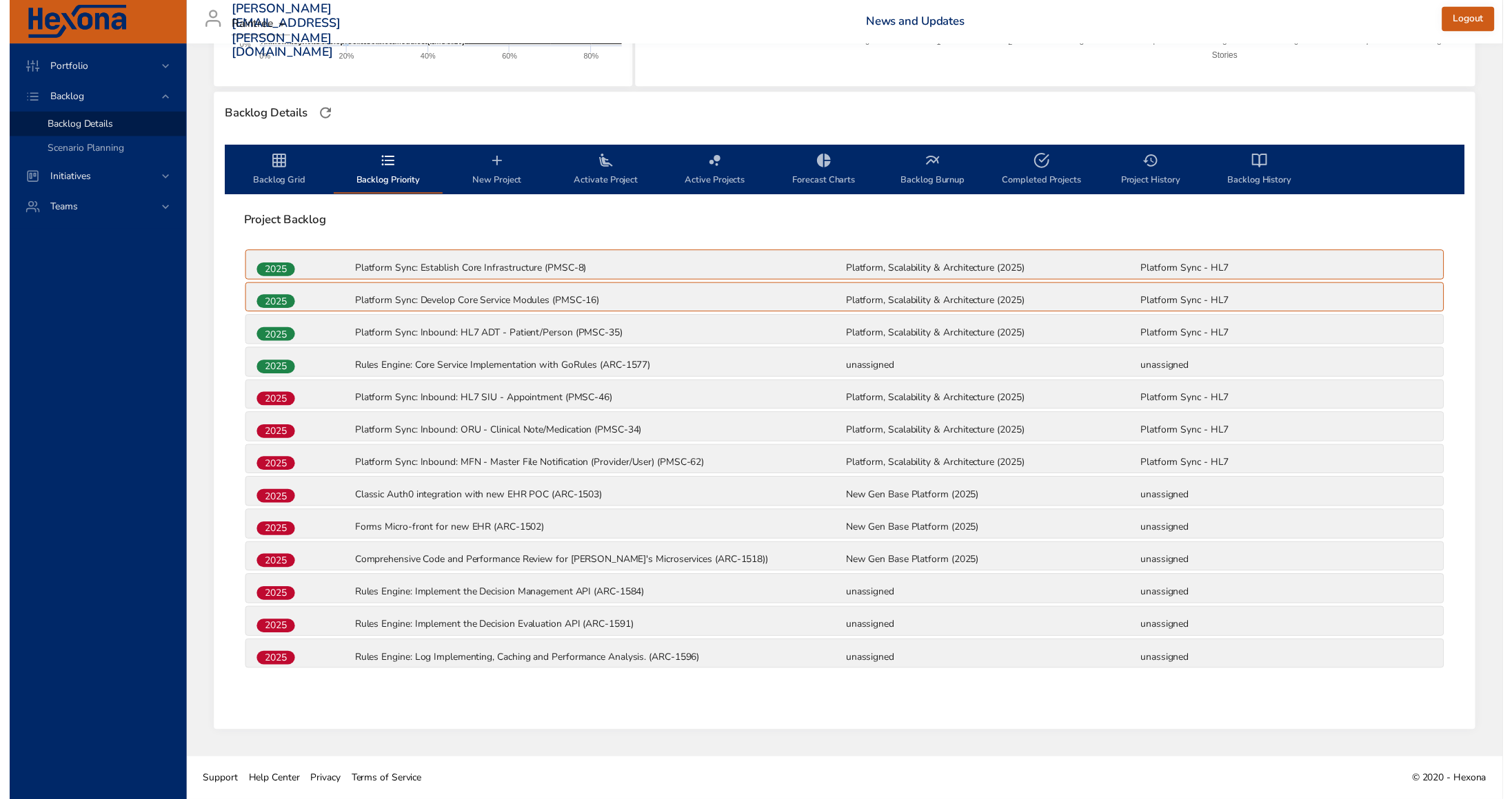
scroll to position [329, 0]
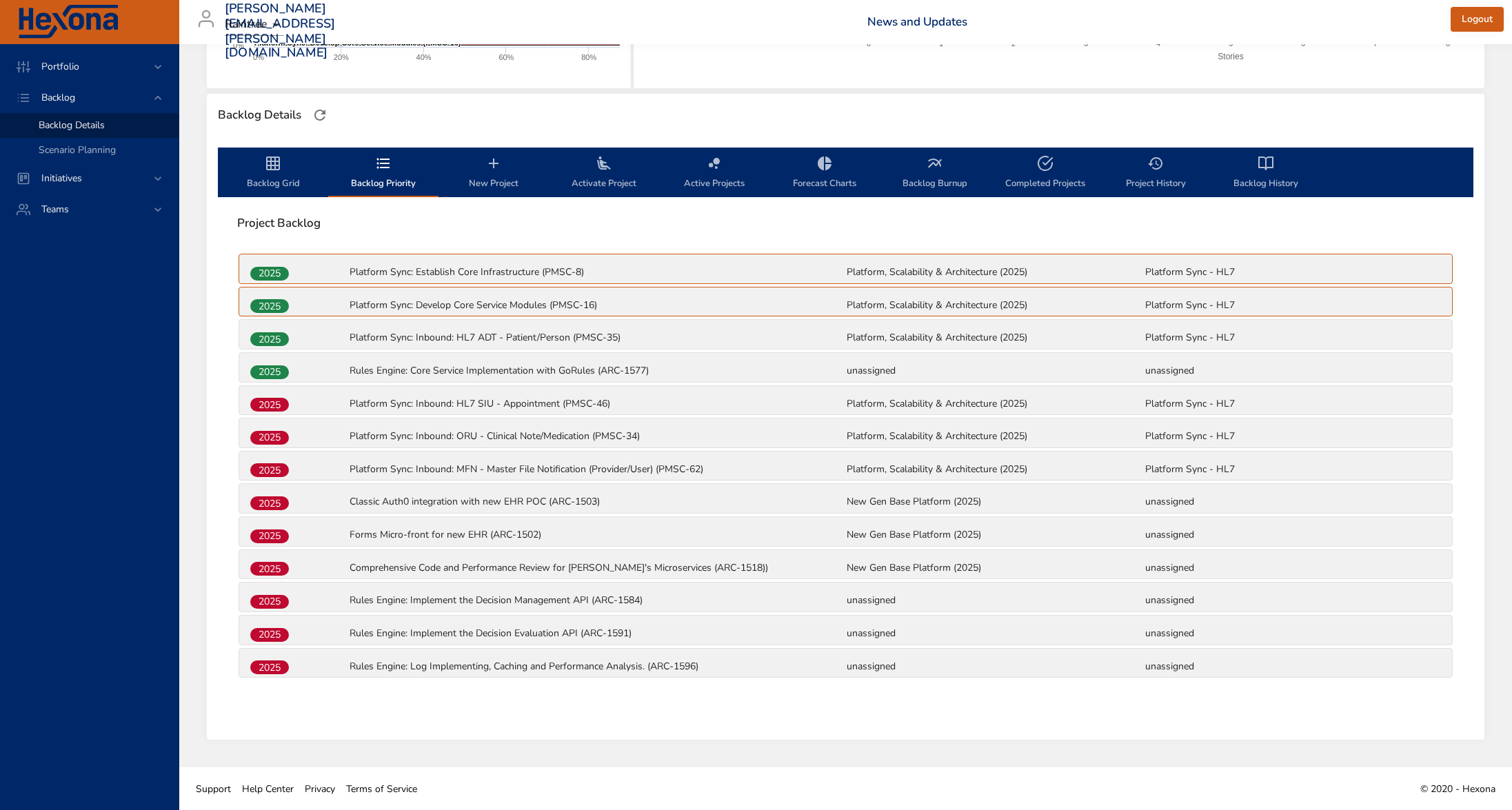
click at [670, 582] on div "2025 Platform Sync: Establish Core Infrastructure (PMSC-8) Platform, Scalabilit…" at bounding box center [845, 467] width 1217 height 430
drag, startPoint x: 355, startPoint y: 561, endPoint x: 700, endPoint y: 562, distance: 345.0
click at [700, 562] on p "Comprehensive Code and Performance Review for [PERSON_NAME]'s Microservices (AR…" at bounding box center [597, 567] width 494 height 14
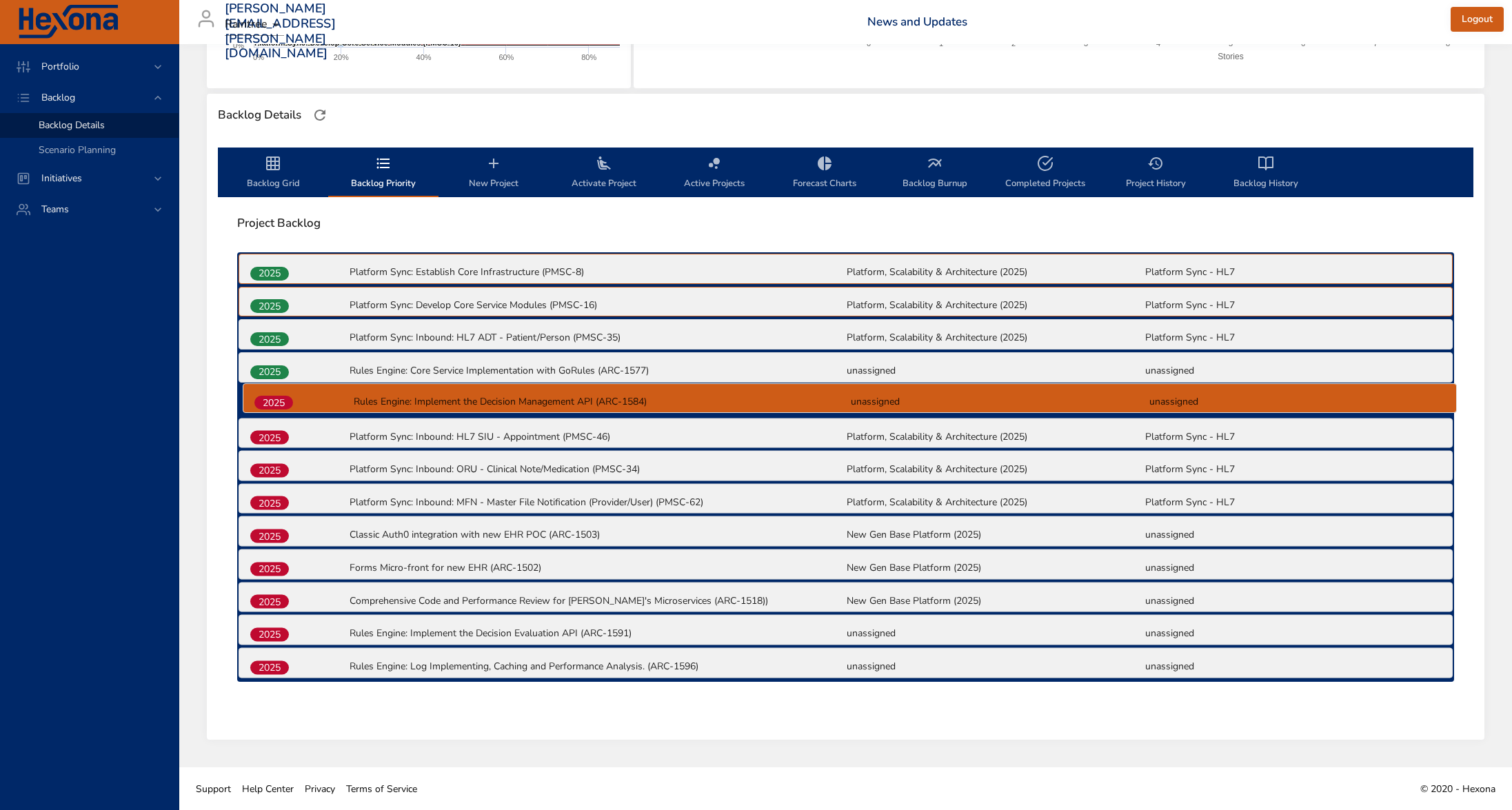
drag, startPoint x: 276, startPoint y: 602, endPoint x: 283, endPoint y: 397, distance: 205.1
click at [283, 397] on div "2025 Platform Sync: Establish Core Infrastructure (PMSC-8) Platform, Scalabilit…" at bounding box center [845, 467] width 1217 height 430
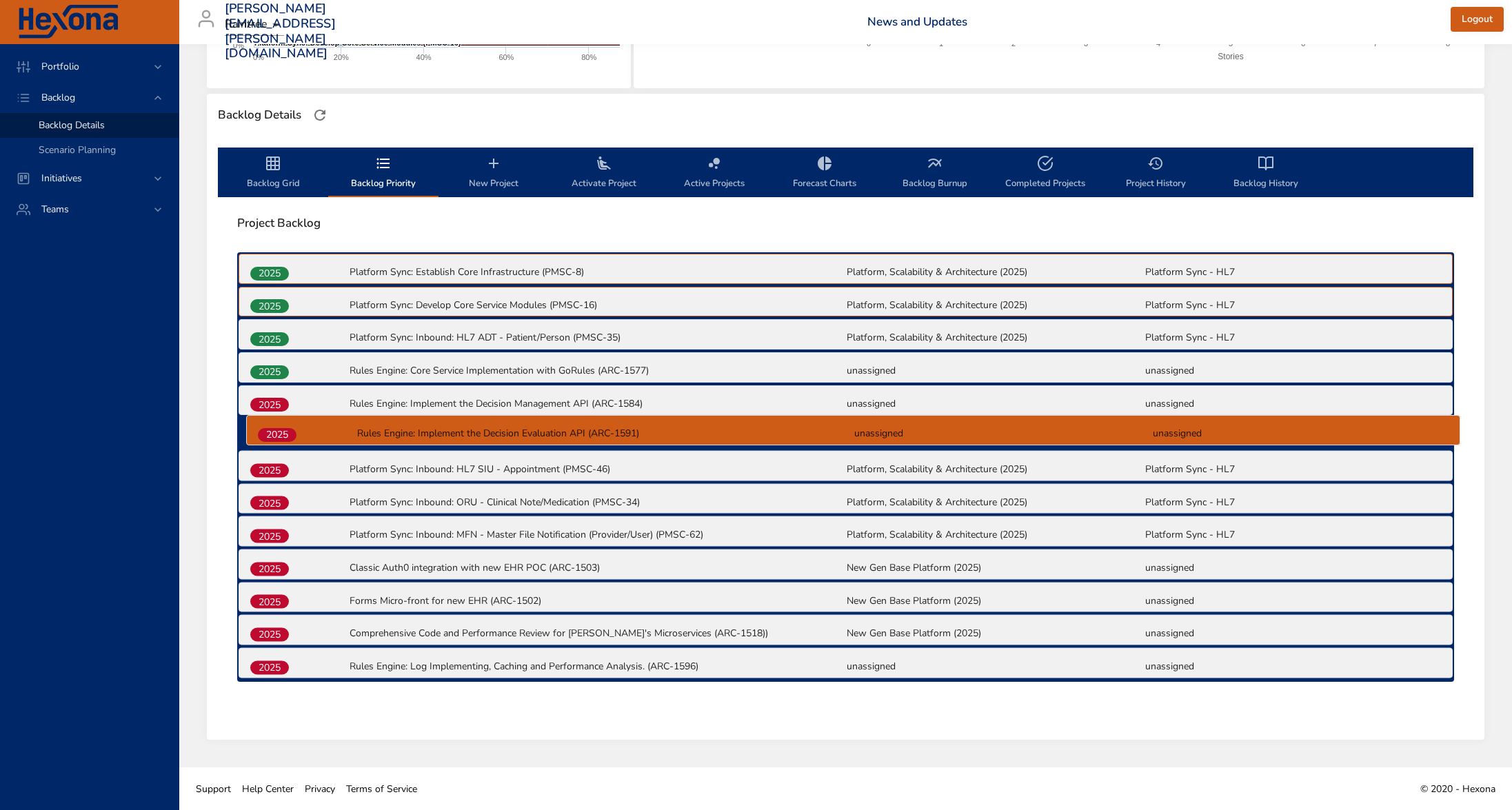
drag, startPoint x: 272, startPoint y: 637, endPoint x: 281, endPoint y: 435, distance: 202.2
click at [281, 435] on div "2025 Platform Sync: Establish Core Infrastructure (PMSC-8) Platform, Scalabilit…" at bounding box center [845, 467] width 1217 height 430
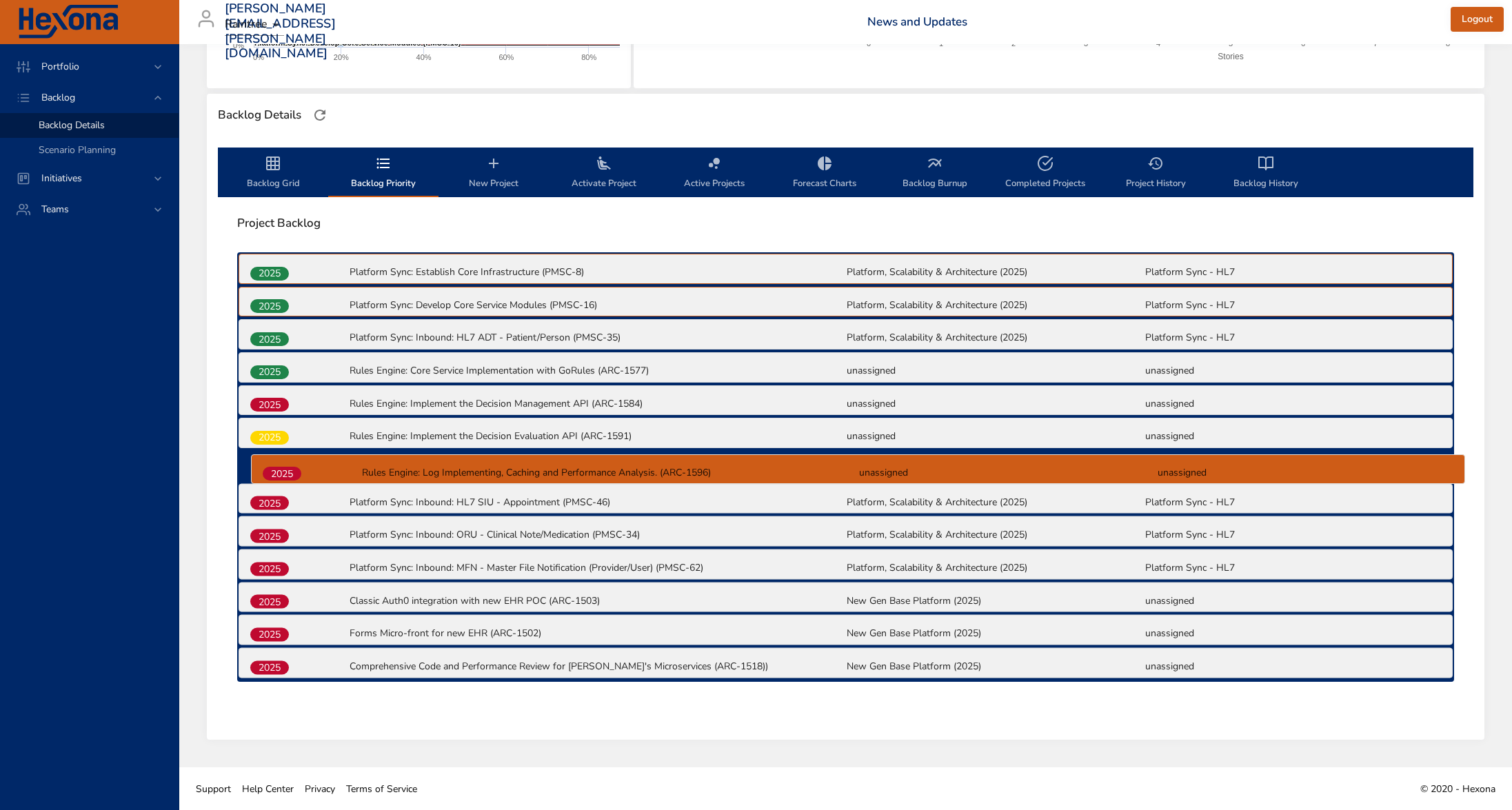
drag, startPoint x: 266, startPoint y: 667, endPoint x: 279, endPoint y: 468, distance: 199.4
click at [279, 468] on div "2025 Platform Sync: Establish Core Infrastructure (PMSC-8) Platform, Scalabilit…" at bounding box center [845, 467] width 1217 height 430
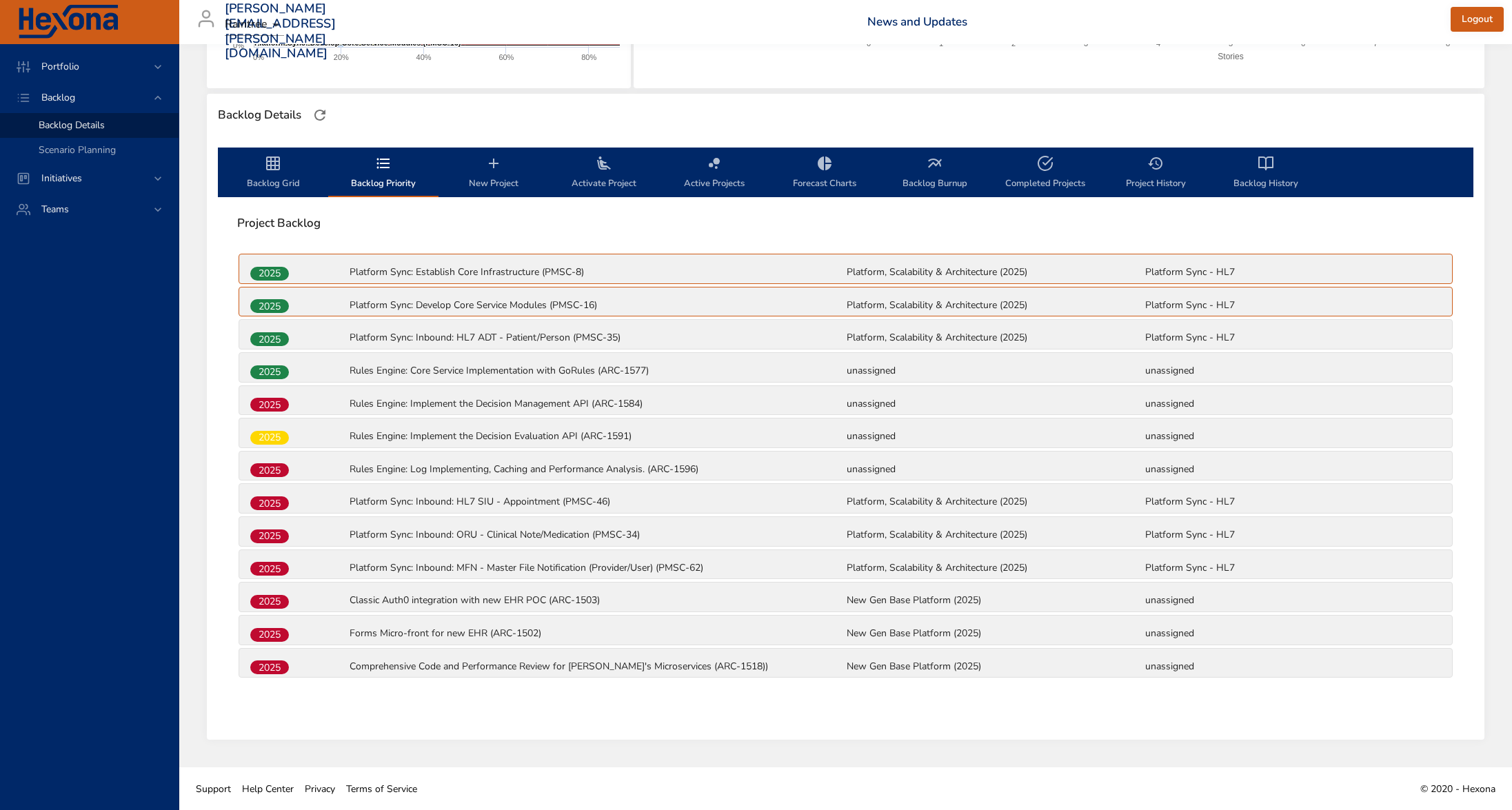
click at [274, 159] on icon "backlog-tab" at bounding box center [273, 163] width 16 height 16
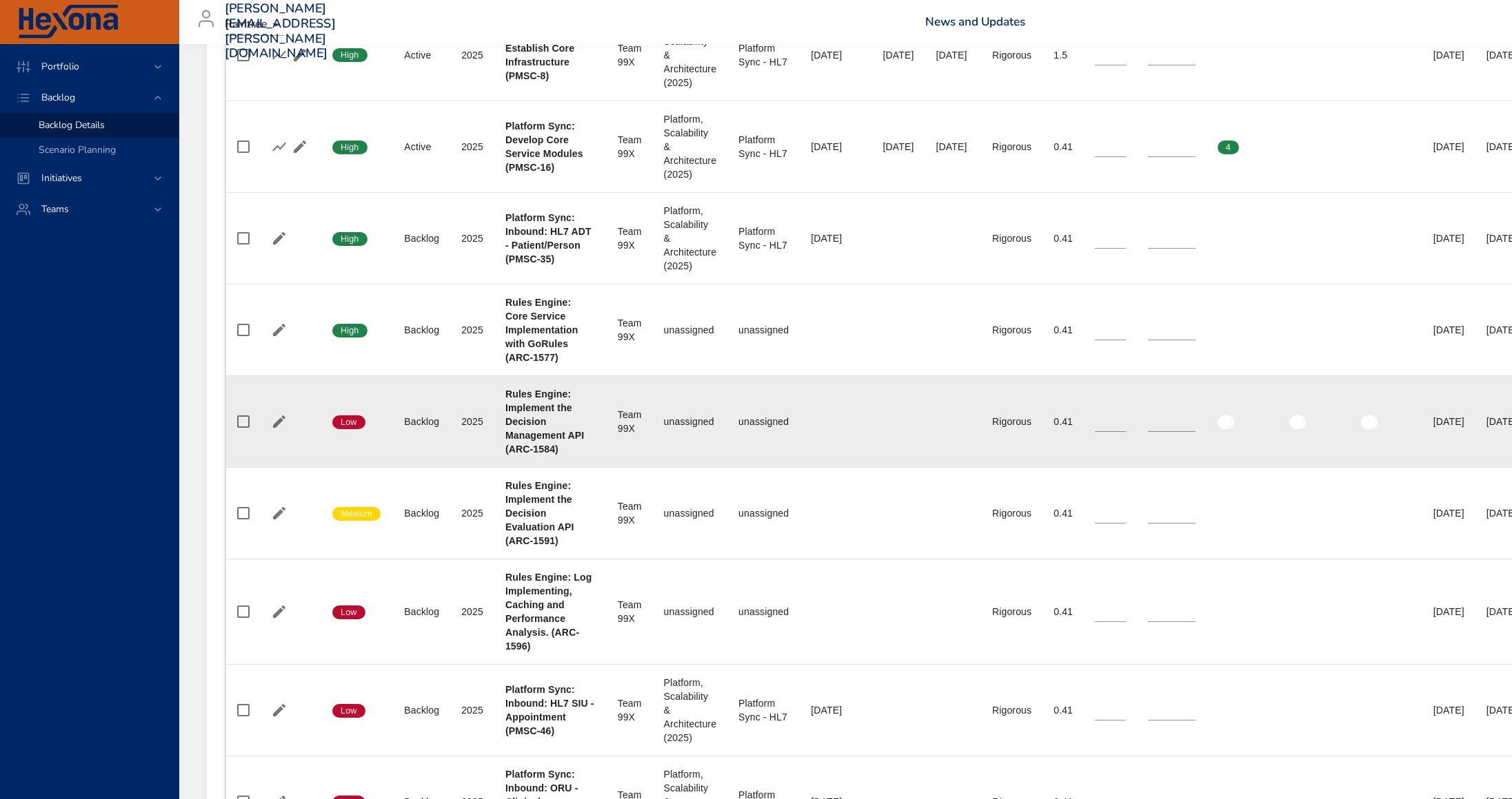
scroll to position [652, 0]
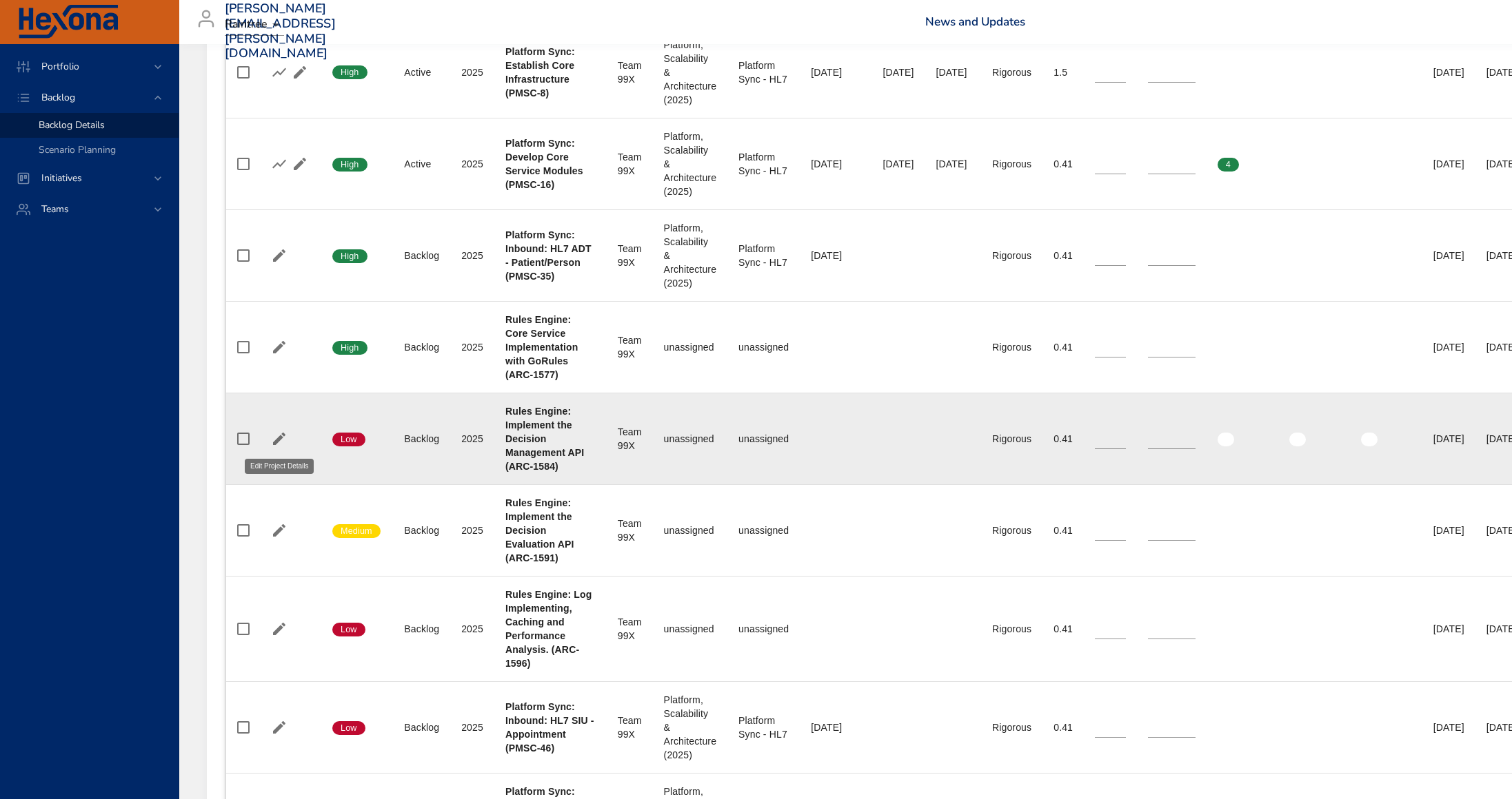
click at [275, 437] on icon "button" at bounding box center [279, 439] width 16 height 16
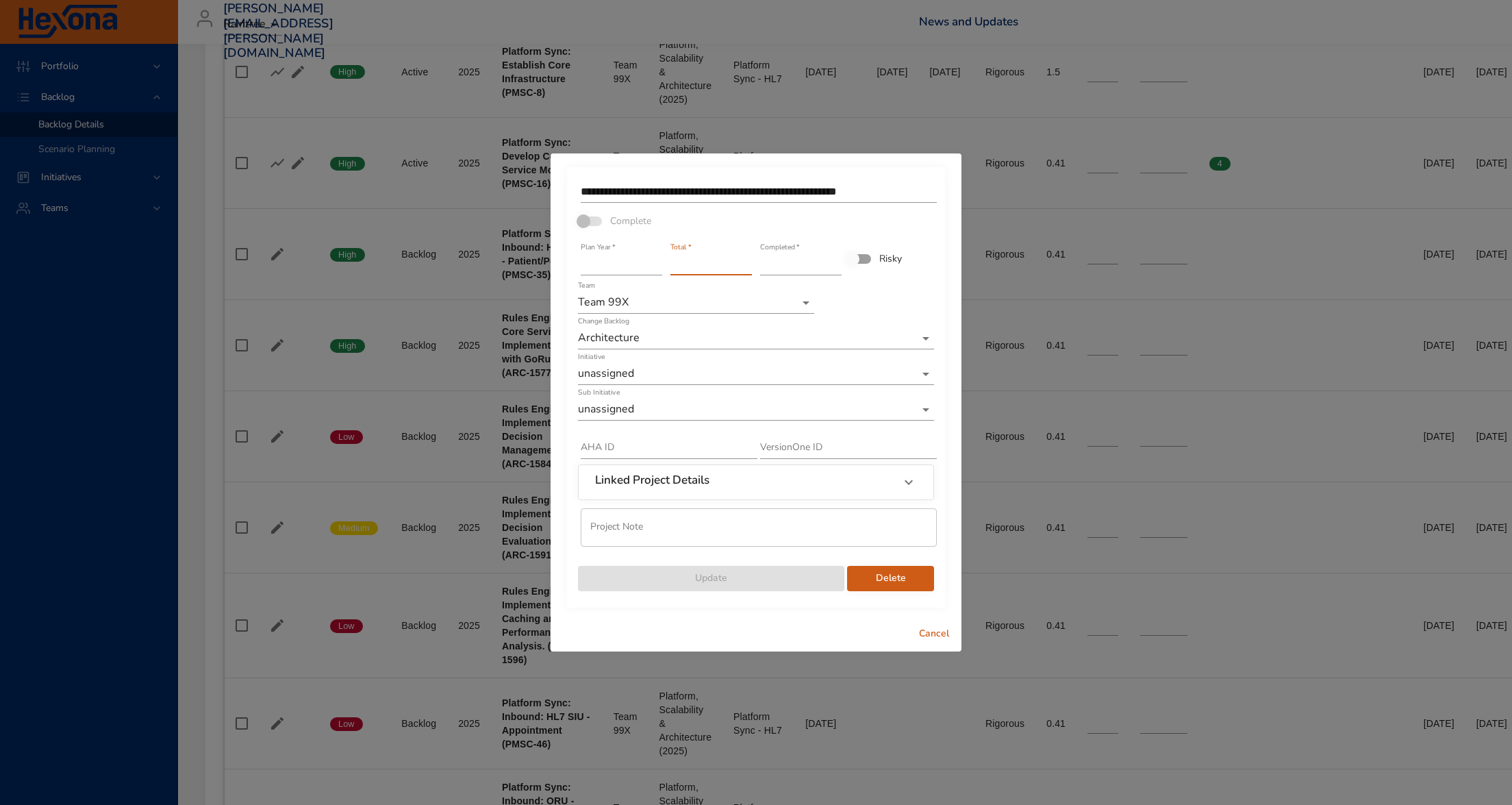
drag, startPoint x: 692, startPoint y: 264, endPoint x: 652, endPoint y: 259, distance: 40.3
click at [653, 258] on div "**********" at bounding box center [756, 384] width 359 height 416
type input "*"
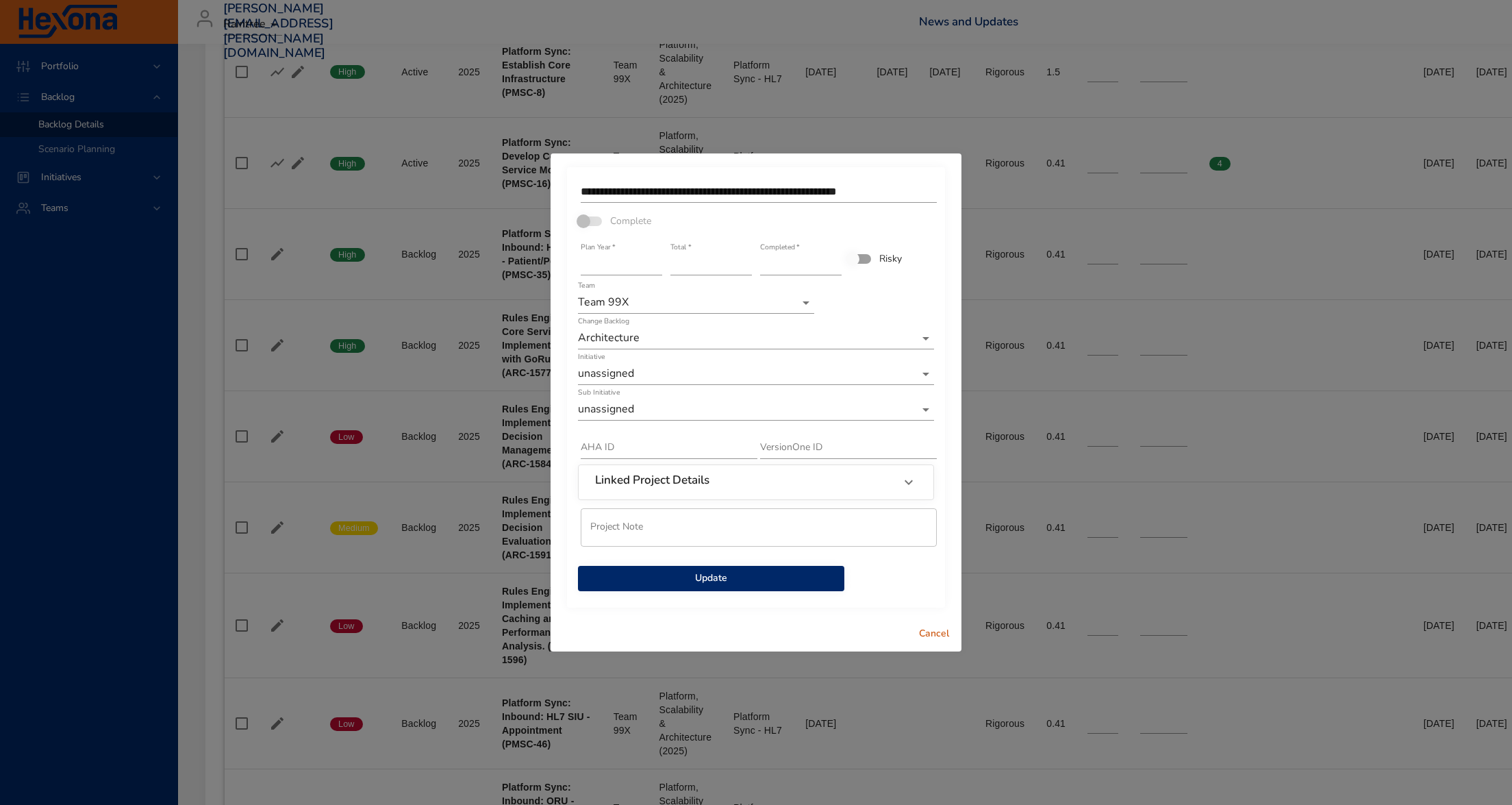
click at [684, 466] on div "Linked Project Details" at bounding box center [756, 482] width 355 height 34
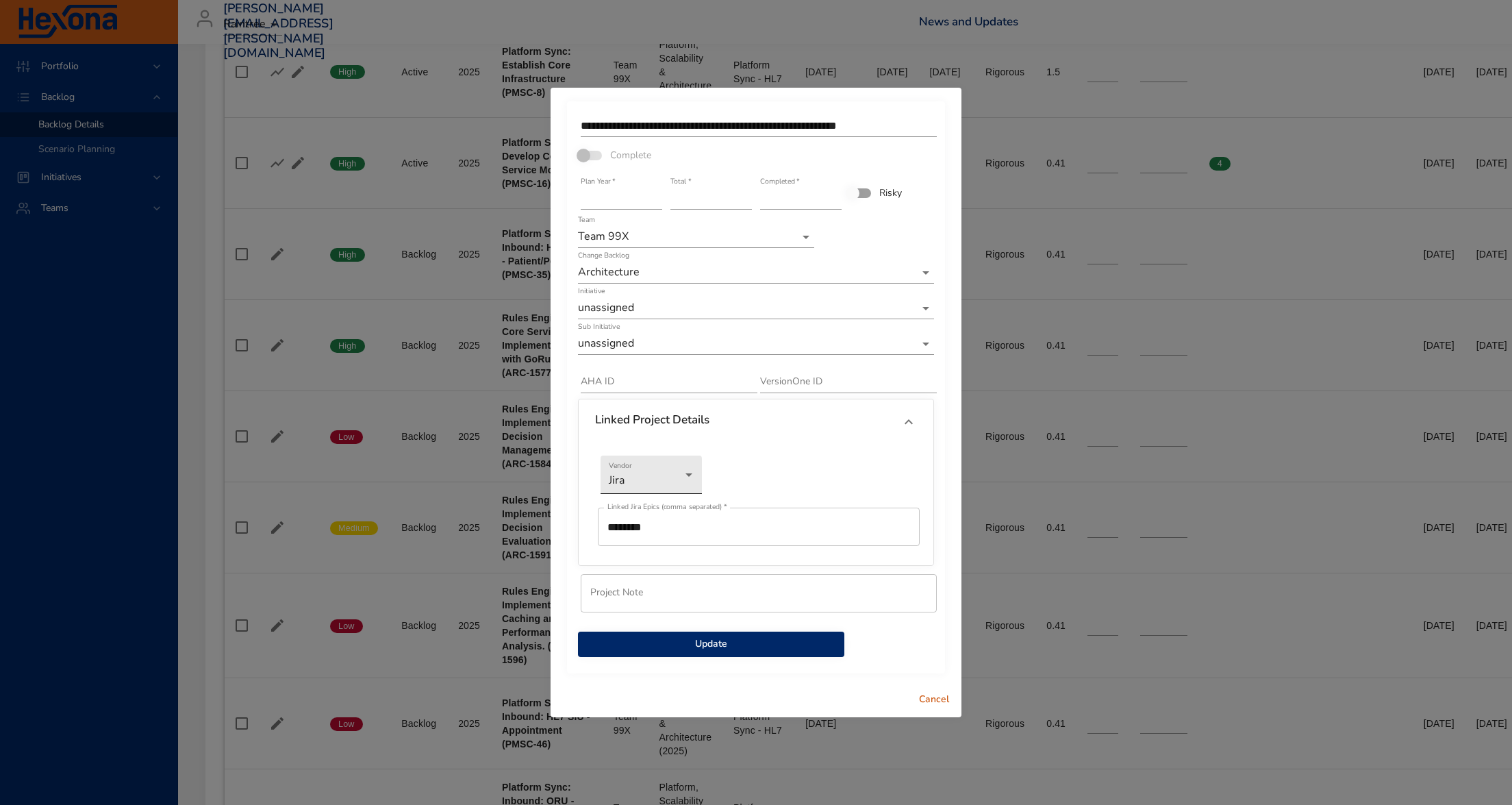
click at [810, 421] on div at bounding box center [756, 402] width 1512 height 805
click at [731, 643] on span "Update" at bounding box center [712, 644] width 245 height 17
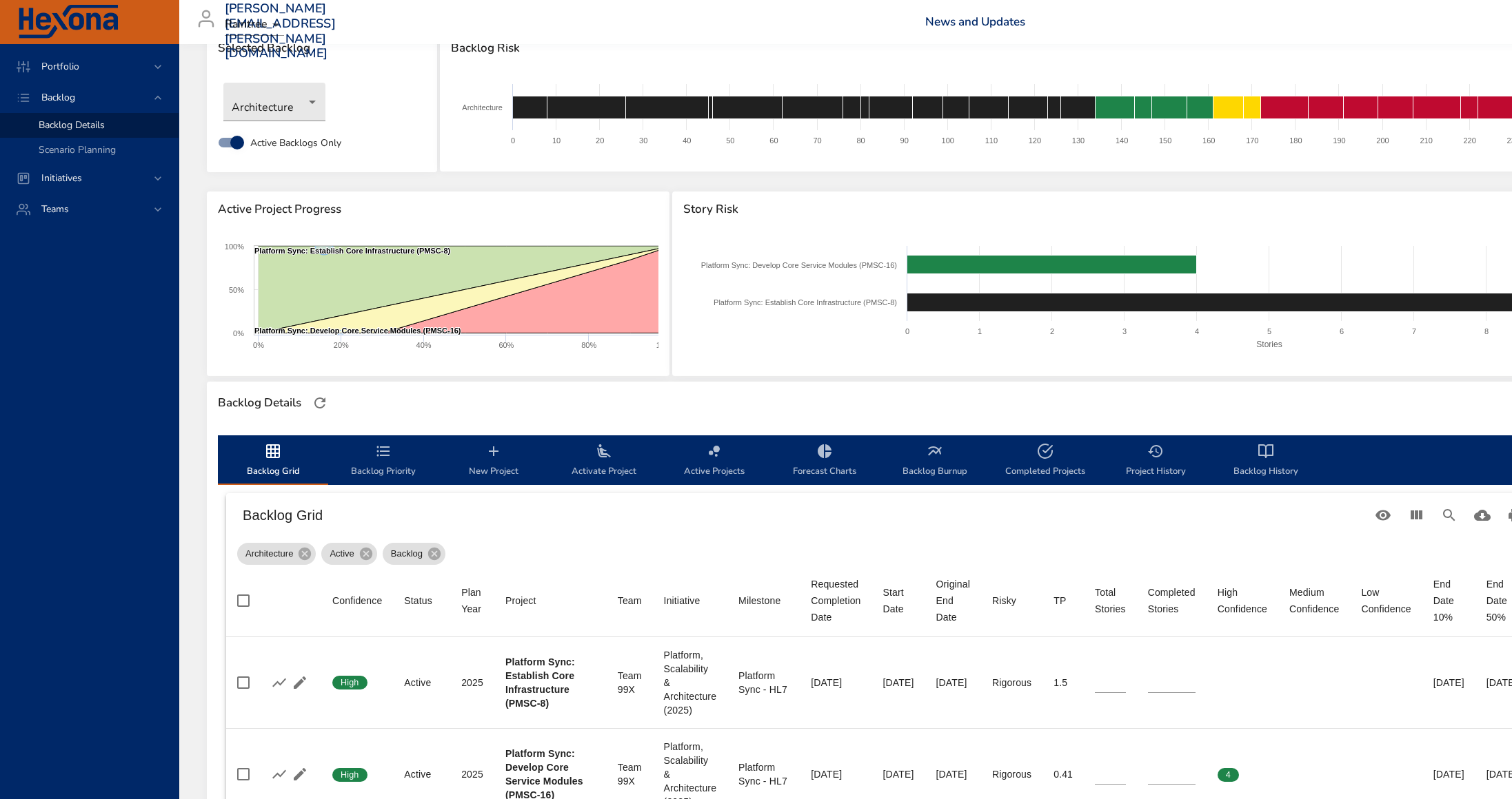
scroll to position [0, 0]
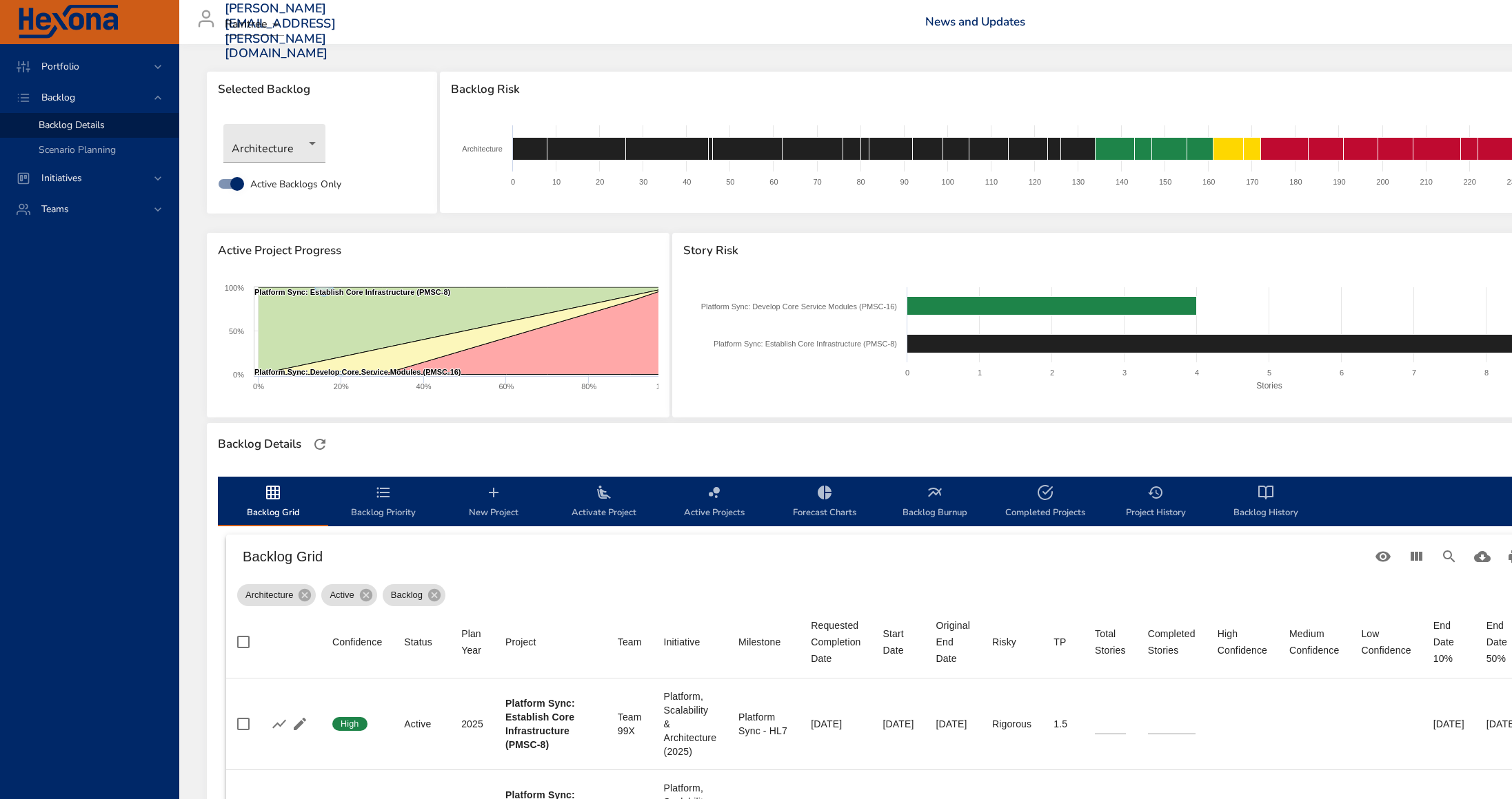
click at [819, 424] on div "Backlog Details" at bounding box center [904, 445] width 1394 height 43
click at [819, 430] on div "Backlog Details" at bounding box center [903, 445] width 1380 height 29
click at [77, 64] on span "Portfolio" at bounding box center [60, 67] width 60 height 13
click at [77, 95] on span "Risk Dashboard" at bounding box center [72, 94] width 67 height 13
